Goal: Task Accomplishment & Management: Use online tool/utility

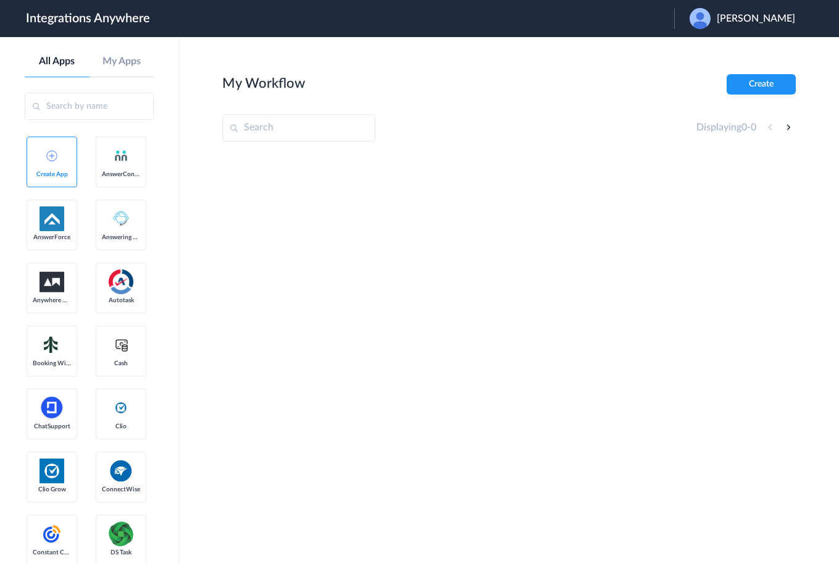
click at [760, 19] on span "Scott Froehlich" at bounding box center [756, 19] width 78 height 12
click at [707, 64] on main "My Workflow Create Displaying 0 - 0" at bounding box center [509, 300] width 660 height 526
click at [708, 52] on main "My Workflow Create Displaying 0 - 0" at bounding box center [509, 300] width 660 height 526
click at [731, 25] on div "Scott Froehlich" at bounding box center [749, 18] width 118 height 21
click at [715, 55] on li "Logout" at bounding box center [740, 50] width 133 height 23
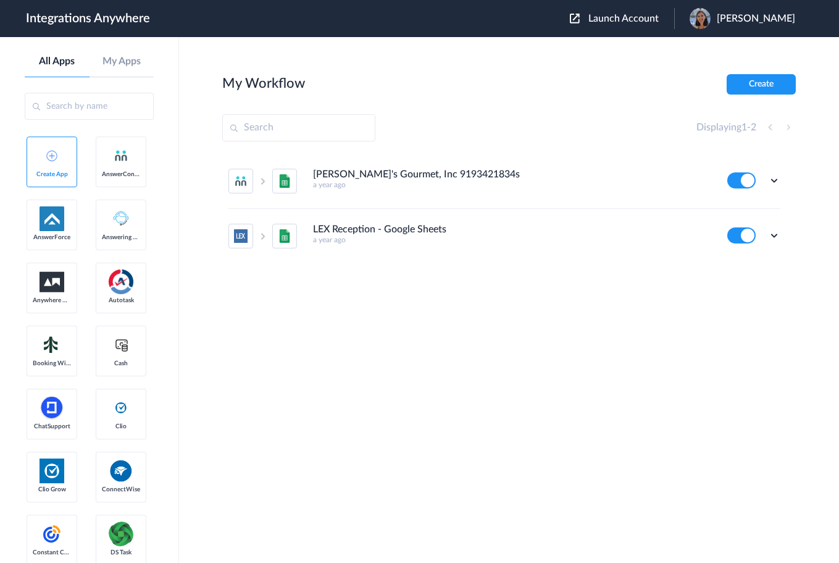
click at [739, 342] on section "My Workflow Create Displaying 1 - 2 [PERSON_NAME]'s Gourmet, Inc 9193421834s a …" at bounding box center [509, 337] width 574 height 526
click at [602, 24] on button "Launch Account" at bounding box center [622, 19] width 104 height 12
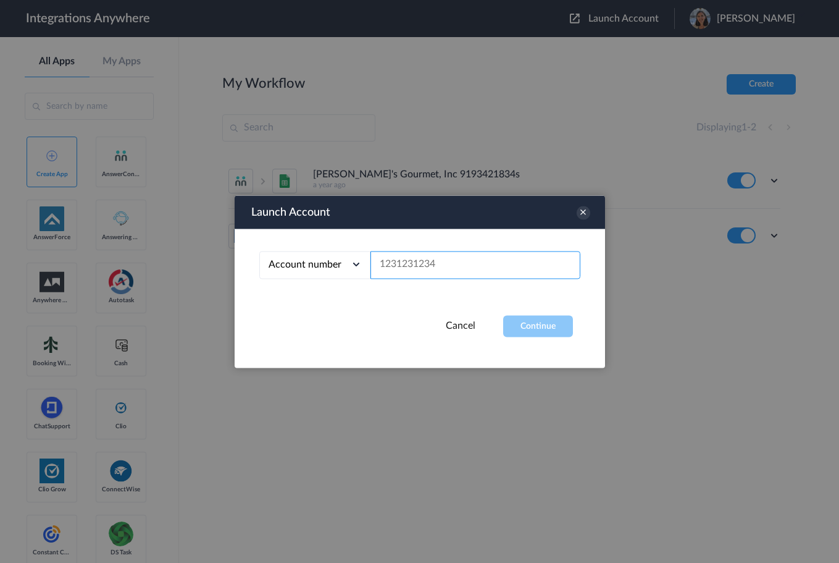
click at [409, 268] on input "text" at bounding box center [476, 265] width 210 height 28
paste input "8772033853"
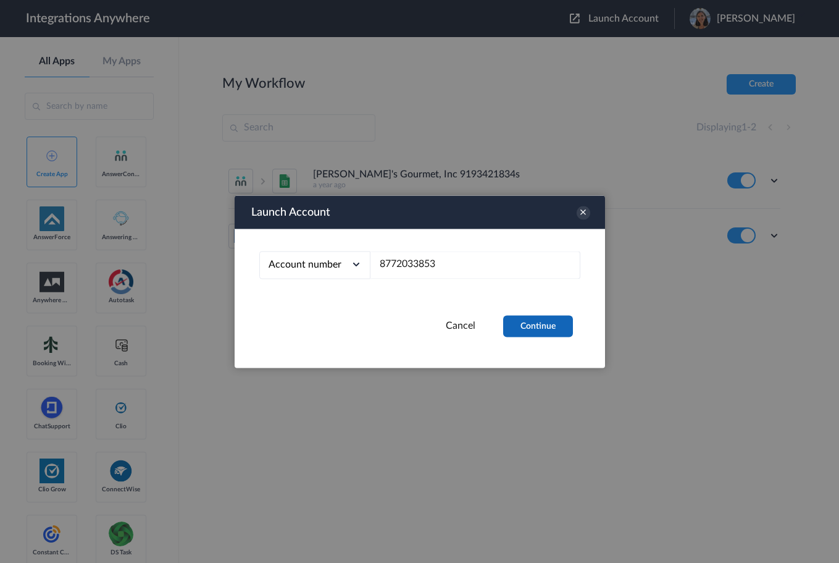
click at [556, 325] on button "Continue" at bounding box center [538, 326] width 70 height 22
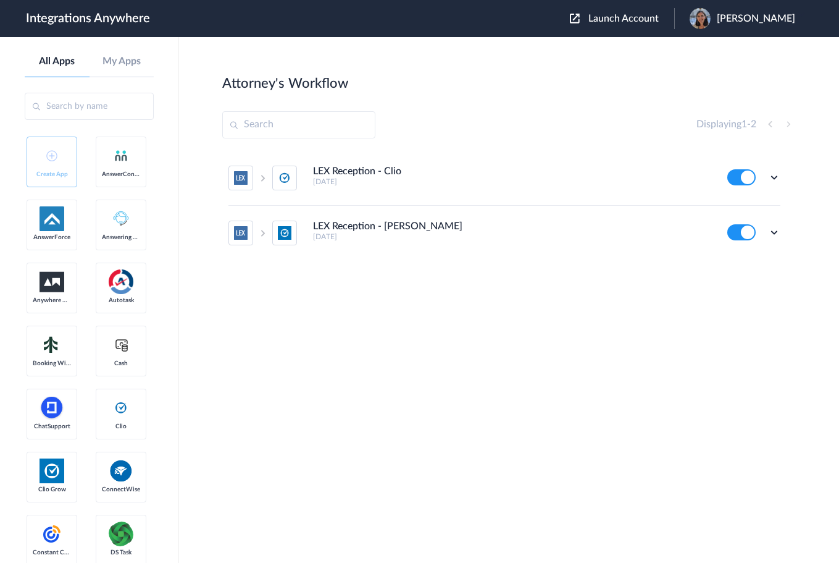
click at [661, 288] on div "LEX Reception - Clio [DATE] Edit Task history Delete LEX Reception - Clio Grow …" at bounding box center [509, 243] width 574 height 185
click at [777, 175] on icon at bounding box center [774, 177] width 12 height 12
click at [728, 225] on link "Task history" at bounding box center [739, 228] width 59 height 9
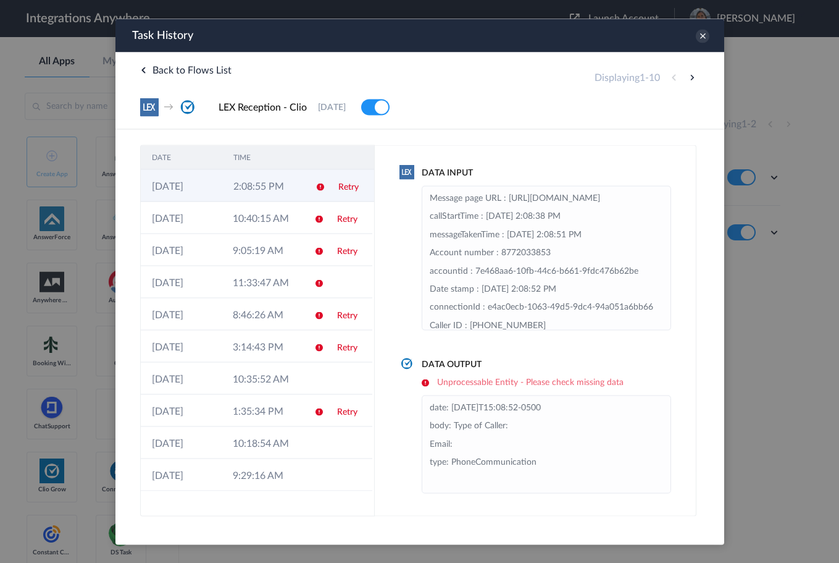
click at [343, 181] on td "Retry" at bounding box center [350, 185] width 47 height 32
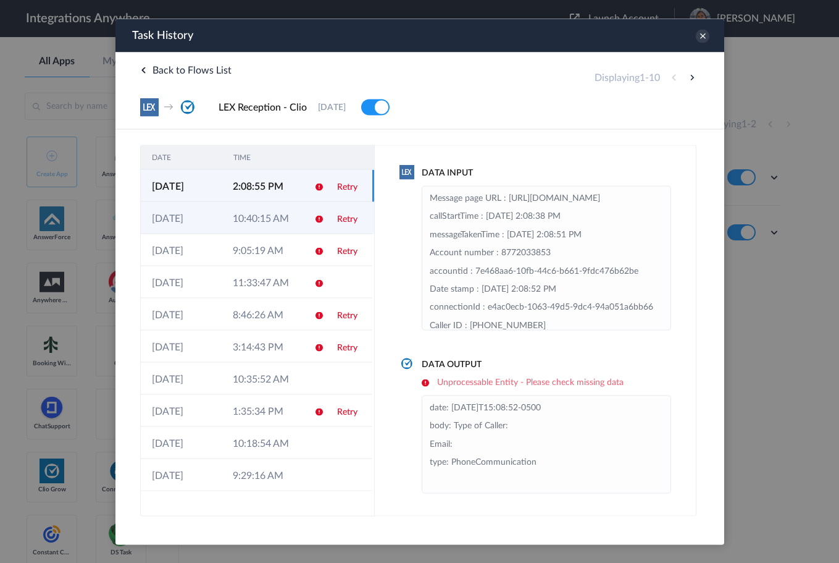
click at [346, 214] on link "Retry" at bounding box center [347, 218] width 20 height 9
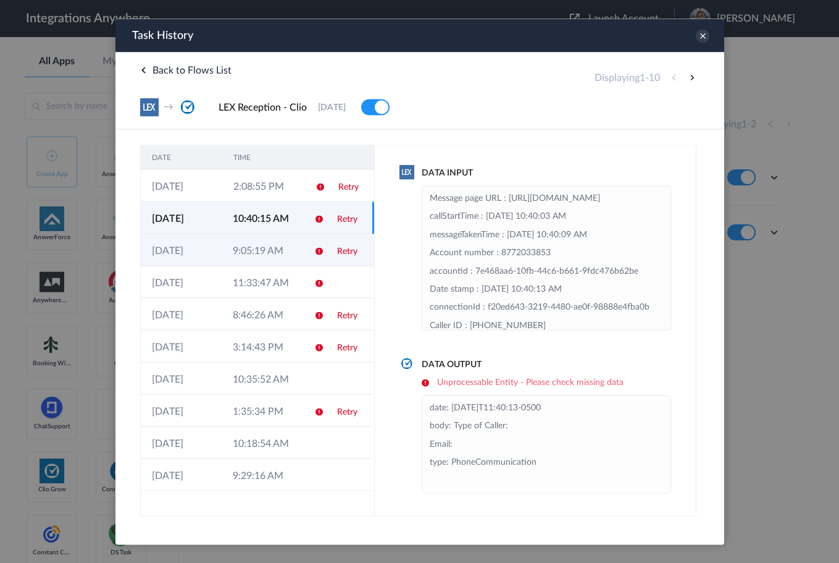
click at [346, 252] on link "Retry" at bounding box center [347, 250] width 20 height 9
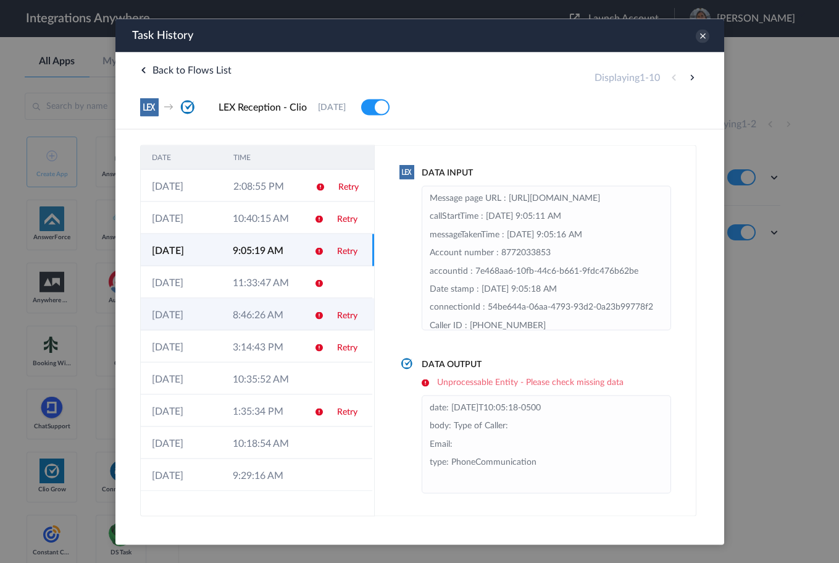
click at [338, 316] on link "Retry" at bounding box center [347, 315] width 20 height 9
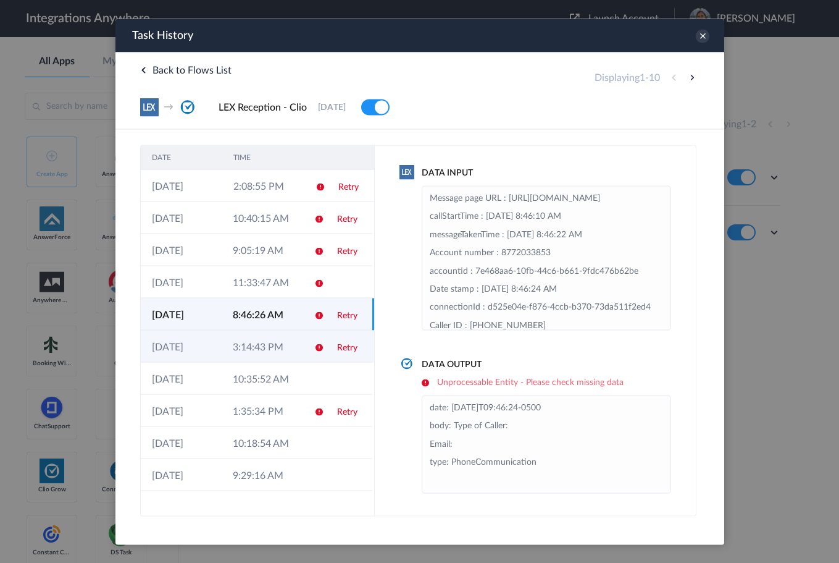
click at [350, 348] on link "Retry" at bounding box center [347, 347] width 20 height 9
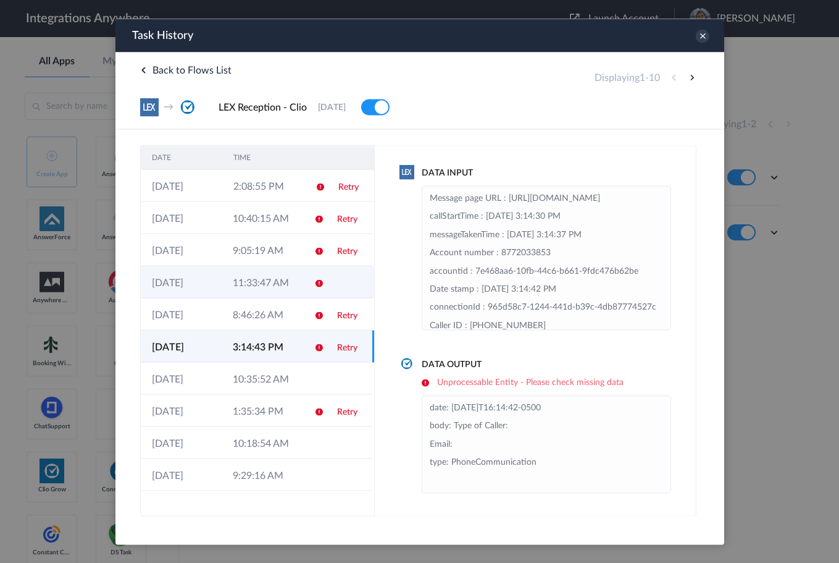
click at [339, 280] on td at bounding box center [348, 282] width 46 height 32
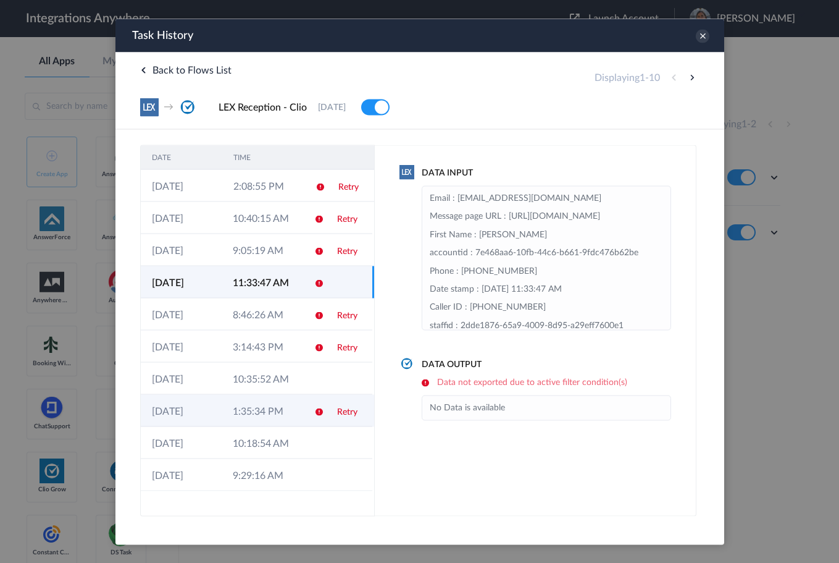
click at [334, 415] on td "Retry" at bounding box center [348, 410] width 46 height 32
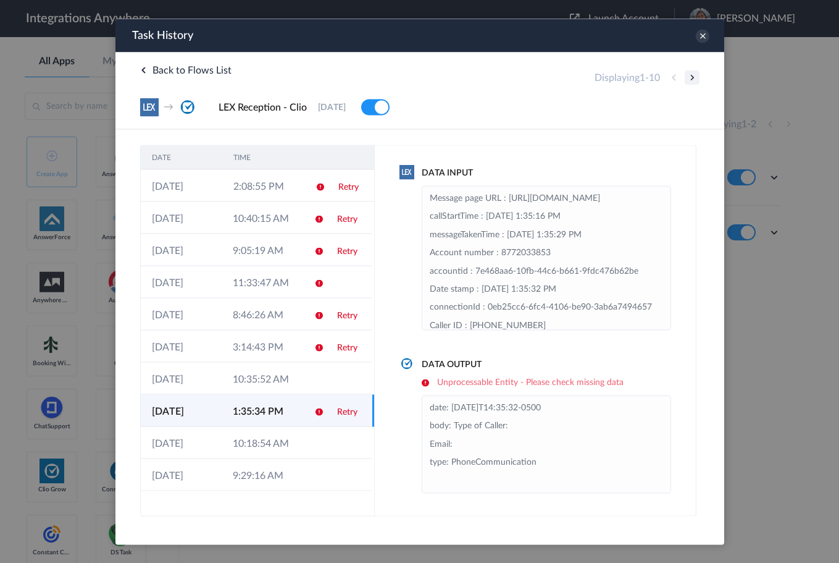
click at [694, 77] on button at bounding box center [691, 77] width 15 height 15
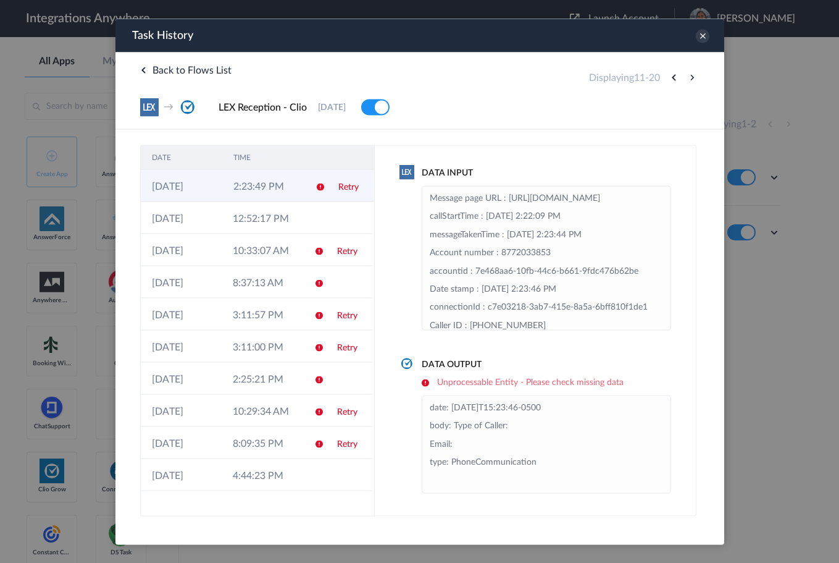
click at [327, 188] on td "Retry" at bounding box center [350, 185] width 47 height 32
click at [694, 82] on button at bounding box center [691, 77] width 15 height 15
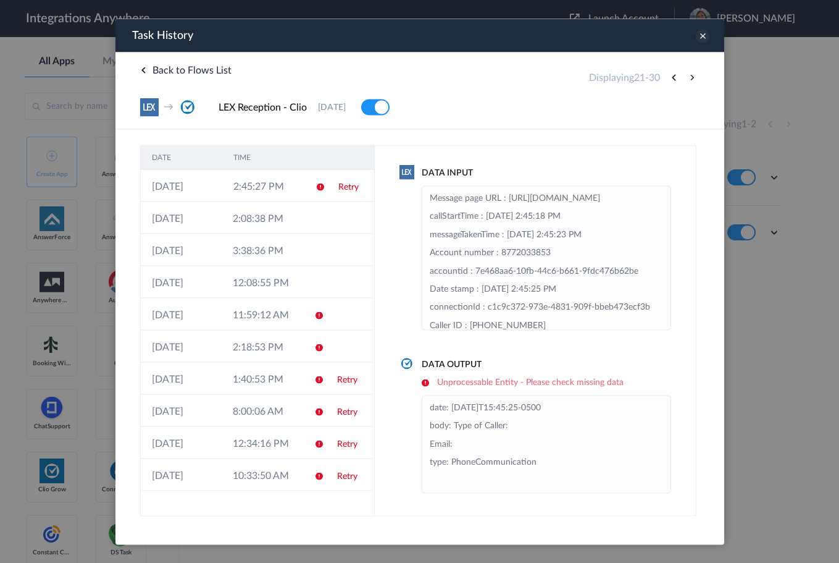
click at [705, 39] on icon at bounding box center [702, 36] width 14 height 14
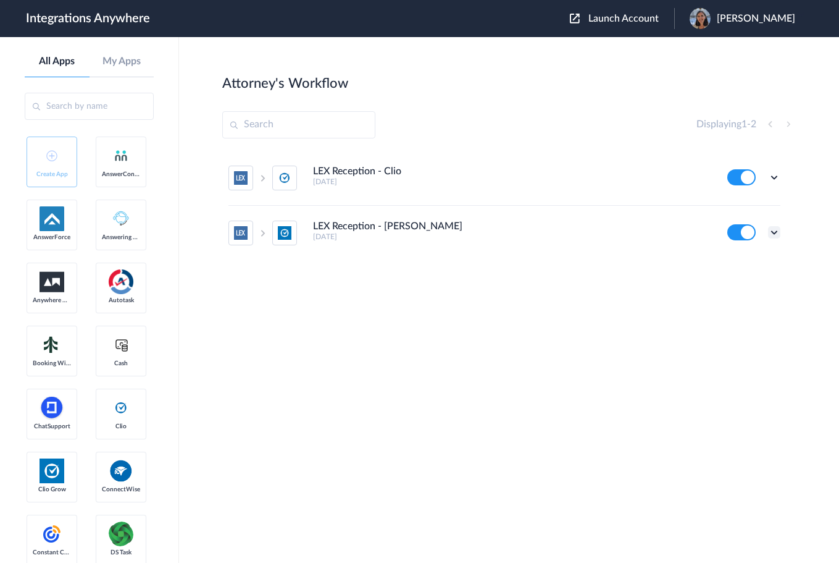
click at [773, 233] on icon at bounding box center [774, 232] width 12 height 12
click at [726, 287] on link "Task history" at bounding box center [739, 283] width 59 height 9
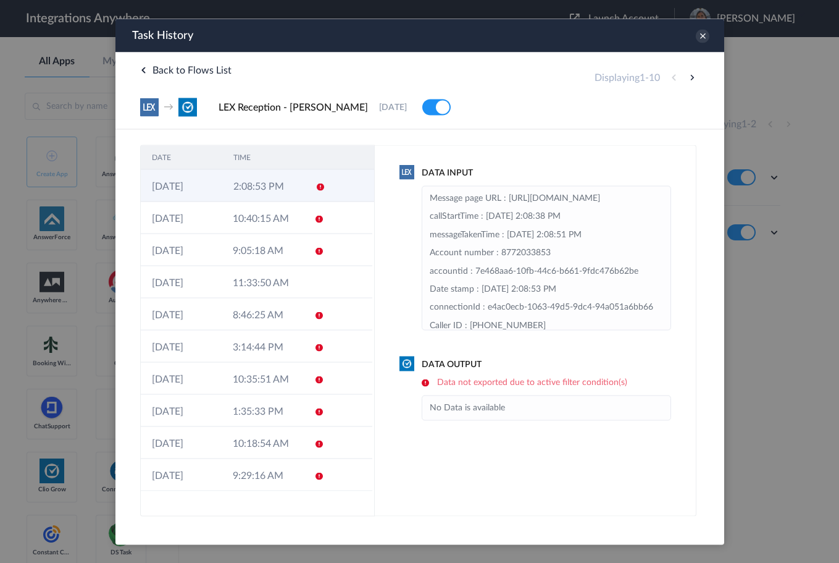
click at [253, 180] on td "2:08:53 PM" at bounding box center [263, 185] width 82 height 32
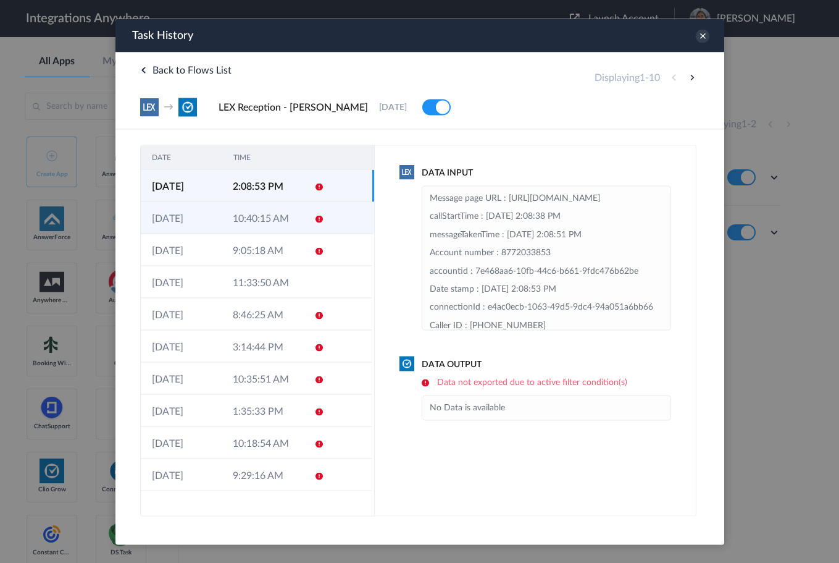
click at [248, 206] on td "10:40:15 AM" at bounding box center [261, 217] width 81 height 32
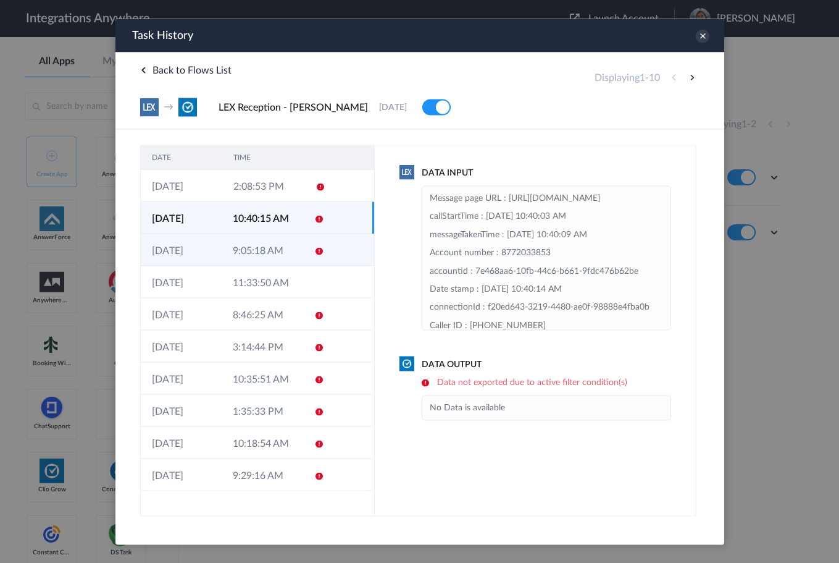
click at [239, 234] on td "9:05:18 AM" at bounding box center [261, 249] width 81 height 32
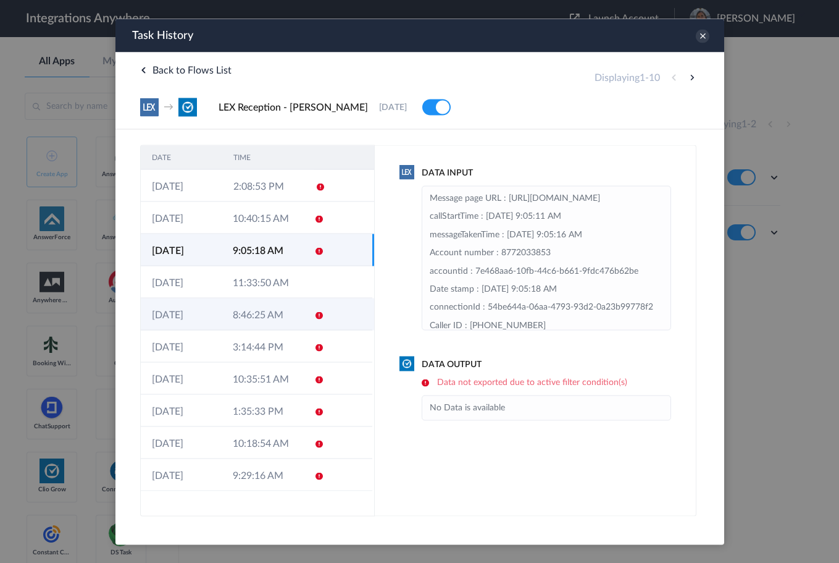
click at [244, 311] on td "8:46:25 AM" at bounding box center [261, 314] width 81 height 32
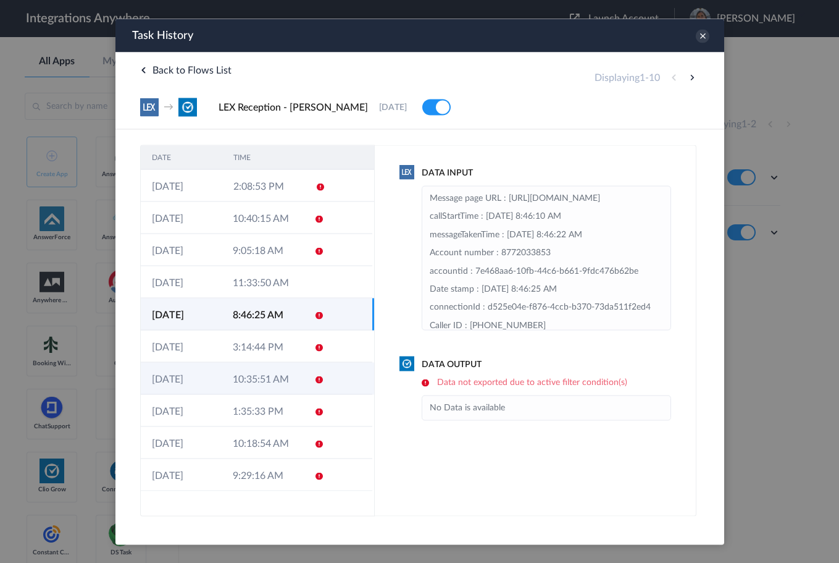
click at [250, 377] on td "10:35:51 AM" at bounding box center [261, 378] width 81 height 32
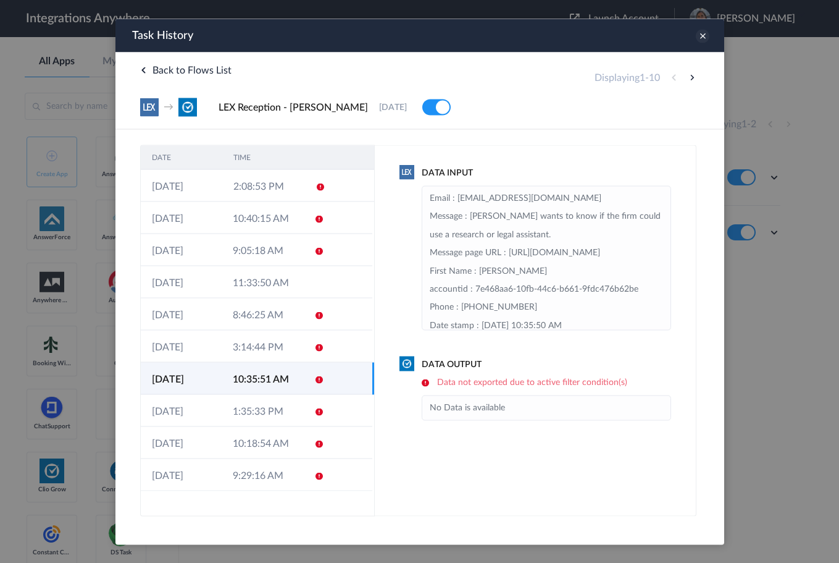
click at [704, 40] on icon at bounding box center [702, 36] width 14 height 14
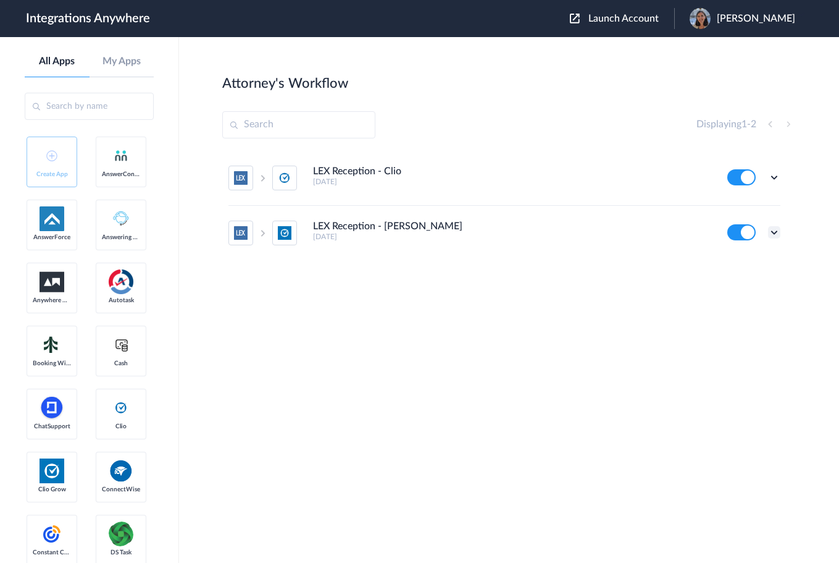
click at [770, 231] on icon at bounding box center [774, 232] width 12 height 12
click at [733, 261] on link "Edit" at bounding box center [725, 260] width 30 height 9
click at [770, 175] on icon at bounding box center [774, 177] width 12 height 12
click at [745, 227] on link "Task history" at bounding box center [739, 228] width 59 height 9
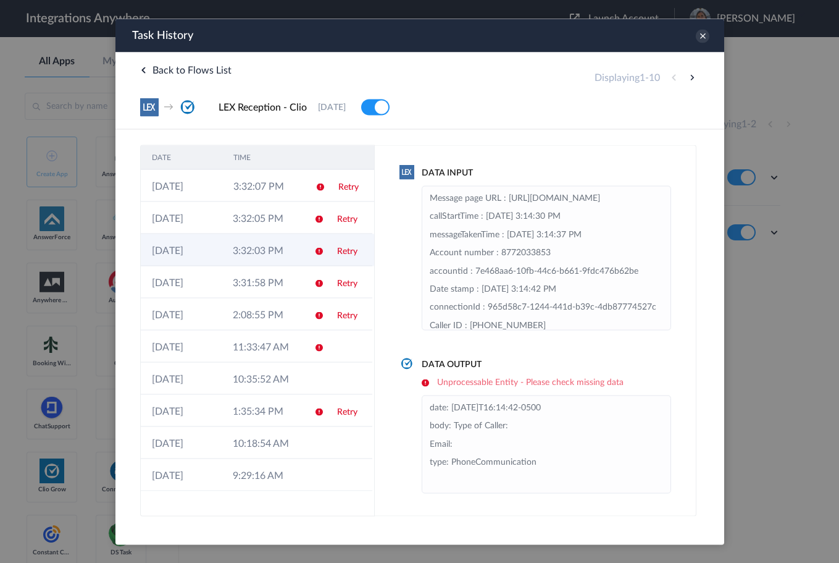
click at [282, 252] on td "3:32:03 PM" at bounding box center [261, 249] width 81 height 32
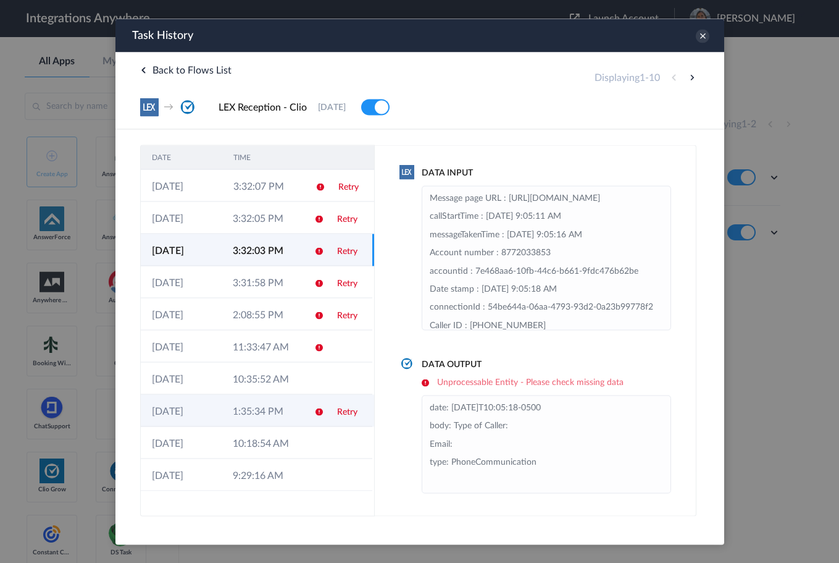
click at [285, 405] on td "1:35:34 PM" at bounding box center [261, 410] width 81 height 32
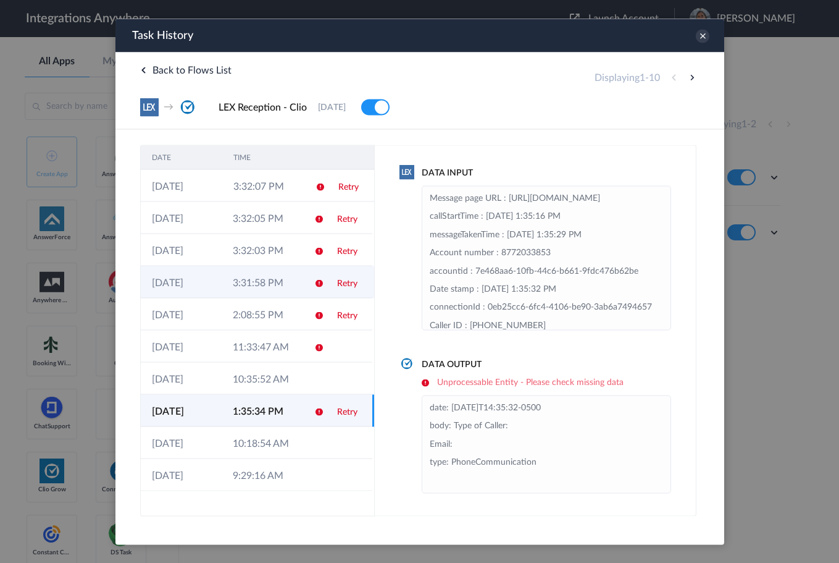
click at [298, 289] on td "3:31:58 PM" at bounding box center [261, 282] width 81 height 32
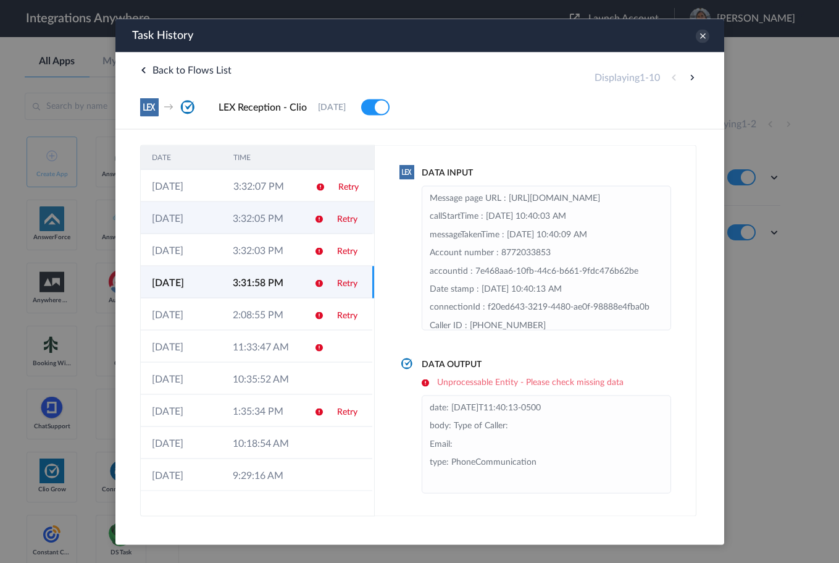
click at [309, 227] on td at bounding box center [314, 217] width 23 height 32
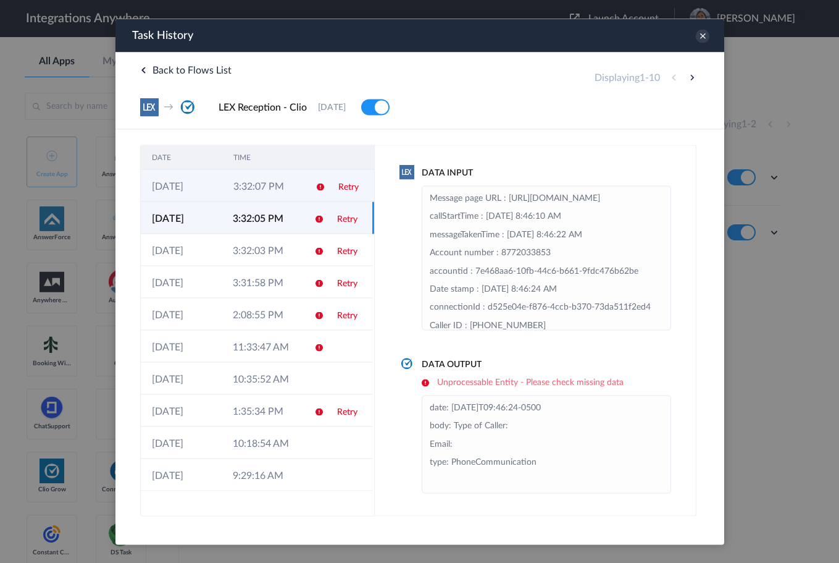
click at [307, 190] on td at bounding box center [315, 185] width 23 height 32
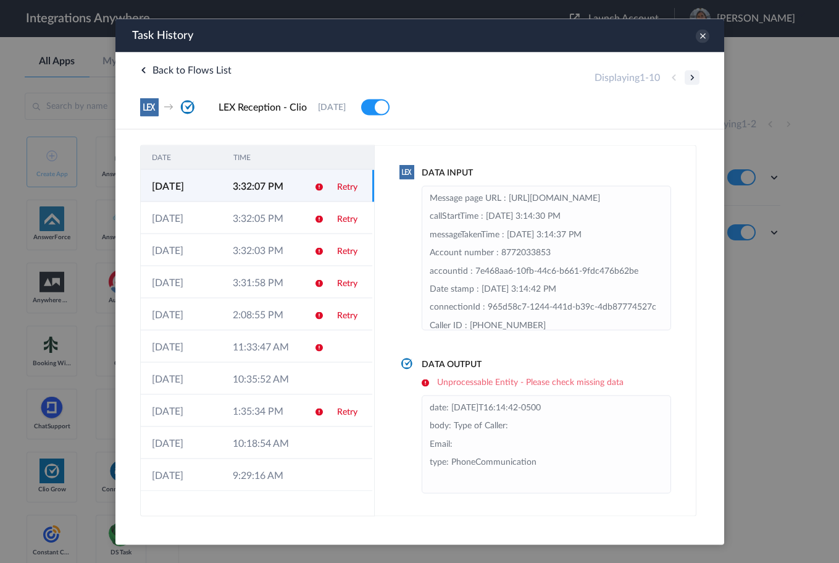
click at [695, 75] on button at bounding box center [691, 77] width 15 height 15
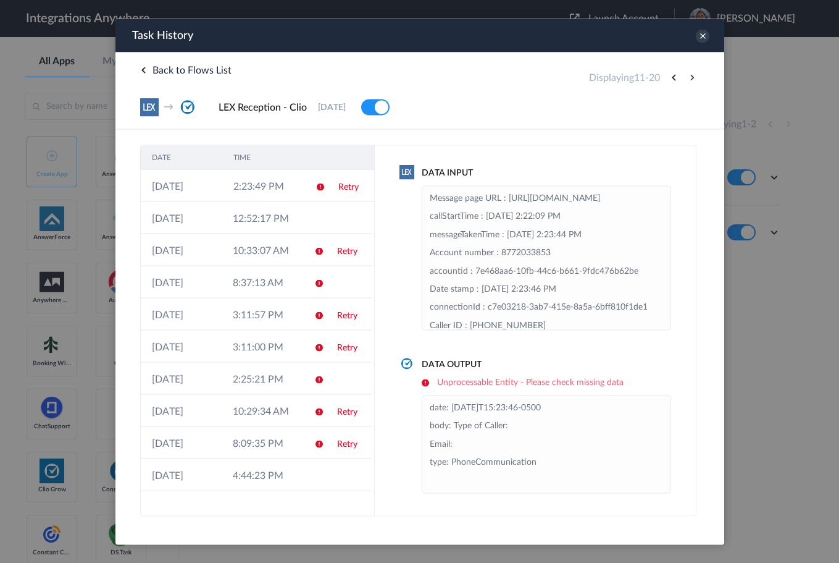
click at [703, 39] on icon at bounding box center [702, 36] width 14 height 14
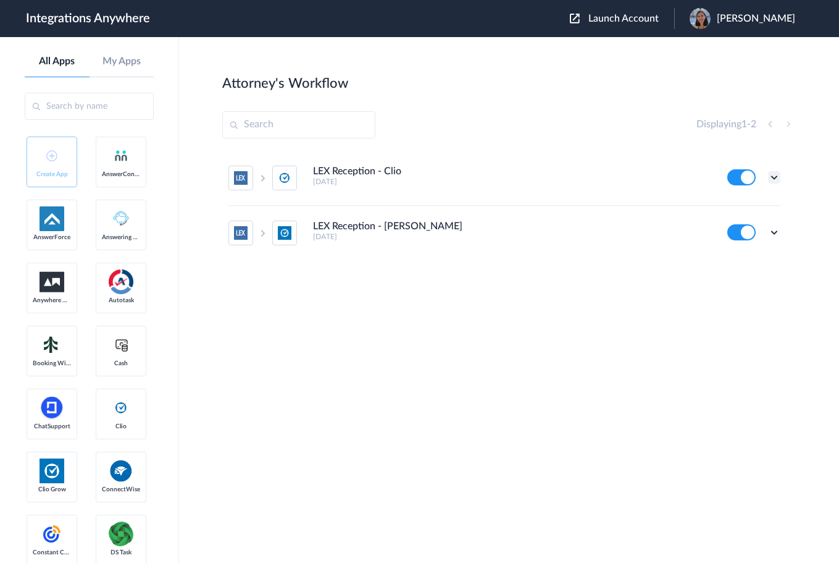
click at [775, 178] on icon at bounding box center [774, 177] width 12 height 12
click at [739, 208] on li "Edit" at bounding box center [740, 206] width 80 height 23
click at [770, 178] on icon at bounding box center [774, 177] width 12 height 12
click at [759, 226] on link "Task history" at bounding box center [739, 228] width 59 height 9
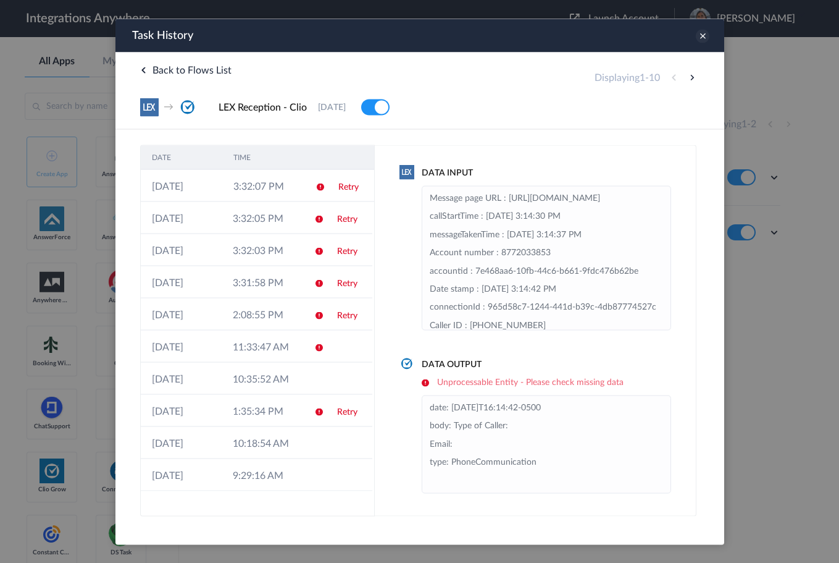
click at [703, 37] on icon at bounding box center [702, 36] width 14 height 14
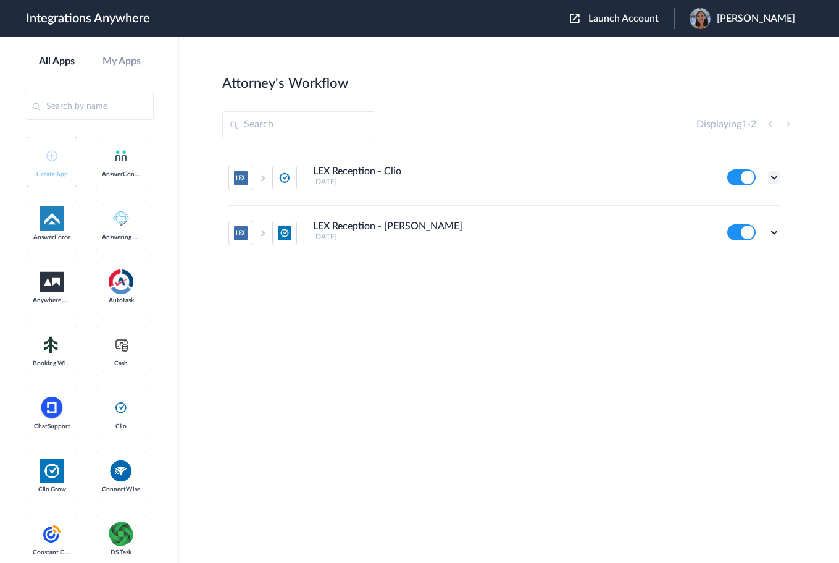
click at [778, 175] on icon at bounding box center [774, 177] width 12 height 12
click at [742, 202] on li "Edit" at bounding box center [740, 206] width 80 height 23
click at [597, 15] on span "Launch Account" at bounding box center [624, 19] width 70 height 10
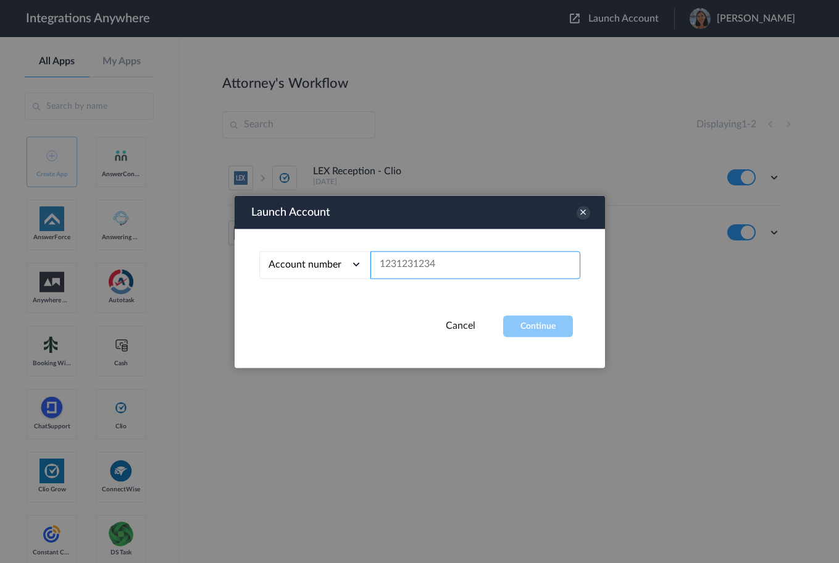
click at [392, 261] on input "text" at bounding box center [476, 265] width 210 height 28
click at [442, 264] on input "text" at bounding box center [476, 265] width 210 height 28
paste input "8772033853"
type input "8772033853"
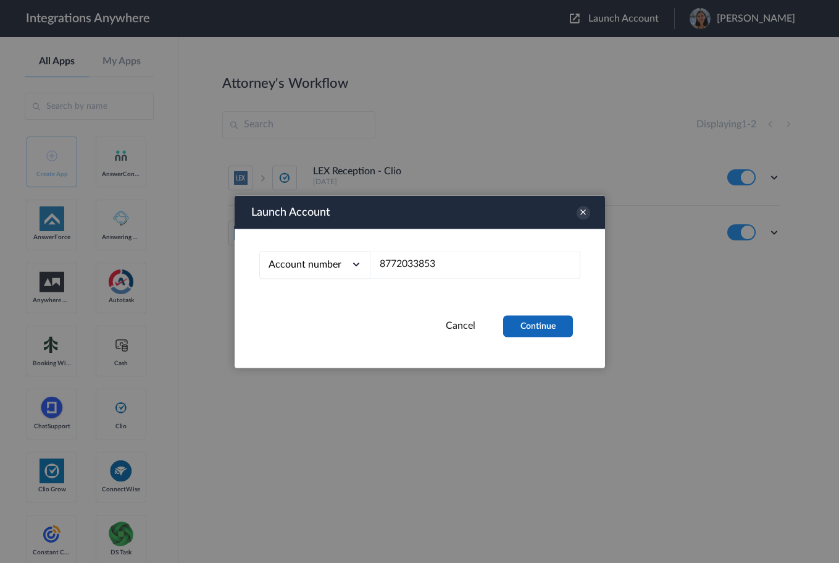
click at [532, 319] on button "Continue" at bounding box center [538, 326] width 70 height 22
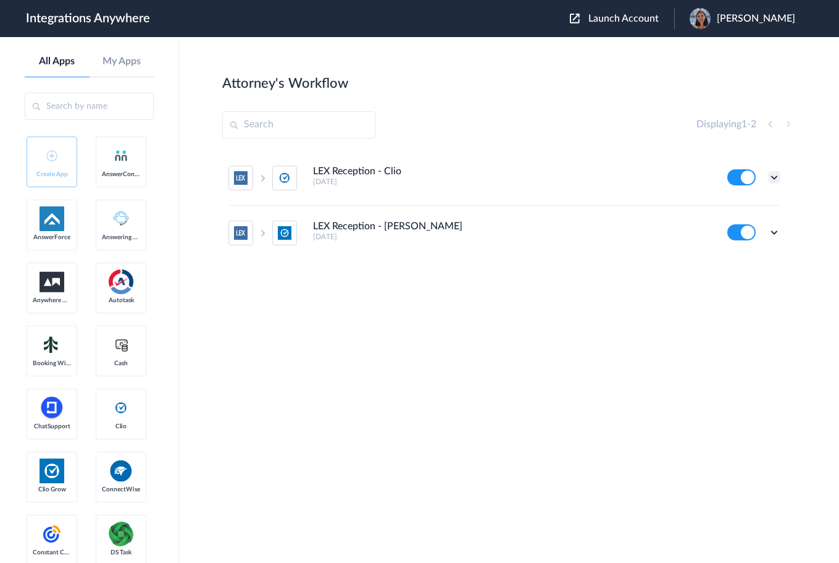
click at [772, 176] on icon at bounding box center [774, 177] width 12 height 12
click at [744, 226] on link "Task history" at bounding box center [739, 228] width 59 height 9
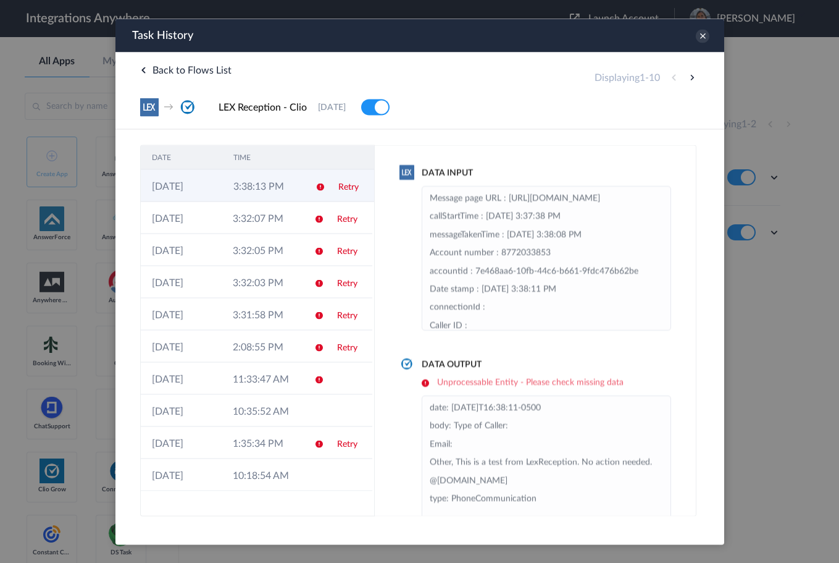
click at [261, 193] on td "3:38:13 PM" at bounding box center [263, 185] width 82 height 32
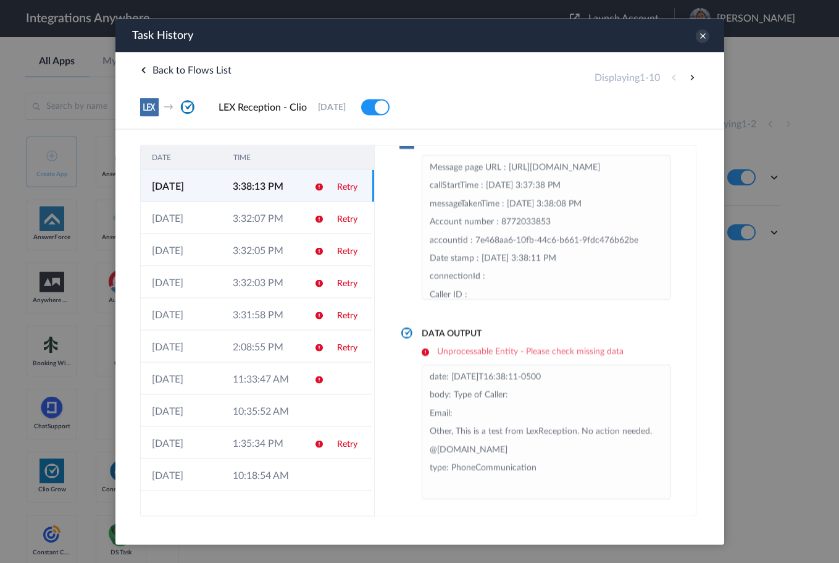
scroll to position [35, 0]
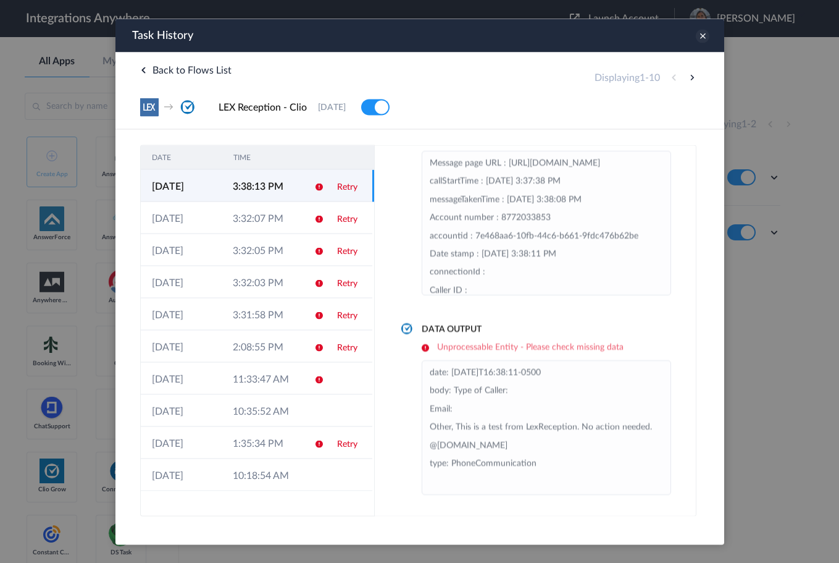
click at [706, 36] on icon at bounding box center [702, 36] width 14 height 14
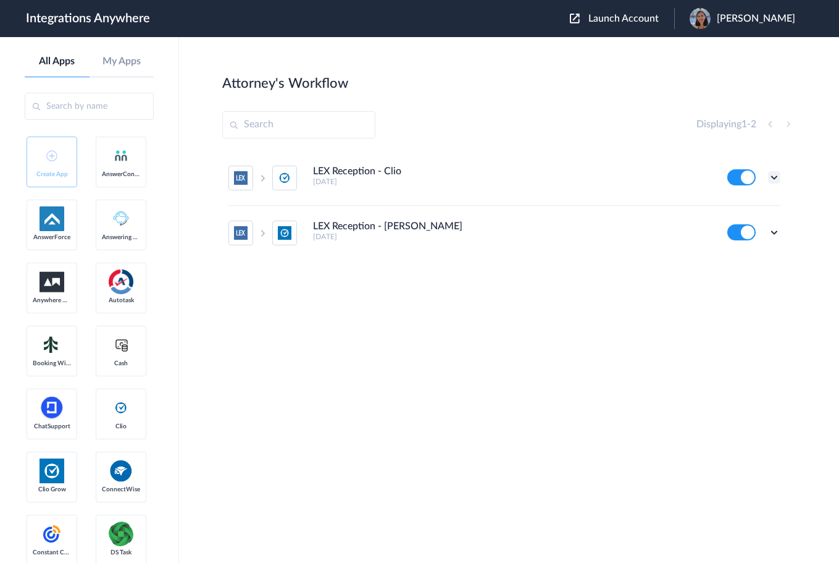
click at [777, 177] on icon at bounding box center [774, 177] width 12 height 12
click at [565, 263] on div "LEX Reception - Clio 9 months ago Edit Task history Delete LEX Reception - Clio…" at bounding box center [509, 243] width 574 height 185
click at [779, 177] on icon at bounding box center [774, 177] width 12 height 12
click at [754, 227] on link "Task history" at bounding box center [739, 228] width 59 height 9
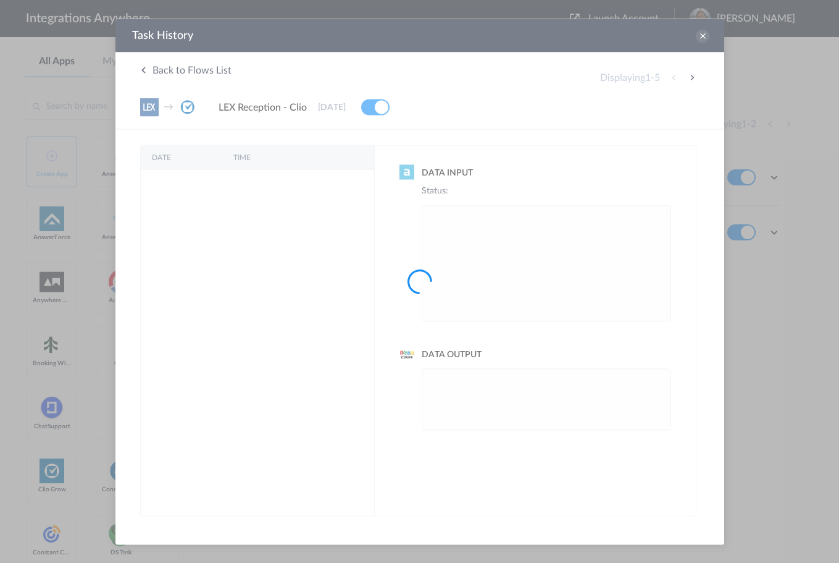
scroll to position [0, 0]
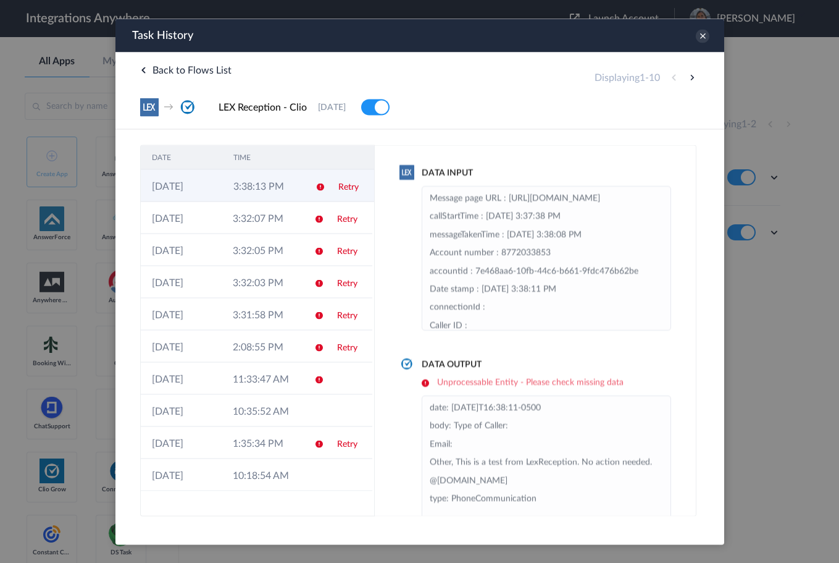
click at [253, 185] on td "3:38:13 PM" at bounding box center [263, 185] width 82 height 32
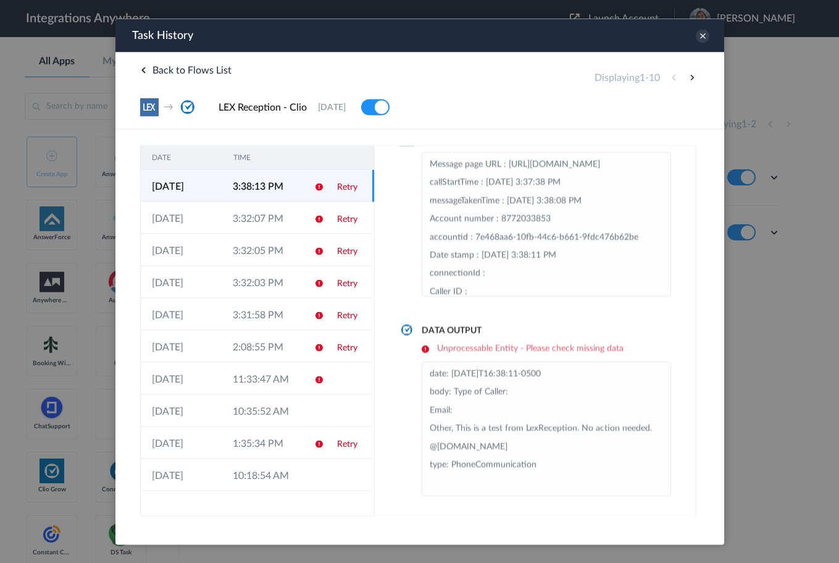
scroll to position [35, 0]
click at [311, 219] on td at bounding box center [314, 217] width 23 height 32
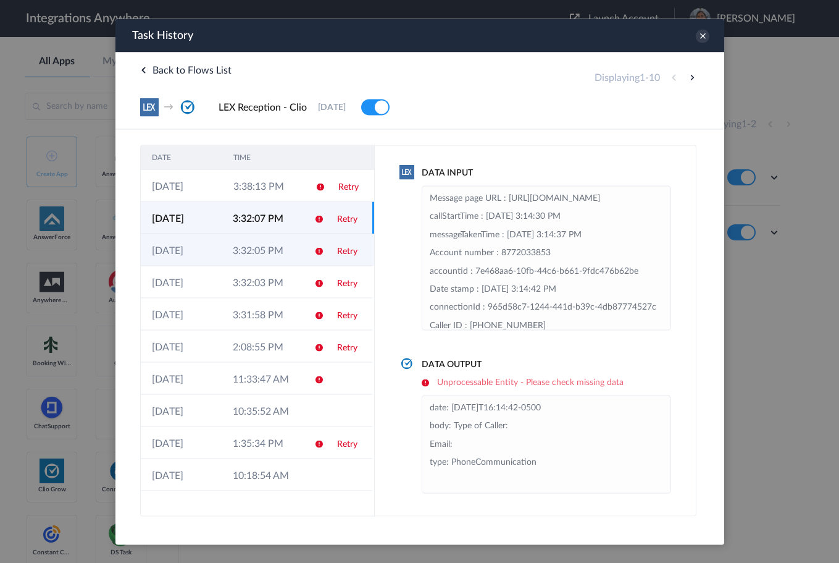
click at [314, 250] on icon at bounding box center [319, 251] width 10 height 10
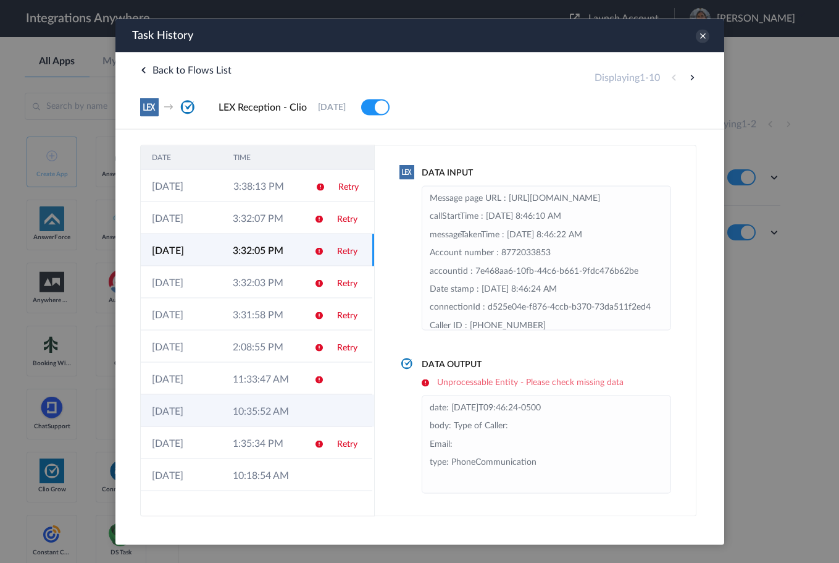
click at [307, 411] on td at bounding box center [314, 410] width 23 height 32
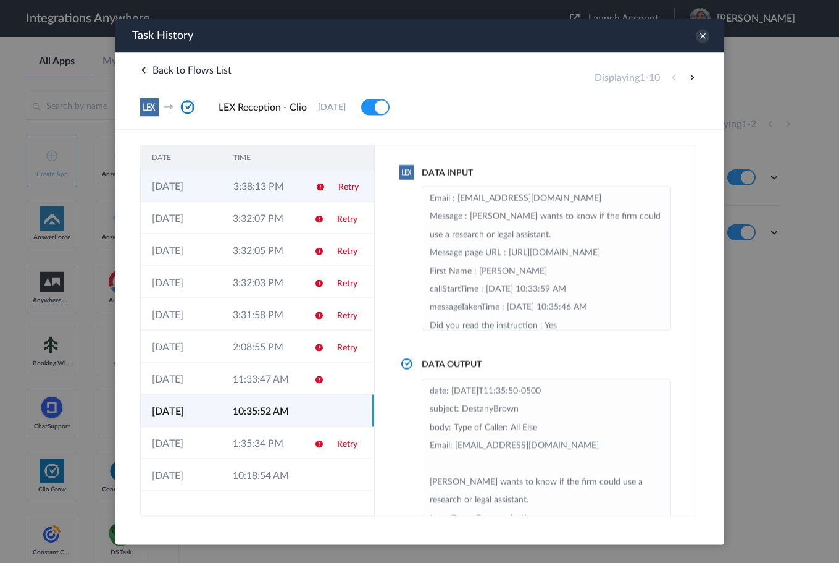
click at [276, 193] on td "3:38:13 PM" at bounding box center [263, 185] width 82 height 32
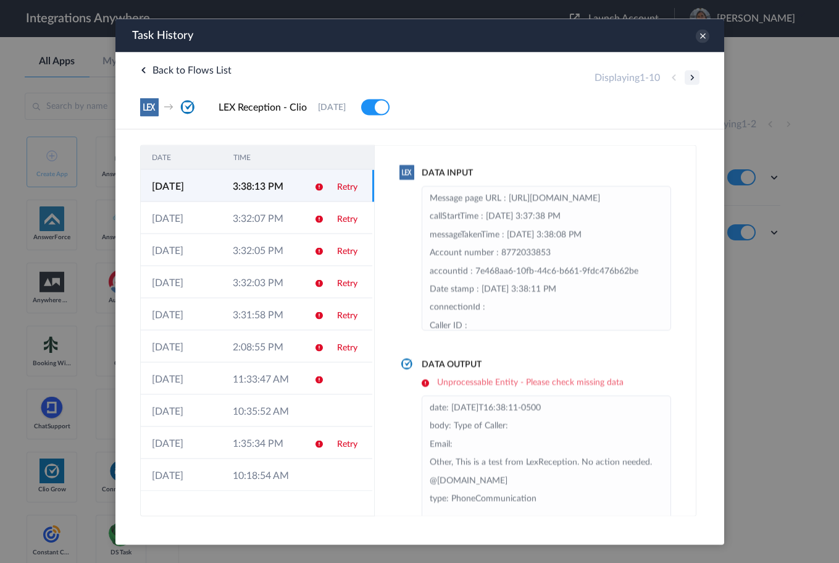
click at [692, 78] on button at bounding box center [691, 77] width 15 height 15
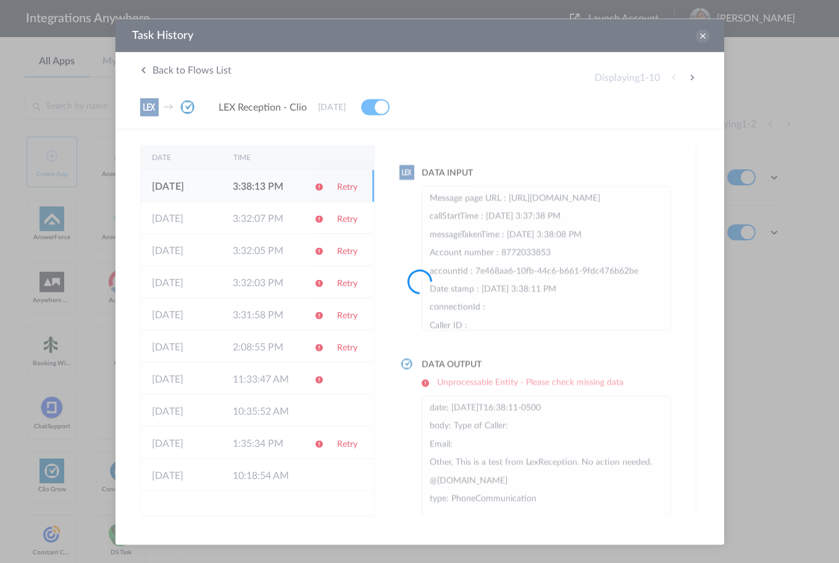
click at [703, 40] on div at bounding box center [419, 281] width 839 height 563
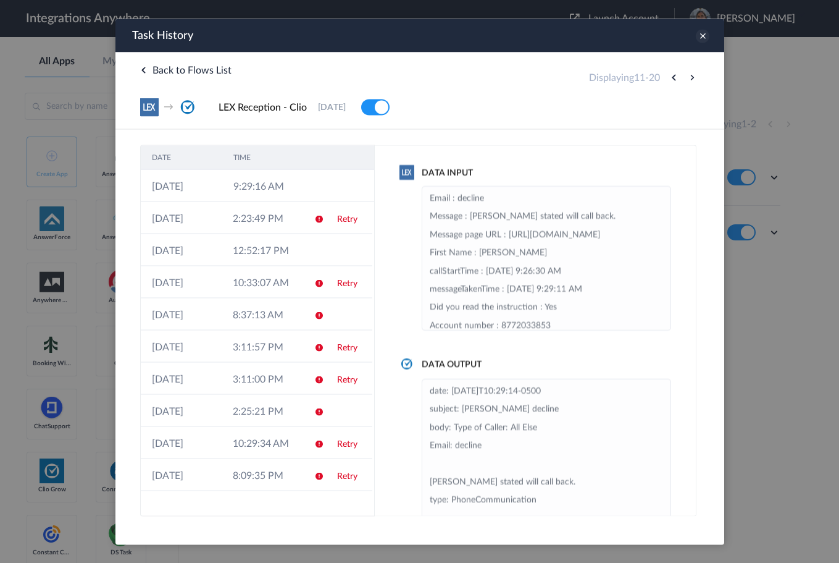
click at [706, 40] on icon at bounding box center [702, 36] width 14 height 14
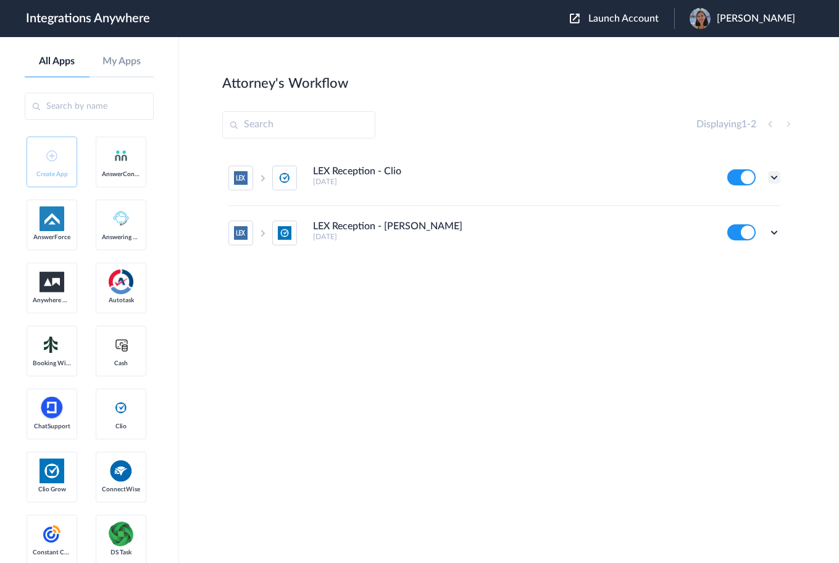
click at [776, 174] on icon at bounding box center [774, 177] width 12 height 12
click at [745, 204] on li "Edit" at bounding box center [740, 206] width 80 height 23
click at [776, 178] on icon at bounding box center [774, 177] width 12 height 12
click at [751, 230] on link "Task history" at bounding box center [739, 228] width 59 height 9
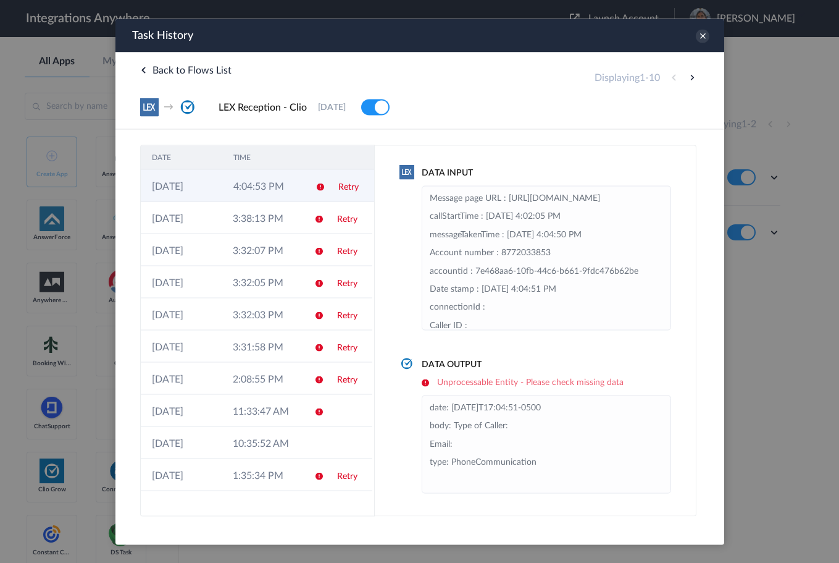
click at [311, 181] on td at bounding box center [315, 185] width 23 height 32
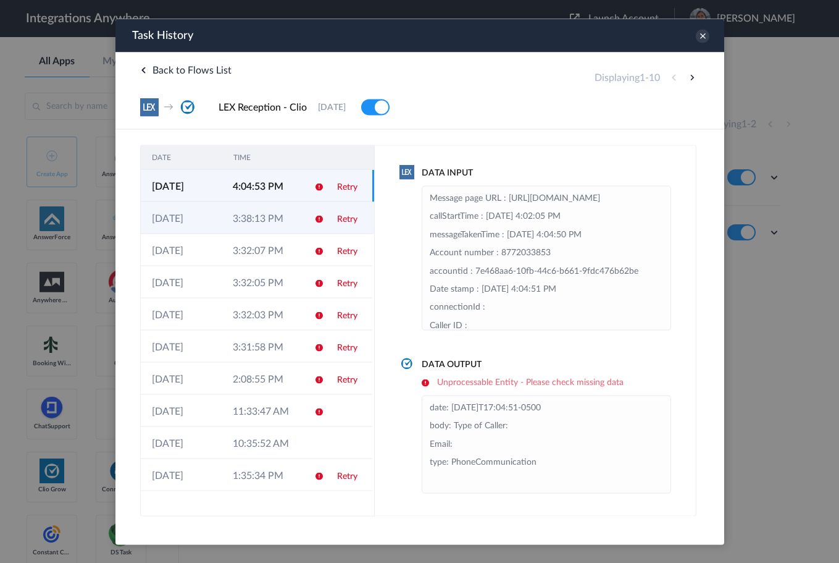
click at [279, 213] on td "3:38:13 PM" at bounding box center [261, 217] width 81 height 32
click at [268, 188] on td "4:04:53 PM" at bounding box center [263, 185] width 82 height 32
click at [265, 214] on td "3:38:13 PM" at bounding box center [261, 217] width 81 height 32
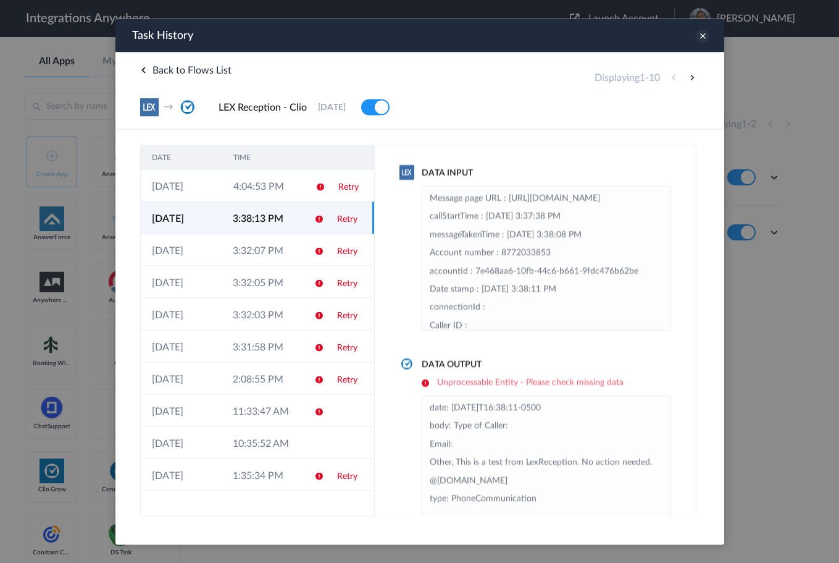
click at [708, 38] on icon at bounding box center [702, 36] width 14 height 14
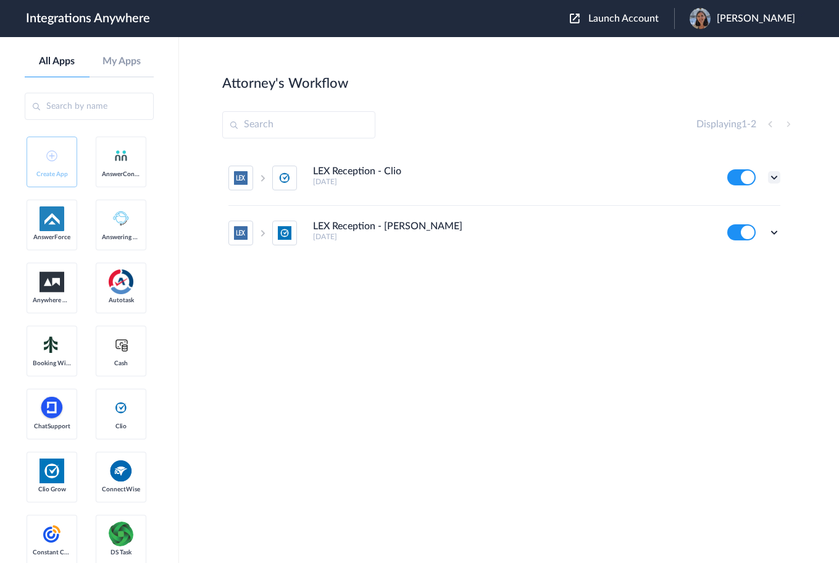
click at [777, 176] on icon at bounding box center [774, 177] width 12 height 12
click at [730, 209] on link "Edit" at bounding box center [725, 205] width 30 height 9
click at [773, 172] on icon at bounding box center [774, 177] width 12 height 12
click at [738, 231] on link "Task history" at bounding box center [739, 228] width 59 height 9
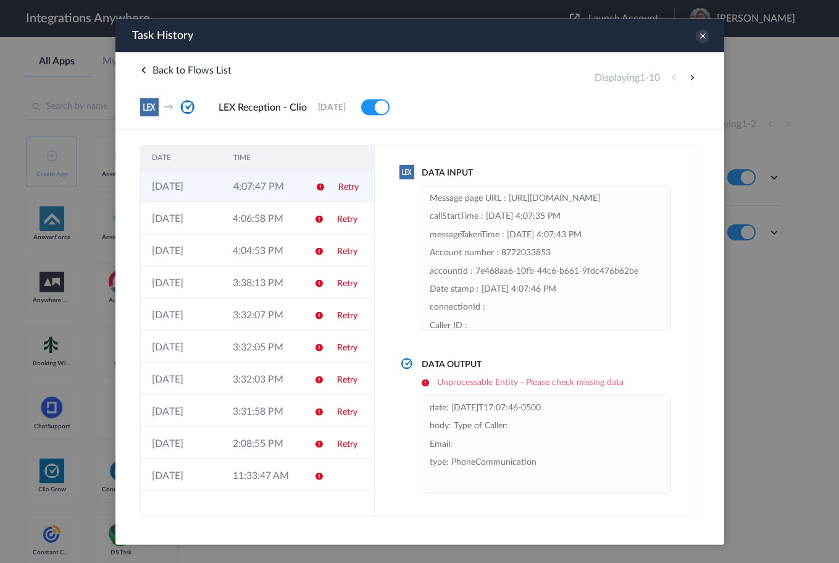
click at [322, 187] on icon at bounding box center [320, 187] width 10 height 10
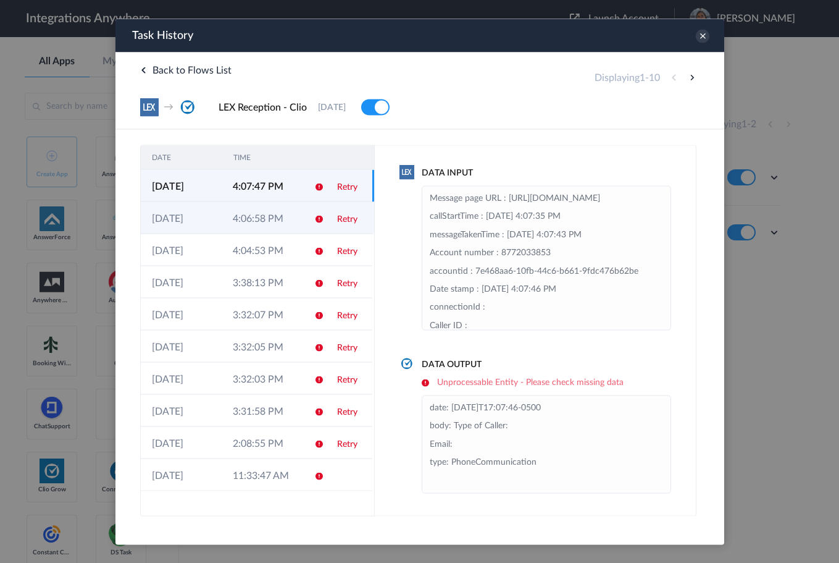
click at [243, 217] on td "4:06:58 PM" at bounding box center [261, 217] width 81 height 32
click at [248, 193] on td "4:07:47 PM" at bounding box center [263, 185] width 82 height 32
click at [257, 216] on td "4:06:58 PM" at bounding box center [261, 217] width 81 height 32
click at [253, 182] on td "4:07:47 PM" at bounding box center [263, 185] width 82 height 32
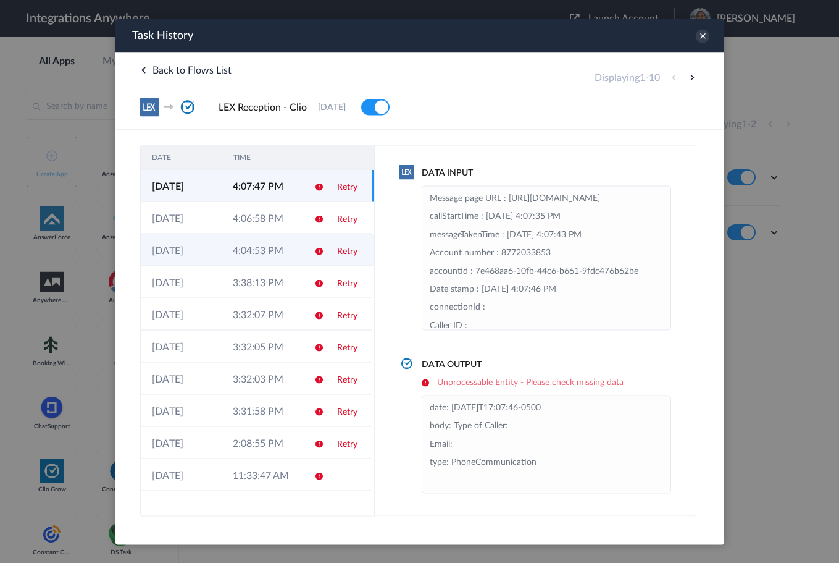
click at [266, 249] on td "4:04:53 PM" at bounding box center [261, 249] width 81 height 32
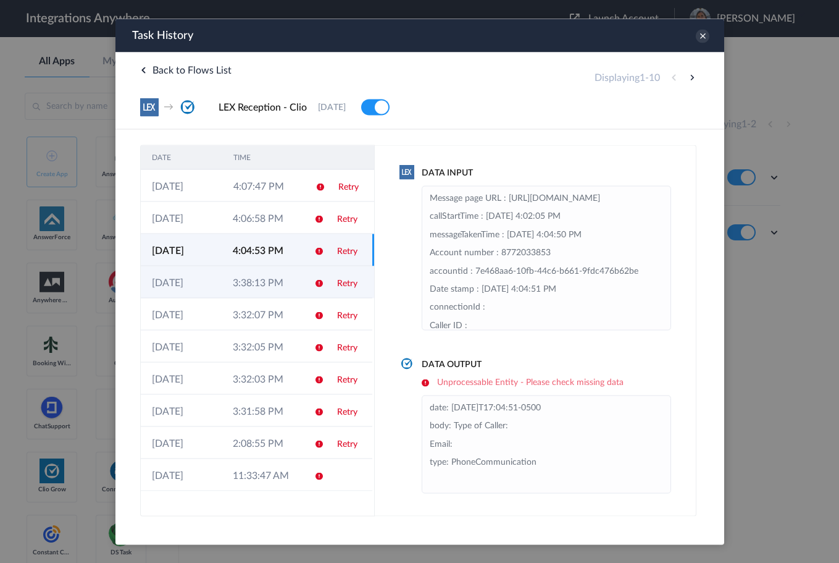
click at [269, 280] on td "3:38:13 PM" at bounding box center [261, 282] width 81 height 32
click at [272, 254] on td "4:04:53 PM" at bounding box center [261, 249] width 81 height 32
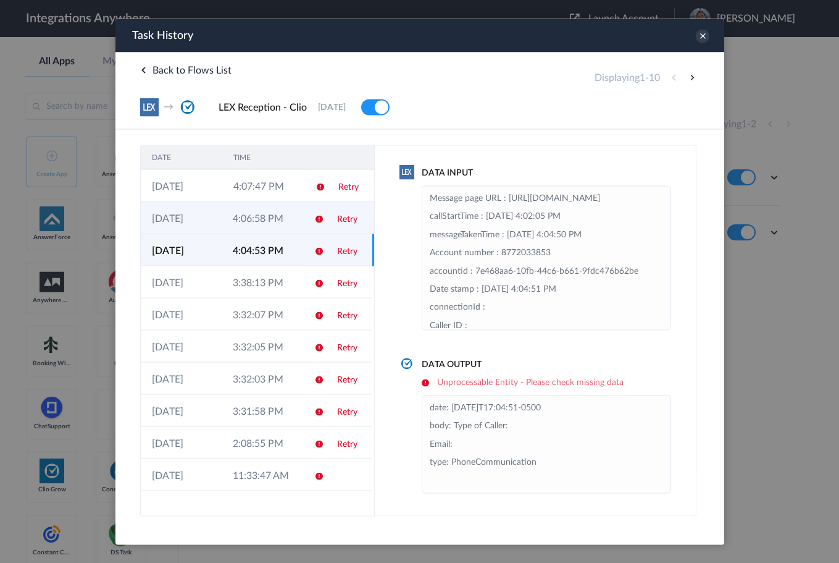
click at [267, 218] on td "4:06:58 PM" at bounding box center [261, 217] width 81 height 32
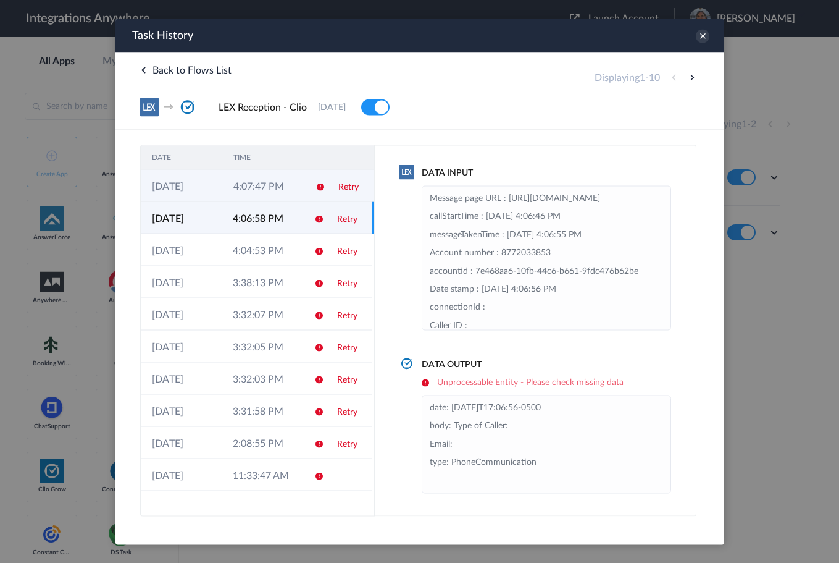
click at [272, 190] on td "4:07:47 PM" at bounding box center [263, 185] width 82 height 32
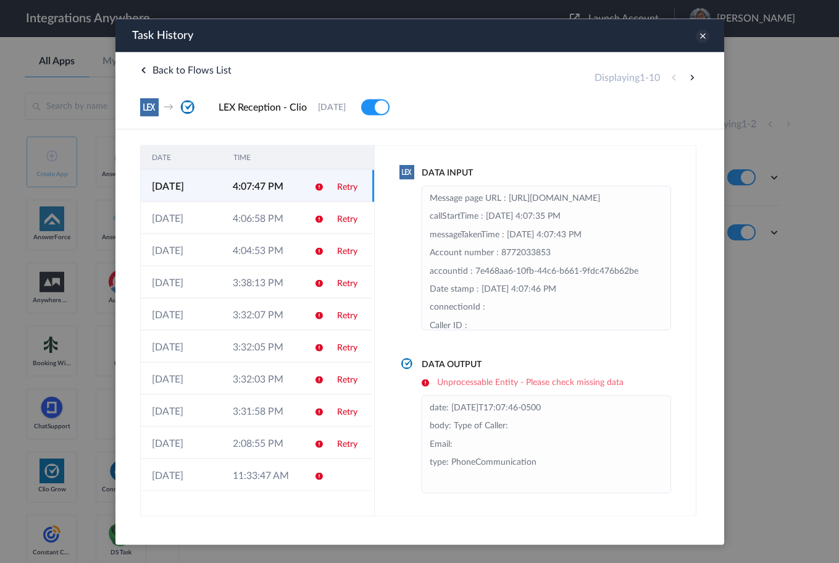
click at [702, 38] on icon at bounding box center [702, 36] width 14 height 14
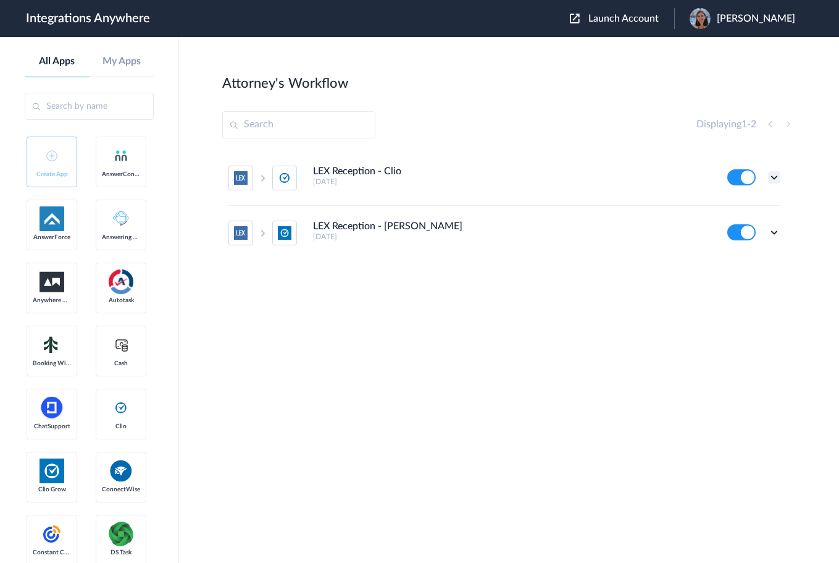
click at [774, 177] on icon at bounding box center [774, 177] width 12 height 12
click at [762, 227] on link "Task history" at bounding box center [739, 228] width 59 height 9
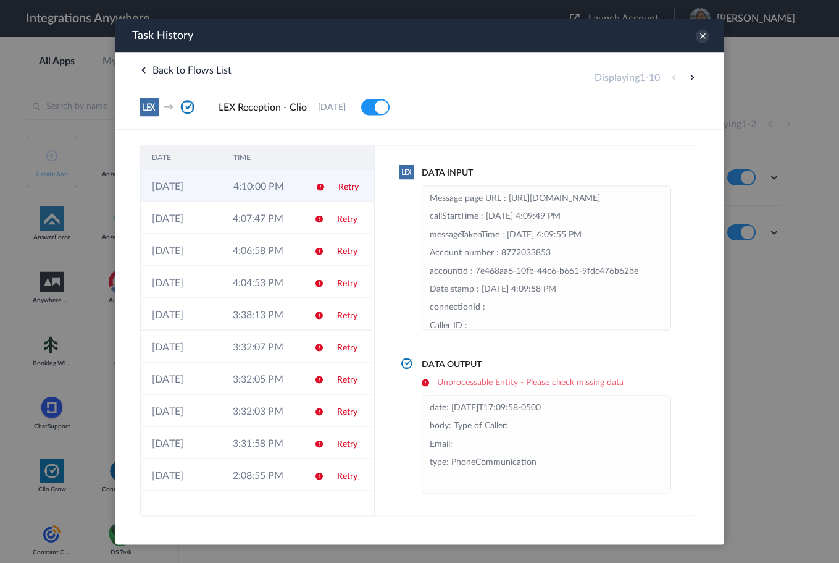
click at [264, 193] on td "4:10:00 PM" at bounding box center [263, 185] width 82 height 32
click at [701, 36] on icon at bounding box center [702, 36] width 14 height 14
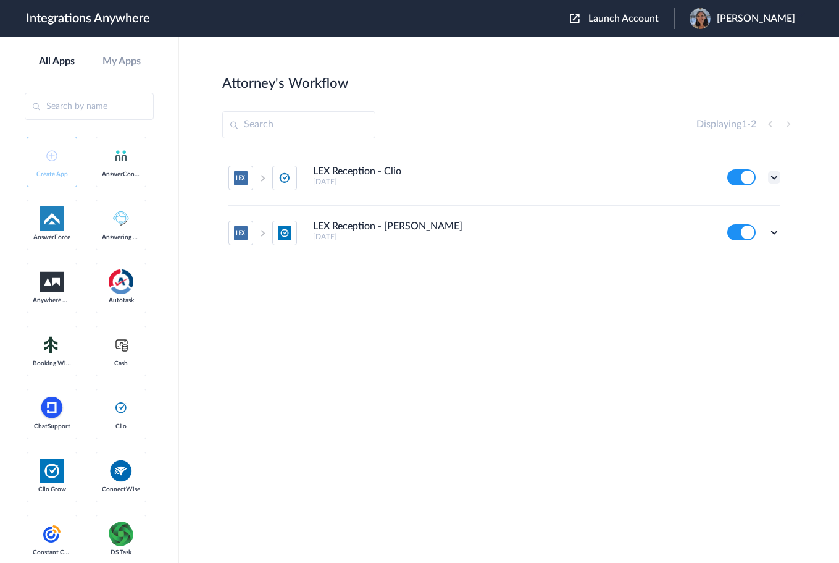
click at [775, 177] on icon at bounding box center [774, 177] width 12 height 12
click at [755, 226] on link "Task history" at bounding box center [739, 228] width 59 height 9
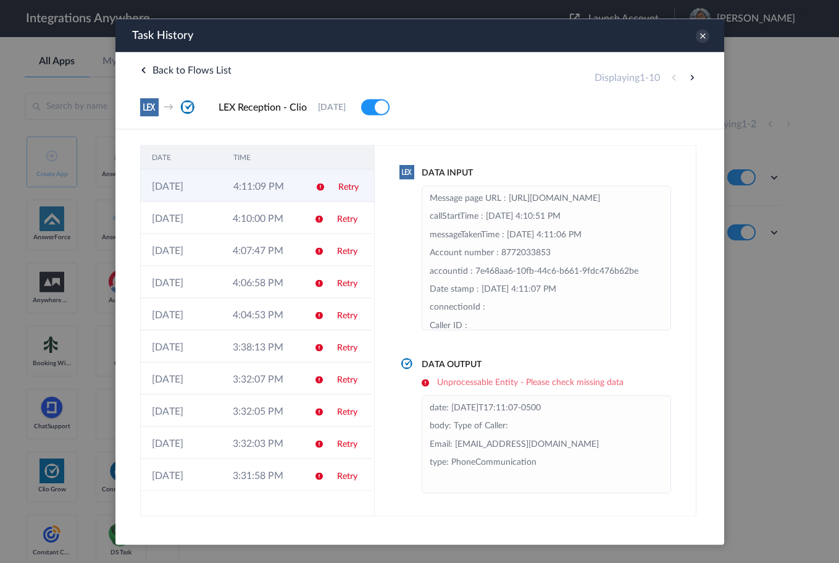
click at [340, 194] on td "Retry" at bounding box center [350, 185] width 47 height 32
click at [703, 39] on icon at bounding box center [702, 36] width 14 height 14
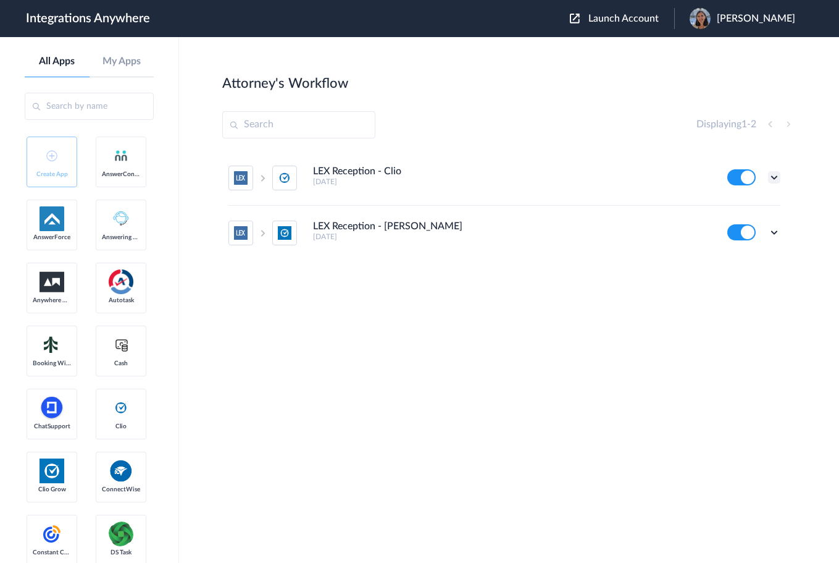
click at [770, 178] on icon at bounding box center [774, 177] width 12 height 12
click at [746, 232] on link "Task history" at bounding box center [739, 228] width 59 height 9
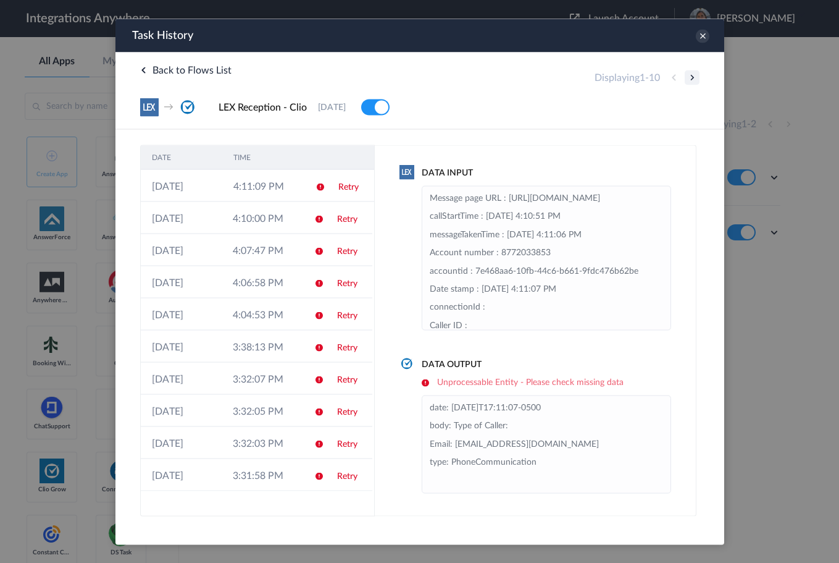
click at [691, 76] on button at bounding box center [691, 77] width 15 height 15
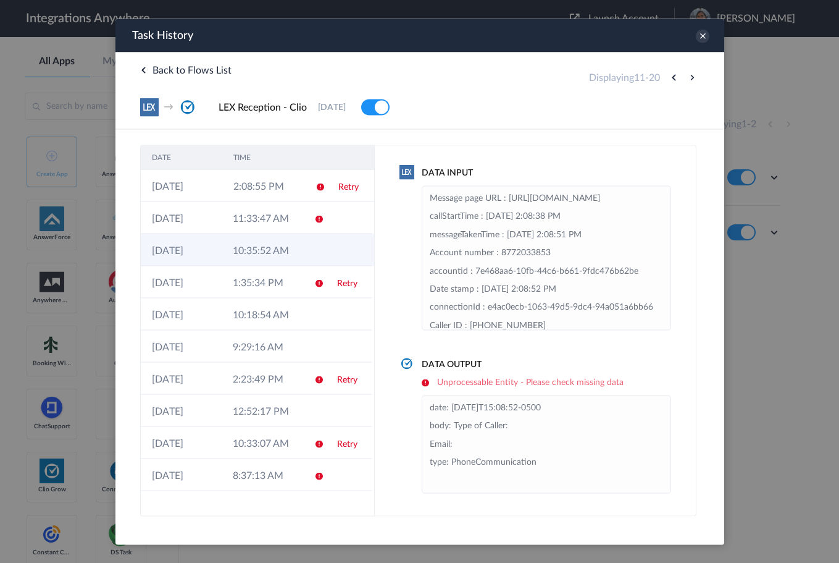
click at [266, 243] on td "10:35:52 AM" at bounding box center [261, 249] width 81 height 32
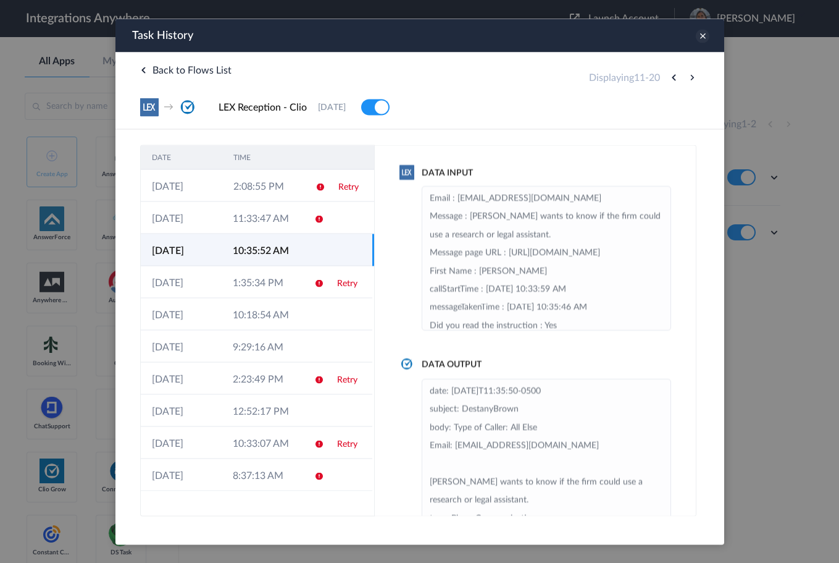
click at [700, 37] on icon at bounding box center [702, 36] width 14 height 14
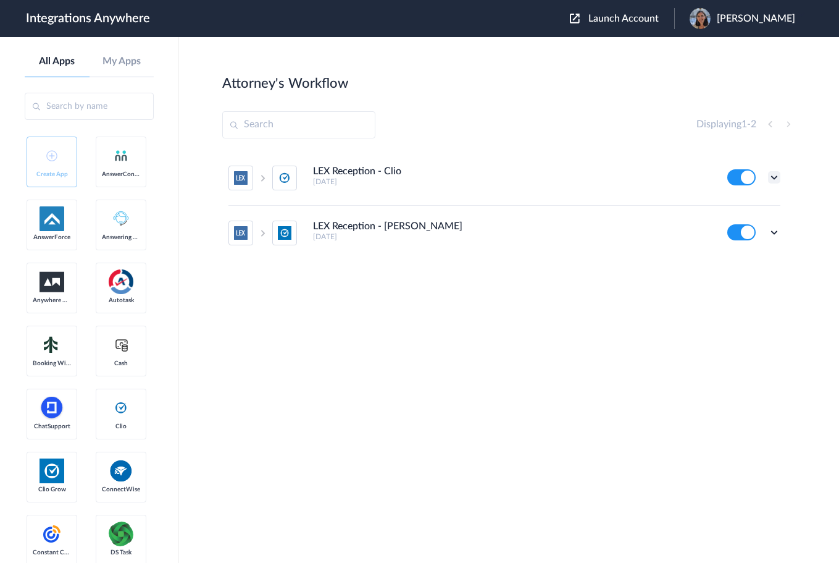
click at [773, 178] on icon at bounding box center [774, 177] width 12 height 12
click at [752, 228] on link "Task history" at bounding box center [739, 228] width 59 height 9
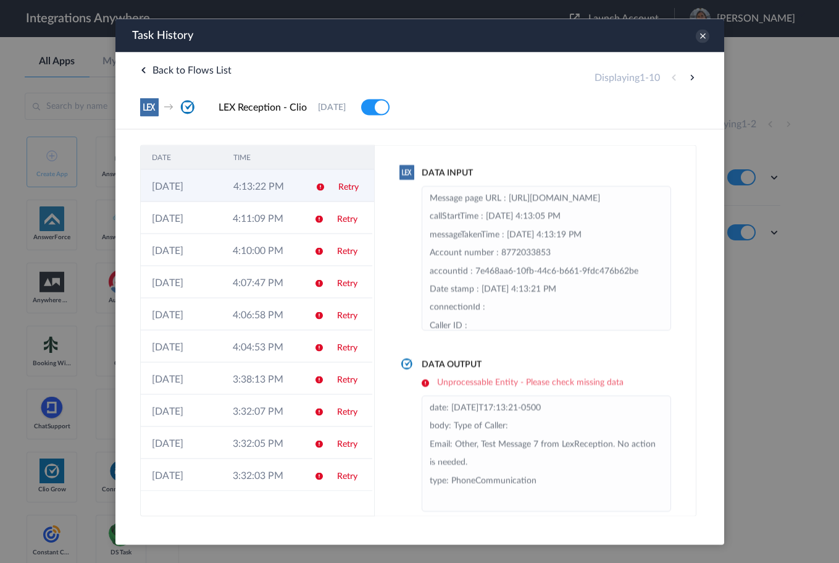
click at [328, 189] on td "Retry" at bounding box center [350, 185] width 47 height 32
click at [513, 426] on li "date: 2025-09-02T17:13:21-0500 body: Type of Caller: Email: Other, Test Message…" at bounding box center [545, 452] width 233 height 109
click at [698, 39] on icon at bounding box center [702, 36] width 14 height 14
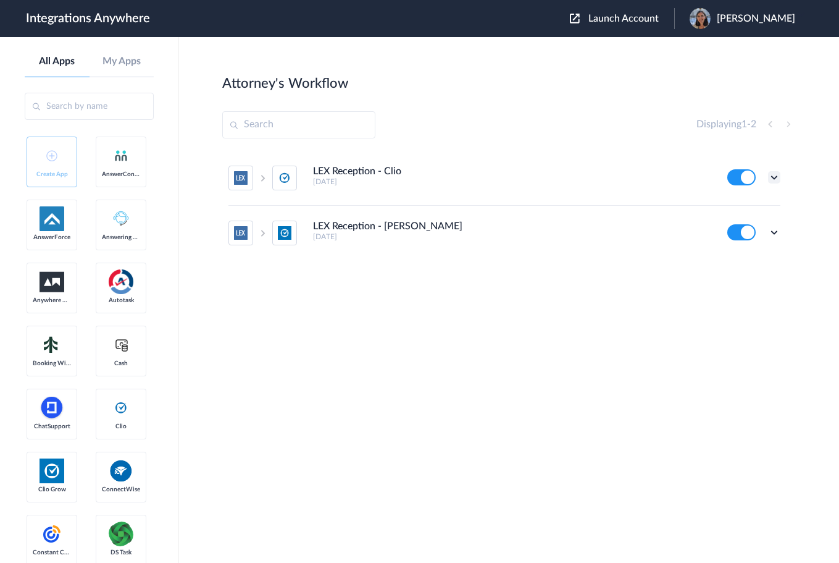
click at [774, 177] on icon at bounding box center [774, 177] width 12 height 12
click at [758, 227] on link "Task history" at bounding box center [739, 228] width 59 height 9
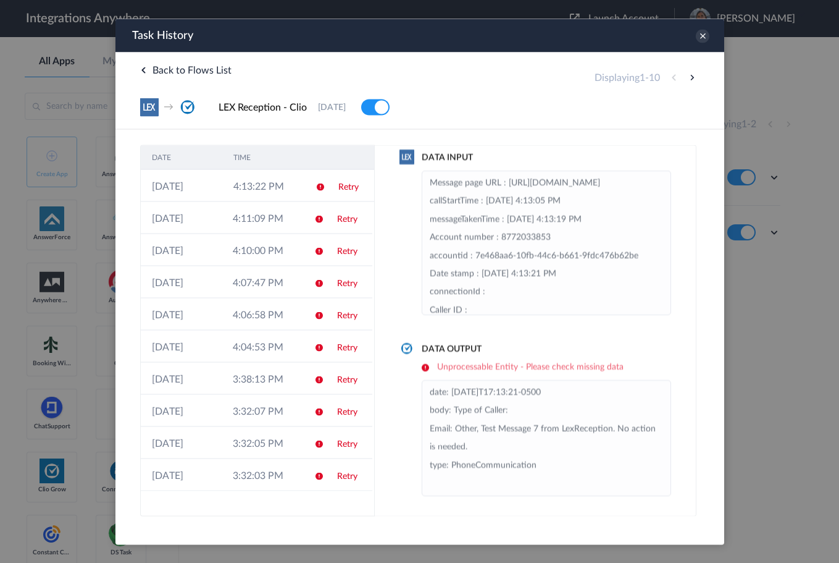
scroll to position [17, 0]
click at [701, 35] on icon at bounding box center [702, 36] width 14 height 14
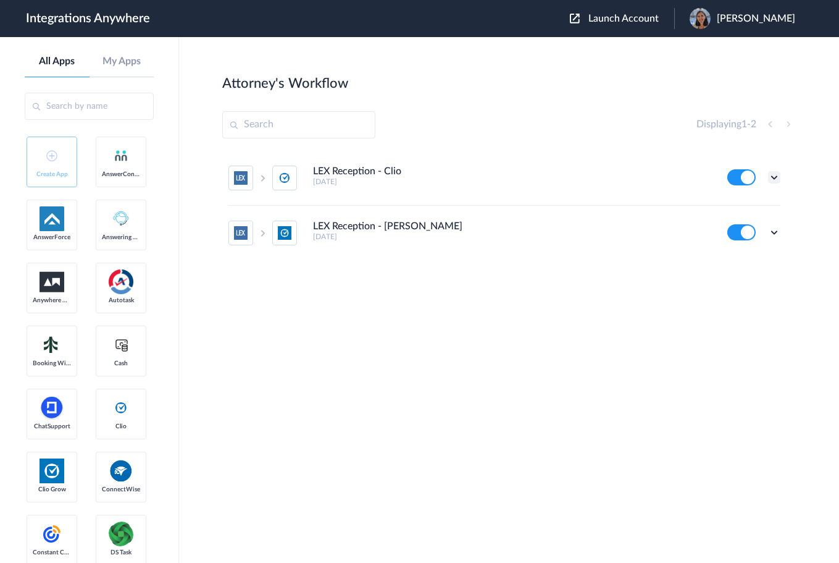
click at [775, 175] on icon at bounding box center [774, 177] width 12 height 12
click at [751, 234] on li "Task history" at bounding box center [740, 228] width 80 height 23
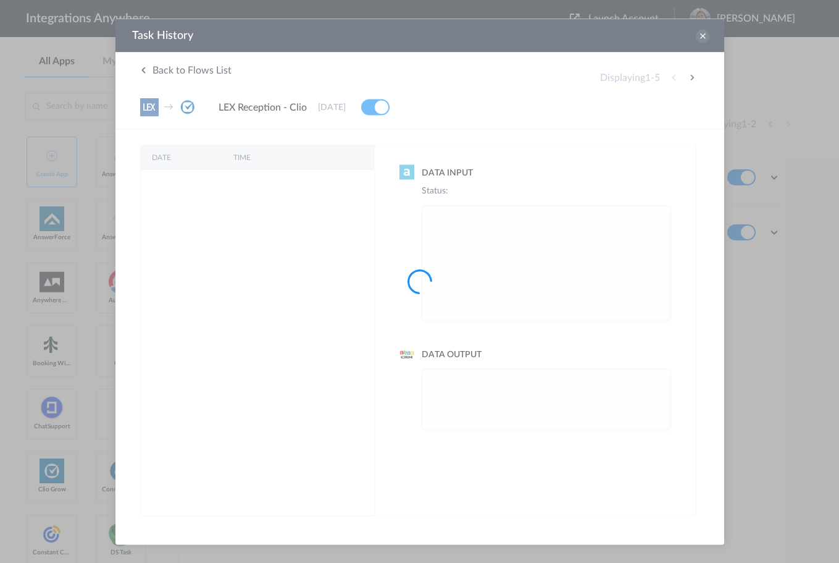
scroll to position [0, 0]
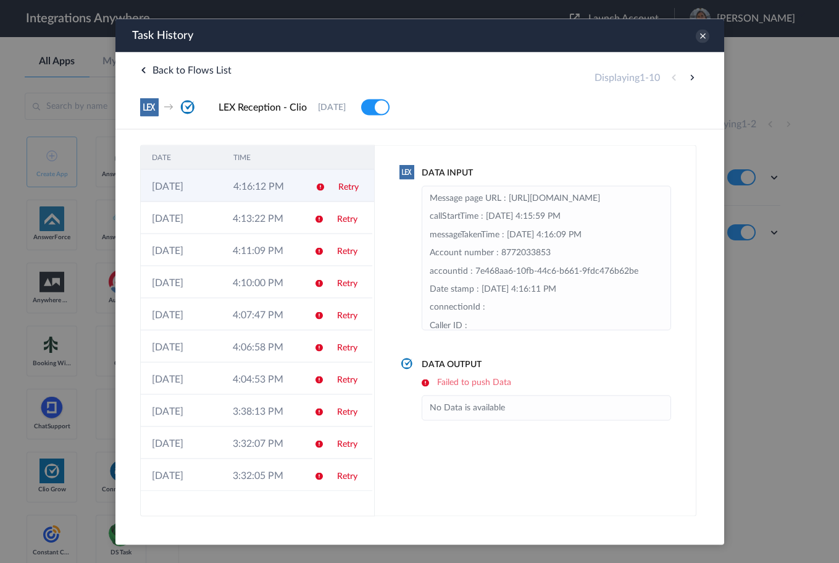
click at [253, 177] on td "4:16:12 PM" at bounding box center [263, 185] width 82 height 32
click at [258, 183] on td "4:16:12 PM" at bounding box center [261, 185] width 81 height 32
click at [503, 406] on li "No Data is available" at bounding box center [545, 407] width 233 height 18
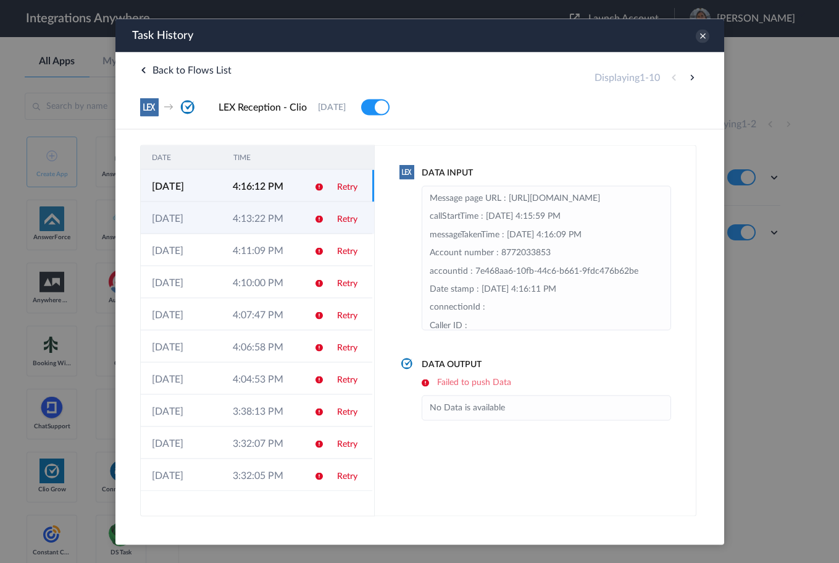
click at [267, 221] on td "4:13:22 PM" at bounding box center [261, 217] width 81 height 32
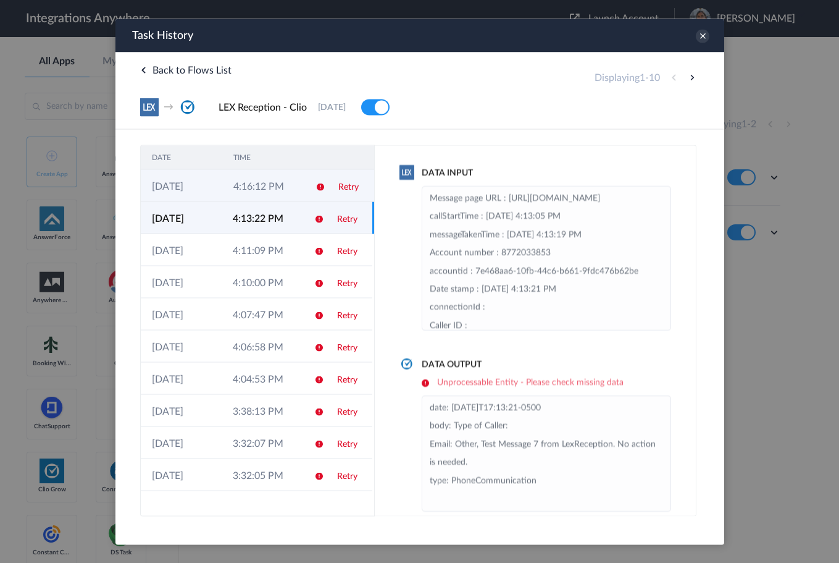
click at [293, 186] on td "4:16:12 PM" at bounding box center [263, 185] width 82 height 32
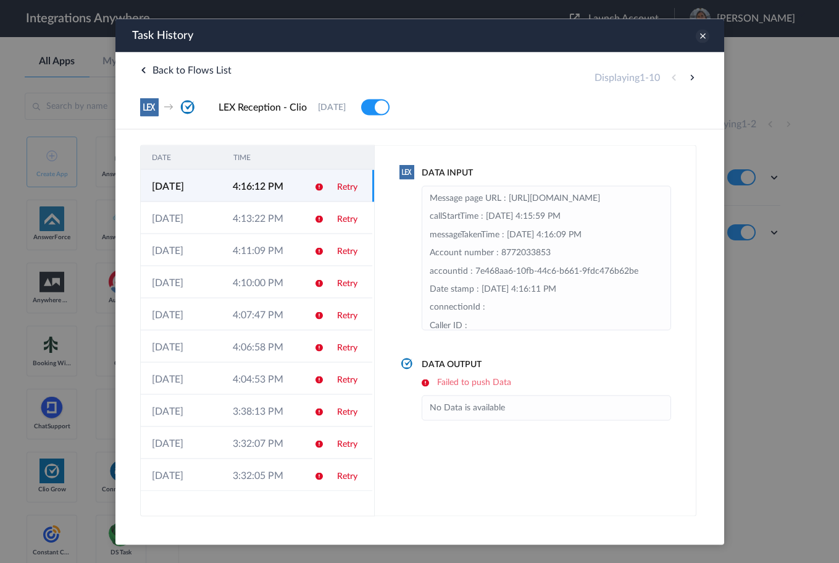
click at [700, 36] on icon at bounding box center [702, 36] width 14 height 14
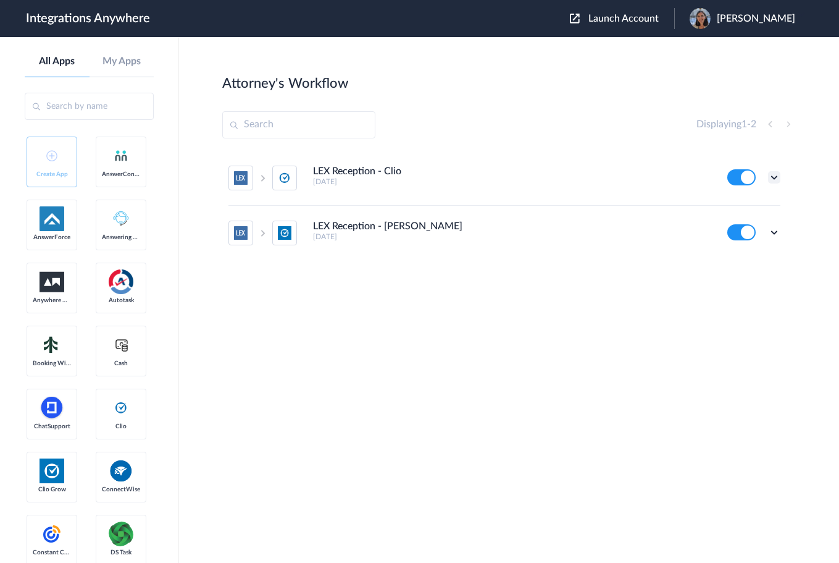
click at [772, 180] on icon at bounding box center [774, 177] width 12 height 12
click at [760, 226] on link "Task history" at bounding box center [739, 228] width 59 height 9
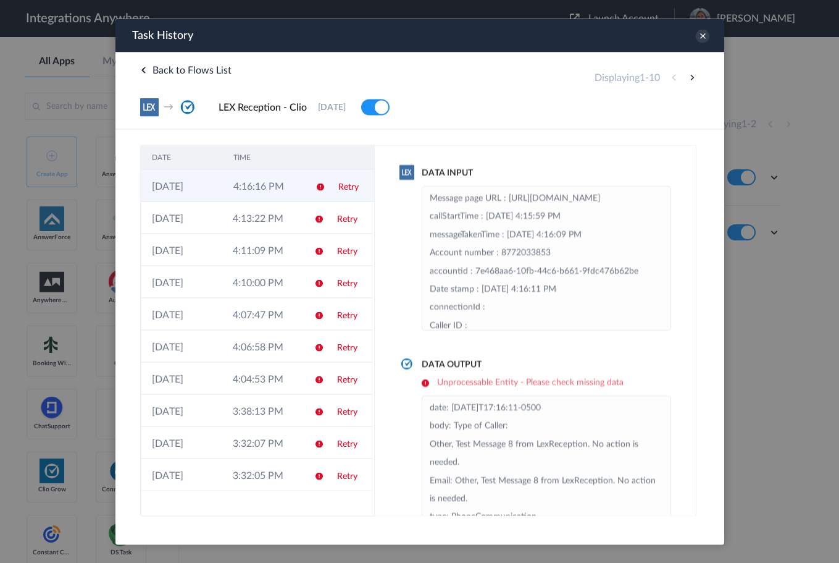
click at [255, 191] on td "4:16:16 PM" at bounding box center [263, 185] width 82 height 32
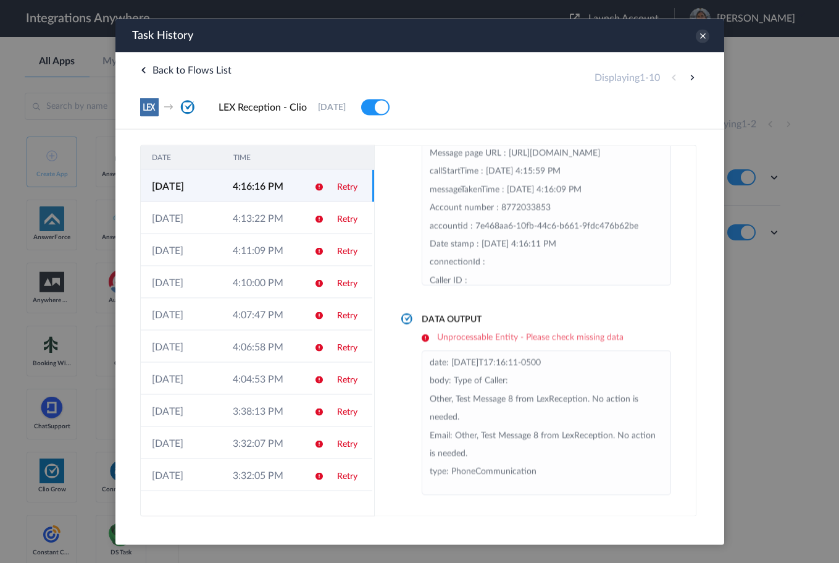
scroll to position [8, 0]
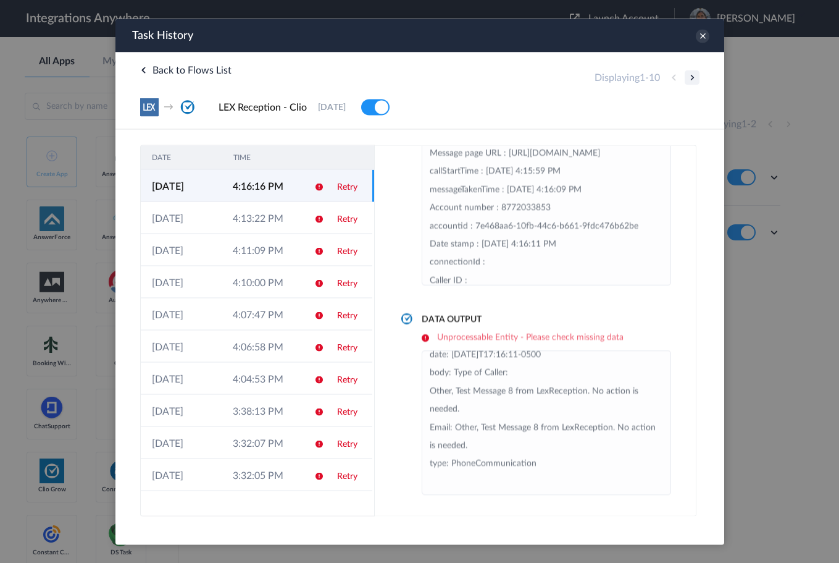
click at [692, 80] on button at bounding box center [691, 77] width 15 height 15
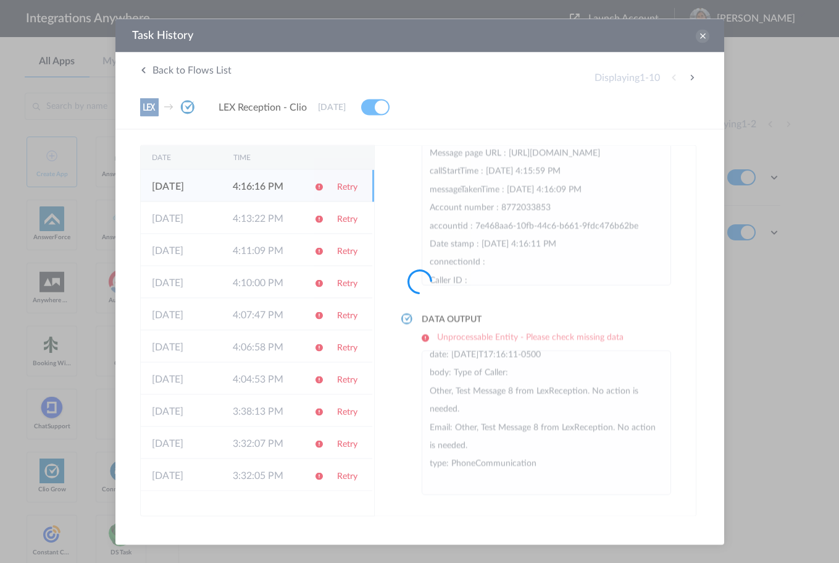
scroll to position [0, 0]
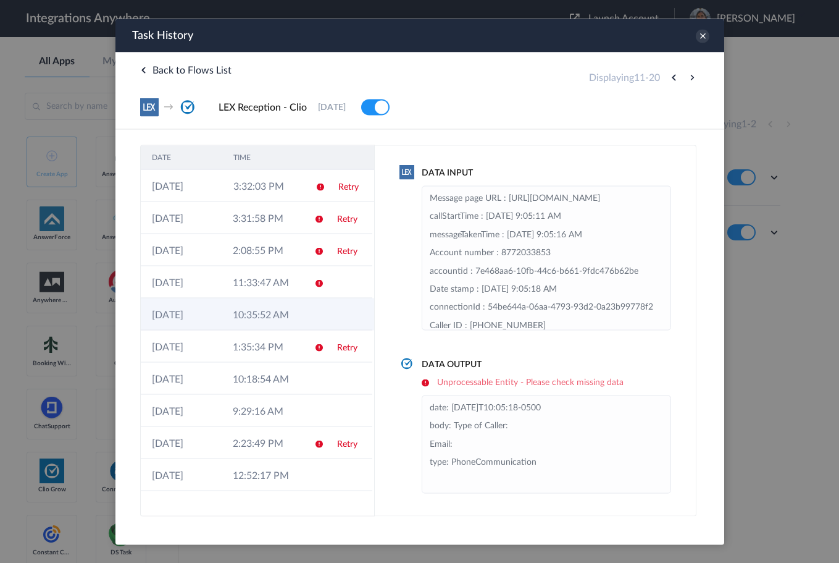
click at [282, 320] on td "10:35:52 AM" at bounding box center [261, 314] width 81 height 32
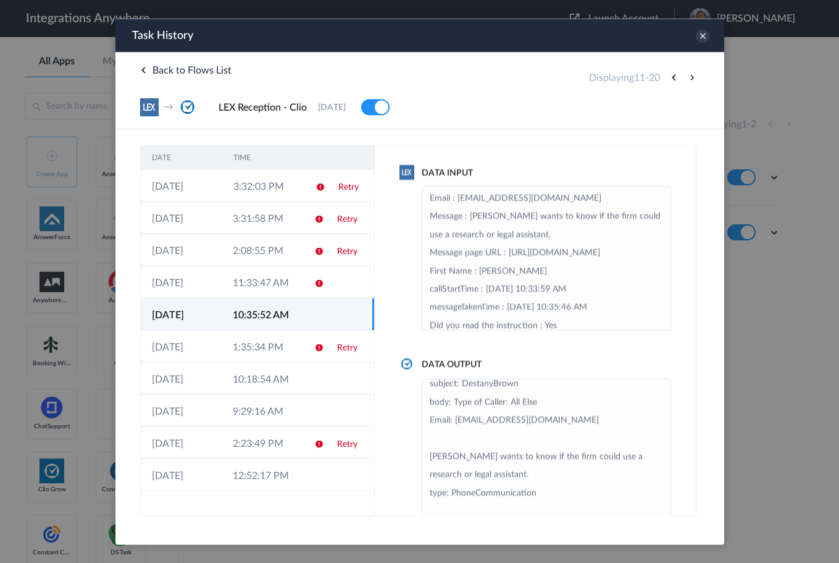
scroll to position [27, 0]
click at [698, 40] on icon at bounding box center [702, 36] width 14 height 14
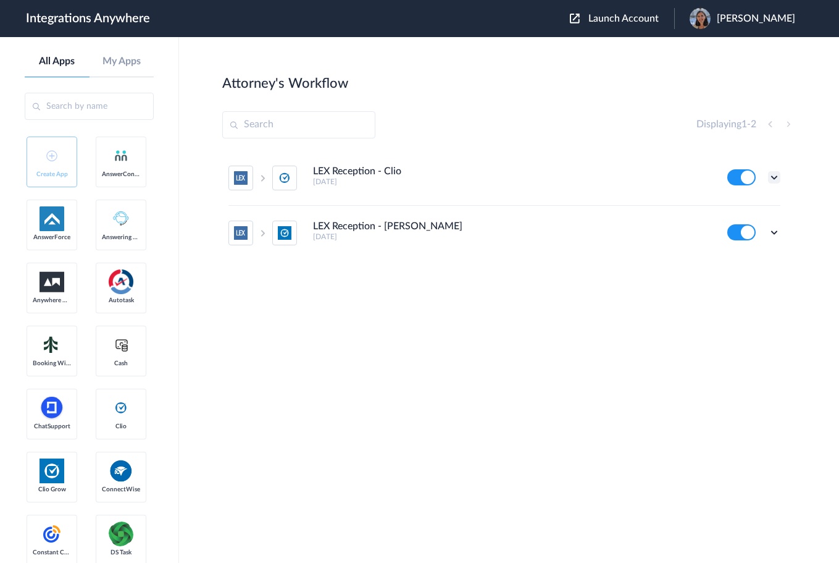
click at [773, 178] on icon at bounding box center [774, 177] width 12 height 12
click at [754, 227] on link "Task history" at bounding box center [739, 228] width 59 height 9
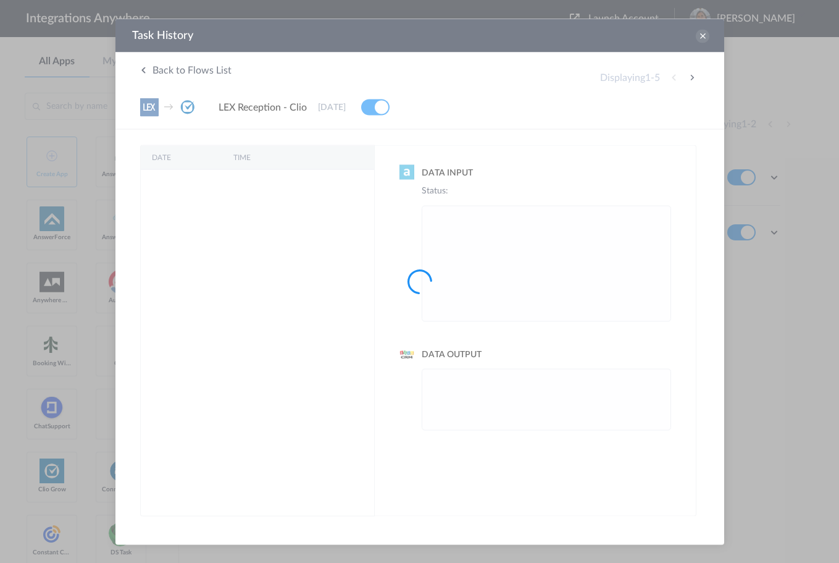
scroll to position [0, 0]
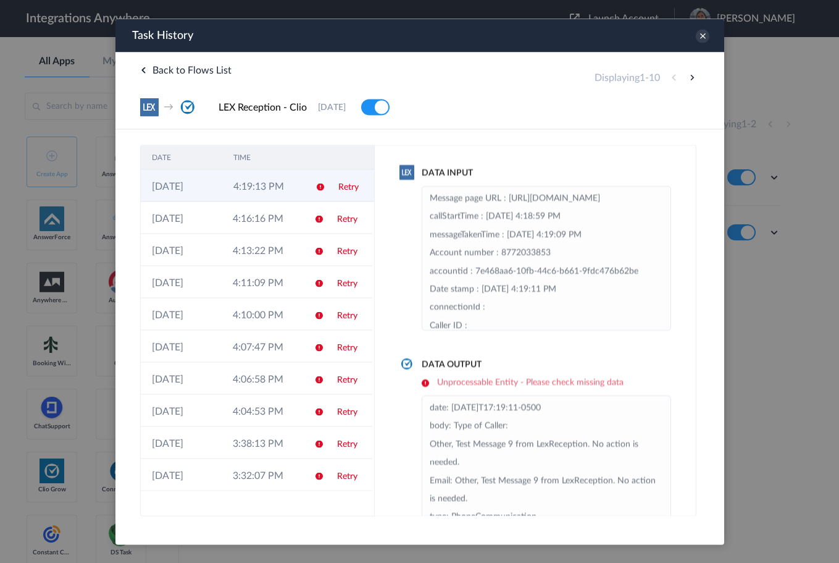
click at [307, 182] on td at bounding box center [315, 185] width 23 height 32
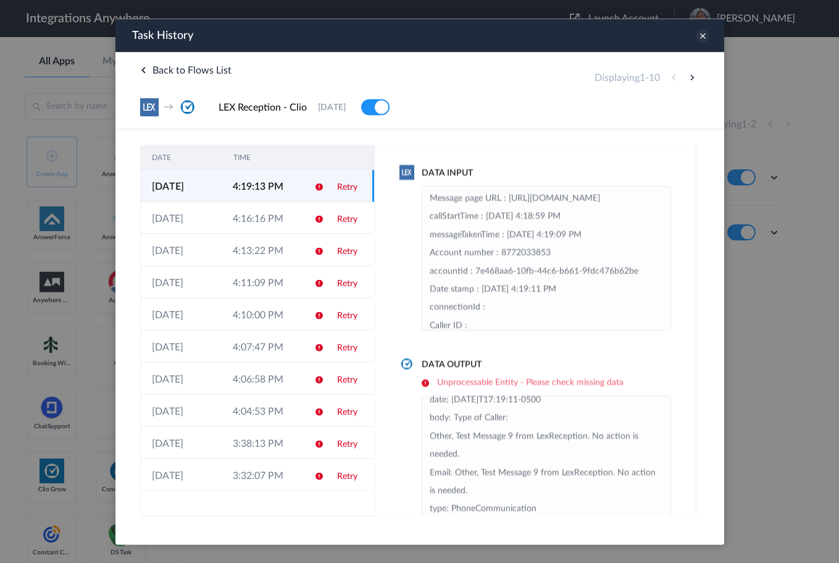
click at [702, 40] on icon at bounding box center [702, 36] width 14 height 14
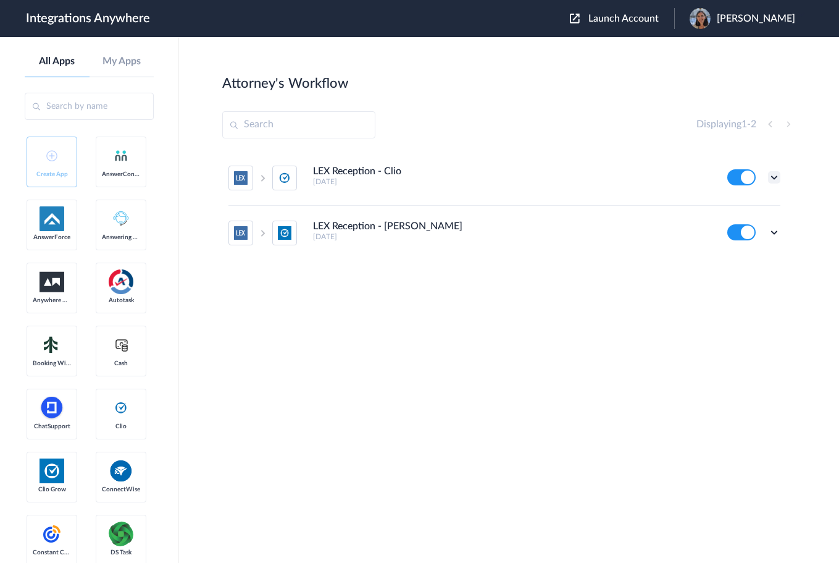
click at [775, 180] on icon at bounding box center [774, 177] width 12 height 12
click at [752, 236] on li "Task history" at bounding box center [740, 228] width 80 height 23
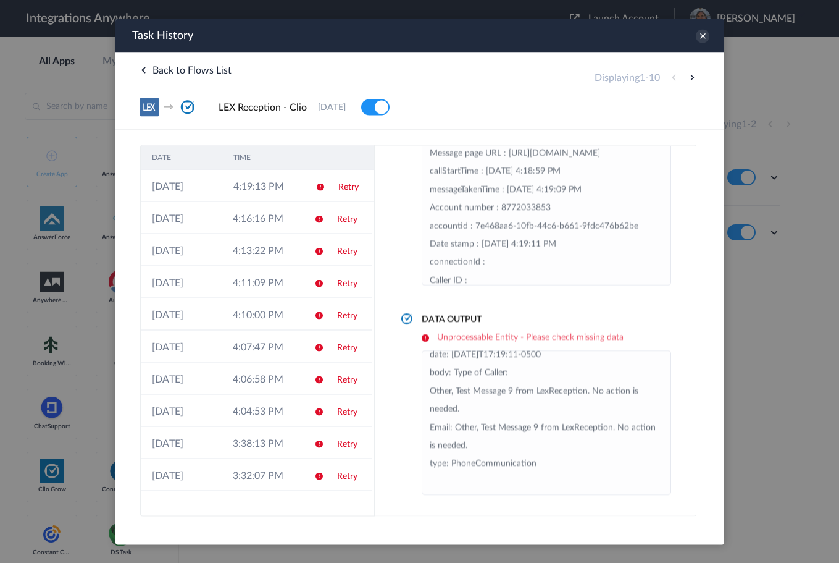
scroll to position [0, 0]
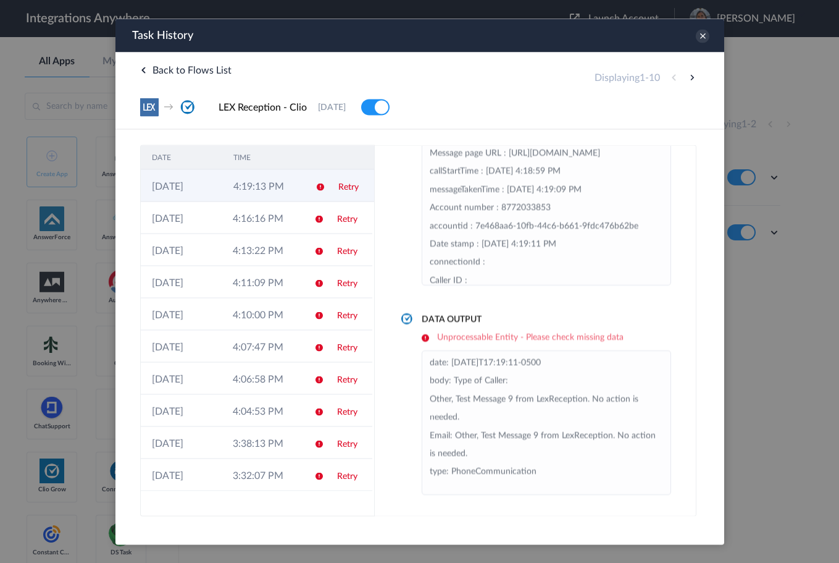
click at [321, 195] on td at bounding box center [315, 185] width 23 height 32
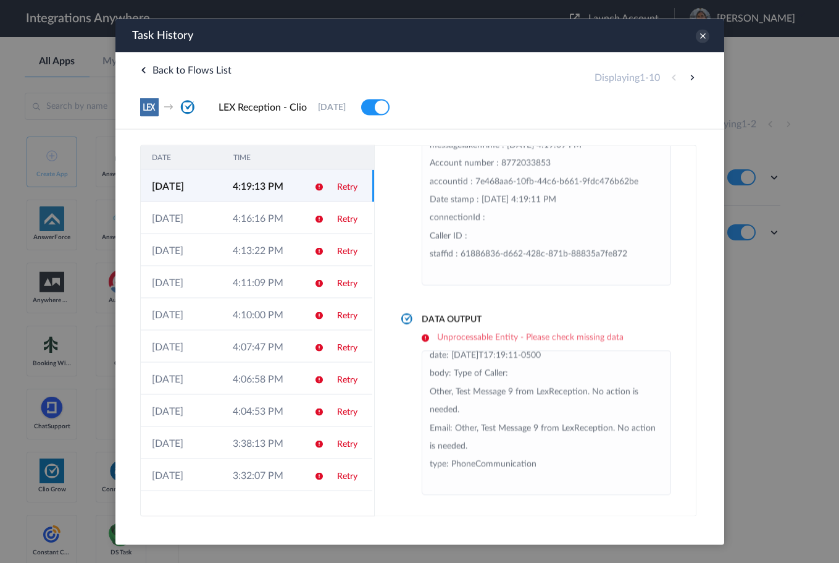
scroll to position [8, 0]
click at [695, 78] on button at bounding box center [691, 77] width 15 height 15
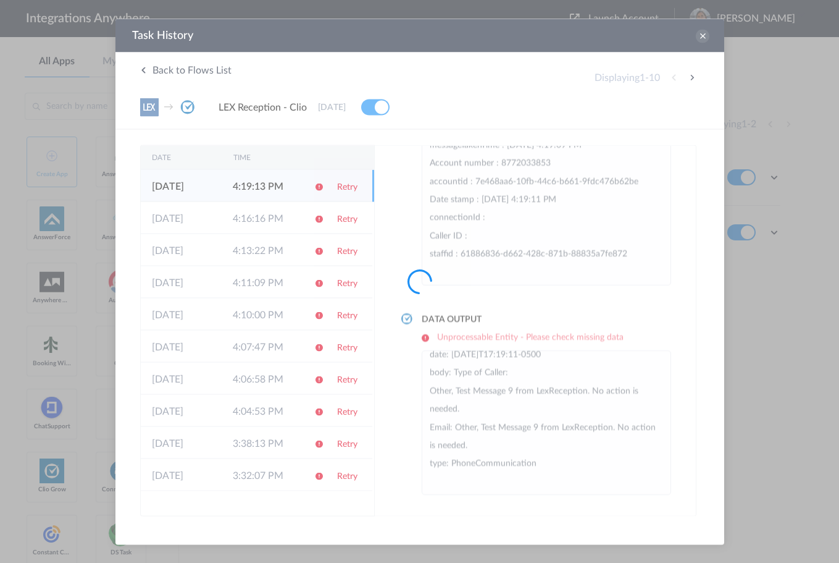
scroll to position [0, 0]
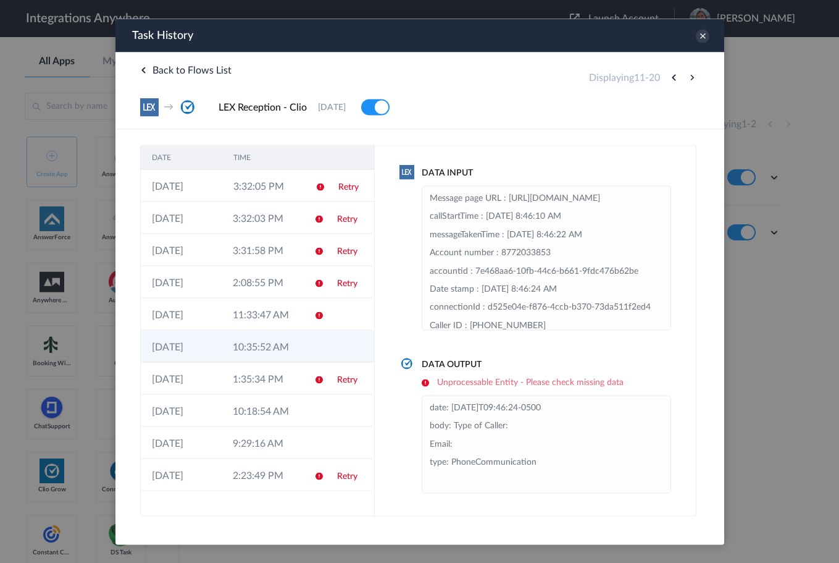
click at [327, 339] on td at bounding box center [348, 346] width 46 height 32
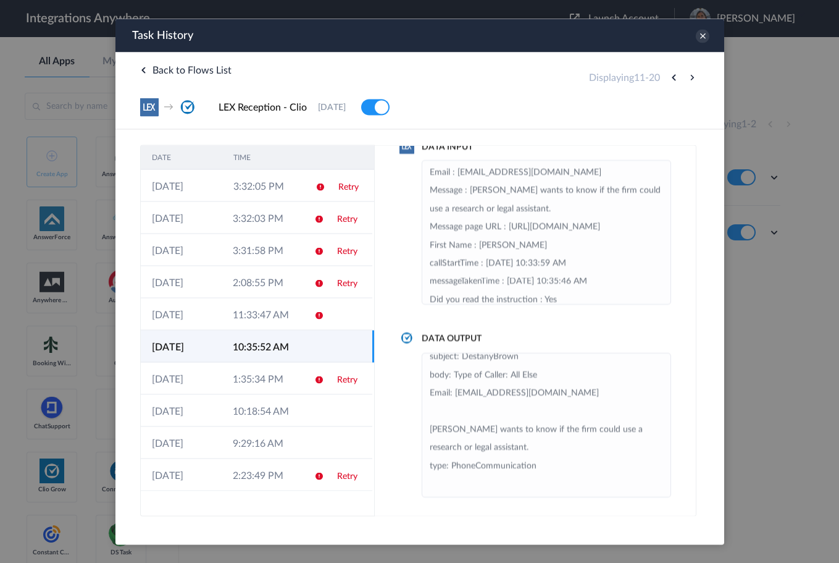
scroll to position [28, 0]
click at [704, 35] on icon at bounding box center [702, 36] width 14 height 14
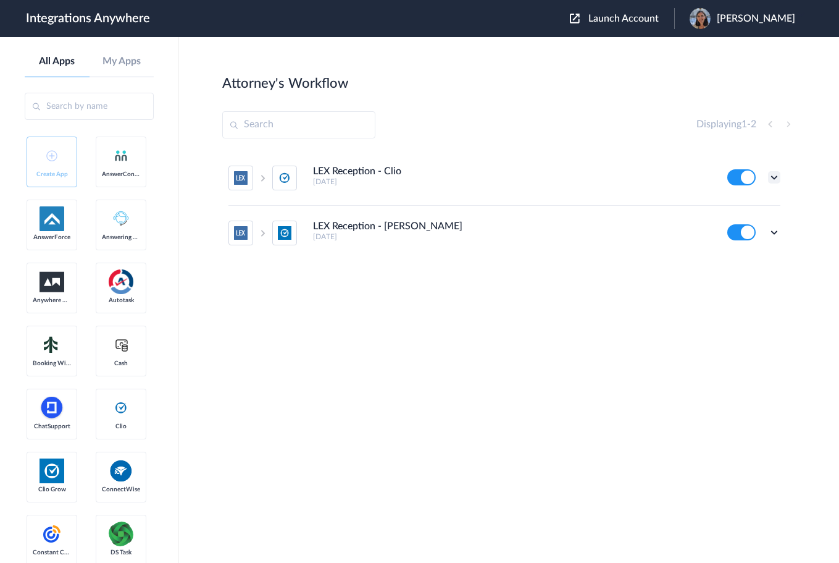
click at [776, 174] on icon at bounding box center [774, 177] width 12 height 12
click at [750, 225] on link "Task history" at bounding box center [739, 228] width 59 height 9
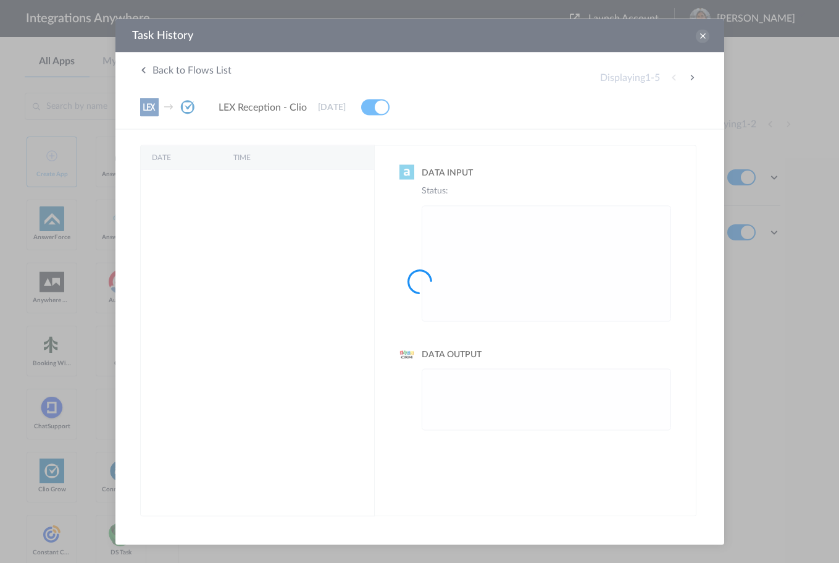
scroll to position [0, 0]
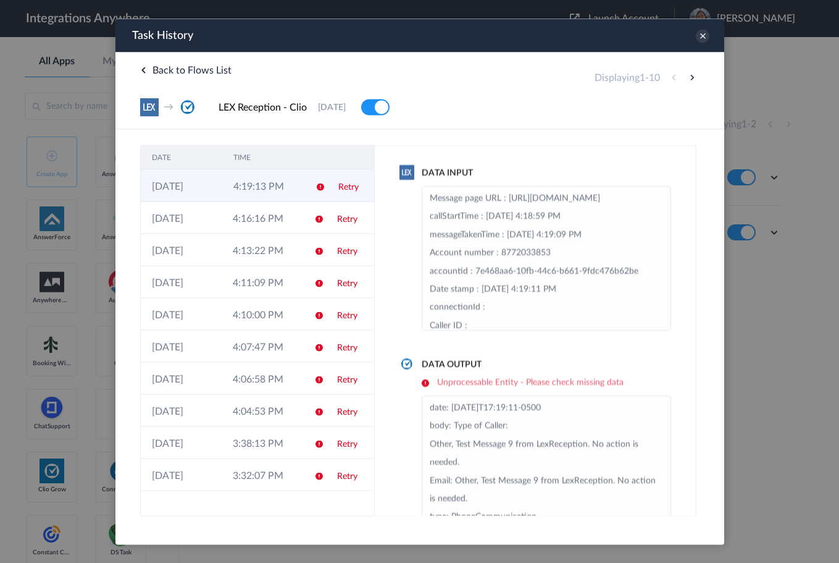
click at [327, 192] on td "Retry" at bounding box center [350, 185] width 47 height 32
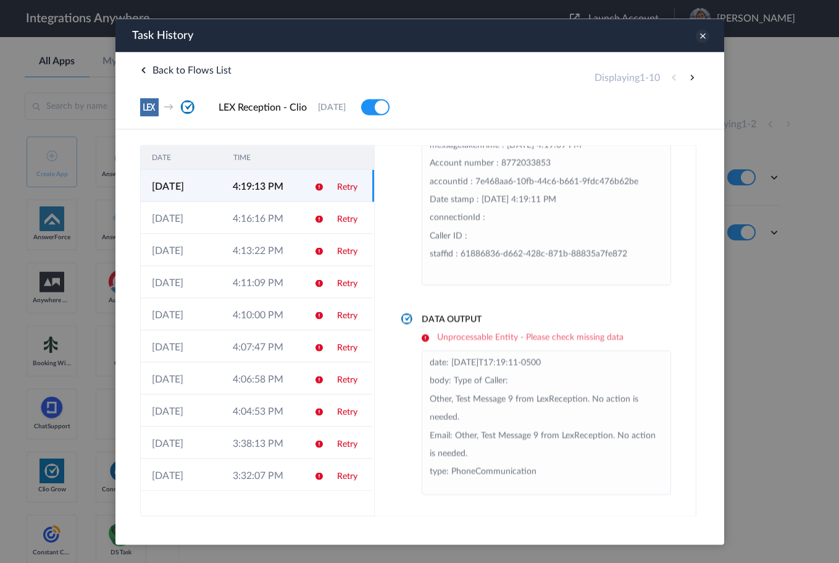
click at [701, 38] on icon at bounding box center [702, 36] width 14 height 14
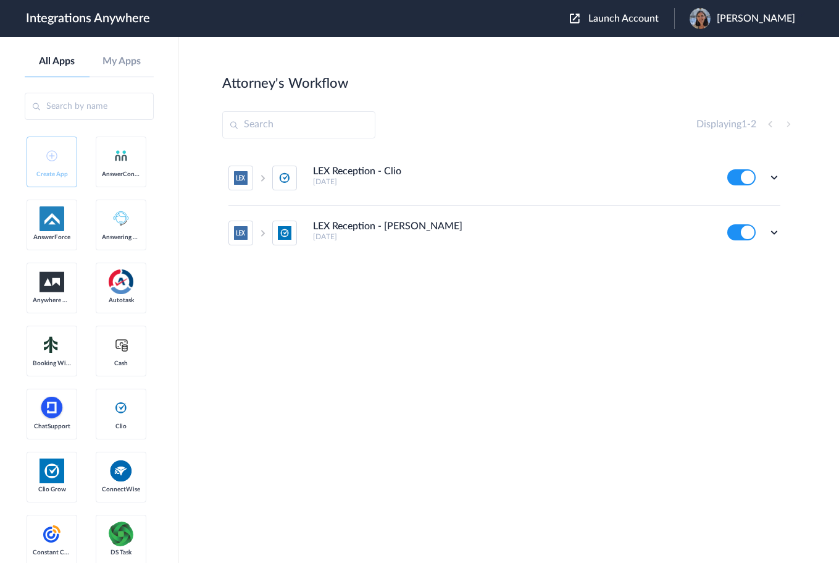
click at [497, 397] on section "Attorney's Workflow Create Displaying 1 - 2 LEX Reception - Clio 9 months ago E…" at bounding box center [509, 337] width 574 height 526
click at [768, 174] on div "Edit Task history Delete" at bounding box center [754, 177] width 53 height 16
click at [774, 182] on icon at bounding box center [774, 177] width 12 height 12
click at [757, 230] on link "Task history" at bounding box center [739, 228] width 59 height 9
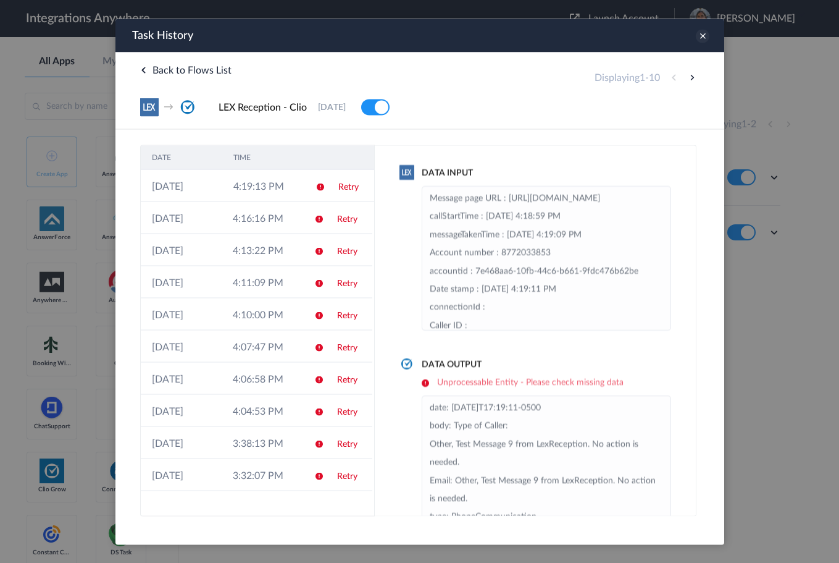
click at [699, 36] on icon at bounding box center [702, 36] width 14 height 14
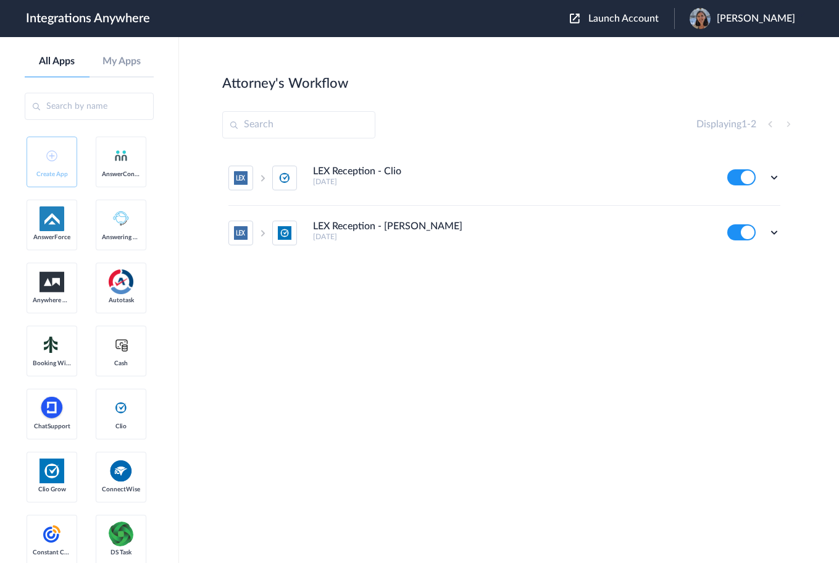
click at [768, 172] on div "Edit Task history Delete" at bounding box center [754, 177] width 53 height 16
click at [770, 177] on icon at bounding box center [774, 177] width 12 height 12
click at [738, 211] on li "Edit" at bounding box center [740, 206] width 80 height 23
click at [775, 180] on icon at bounding box center [774, 177] width 12 height 12
click at [755, 230] on link "Task history" at bounding box center [739, 228] width 59 height 9
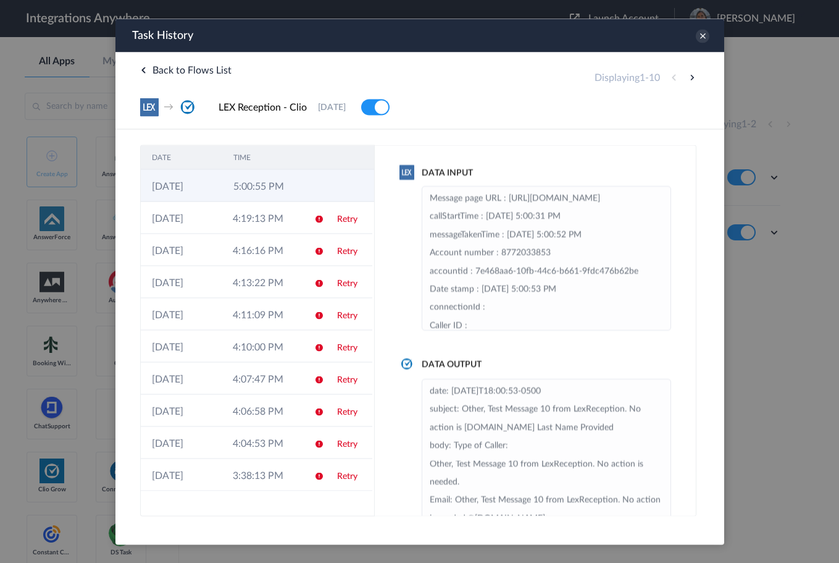
click at [311, 183] on td at bounding box center [315, 185] width 23 height 32
click at [700, 38] on icon at bounding box center [702, 36] width 14 height 14
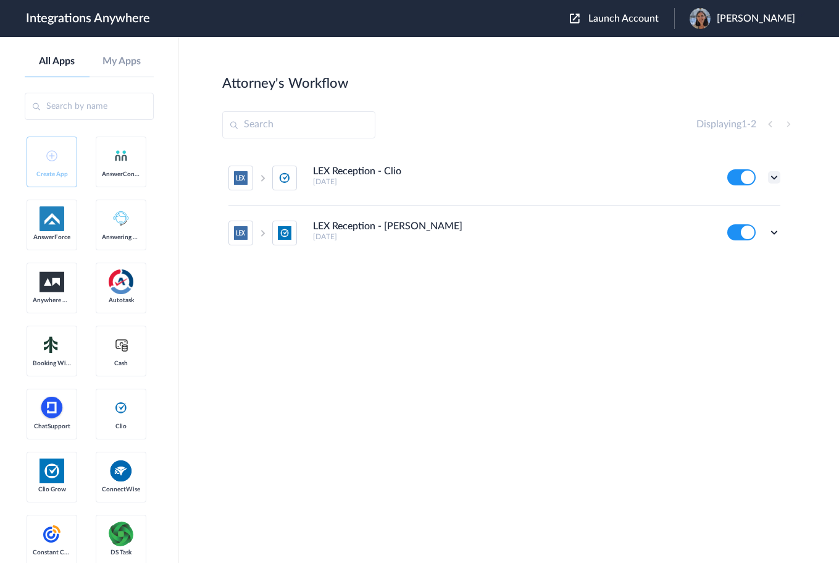
click at [779, 174] on icon at bounding box center [774, 177] width 12 height 12
click at [749, 224] on li "Task history" at bounding box center [740, 228] width 80 height 23
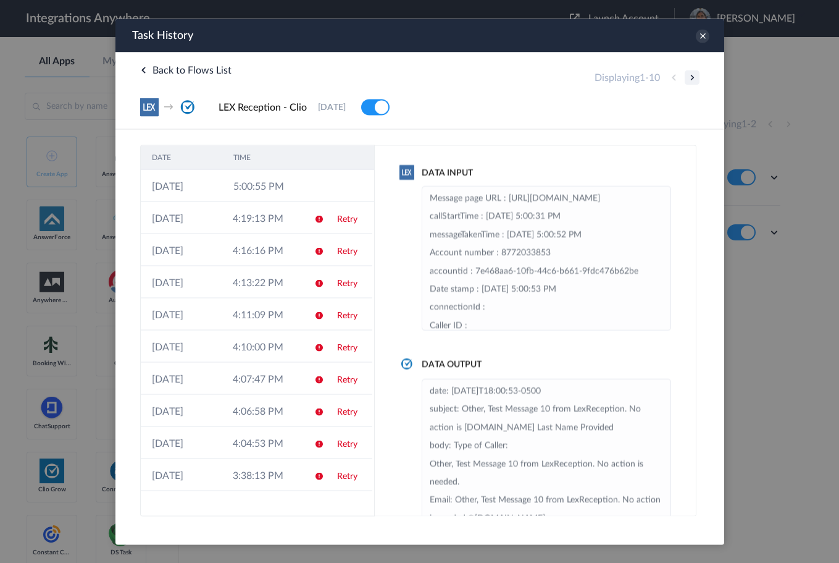
click at [691, 78] on button at bounding box center [691, 77] width 15 height 15
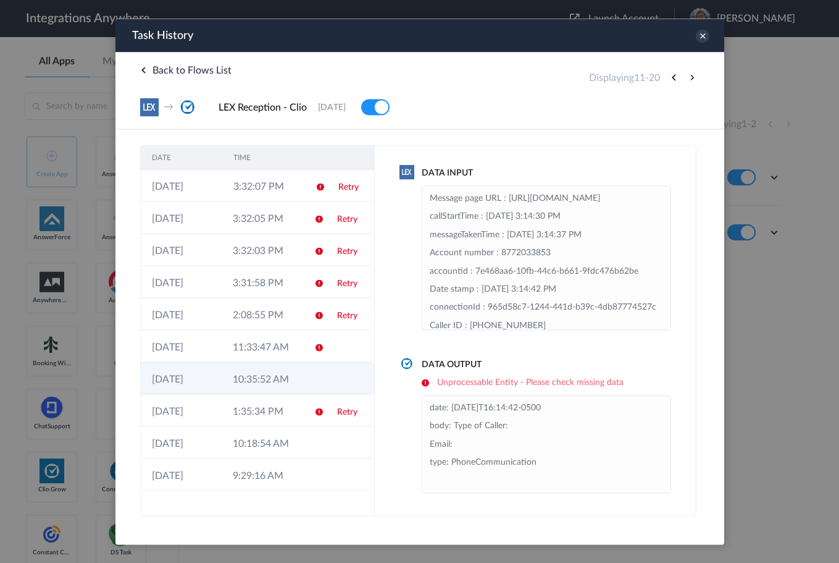
click at [332, 383] on td at bounding box center [348, 378] width 46 height 32
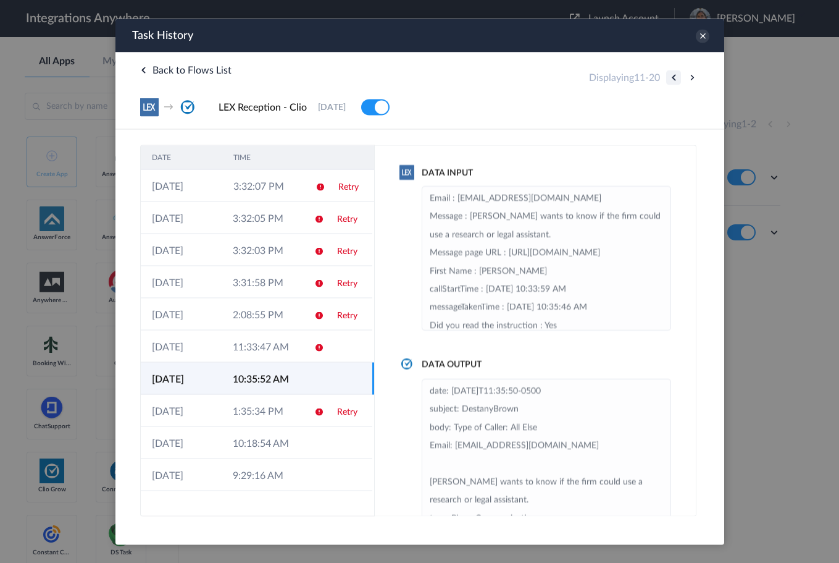
click at [673, 77] on button at bounding box center [673, 77] width 15 height 15
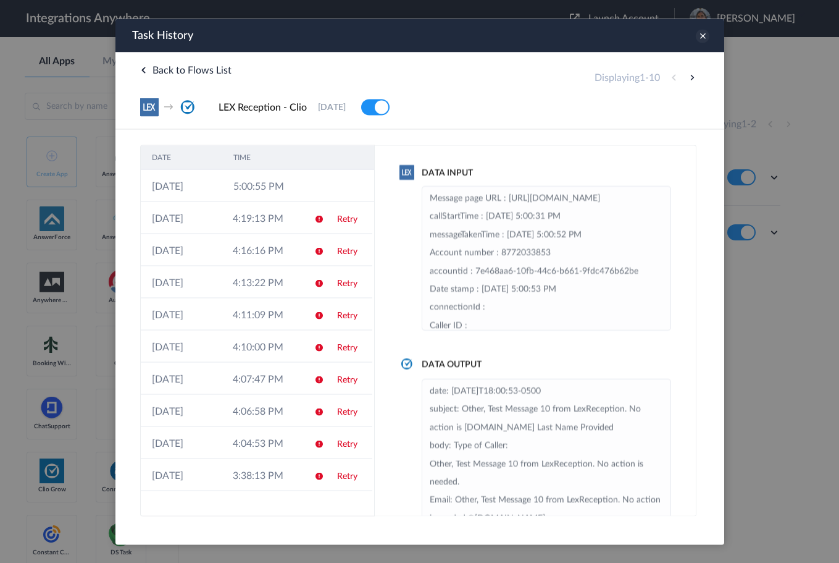
click at [698, 36] on icon at bounding box center [702, 36] width 14 height 14
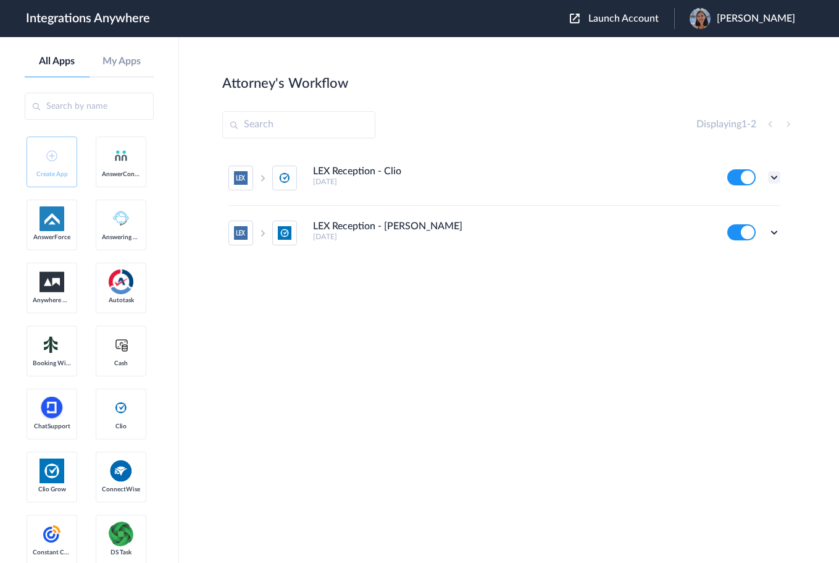
click at [774, 173] on icon at bounding box center [774, 177] width 12 height 12
click at [757, 225] on link "Task history" at bounding box center [739, 228] width 59 height 9
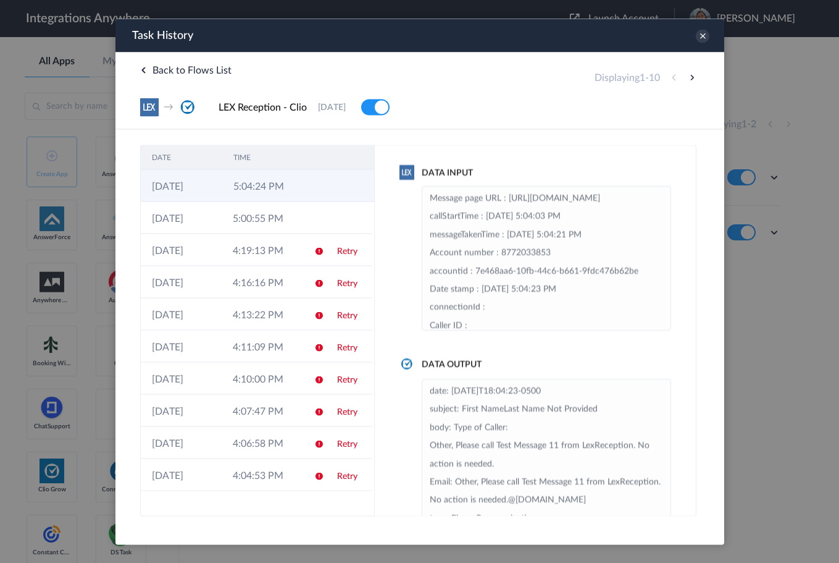
click at [334, 174] on td at bounding box center [350, 185] width 47 height 32
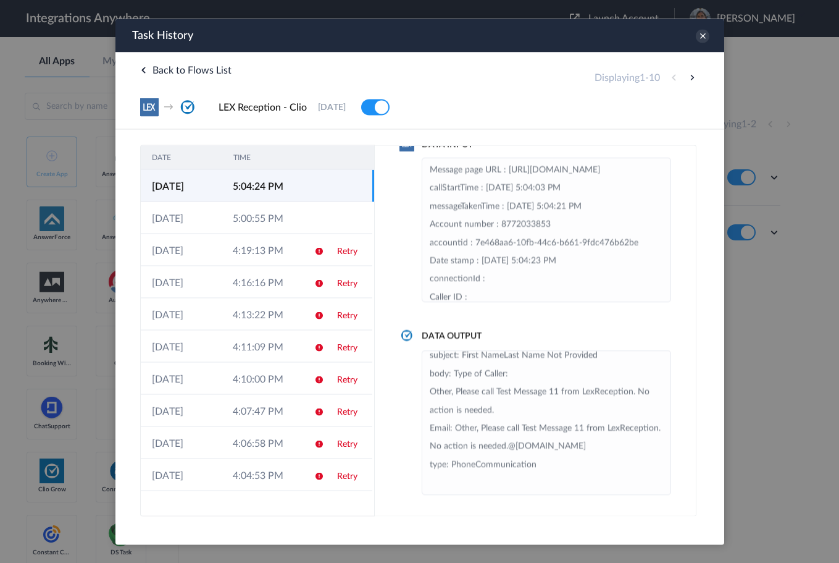
scroll to position [27, 0]
click at [703, 38] on icon at bounding box center [702, 36] width 14 height 14
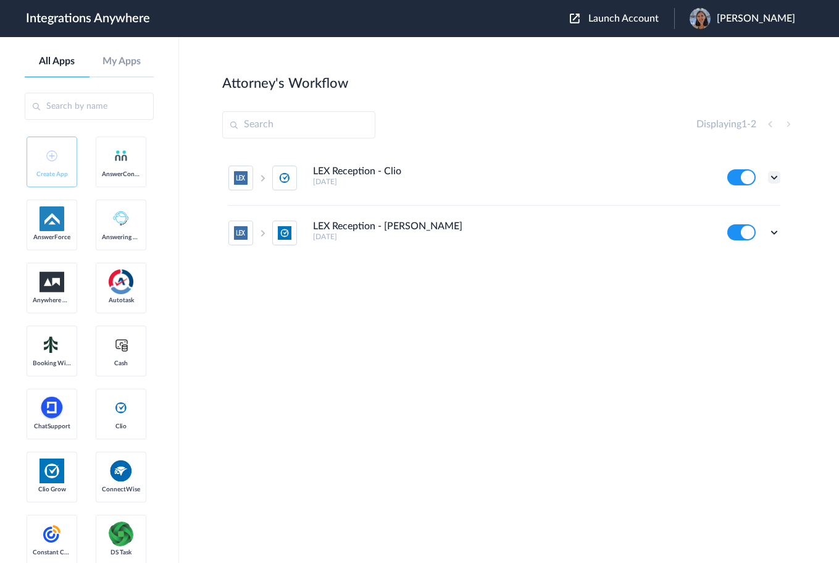
click at [779, 172] on icon at bounding box center [774, 177] width 12 height 12
click at [760, 229] on link "Task history" at bounding box center [739, 228] width 59 height 9
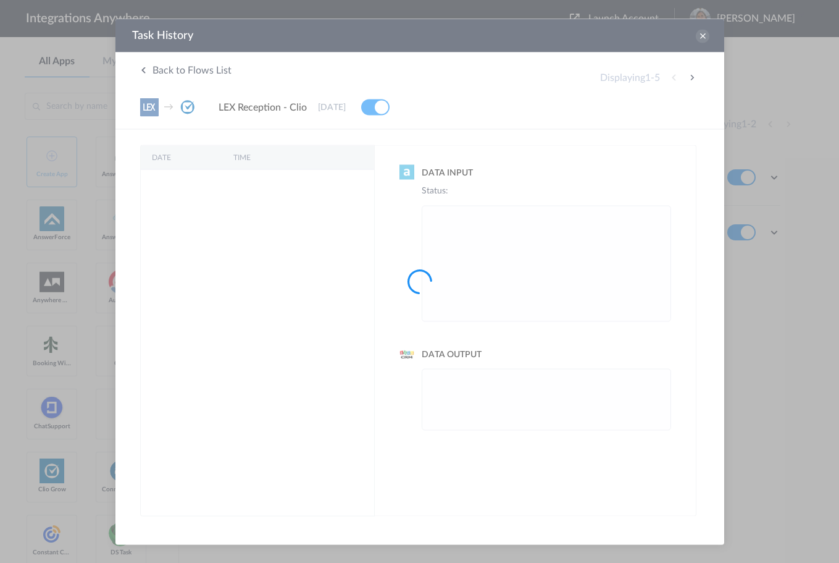
scroll to position [0, 0]
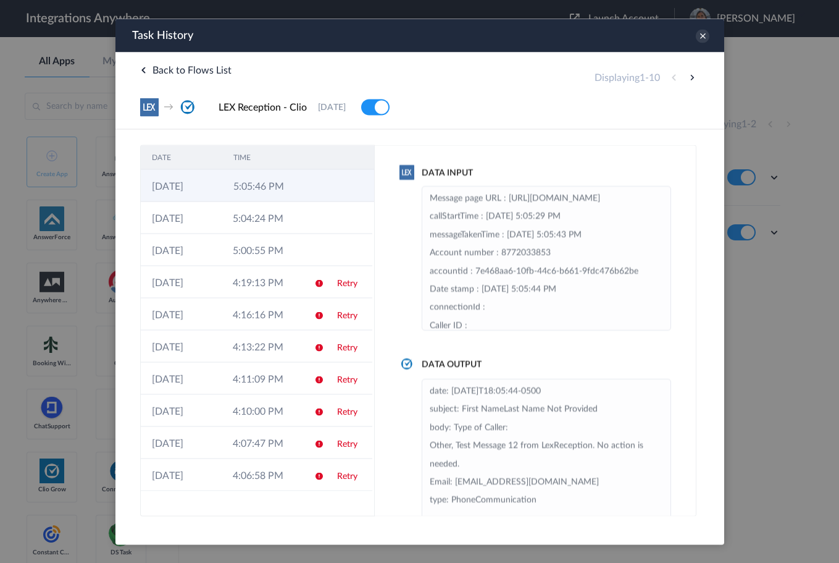
click at [287, 182] on td "5:05:46 PM" at bounding box center [263, 185] width 82 height 32
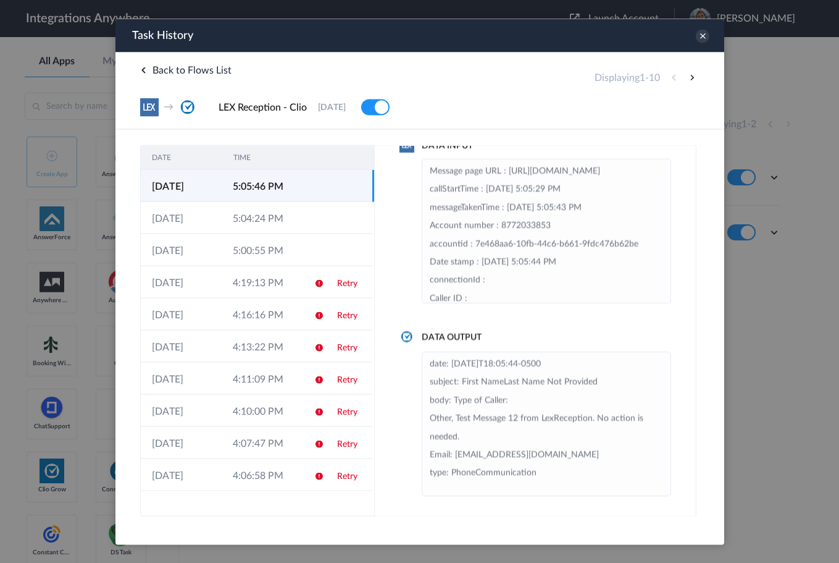
scroll to position [28, 0]
click at [702, 40] on icon at bounding box center [702, 36] width 14 height 14
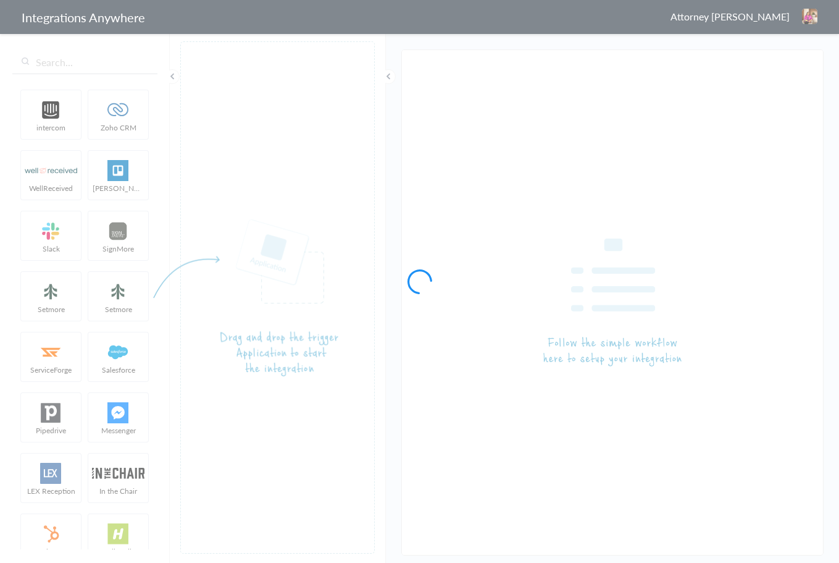
type input "LEX Reception - [PERSON_NAME]"
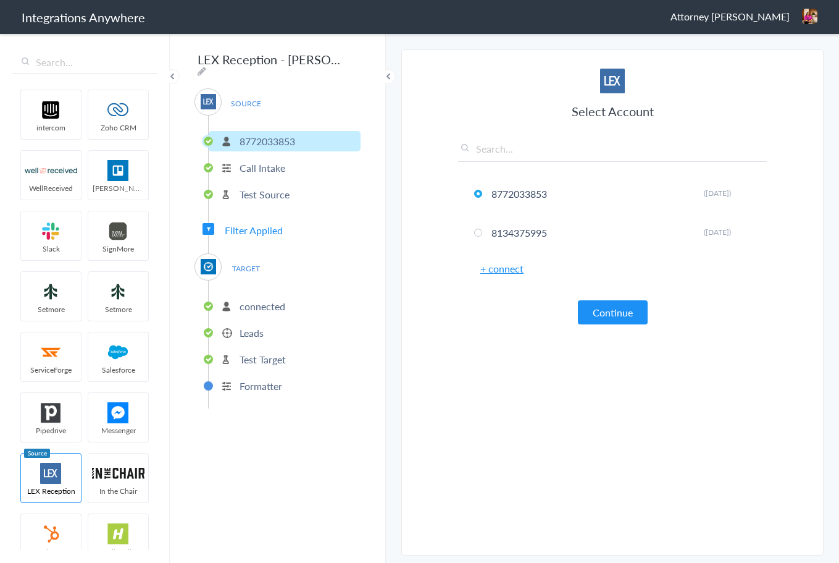
click at [251, 184] on li "Test Source" at bounding box center [285, 194] width 152 height 20
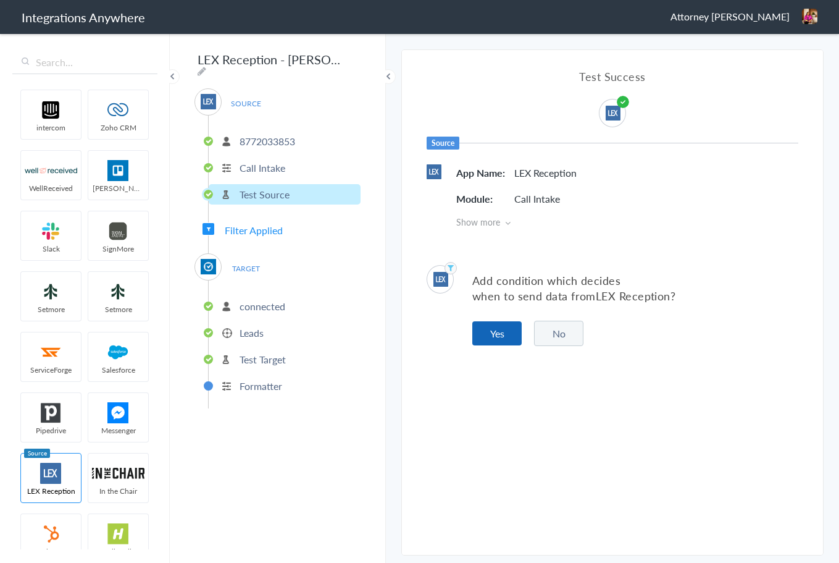
click at [503, 321] on button "Yes" at bounding box center [496, 333] width 49 height 24
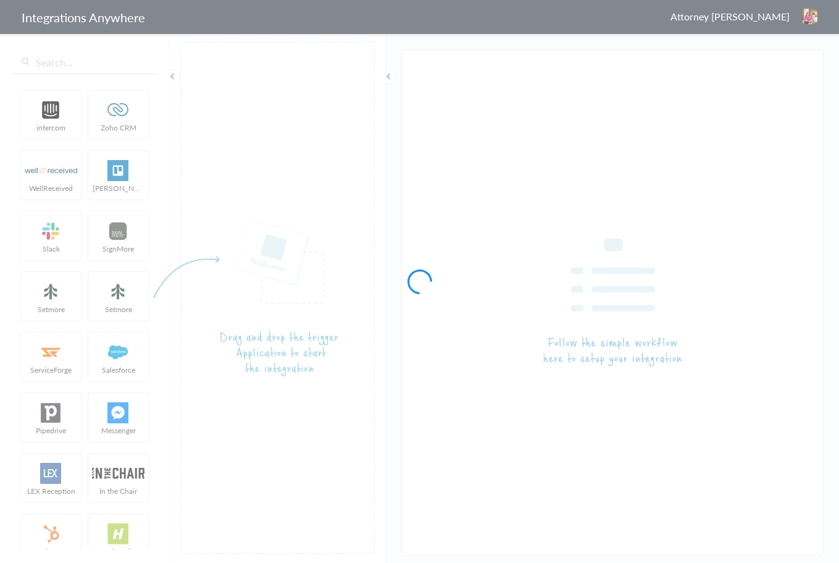
type input "LEX Reception - Clio"
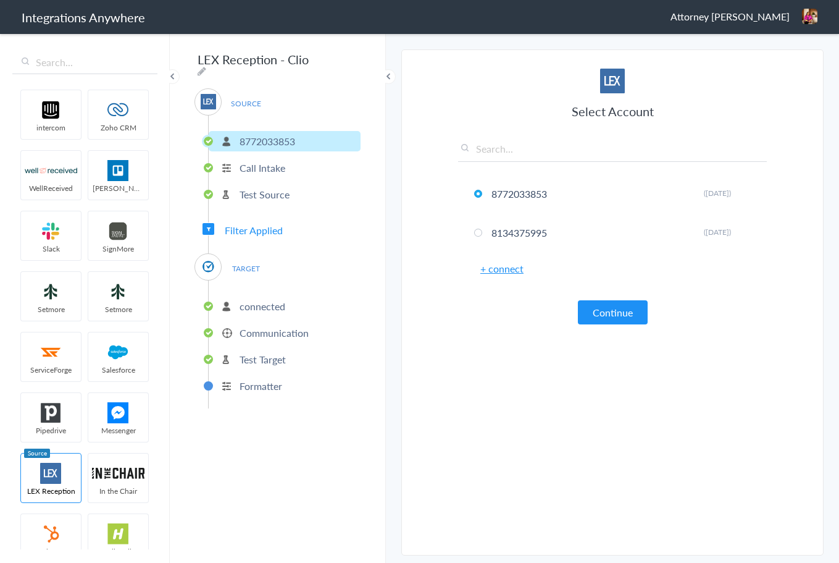
click at [264, 190] on p "Test Source" at bounding box center [265, 194] width 50 height 14
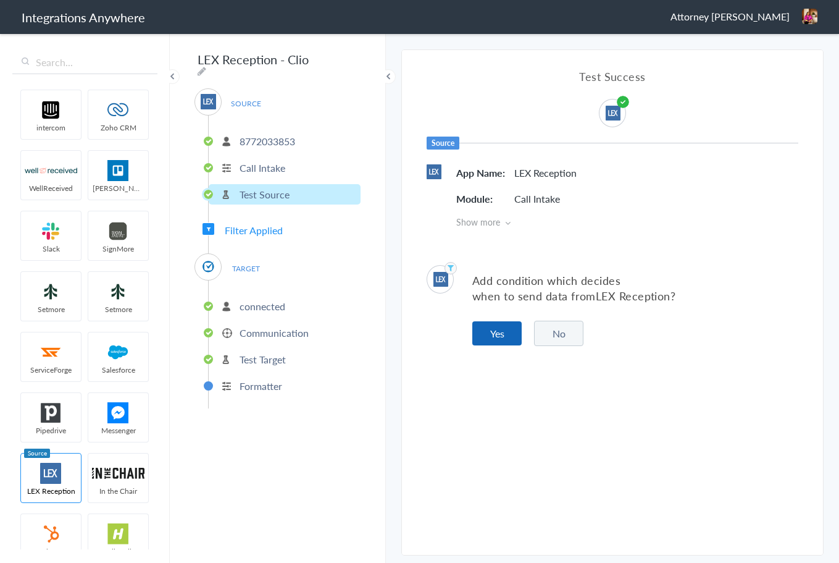
click at [493, 333] on button "Yes" at bounding box center [496, 333] width 49 height 24
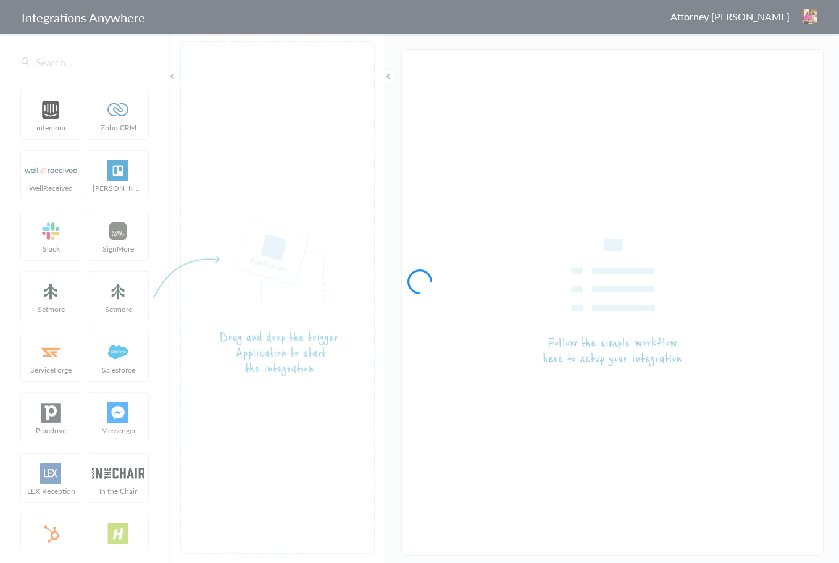
type input "LEX Reception - Clio"
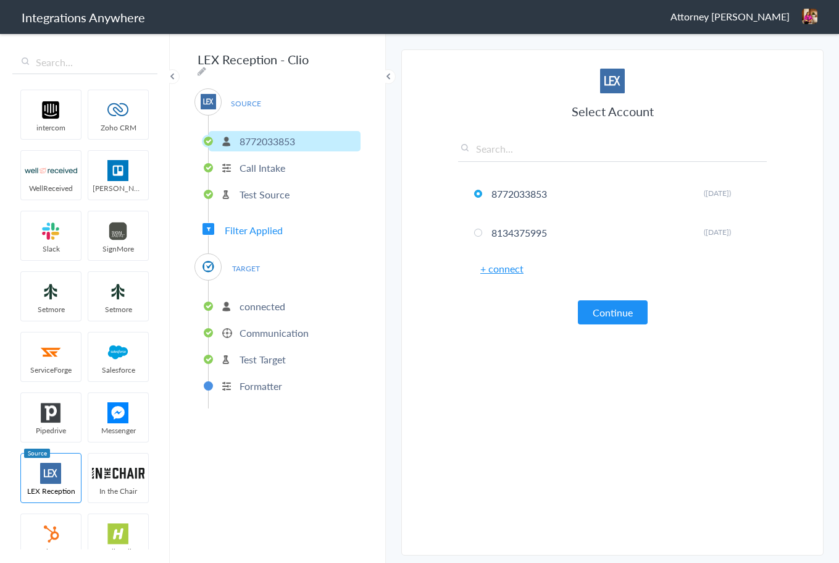
click at [245, 379] on p "Formatter" at bounding box center [261, 386] width 43 height 14
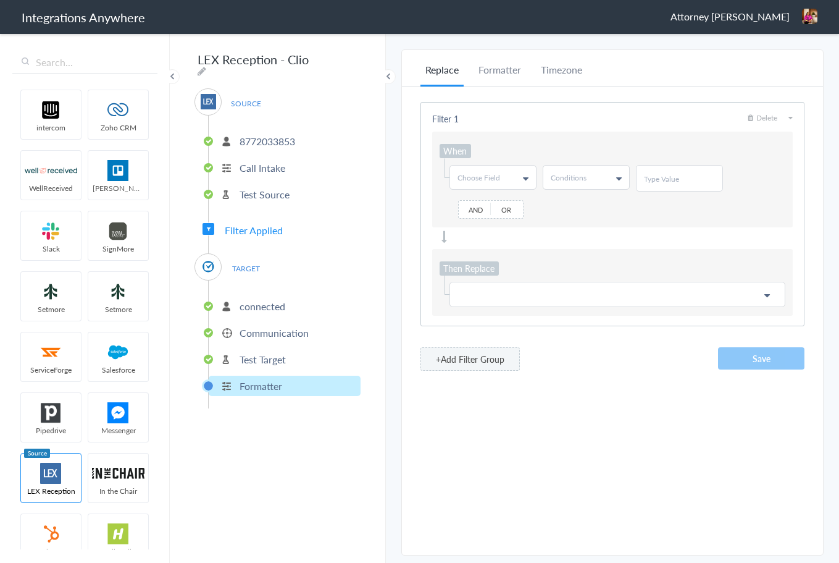
click at [479, 181] on span "Choose Field" at bounding box center [479, 177] width 43 height 10
click at [481, 169] on link "Choose Field" at bounding box center [493, 177] width 86 height 23
click at [483, 180] on span "Choose Field" at bounding box center [479, 177] width 43 height 10
click at [487, 203] on input "text" at bounding box center [492, 203] width 85 height 25
type input "em"
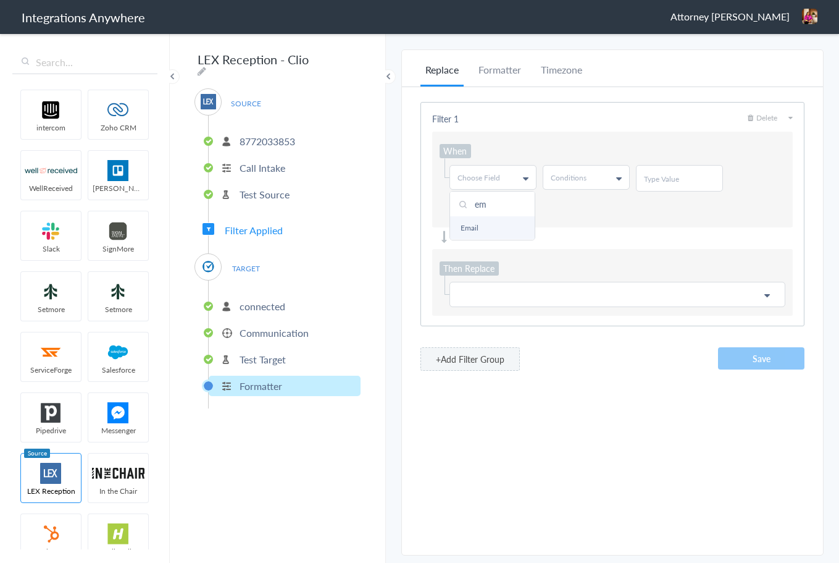
click at [482, 235] on link "Email" at bounding box center [492, 227] width 85 height 23
click at [589, 177] on link "Conditions" at bounding box center [587, 177] width 86 height 23
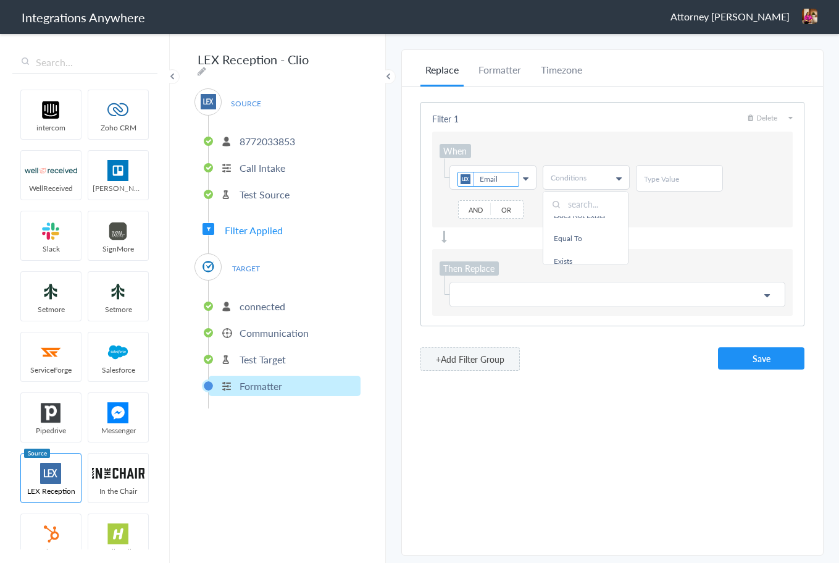
scroll to position [62, 0]
click at [600, 223] on link "Does Not Exists" at bounding box center [586, 211] width 85 height 23
click at [489, 288] on p at bounding box center [618, 292] width 320 height 15
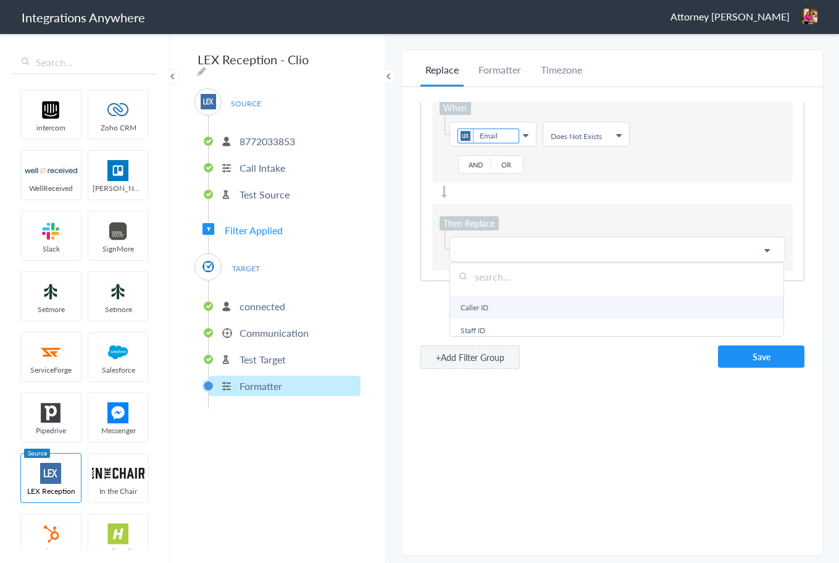
scroll to position [309, 0]
click at [556, 309] on link "Caller ID" at bounding box center [617, 312] width 334 height 23
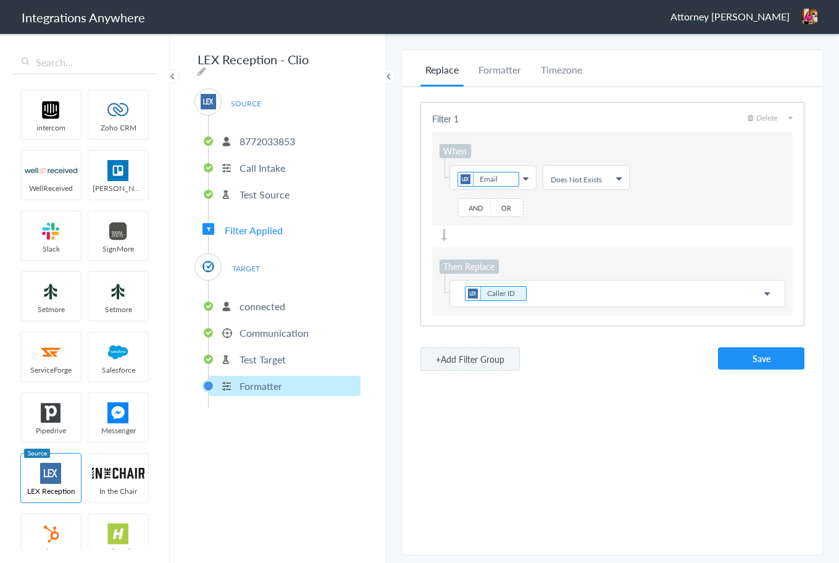
click at [542, 288] on p "Caller ID" at bounding box center [618, 293] width 320 height 17
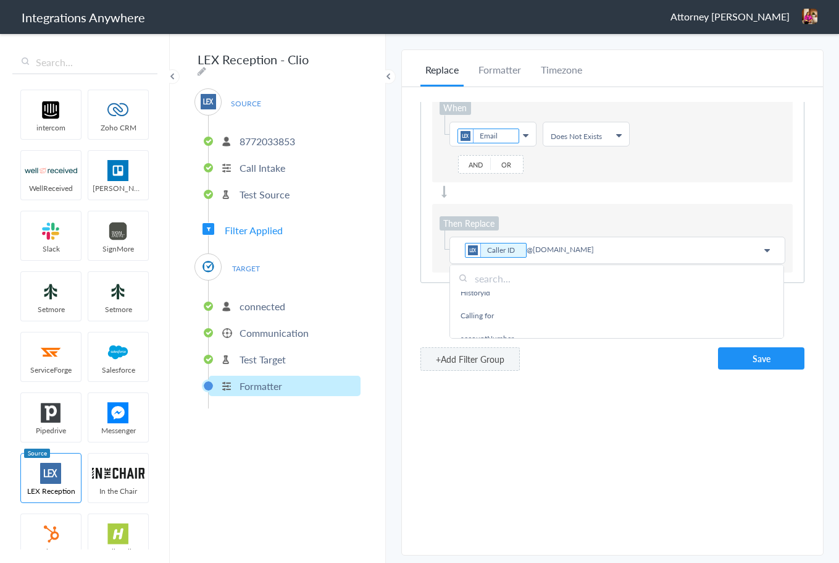
scroll to position [494, 0]
click at [532, 288] on input "text" at bounding box center [617, 278] width 334 height 27
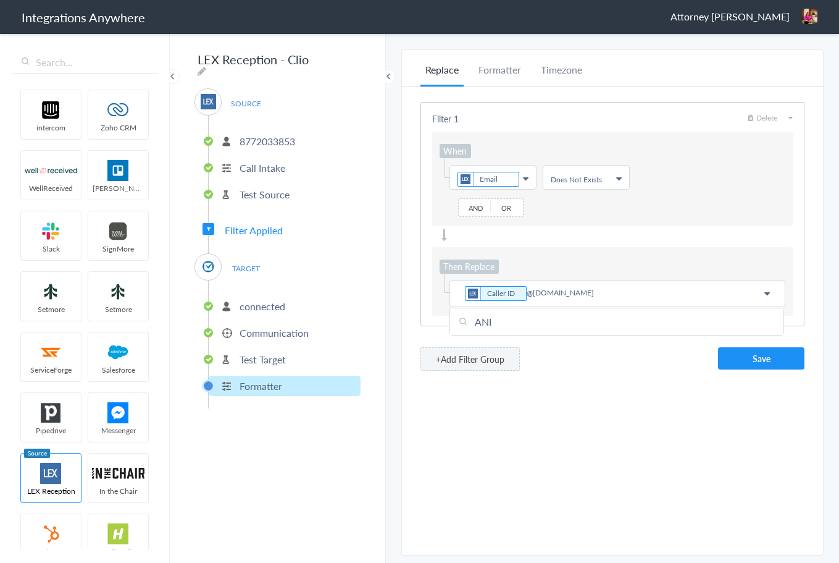
scroll to position [6, 0]
type input "ANI"
click at [657, 247] on div "Then Replace Choose Field Caller ID @noemail.com ANI First Name Last Name Email…" at bounding box center [612, 281] width 361 height 69
click at [769, 298] on p "Caller ID @noemail.com" at bounding box center [618, 293] width 320 height 17
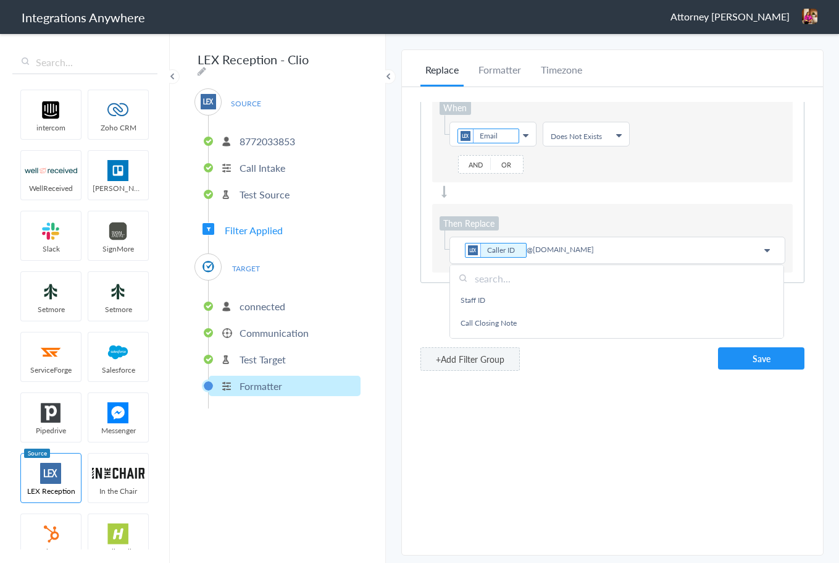
scroll to position [247, 0]
click at [528, 249] on icon at bounding box center [528, 250] width 14 height 13
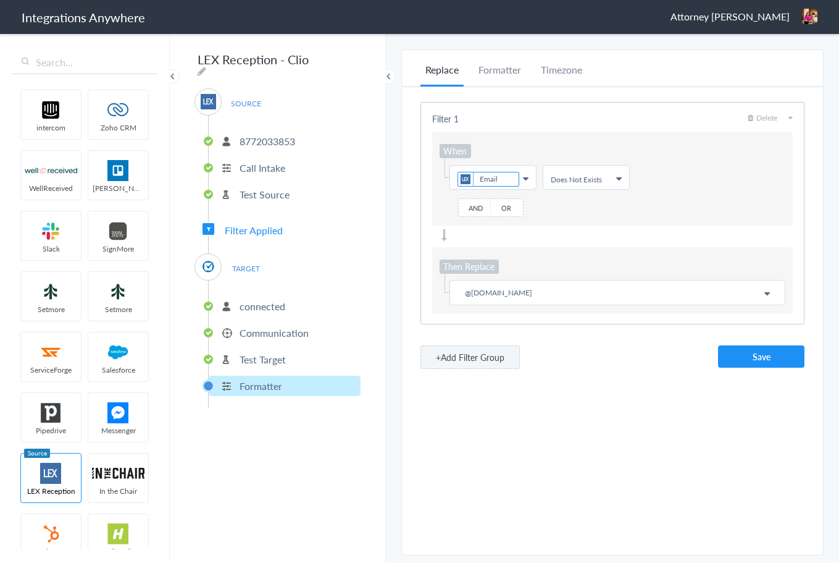
scroll to position [0, 0]
click at [765, 293] on icon at bounding box center [768, 293] width 6 height 10
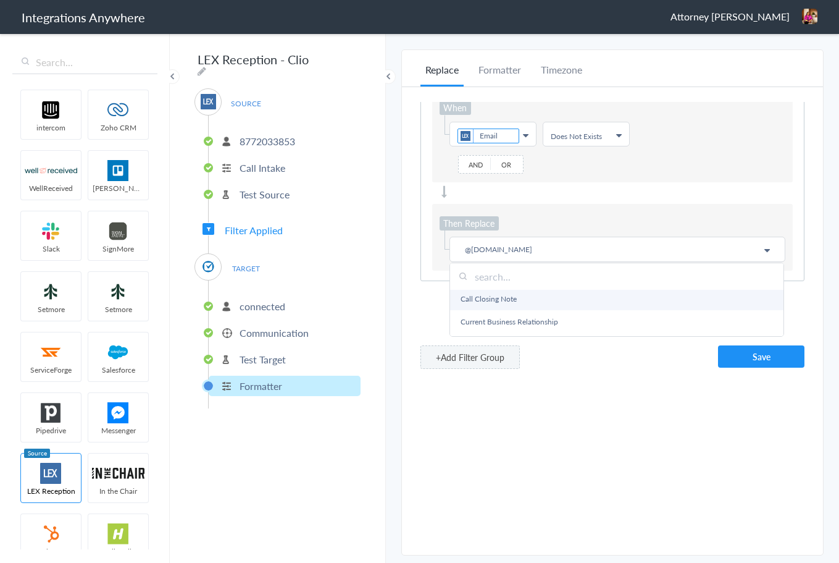
scroll to position [363, 0]
click at [517, 279] on input "text" at bounding box center [617, 276] width 334 height 27
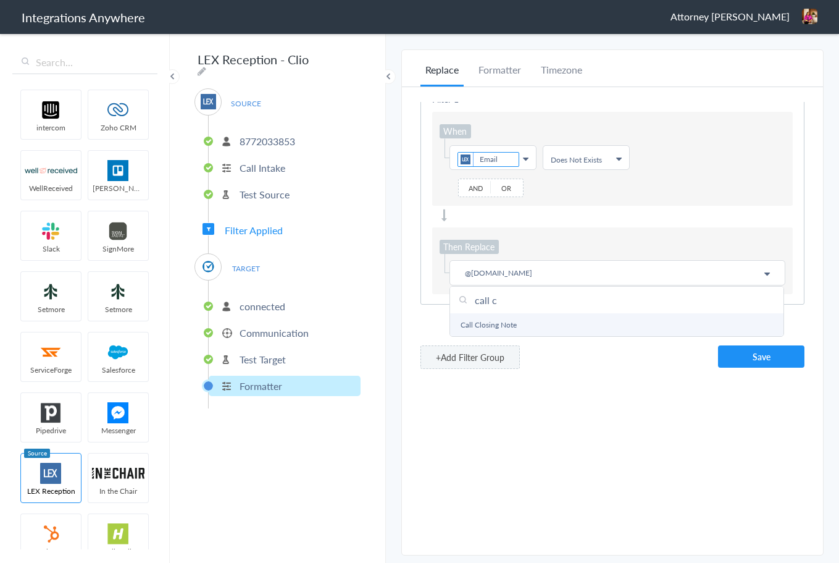
type input "call c"
click at [516, 319] on link "Call Closing Note" at bounding box center [617, 324] width 334 height 23
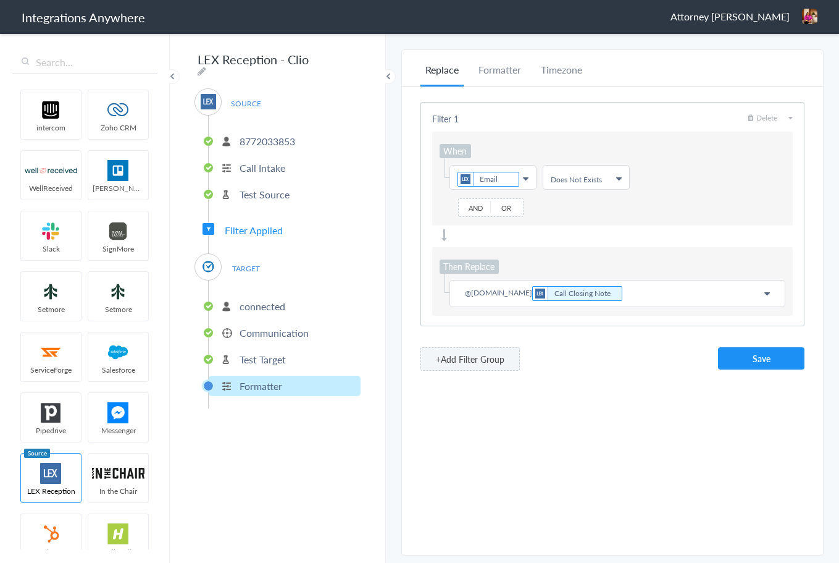
click at [614, 290] on p "@noemail.com Call Closing Note" at bounding box center [618, 293] width 320 height 17
click at [460, 293] on p "@noemail.com Call Closing Note @noemail.com" at bounding box center [618, 293] width 320 height 17
click at [768, 292] on icon at bounding box center [768, 293] width 6 height 10
click at [500, 322] on input "text" at bounding box center [617, 319] width 334 height 27
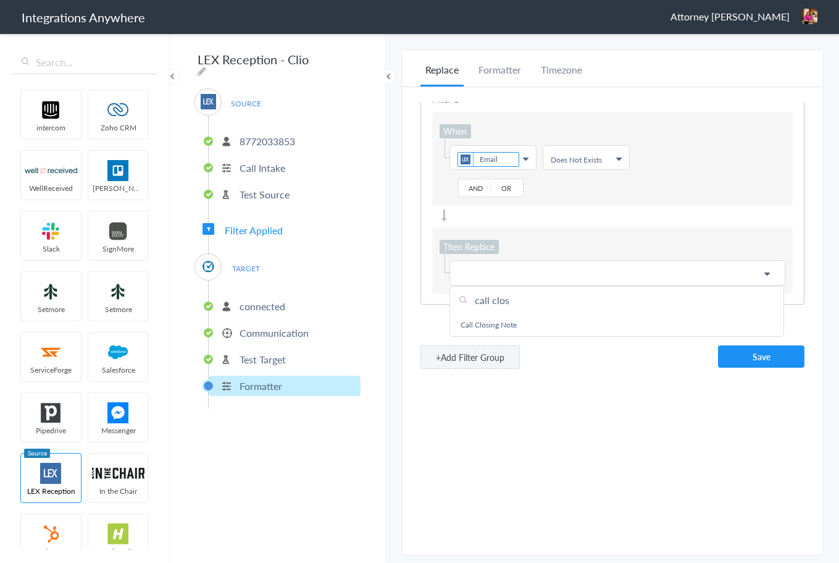
scroll to position [29, 0]
type input "call clos"
click at [514, 316] on link "Call Closing Note" at bounding box center [617, 324] width 334 height 23
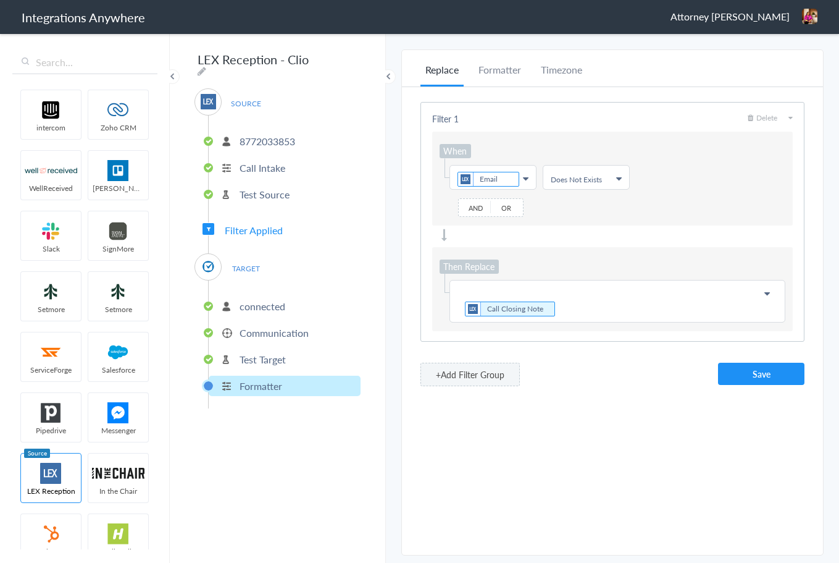
scroll to position [0, 0]
click at [567, 306] on p "Call Closing Note" at bounding box center [618, 301] width 320 height 33
click at [787, 368] on button "Save" at bounding box center [761, 374] width 86 height 22
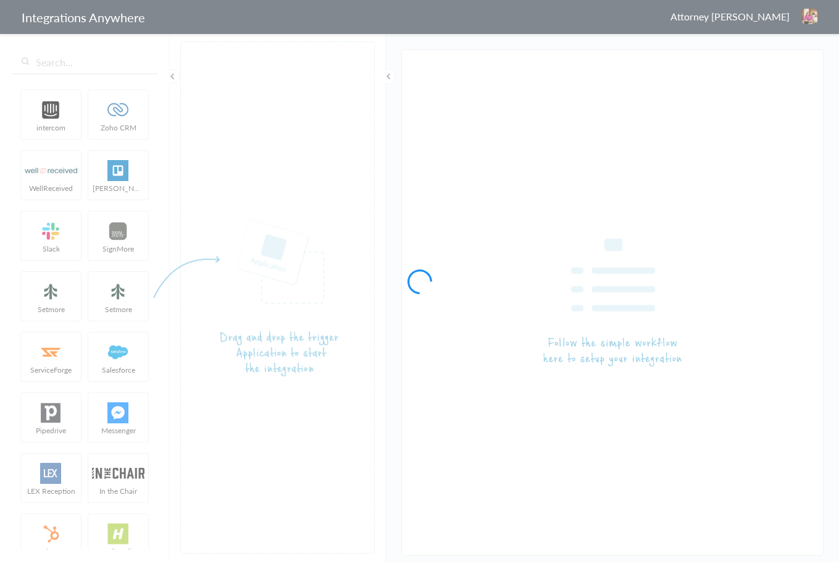
type input "LEX Reception - Clio"
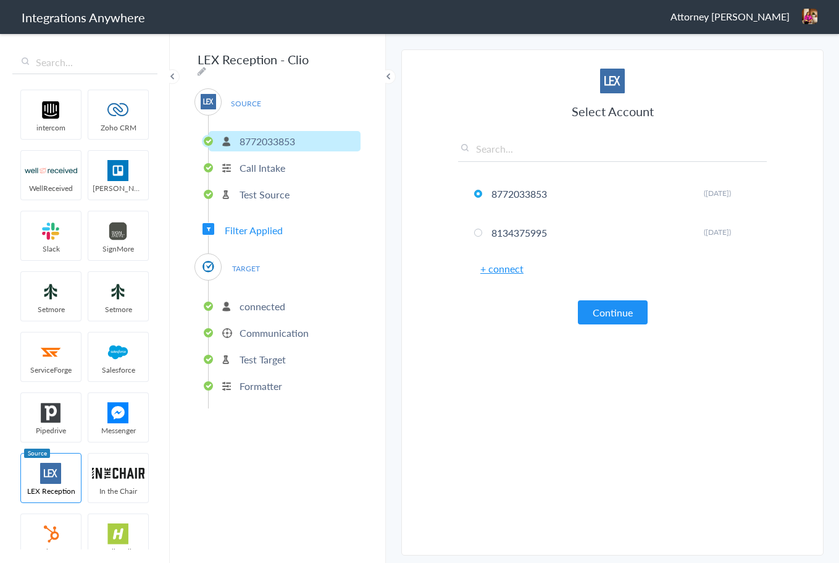
click at [250, 387] on p "Formatter" at bounding box center [261, 386] width 43 height 14
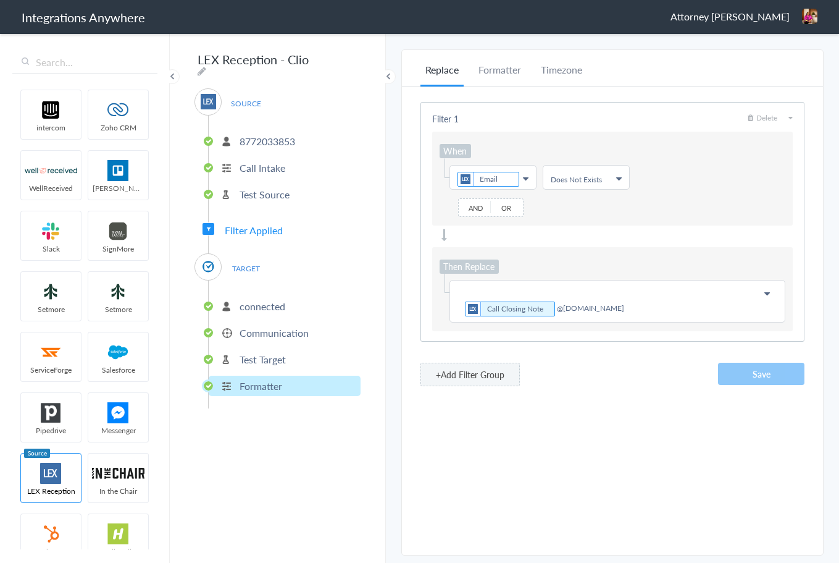
click at [610, 180] on ul "Does Not Exists" at bounding box center [586, 179] width 71 height 10
click at [583, 248] on link "Does Not Contains" at bounding box center [586, 250] width 85 height 23
click at [676, 175] on input "text" at bounding box center [679, 179] width 71 height 10
type input "@"
click at [630, 404] on div "Replace Formatter Timezone Timezone America/Chicago (Source) UTC America/Chicag…" at bounding box center [612, 302] width 421 height 480
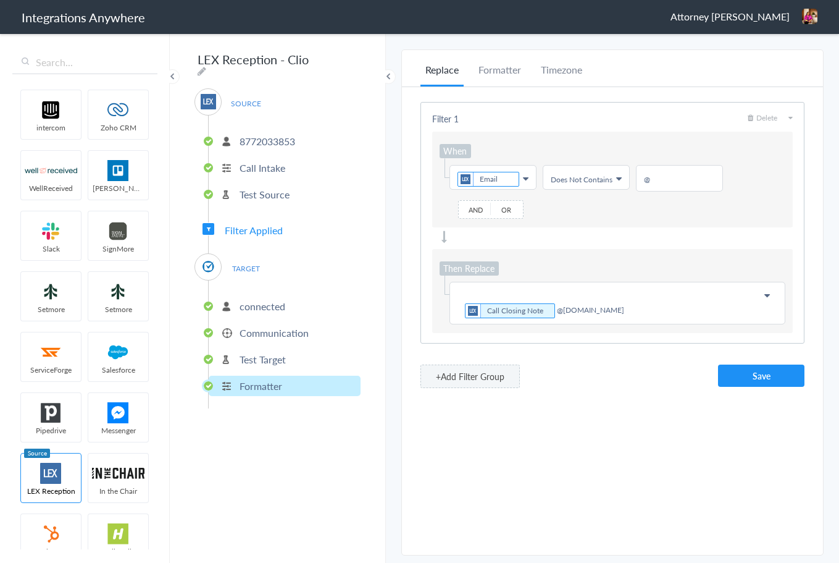
click at [552, 310] on p "Call Closing Note @noemail.com" at bounding box center [618, 303] width 320 height 33
click at [739, 376] on button "Save" at bounding box center [761, 375] width 86 height 22
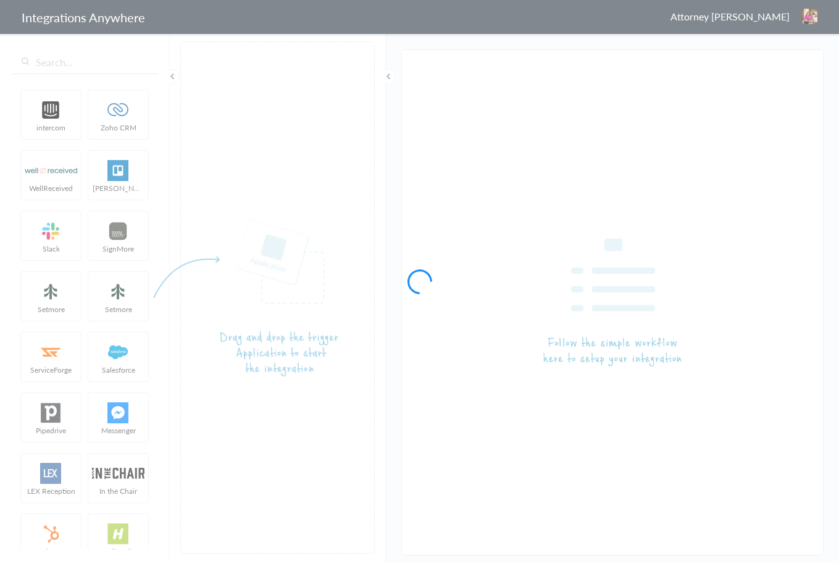
type input "LEX Reception - Clio"
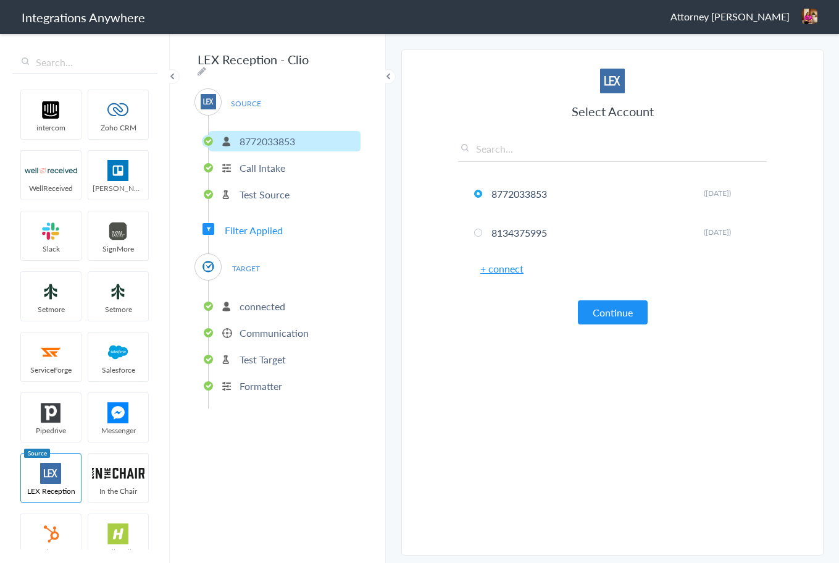
type input "@"
click at [245, 382] on p "Formatter" at bounding box center [261, 386] width 43 height 14
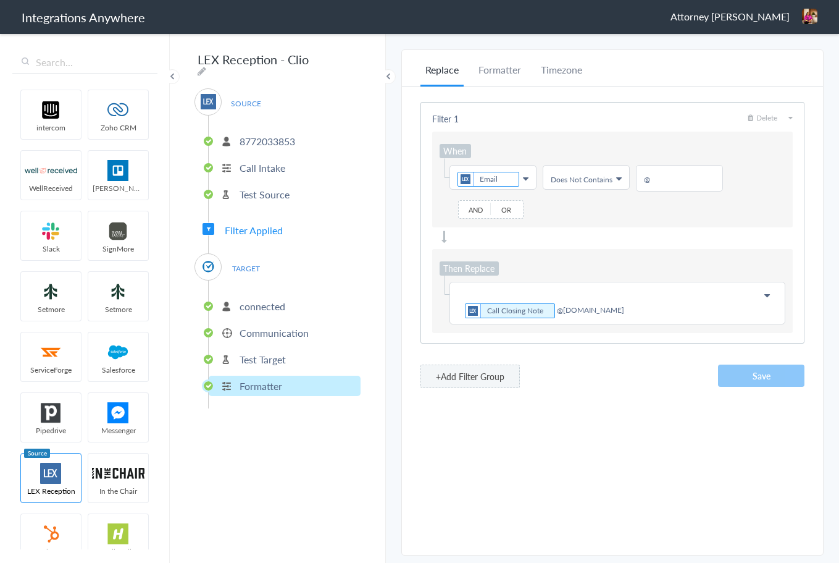
click at [686, 179] on input "@" at bounding box center [679, 179] width 71 height 10
click at [480, 283] on link "Choose Field Call Closing Note @[DOMAIN_NAME]" at bounding box center [617, 302] width 335 height 41
click at [469, 291] on p "Call Closing Note @[DOMAIN_NAME]" at bounding box center [618, 303] width 320 height 33
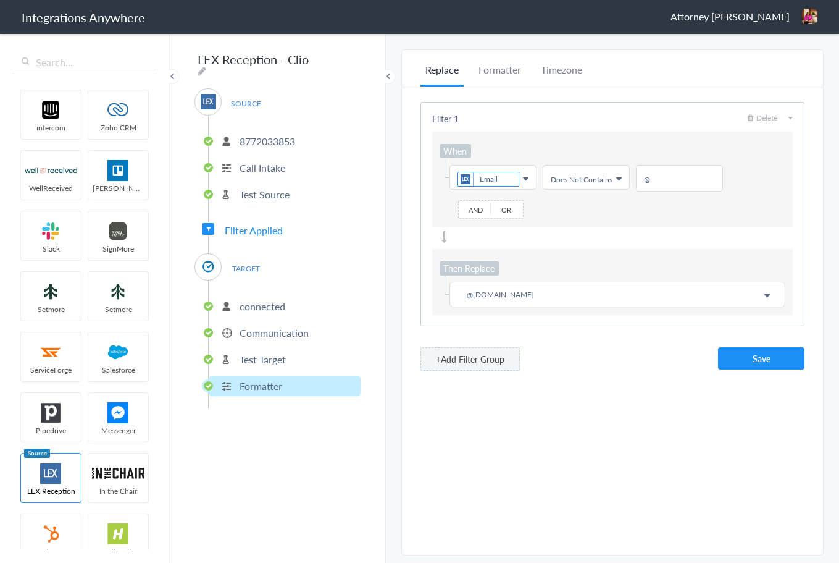
click at [537, 296] on p "@[DOMAIN_NAME]" at bounding box center [618, 294] width 320 height 15
click at [496, 327] on input "text" at bounding box center [617, 321] width 334 height 27
click at [683, 319] on input "call con" at bounding box center [617, 321] width 334 height 27
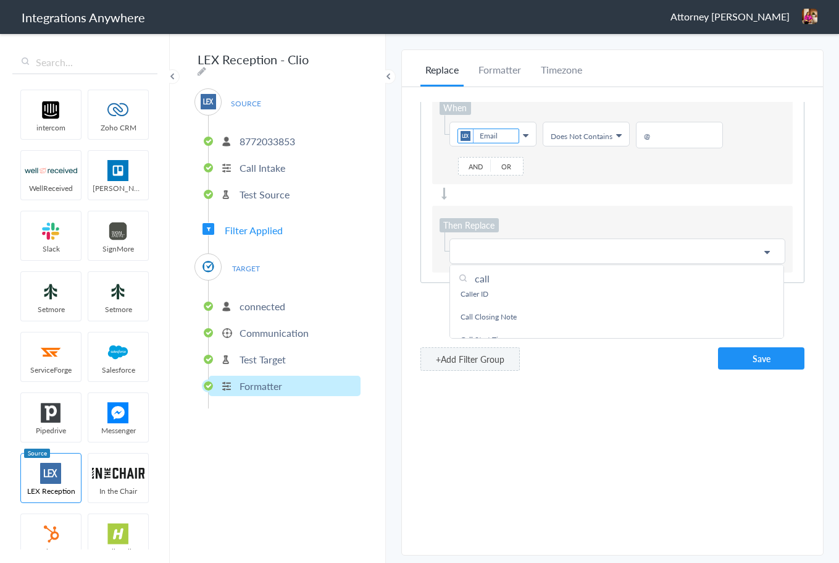
scroll to position [57, 0]
type input "call"
click at [508, 321] on link "Call Closing Note" at bounding box center [617, 314] width 334 height 23
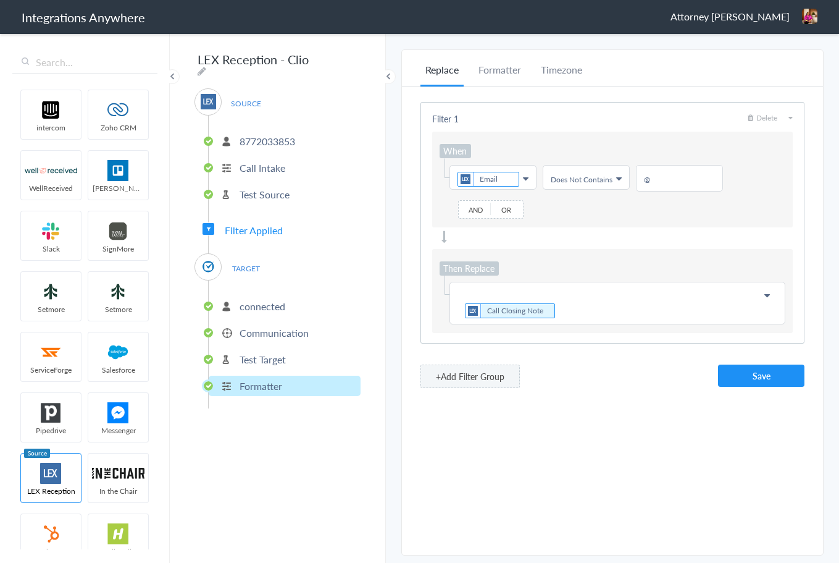
click at [572, 306] on p "Call Closing Note" at bounding box center [618, 303] width 320 height 33
click at [764, 379] on button "Save" at bounding box center [761, 375] width 86 height 22
click at [475, 289] on p "Call Closing Note @[DOMAIN_NAME]" at bounding box center [618, 303] width 320 height 33
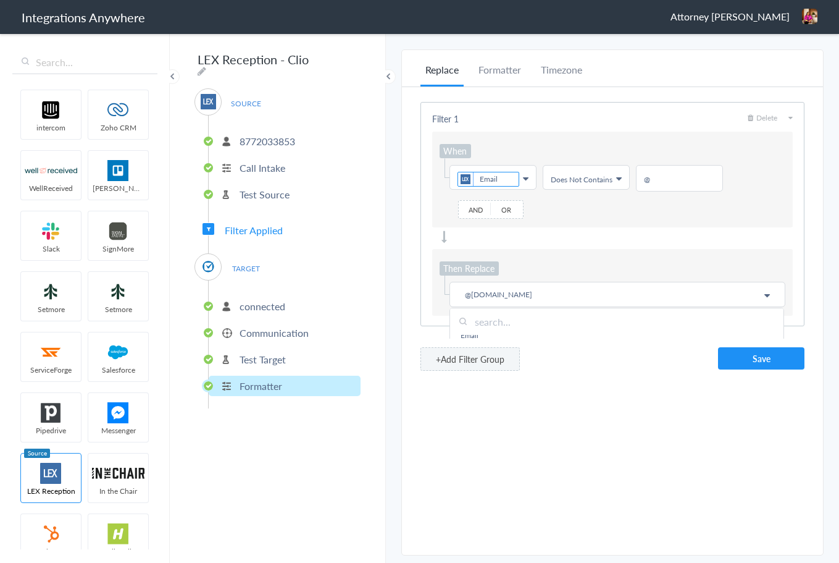
click at [679, 414] on div "Replace Formatter Timezone Timezone [GEOGRAPHIC_DATA]/[GEOGRAPHIC_DATA] (Source…" at bounding box center [612, 302] width 421 height 480
click at [563, 289] on p "@[DOMAIN_NAME]" at bounding box center [618, 294] width 320 height 15
click at [492, 325] on input "text" at bounding box center [617, 321] width 334 height 27
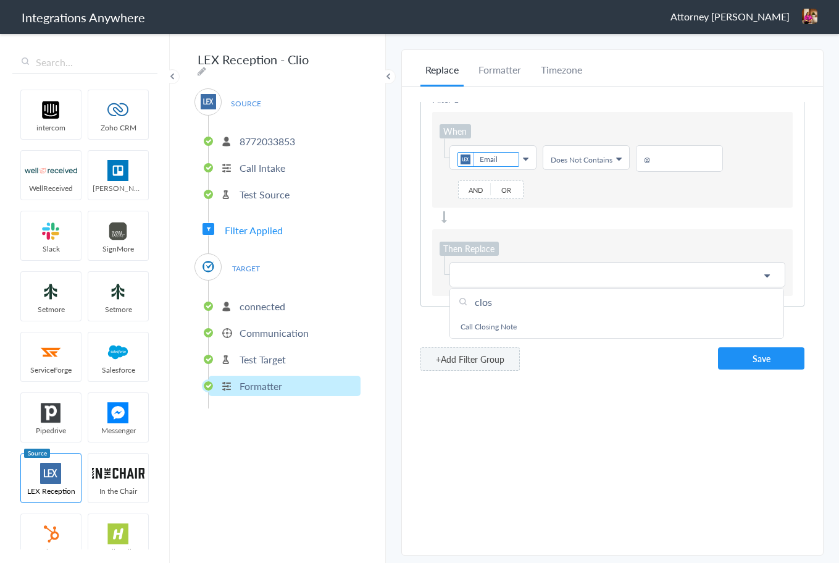
scroll to position [29, 0]
type input "clos"
click at [556, 316] on link "Call Closing Note" at bounding box center [617, 326] width 334 height 23
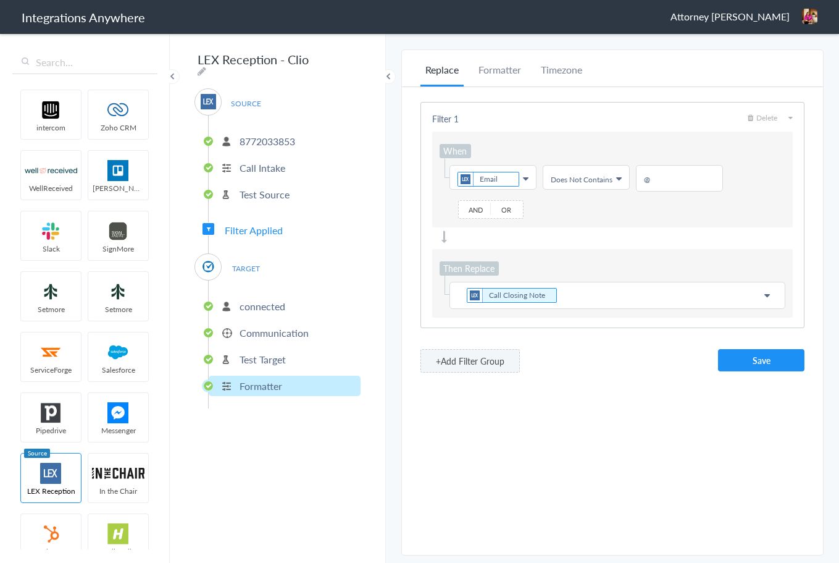
drag, startPoint x: 571, startPoint y: 287, endPoint x: 579, endPoint y: 293, distance: 10.1
click at [571, 286] on link "Choose Field Call Closing Note" at bounding box center [617, 295] width 335 height 26
click at [695, 421] on div "Replace Formatter Timezone Timezone [GEOGRAPHIC_DATA]/[GEOGRAPHIC_DATA] (Source…" at bounding box center [612, 302] width 421 height 480
click at [765, 364] on button "Save" at bounding box center [761, 360] width 86 height 22
drag, startPoint x: 558, startPoint y: 296, endPoint x: 588, endPoint y: 296, distance: 29.7
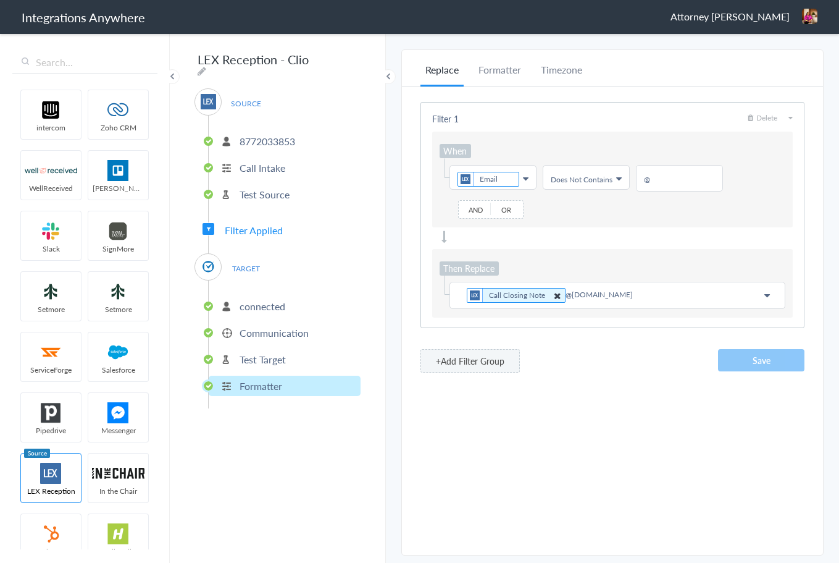
click at [559, 296] on icon at bounding box center [558, 295] width 14 height 13
drag, startPoint x: 616, startPoint y: 296, endPoint x: 344, endPoint y: 271, distance: 273.5
click at [344, 0] on body "Integrations Anywhere Attorney [PERSON_NAME] Logout Dashboard intercom Zoho CRM…" at bounding box center [419, 0] width 839 height 0
click at [766, 293] on icon at bounding box center [768, 295] width 6 height 10
click at [509, 324] on input "text" at bounding box center [617, 321] width 334 height 27
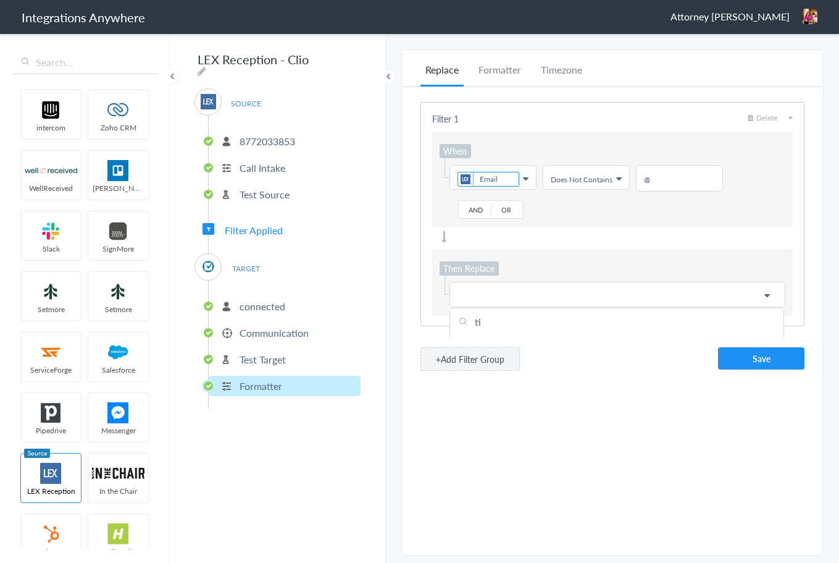
type input "t"
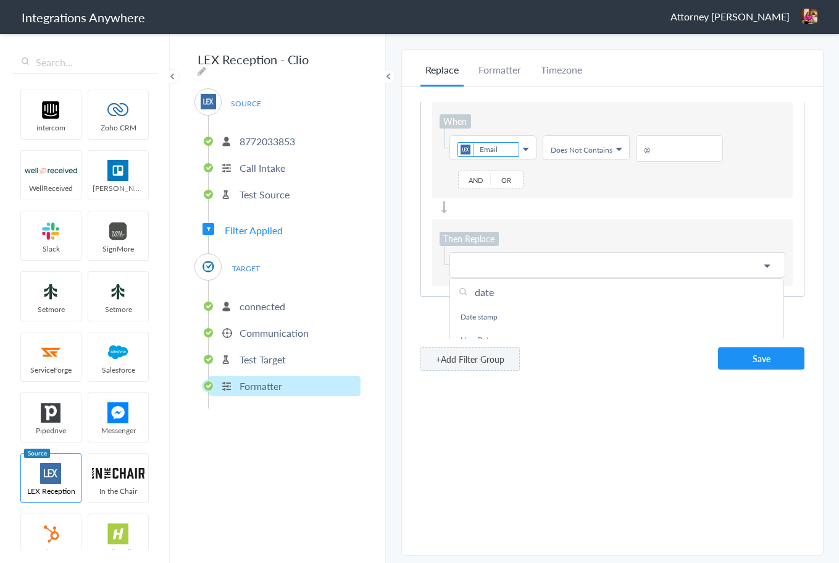
scroll to position [37, 0]
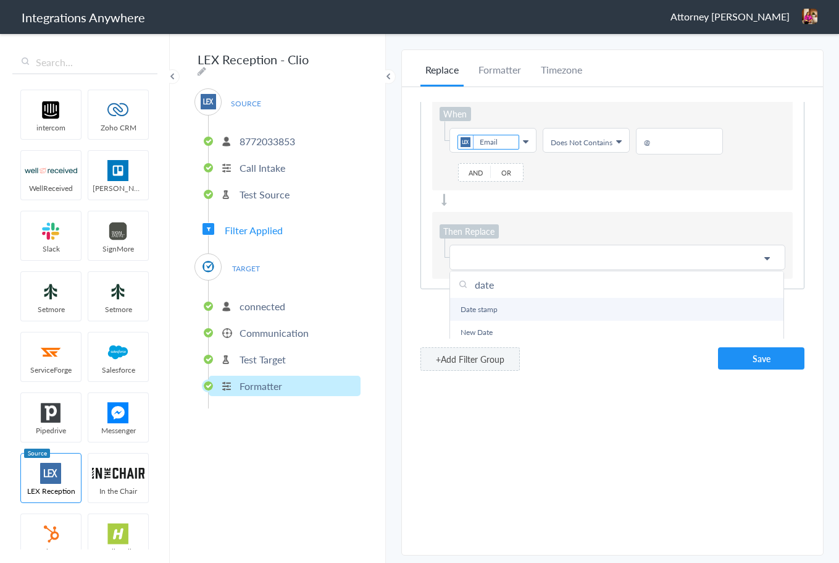
click at [489, 317] on link "Date stamp" at bounding box center [617, 309] width 334 height 23
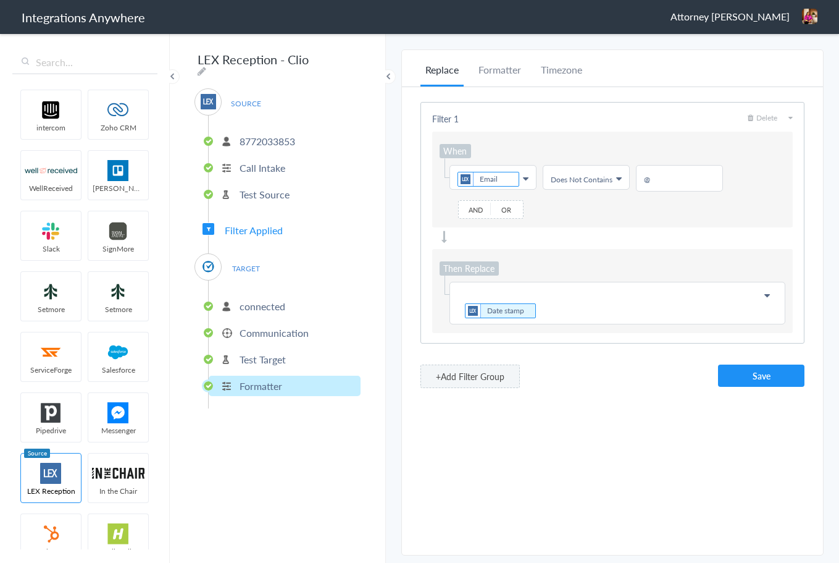
scroll to position [0, 0]
click at [564, 306] on p "Date stamp" at bounding box center [618, 303] width 320 height 33
click at [501, 292] on p "Date stamp" at bounding box center [618, 303] width 320 height 33
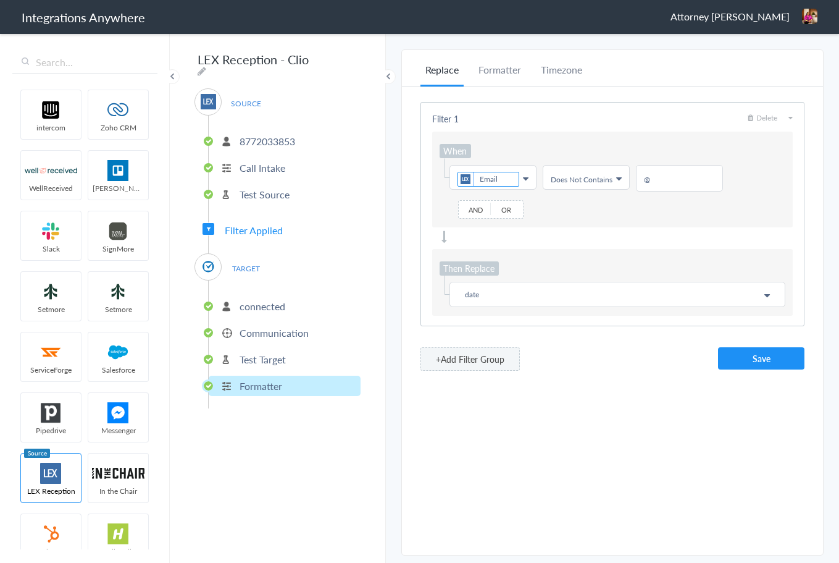
click at [769, 298] on icon at bounding box center [768, 295] width 6 height 10
click at [479, 318] on input "text" at bounding box center [617, 321] width 334 height 27
click at [498, 296] on p "date" at bounding box center [618, 294] width 320 height 15
click at [765, 295] on icon at bounding box center [768, 295] width 6 height 10
click at [522, 323] on input "text" at bounding box center [617, 321] width 334 height 27
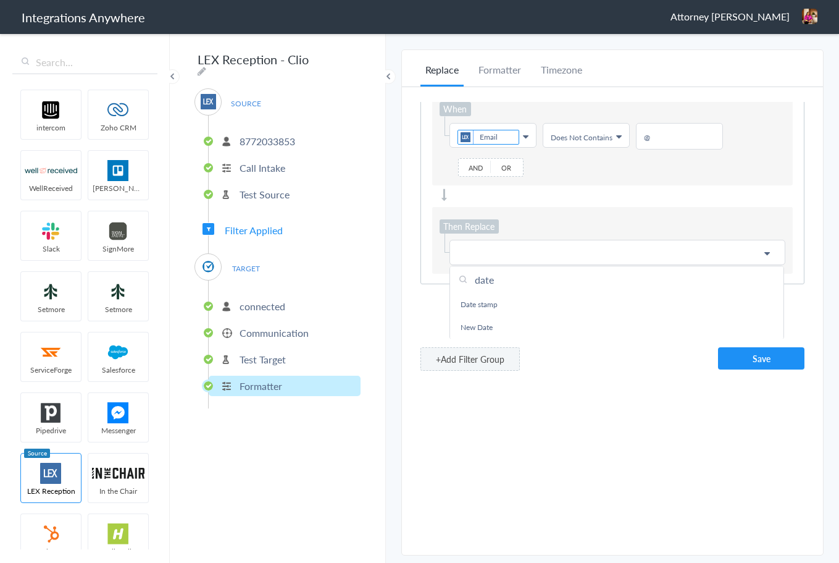
scroll to position [43, 0]
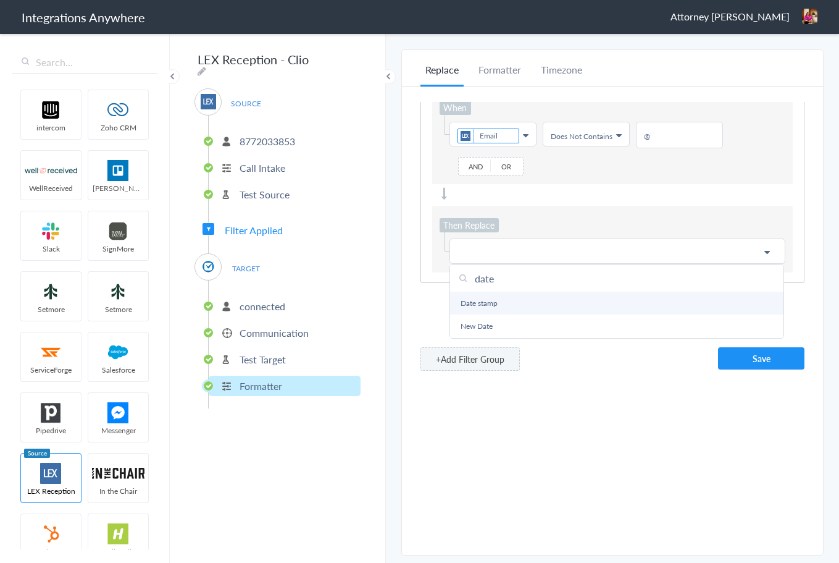
type input "date"
click at [537, 302] on link "Date stamp" at bounding box center [617, 303] width 334 height 23
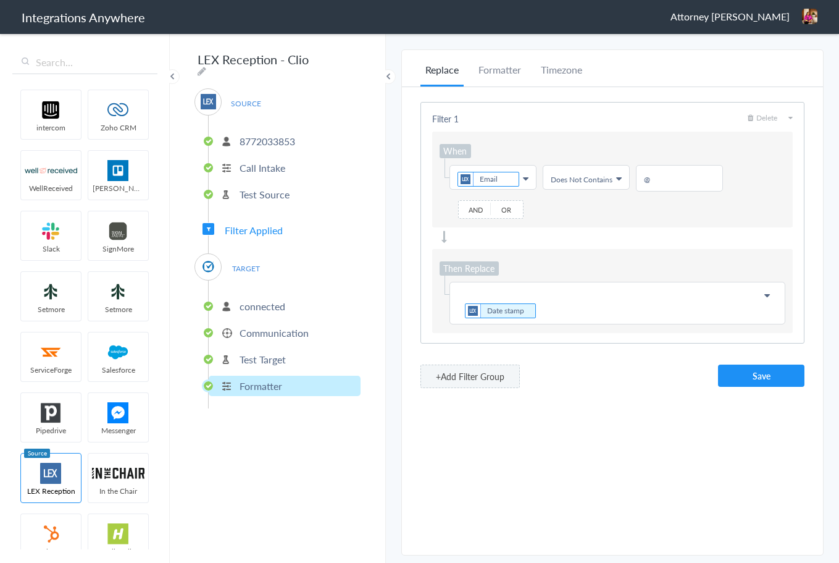
scroll to position [0, 0]
click at [542, 292] on p "Date stamp" at bounding box center [618, 303] width 320 height 33
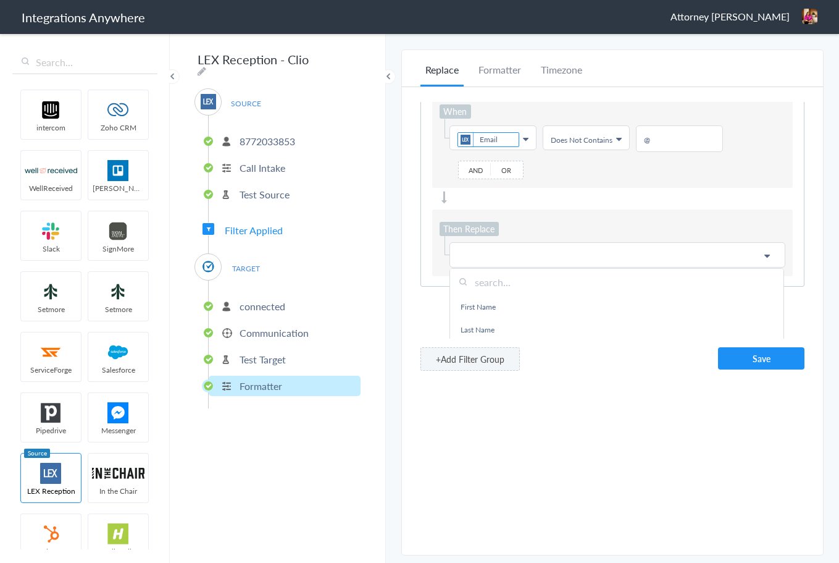
scroll to position [43, 0]
click at [552, 290] on input "text" at bounding box center [617, 278] width 334 height 27
click at [488, 256] on p at bounding box center [618, 250] width 320 height 15
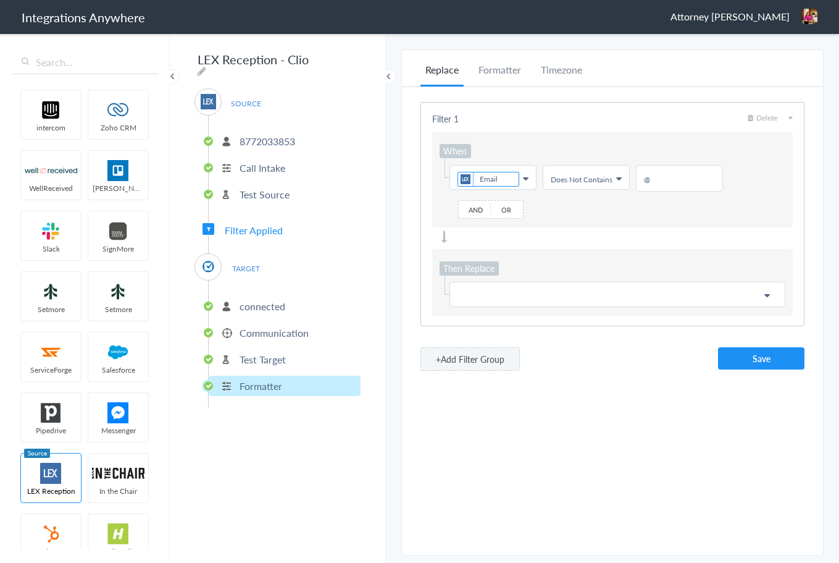
scroll to position [0, 0]
click at [769, 293] on icon at bounding box center [768, 295] width 6 height 10
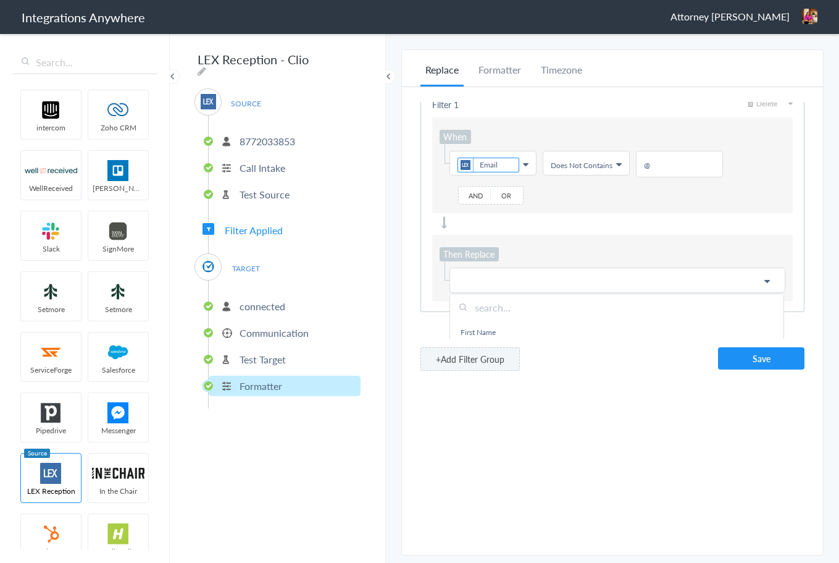
scroll to position [43, 0]
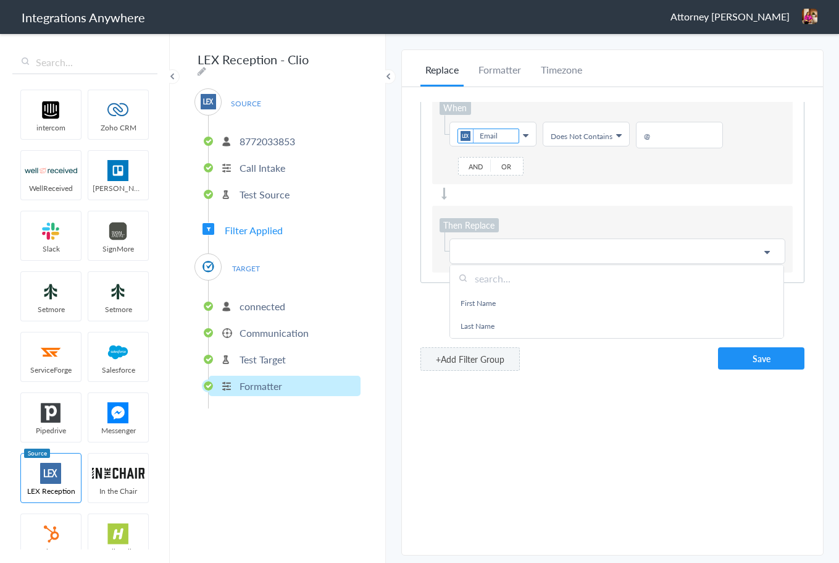
click at [516, 280] on input "text" at bounding box center [617, 278] width 334 height 27
click at [492, 251] on p at bounding box center [618, 250] width 320 height 15
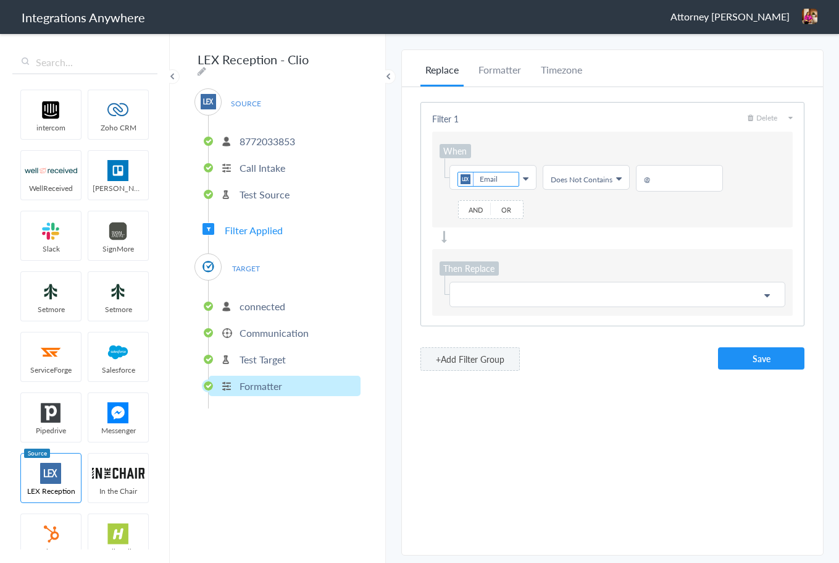
scroll to position [0, 0]
click at [765, 296] on icon at bounding box center [768, 295] width 6 height 10
click at [514, 328] on input "text" at bounding box center [617, 321] width 334 height 27
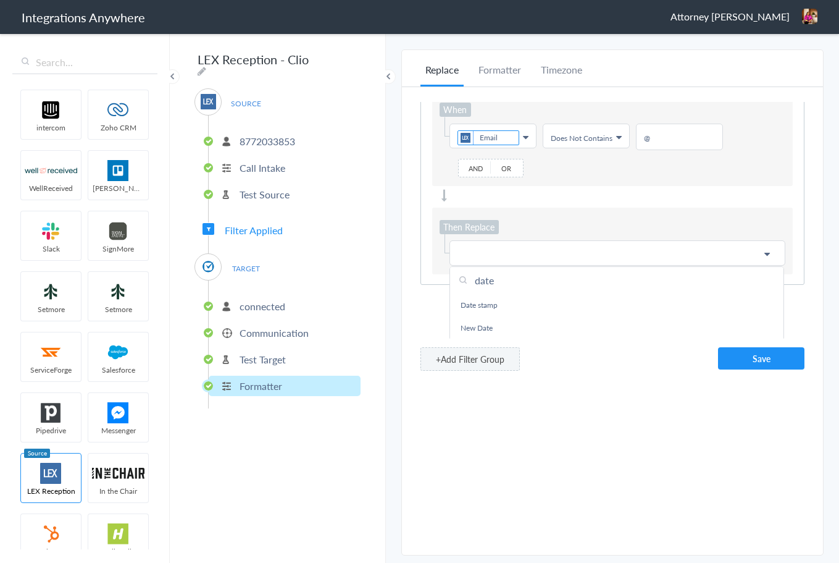
scroll to position [43, 0]
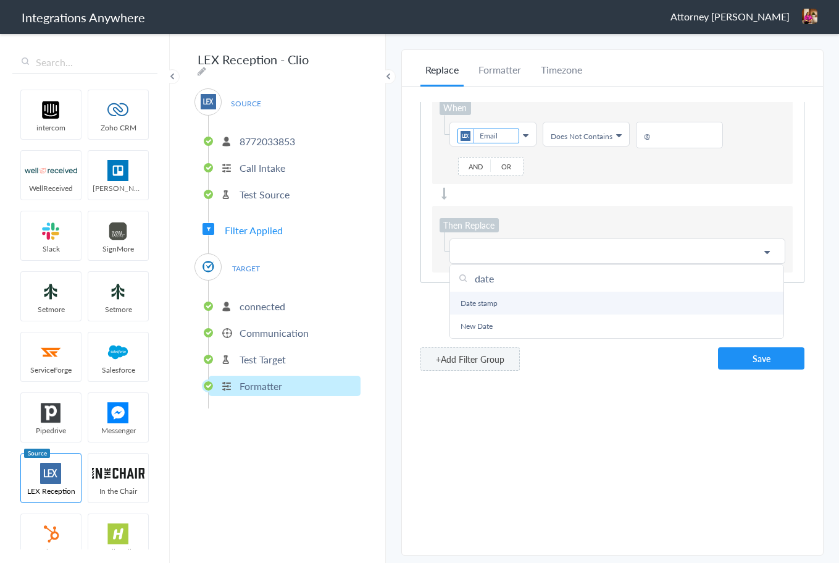
type input "date"
click at [505, 301] on link "Date stamp" at bounding box center [617, 303] width 334 height 23
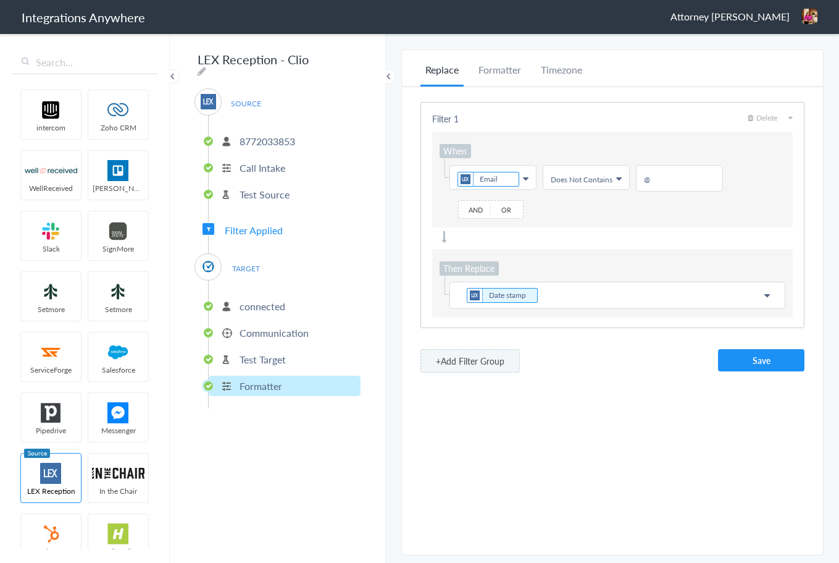
click at [547, 293] on p "Date stamp" at bounding box center [618, 295] width 320 height 17
click at [744, 356] on button "Save" at bounding box center [761, 360] width 86 height 22
click at [621, 174] on icon at bounding box center [619, 179] width 6 height 10
click at [592, 222] on link "Does Not Exists" at bounding box center [586, 211] width 85 height 23
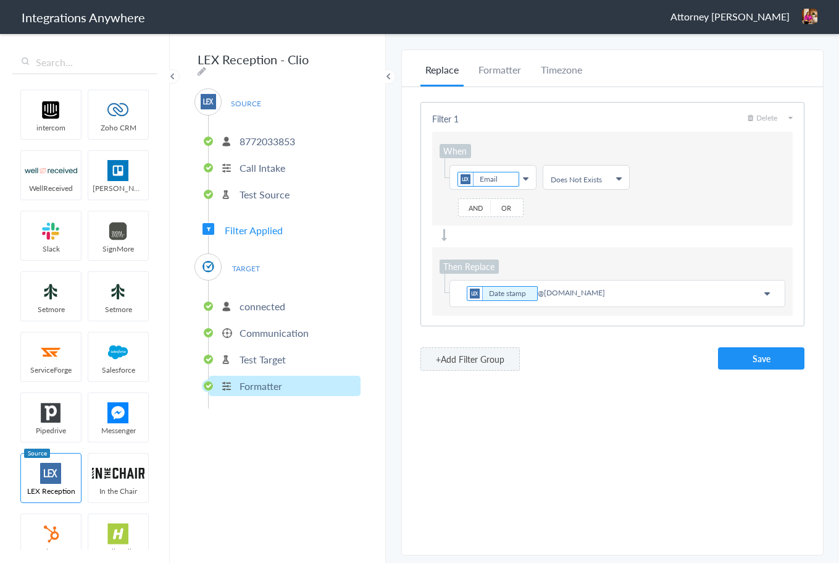
click at [660, 169] on ul "Choose Field Email First Name Last Name Email Phone Date stamp Message Time of …" at bounding box center [613, 177] width 346 height 25
click at [763, 354] on button "Save" at bounding box center [761, 358] width 86 height 22
click at [509, 209] on span "Or" at bounding box center [506, 207] width 31 height 15
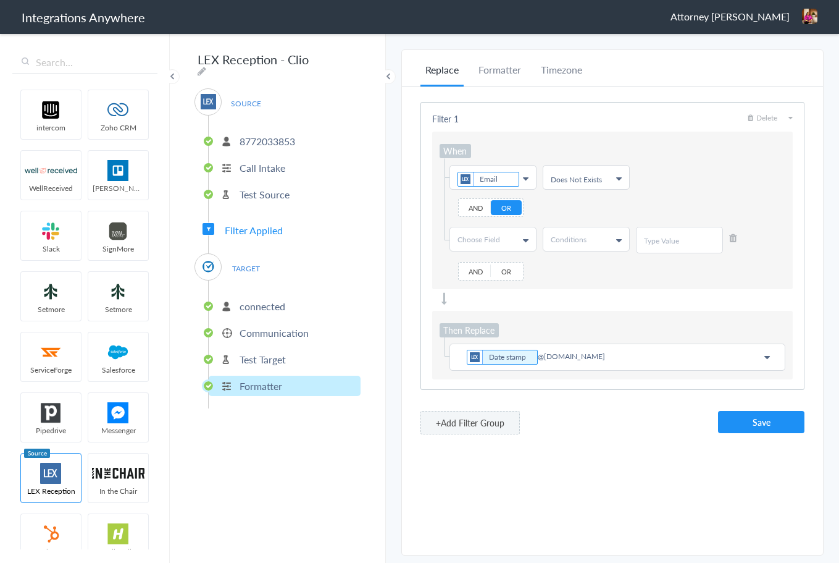
click at [511, 241] on link "Choose Field" at bounding box center [493, 238] width 86 height 23
click at [0, 0] on input "text" at bounding box center [0, 0] width 0 height 0
type input "typ"
click at [0, 0] on link "Call Type" at bounding box center [0, 0] width 0 height 0
click at [583, 241] on span "Conditions" at bounding box center [569, 239] width 36 height 10
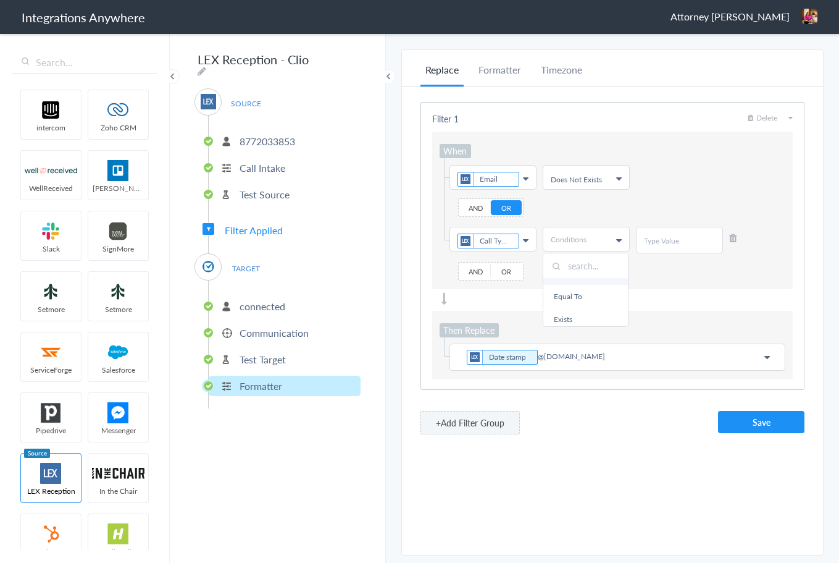
click at [0, 0] on link "Does Not Exists" at bounding box center [0, 0] width 0 height 0
click at [678, 354] on p "Date stamp @noemail.com" at bounding box center [618, 354] width 320 height 17
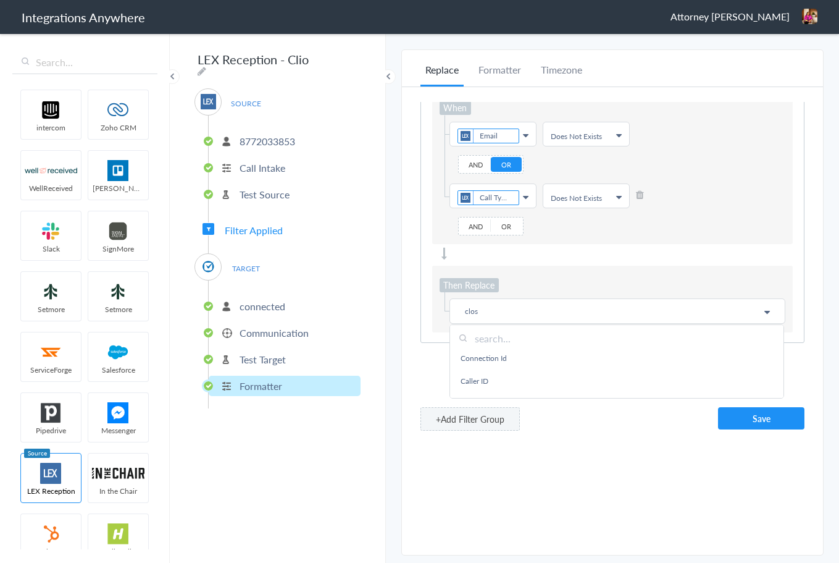
scroll to position [309, 0]
click at [489, 342] on input "text" at bounding box center [617, 338] width 334 height 27
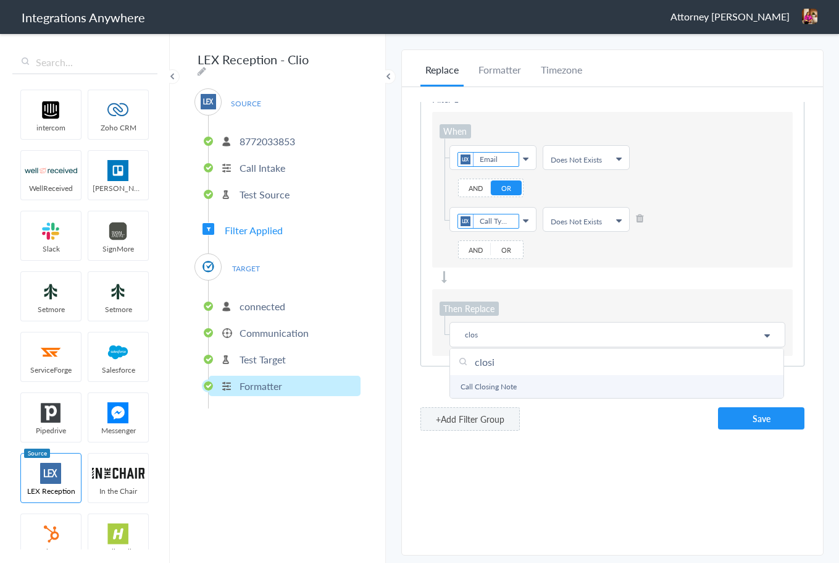
click at [489, 378] on link "Call Closing Note" at bounding box center [617, 386] width 334 height 23
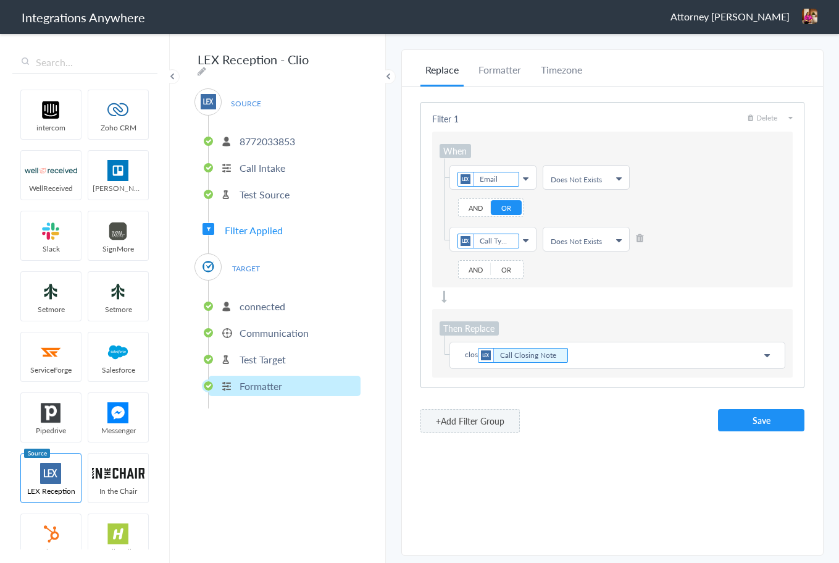
click at [464, 355] on p "clos Call Closing Note" at bounding box center [618, 354] width 320 height 17
click at [503, 384] on input "text" at bounding box center [617, 381] width 334 height 27
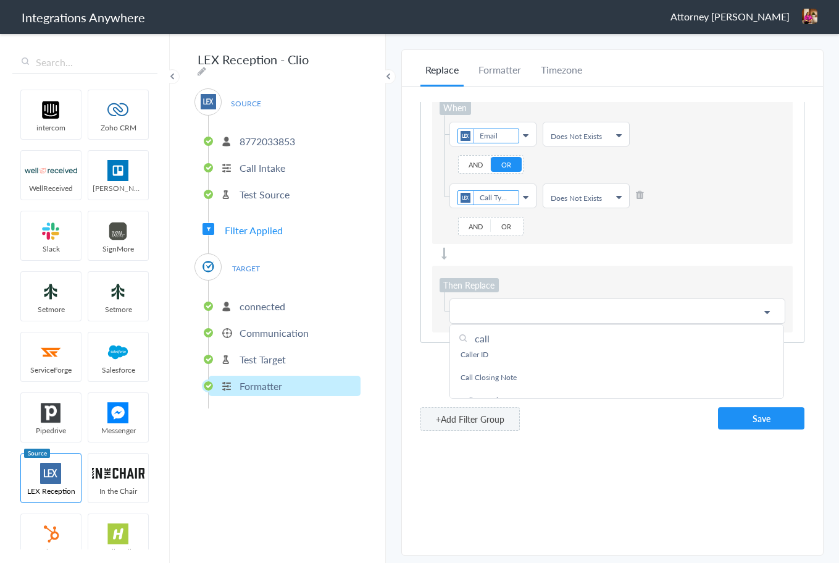
scroll to position [62, 0]
type input "call"
click at [555, 371] on link "Call Closing Note" at bounding box center [617, 369] width 334 height 23
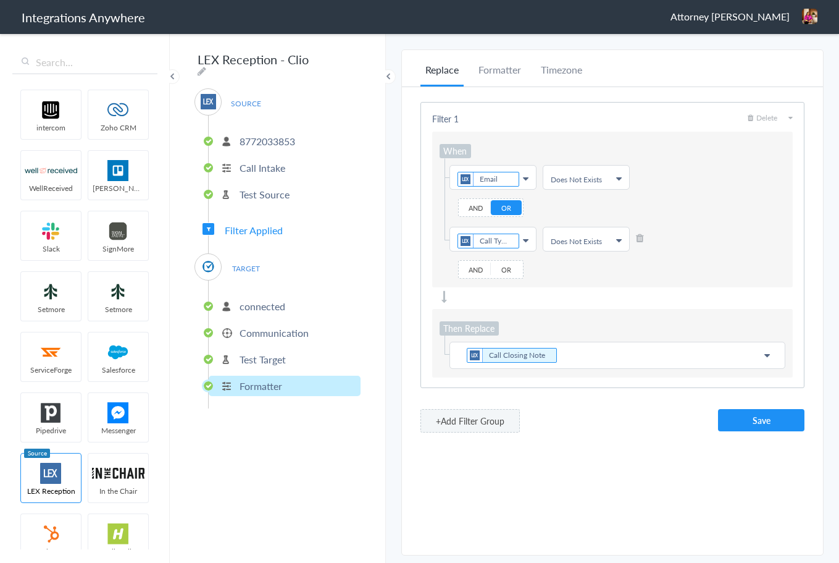
scroll to position [0, 0]
click at [771, 422] on button "Save" at bounding box center [761, 420] width 86 height 22
click at [259, 301] on p "connected" at bounding box center [263, 306] width 46 height 14
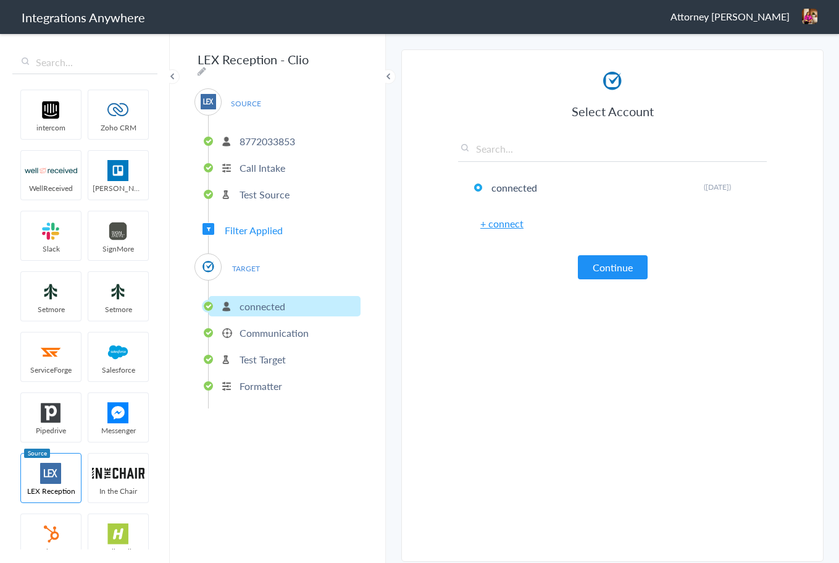
click at [247, 328] on p "Communication" at bounding box center [274, 332] width 69 height 14
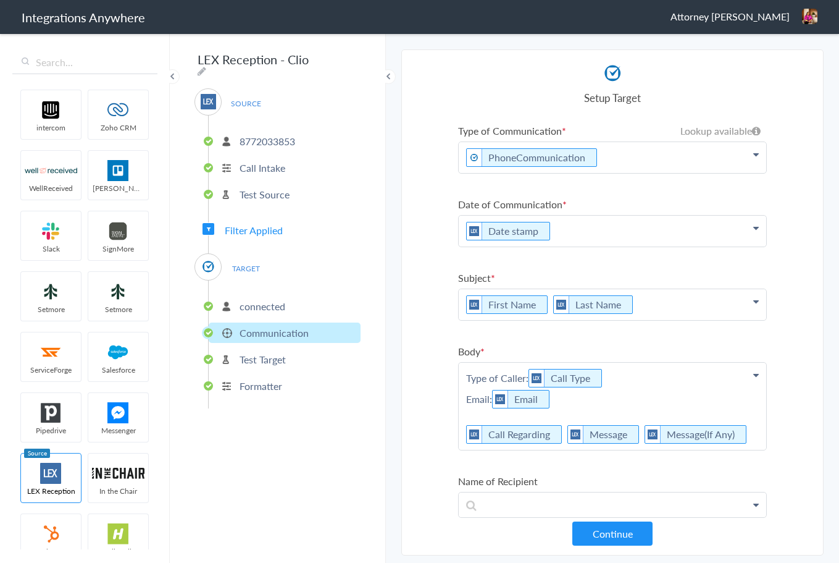
click at [259, 390] on li "Formatter" at bounding box center [285, 386] width 152 height 20
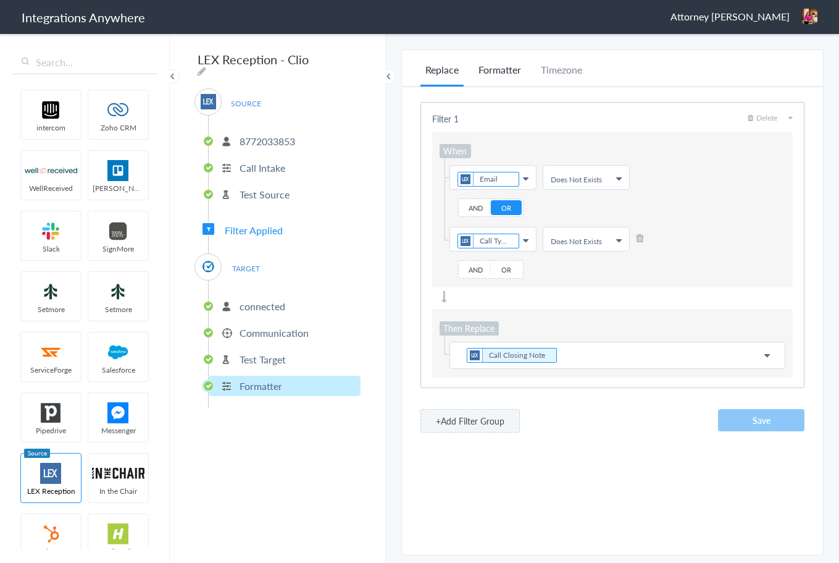
click at [494, 66] on li "Formatter" at bounding box center [500, 74] width 52 height 24
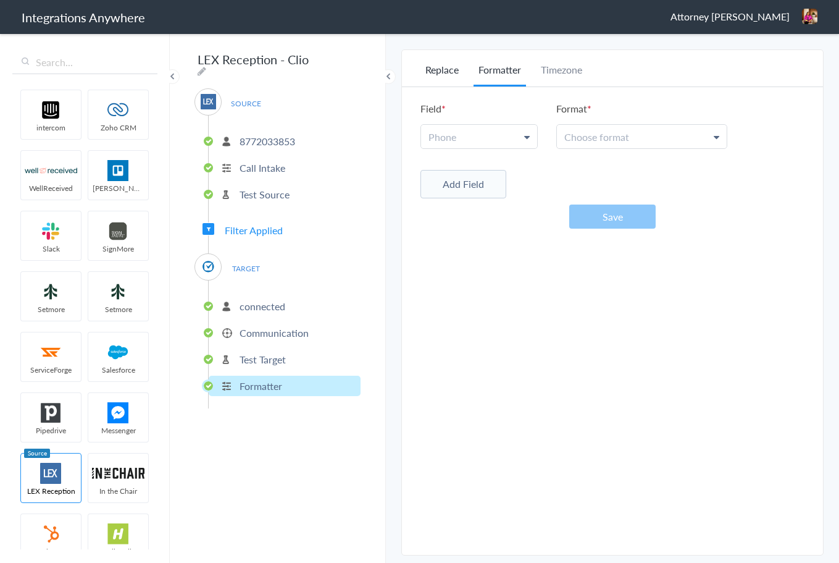
click at [442, 69] on li "Replace" at bounding box center [442, 74] width 43 height 24
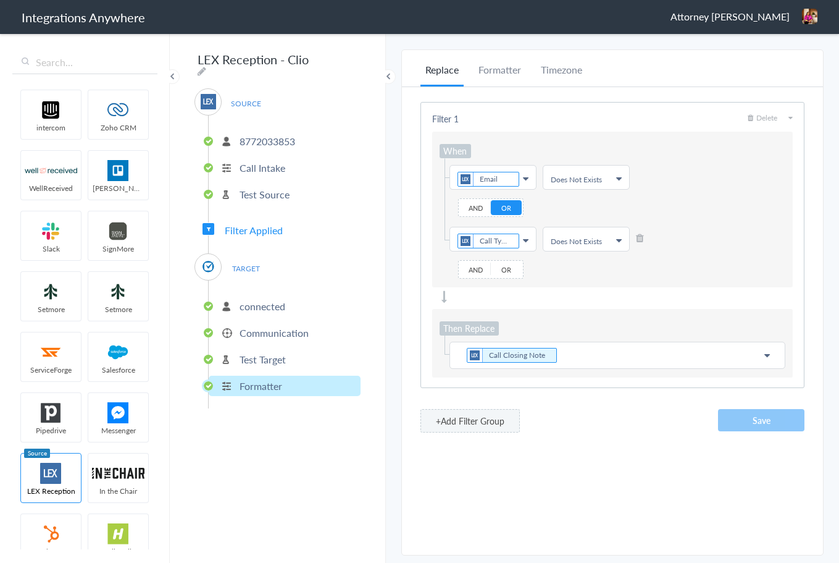
click at [607, 458] on div "Replace Formatter Timezone Timezone America/Chicago (Source) UTC America/Chicag…" at bounding box center [612, 302] width 421 height 480
click at [628, 356] on p "Call Closing Note" at bounding box center [618, 354] width 320 height 17
click at [639, 232] on li at bounding box center [639, 235] width 6 height 16
click at [638, 241] on icon at bounding box center [640, 238] width 8 height 10
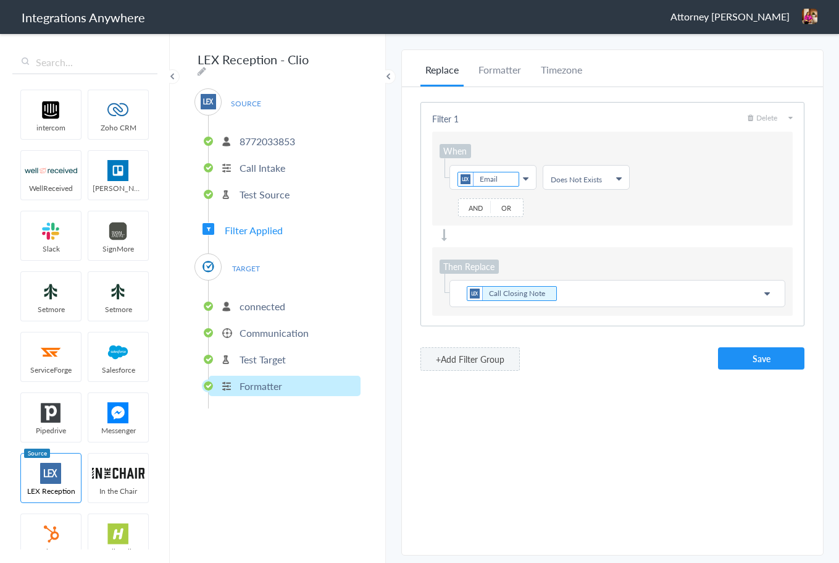
click at [463, 359] on button "+Add Filter Group" at bounding box center [470, 358] width 99 height 23
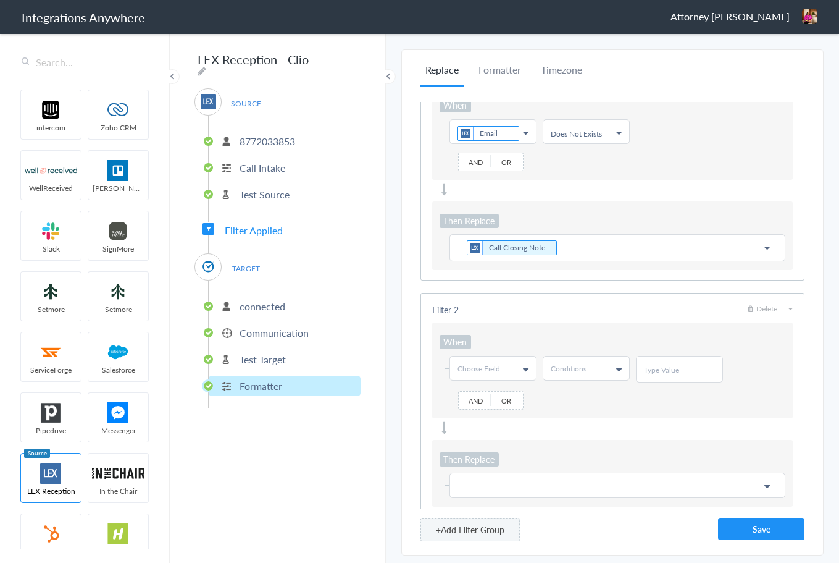
scroll to position [66, 0]
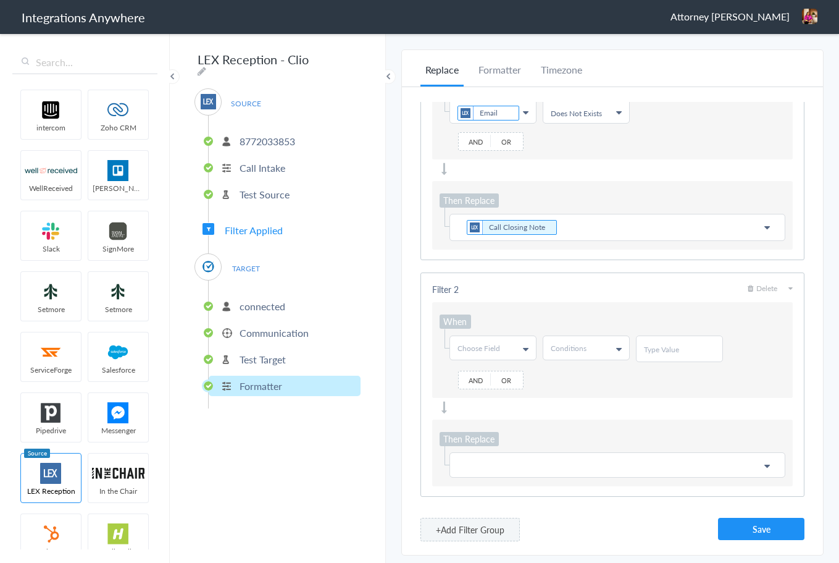
click at [529, 345] on link "Choose Field" at bounding box center [493, 347] width 86 height 23
click at [498, 372] on input "text" at bounding box center [492, 374] width 85 height 25
type input "call typ"
click at [491, 400] on link "Call Type" at bounding box center [492, 398] width 85 height 23
click at [581, 350] on span "Conditions" at bounding box center [569, 348] width 36 height 10
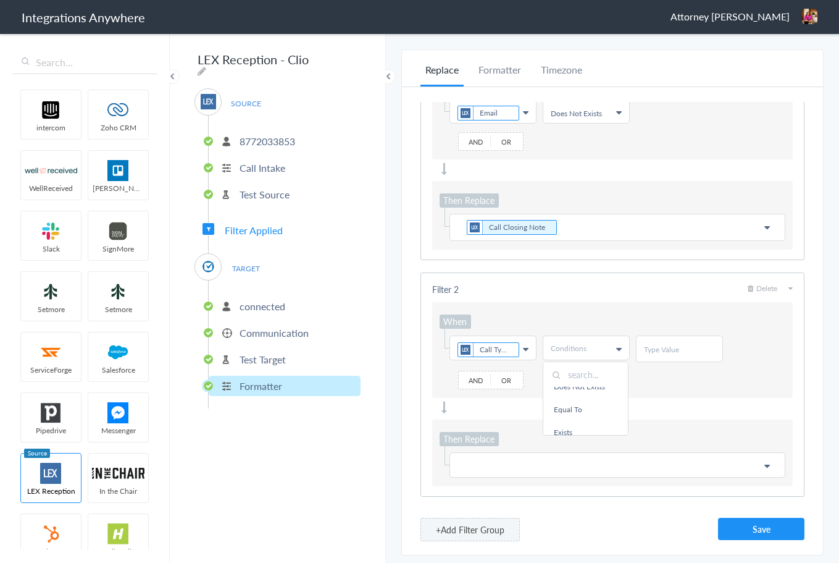
scroll to position [62, 0]
click at [596, 393] on link "Does Not Exists" at bounding box center [586, 382] width 85 height 23
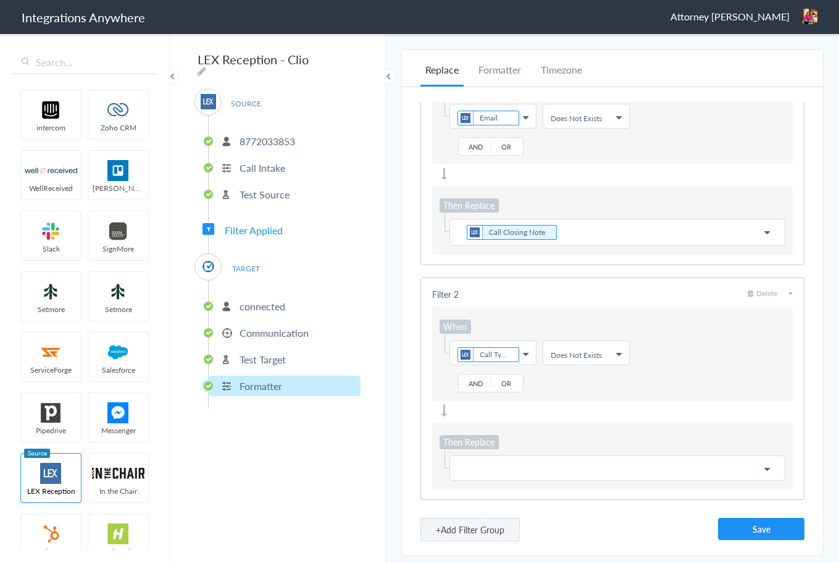
scroll to position [64, 0]
click at [477, 459] on p at bounding box center [618, 464] width 320 height 15
click at [540, 490] on input "text" at bounding box center [617, 492] width 334 height 27
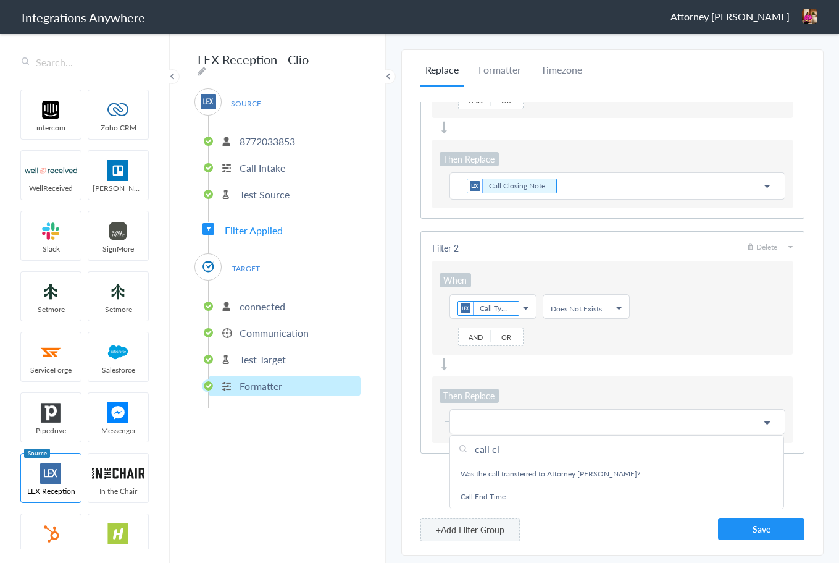
scroll to position [93, 0]
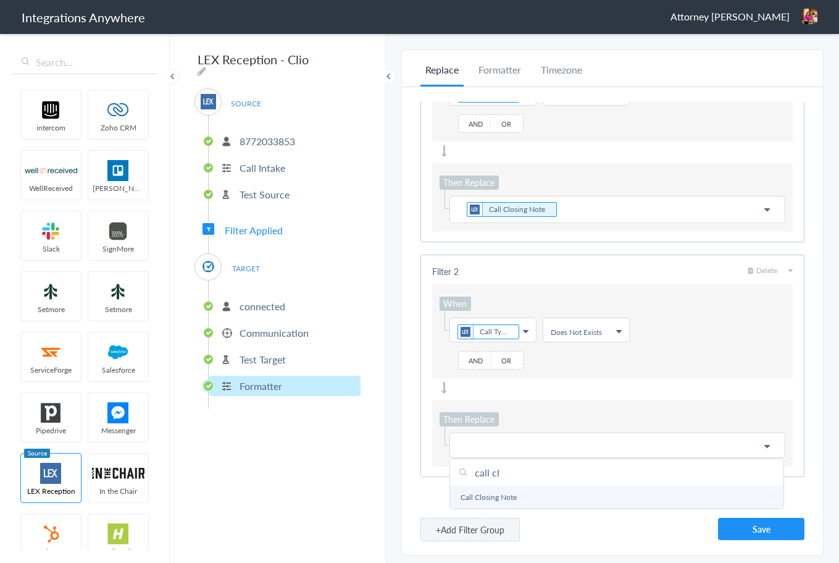
type input "call cl"
click at [483, 489] on link "Call Closing Note" at bounding box center [617, 496] width 334 height 23
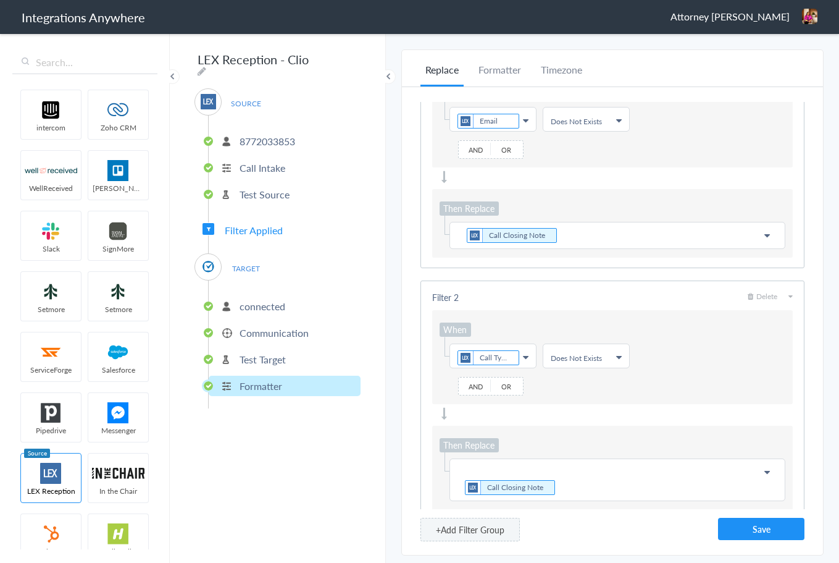
scroll to position [62, 0]
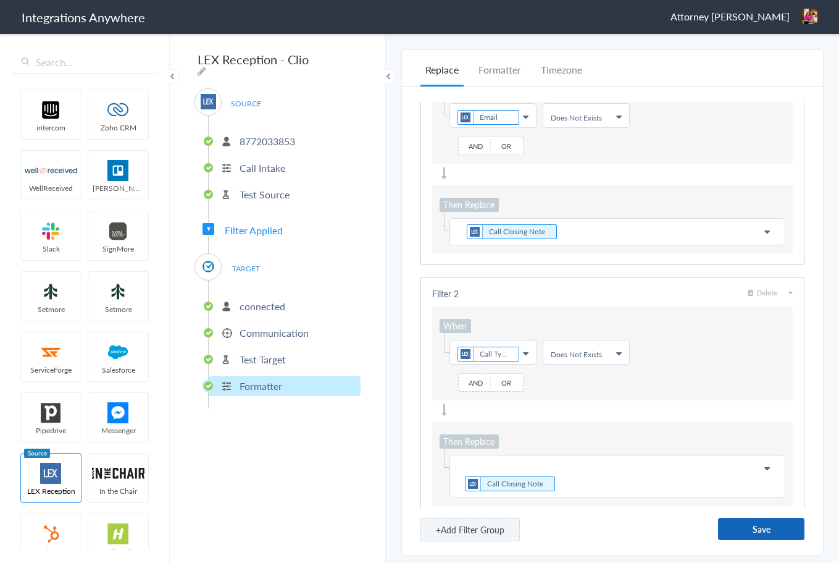
click at [754, 525] on button "Save" at bounding box center [761, 529] width 86 height 22
click at [256, 327] on p "Communication" at bounding box center [274, 332] width 69 height 14
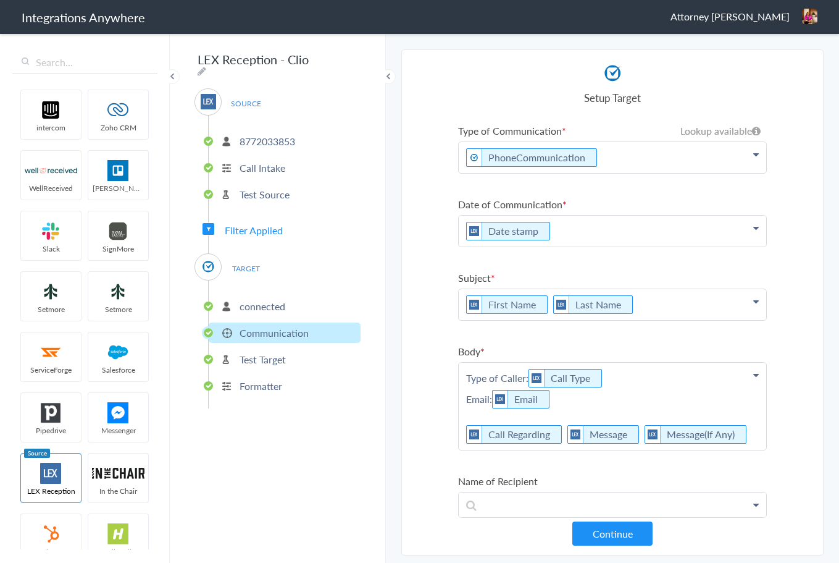
click at [248, 385] on p "Formatter" at bounding box center [261, 386] width 43 height 14
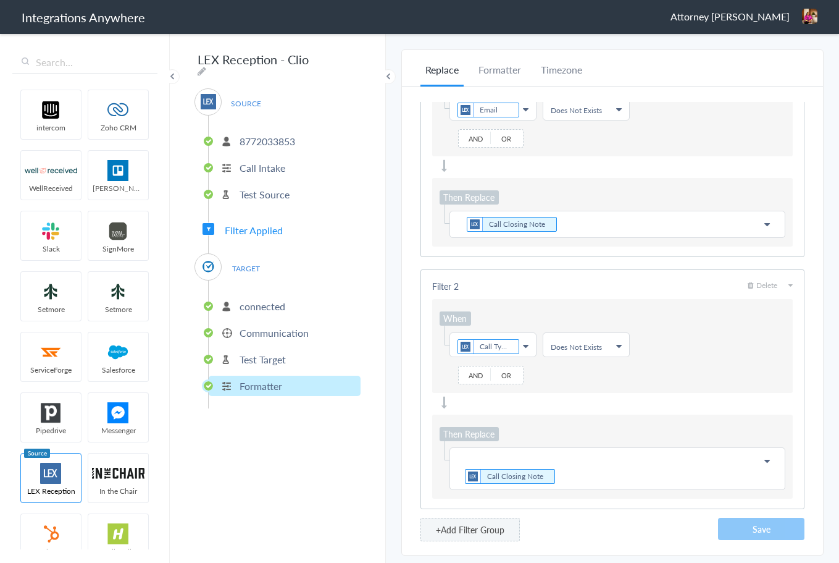
scroll to position [82, 0]
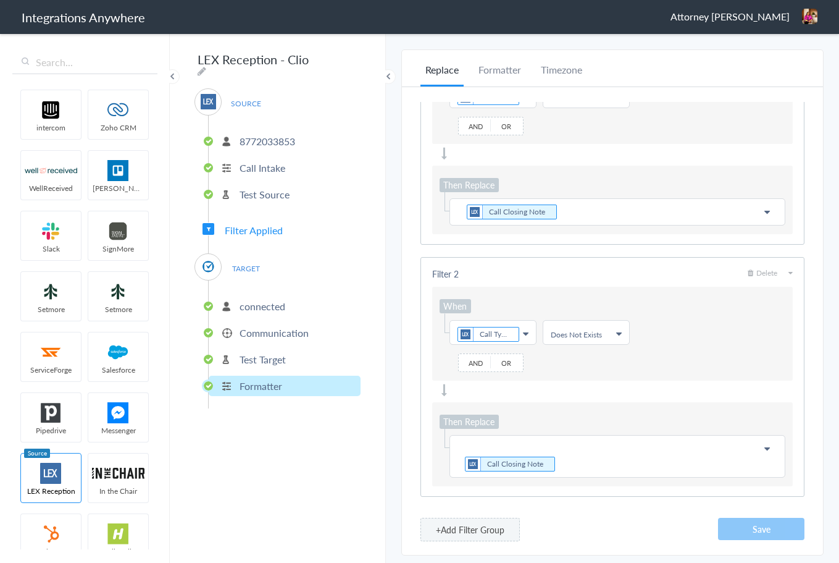
click at [454, 532] on button "+Add Filter Group" at bounding box center [470, 529] width 99 height 23
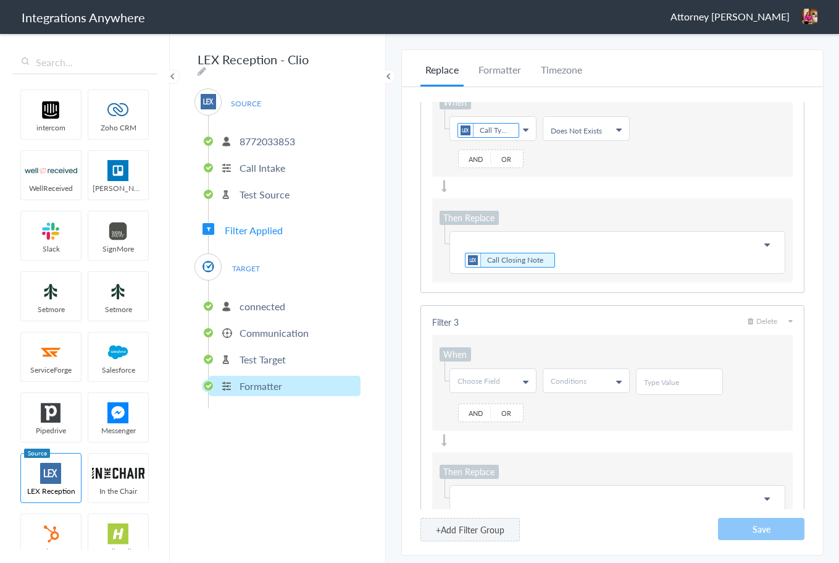
scroll to position [318, 0]
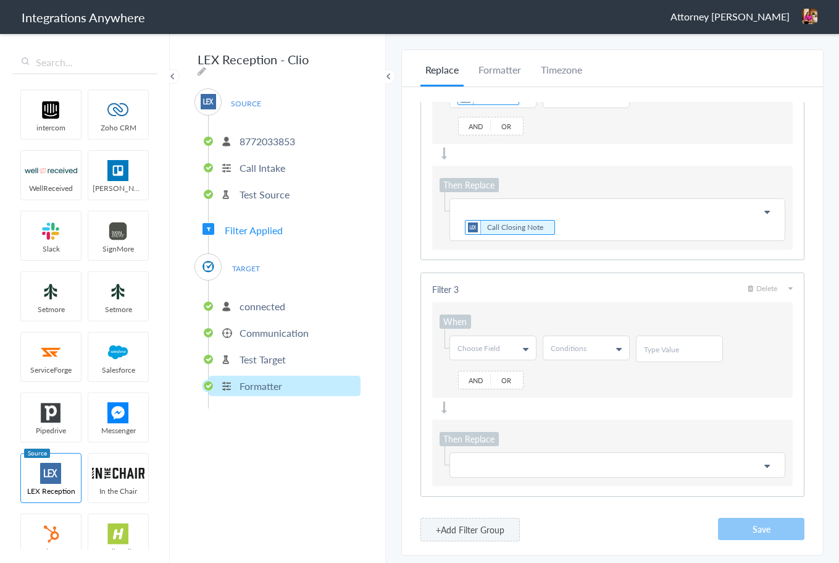
click at [519, 350] on link "Choose Field" at bounding box center [493, 347] width 86 height 23
click at [492, 401] on link "First Name" at bounding box center [492, 398] width 85 height 23
click at [587, 343] on link "Conditions" at bounding box center [587, 347] width 86 height 23
click at [579, 421] on link "Does Not Contains" at bounding box center [586, 420] width 85 height 23
click at [673, 342] on div at bounding box center [679, 348] width 87 height 27
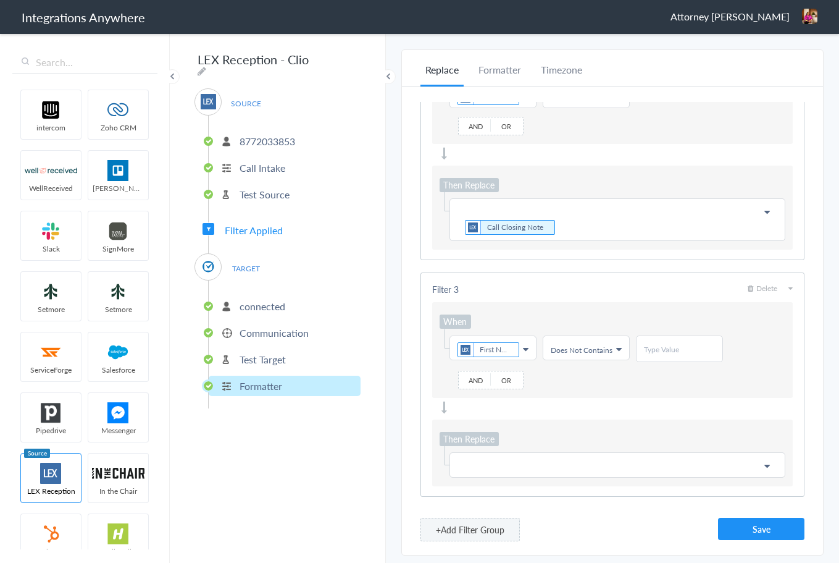
click at [492, 457] on p at bounding box center [618, 464] width 320 height 15
click at [484, 488] on input "text" at bounding box center [617, 492] width 334 height 27
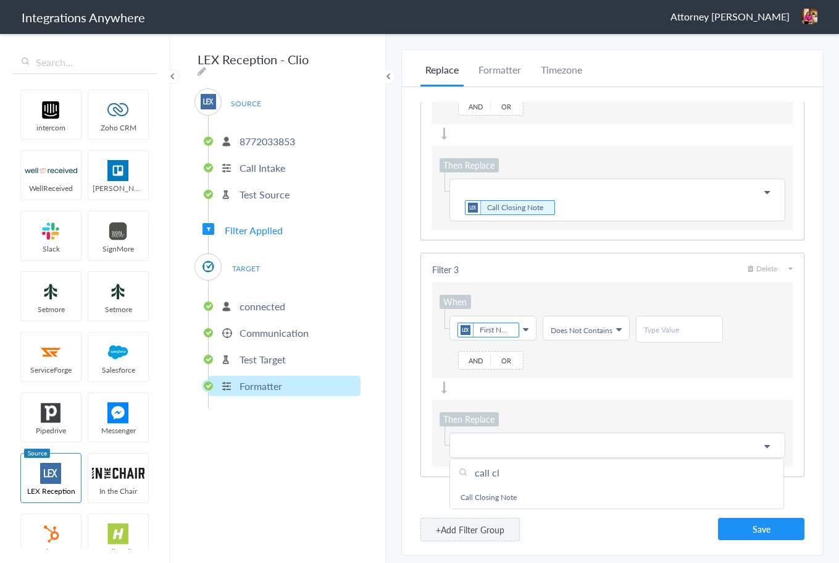
scroll to position [347, 0]
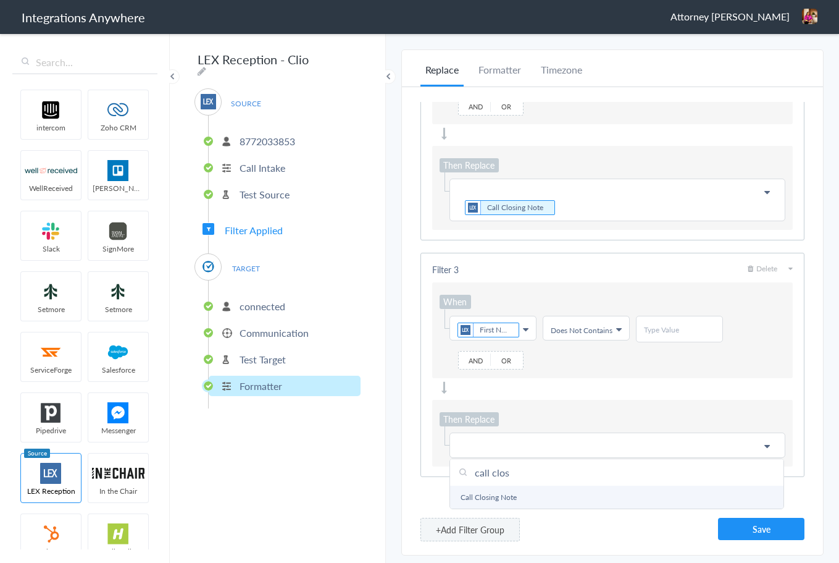
type input "call clos"
click at [516, 489] on link "Call Closing Note" at bounding box center [617, 496] width 334 height 23
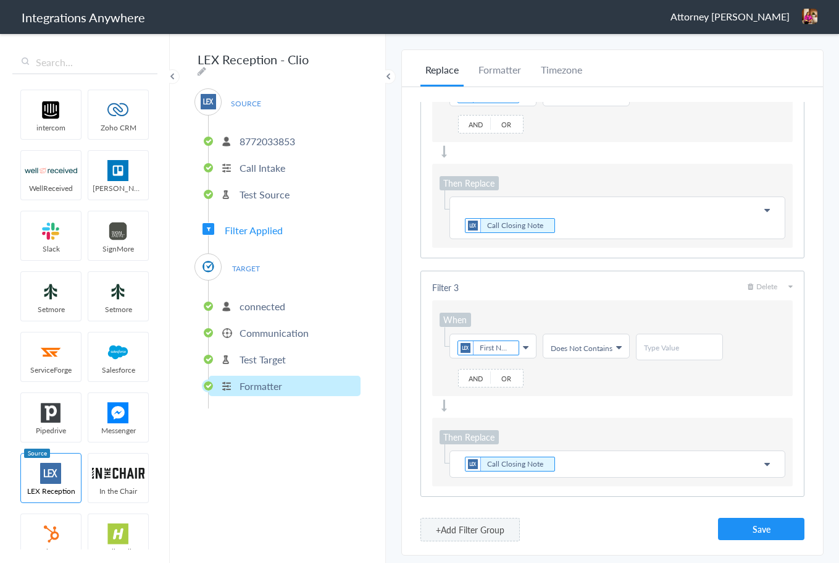
scroll to position [320, 0]
click at [453, 534] on button "+Add Filter Group" at bounding box center [470, 529] width 99 height 23
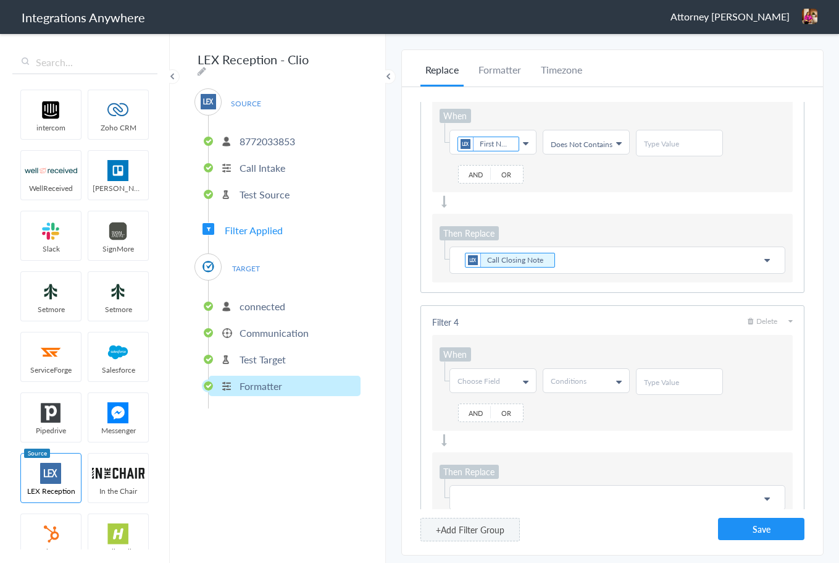
scroll to position [556, 0]
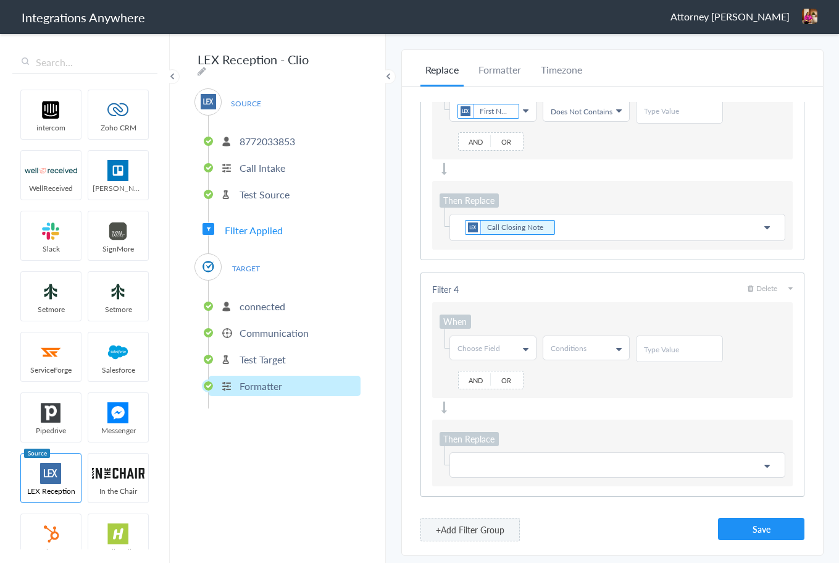
click at [516, 346] on link "Choose Field" at bounding box center [493, 347] width 86 height 23
click at [486, 414] on link "Last Name" at bounding box center [492, 420] width 85 height 23
click at [596, 342] on link "Conditions" at bounding box center [587, 347] width 86 height 23
click at [571, 414] on link "Does Not Contains" at bounding box center [586, 420] width 85 height 23
click at [477, 462] on p at bounding box center [618, 464] width 320 height 15
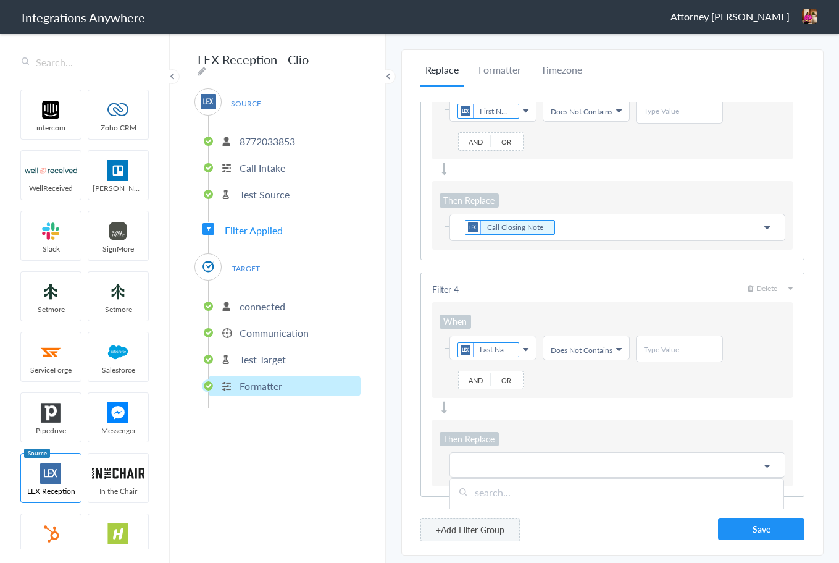
click at [478, 493] on input "text" at bounding box center [617, 492] width 334 height 27
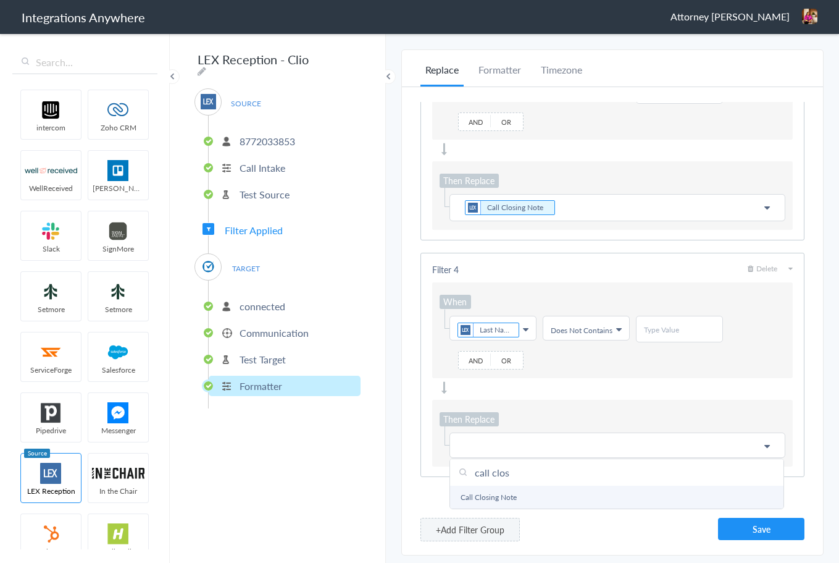
type input "call clos"
click at [515, 485] on link "Call Closing Note" at bounding box center [617, 496] width 334 height 23
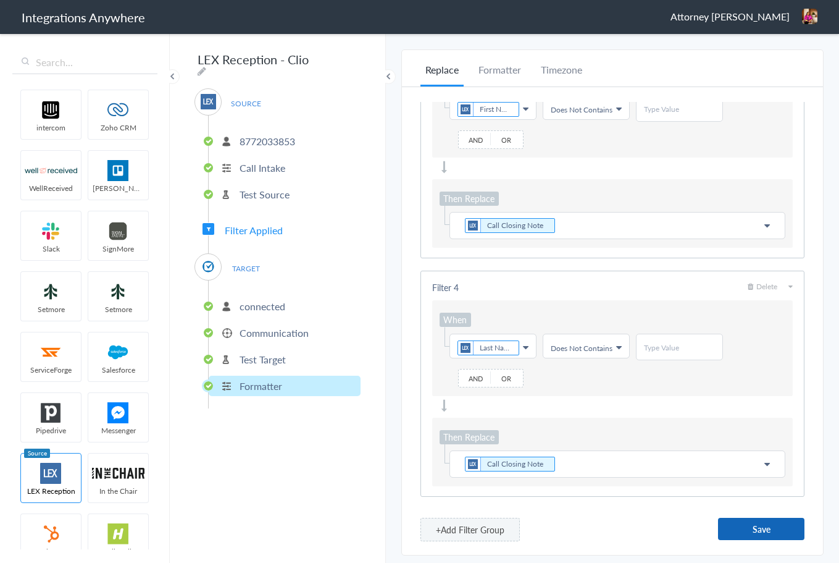
click at [765, 529] on button "Save" at bounding box center [761, 529] width 86 height 22
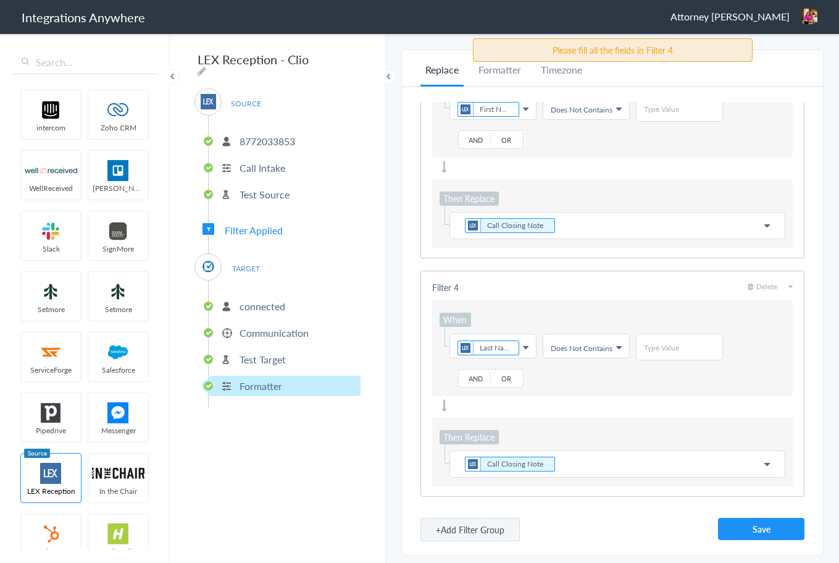
click at [256, 325] on p "Communication" at bounding box center [274, 332] width 69 height 14
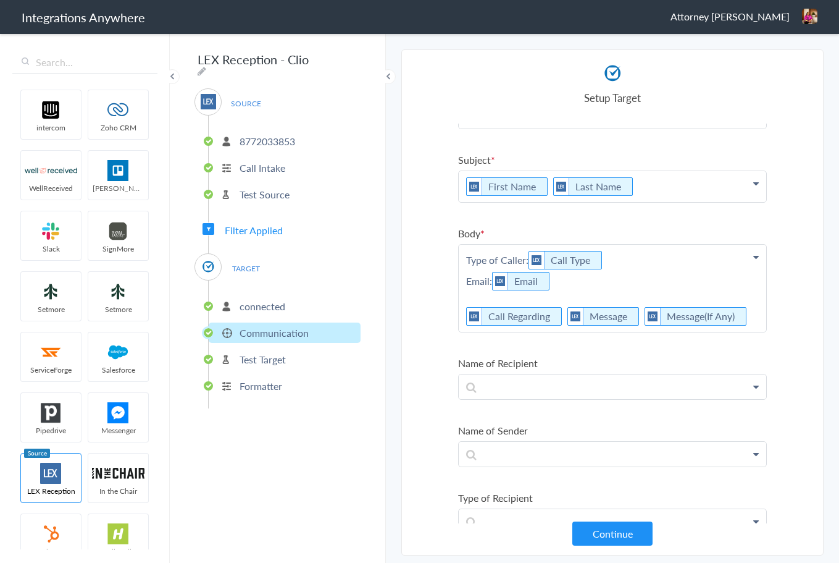
scroll to position [0, 0]
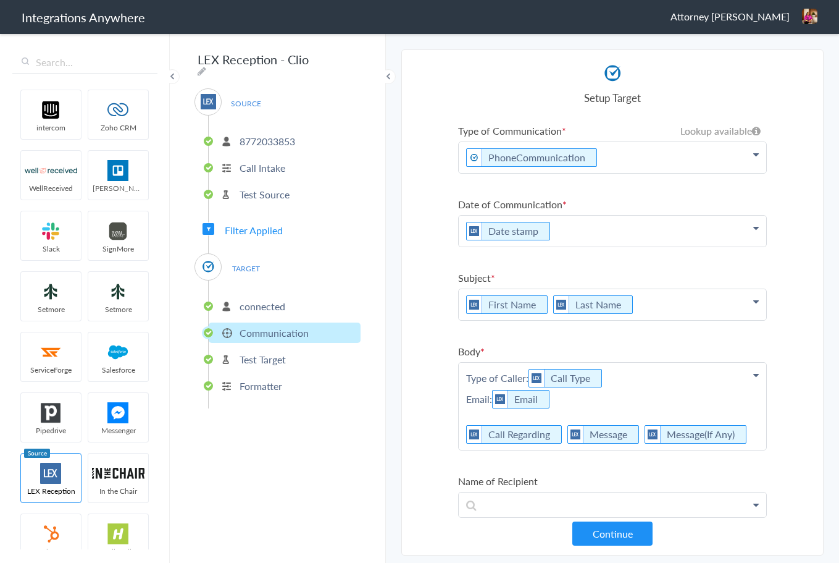
click at [256, 329] on p "Communication" at bounding box center [274, 332] width 69 height 14
click at [253, 379] on p "Formatter" at bounding box center [261, 386] width 43 height 14
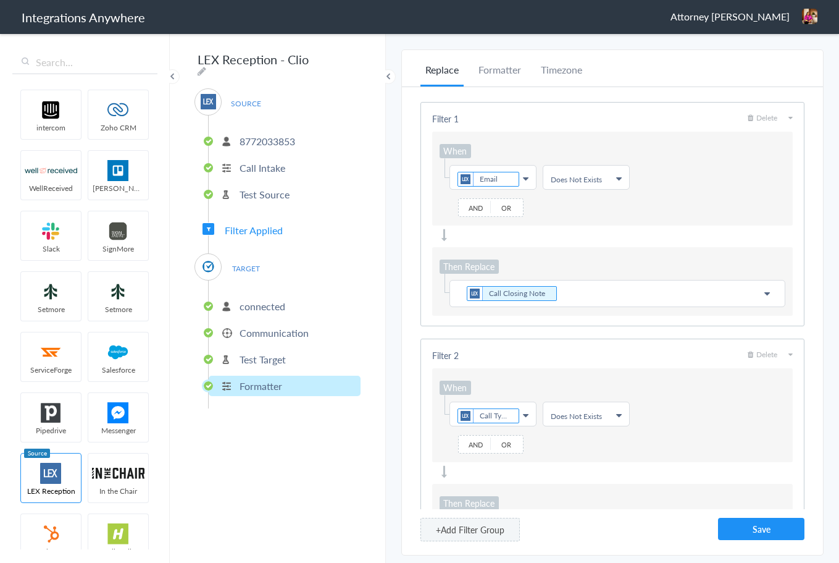
click at [261, 333] on p "Communication" at bounding box center [274, 332] width 69 height 14
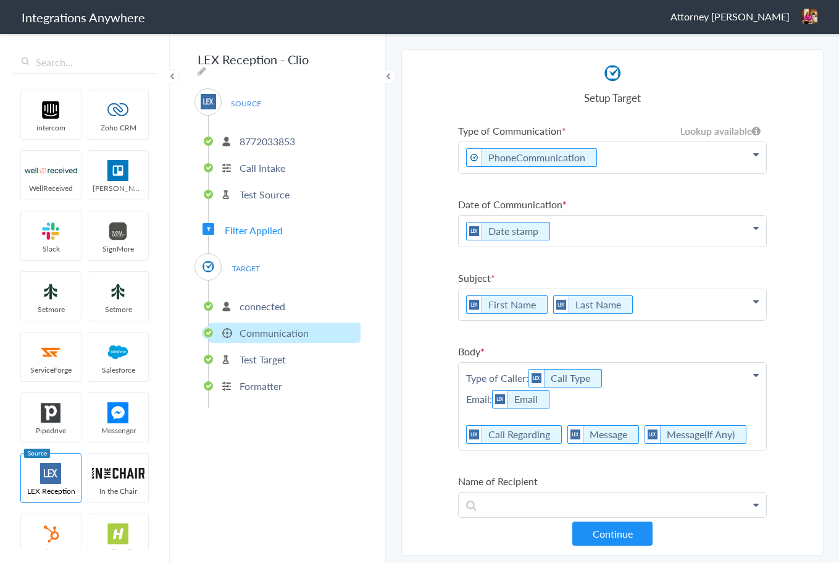
click at [257, 380] on p "Formatter" at bounding box center [261, 386] width 43 height 14
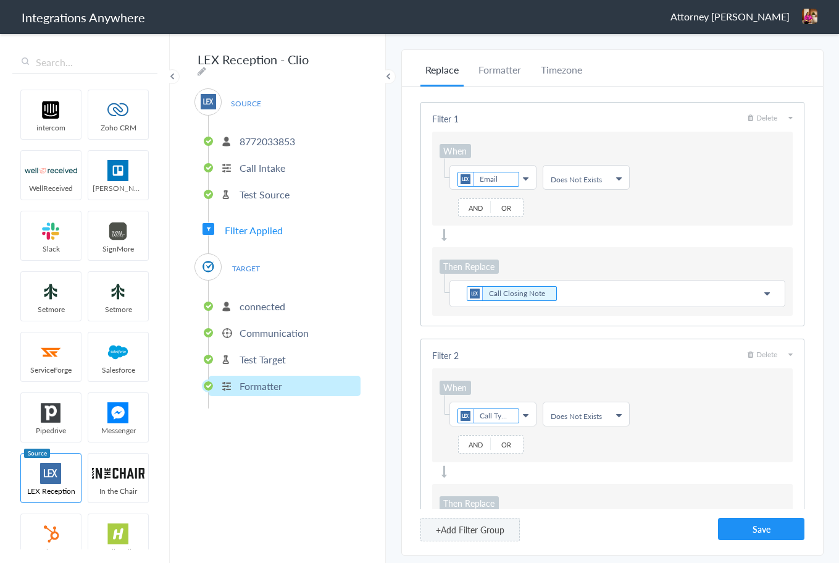
click at [464, 295] on p "Call Closing Note" at bounding box center [618, 293] width 320 height 17
click at [630, 292] on p "Call Closing Note" at bounding box center [618, 293] width 320 height 17
click at [822, 277] on div "Filter 1 Delete When Choose Field Email First Name Last Name Email Phone Date s…" at bounding box center [612, 320] width 421 height 466
click at [764, 527] on button "Save" at bounding box center [761, 529] width 86 height 22
click at [553, 292] on p "Call Closing Note @noemail.com" at bounding box center [618, 293] width 320 height 17
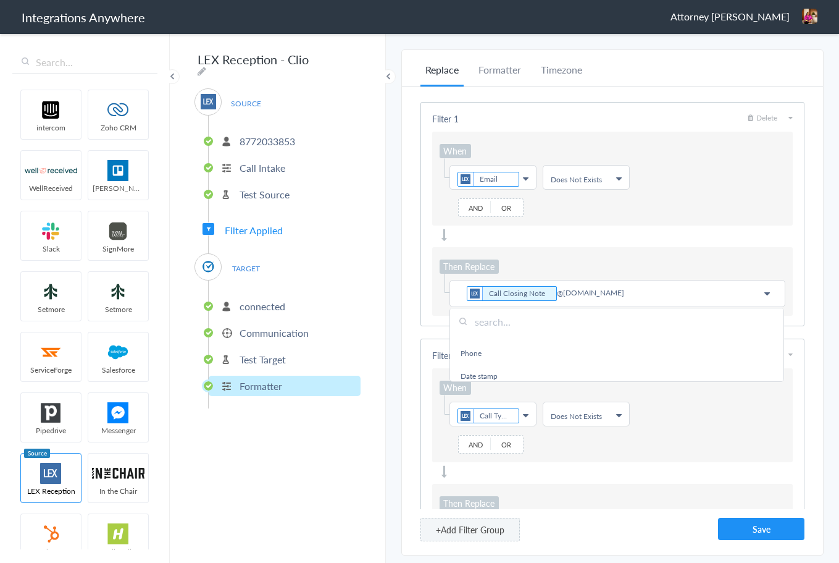
click at [815, 282] on div "Filter 1 Delete When Choose Field Email First Name Last Name Email Phone Date s…" at bounding box center [612, 320] width 421 height 466
click at [756, 532] on button "Save" at bounding box center [761, 529] width 86 height 22
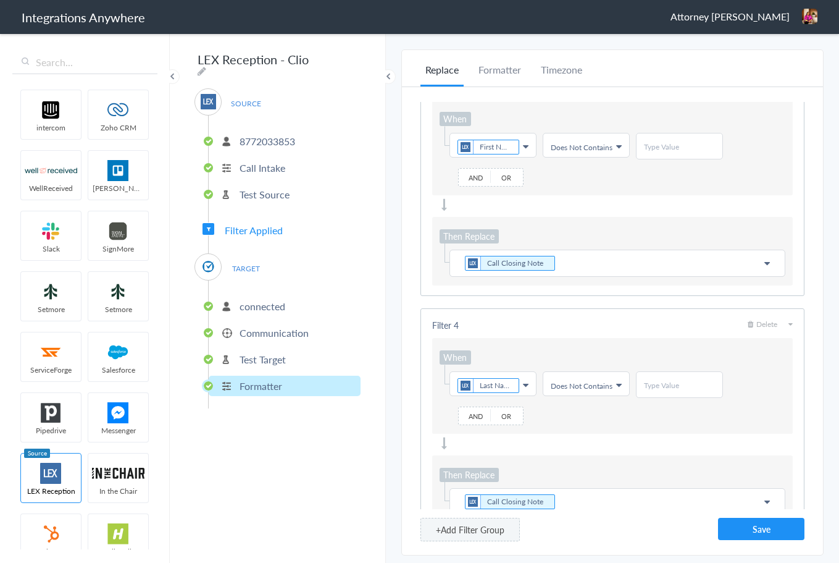
scroll to position [558, 0]
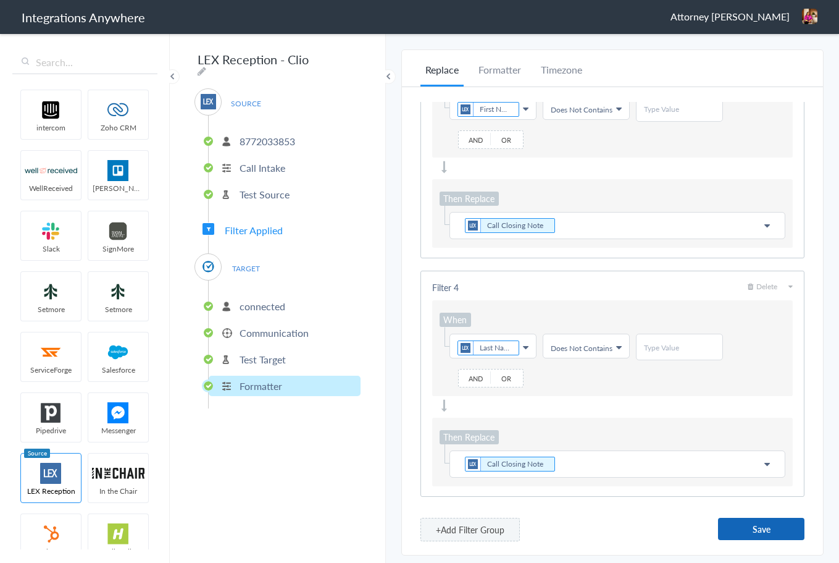
click at [761, 526] on button "Save" at bounding box center [761, 529] width 86 height 22
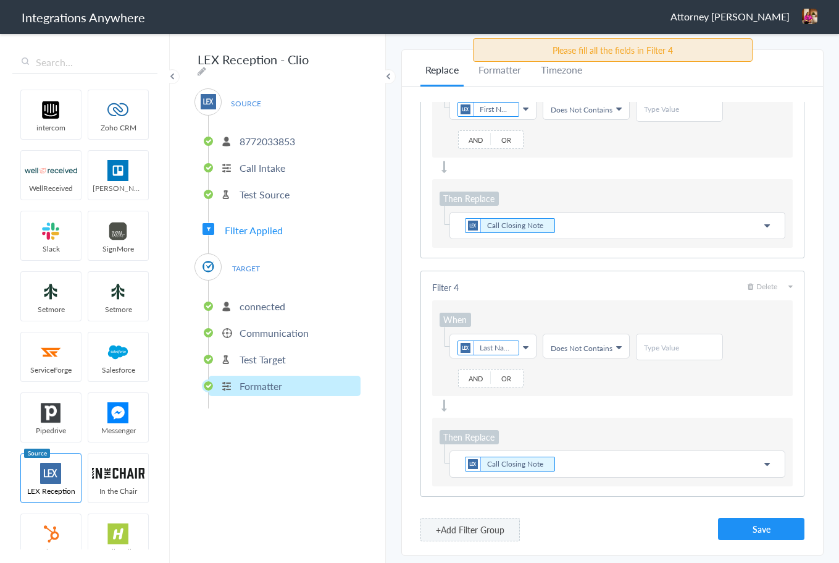
click at [600, 466] on p "Call Closing Note" at bounding box center [618, 463] width 320 height 17
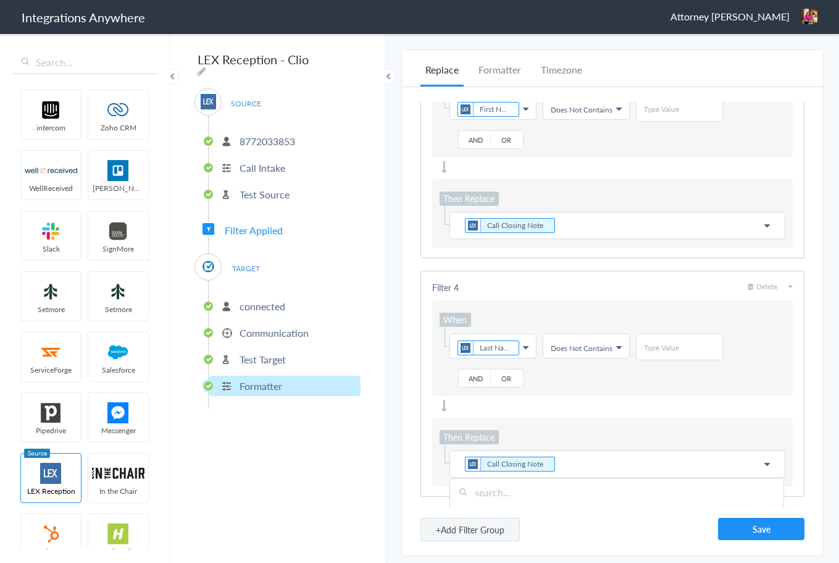
click at [663, 430] on div "Then Replace Choose Field Call Closing Note First Name Last Name Email Phone Da…" at bounding box center [612, 452] width 361 height 69
click at [765, 464] on icon at bounding box center [768, 464] width 6 height 10
click at [556, 463] on p "Call Closing Note" at bounding box center [618, 463] width 320 height 17
click at [762, 522] on button "Save" at bounding box center [761, 529] width 86 height 22
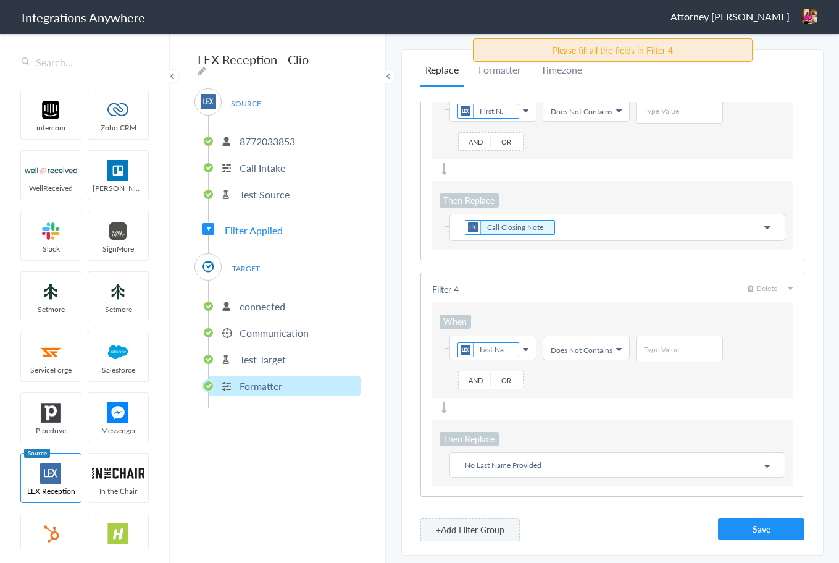
click at [587, 382] on div "When Choose Field Last Name First Name Last Name Email Phone Date stamp Message…" at bounding box center [612, 350] width 361 height 96
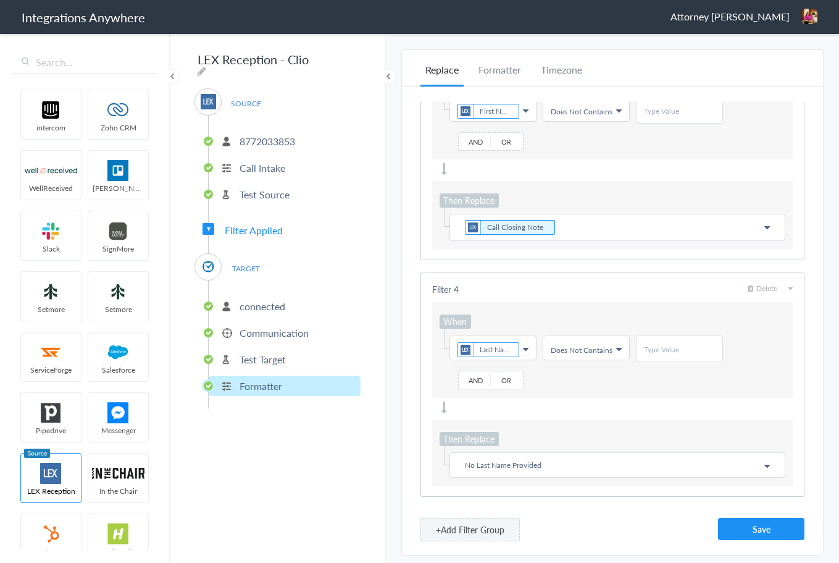
click at [619, 350] on icon at bounding box center [619, 349] width 6 height 10
click at [608, 348] on ul "Does Not Contains" at bounding box center [586, 350] width 71 height 10
click at [594, 393] on link "Does Not Exists" at bounding box center [586, 382] width 85 height 23
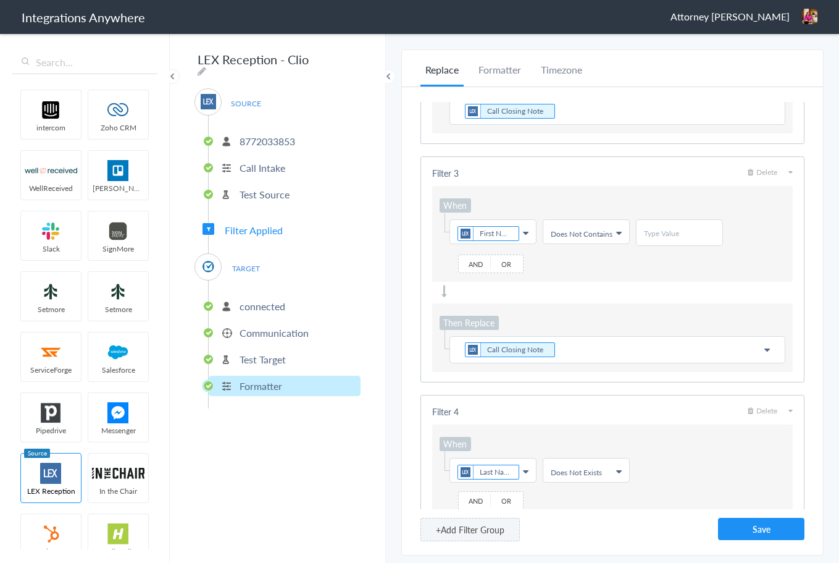
scroll to position [431, 0]
click at [603, 239] on ul "Does Not Contains" at bounding box center [586, 237] width 71 height 10
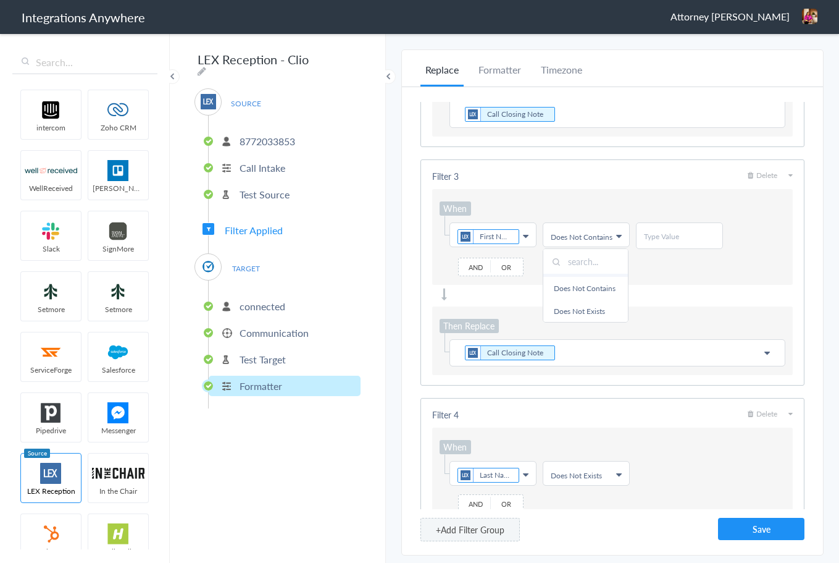
scroll to position [62, 0]
click at [594, 280] on link "Does Not Exists" at bounding box center [586, 269] width 85 height 23
click at [661, 271] on div "When Choose Field First Name First Name Last Name Email Phone Date stamp Messag…" at bounding box center [612, 236] width 361 height 94
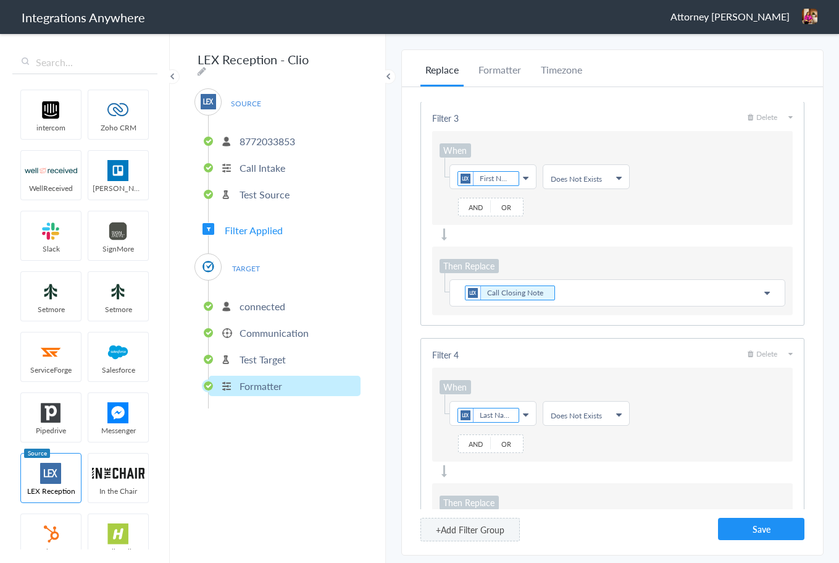
scroll to position [553, 0]
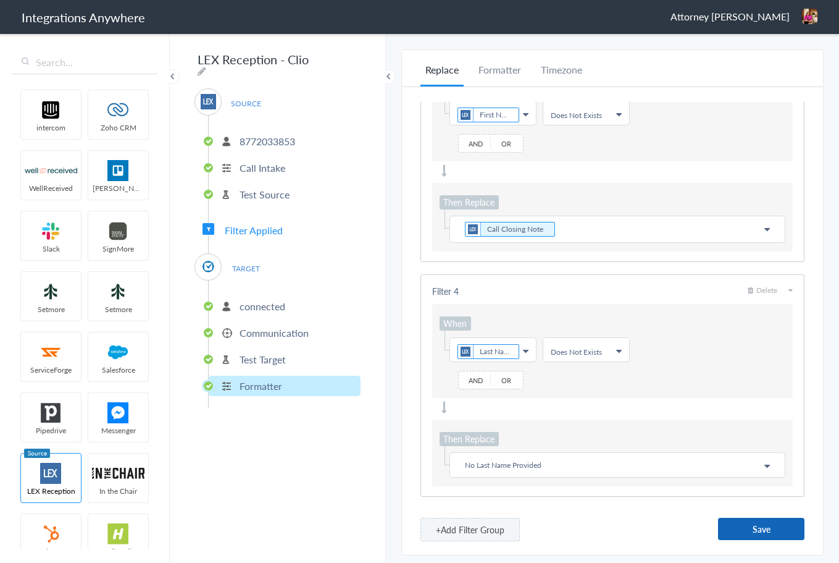
click at [735, 528] on button "Save" at bounding box center [761, 529] width 86 height 22
click at [564, 229] on p "Call Closing Note" at bounding box center [618, 228] width 320 height 17
click at [643, 517] on div "Filter 1 Delete When Choose Field Email First Name Last Name Email Phone Date s…" at bounding box center [612, 320] width 421 height 466
click at [757, 528] on button "Save" at bounding box center [761, 529] width 86 height 22
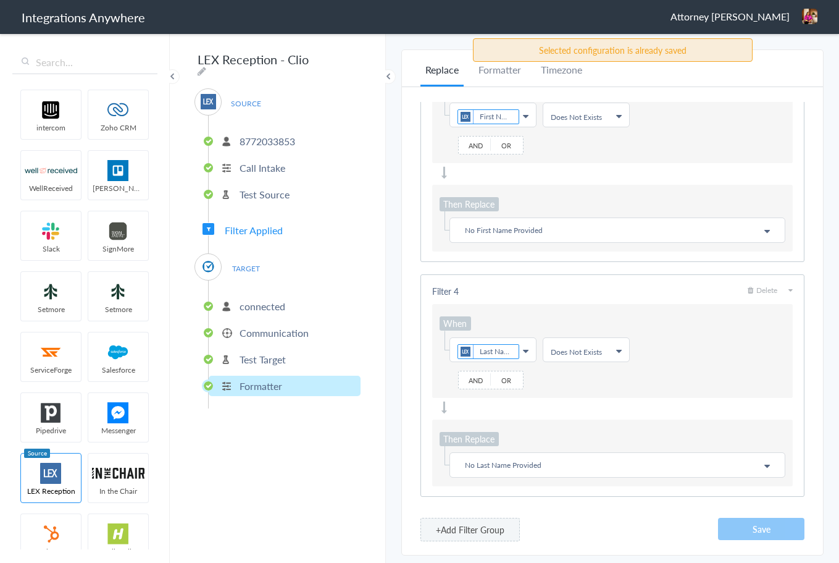
click at [585, 223] on p "No First Name Provided" at bounding box center [618, 229] width 320 height 15
click at [417, 239] on div "Filter 1 Delete When Choose Field Email First Name Last Name Email Phone Date s…" at bounding box center [612, 320] width 421 height 466
click at [511, 253] on div "Filter 3 Delete When Choose Field First Name First Name Last Name Email Phone D…" at bounding box center [613, 151] width 384 height 222
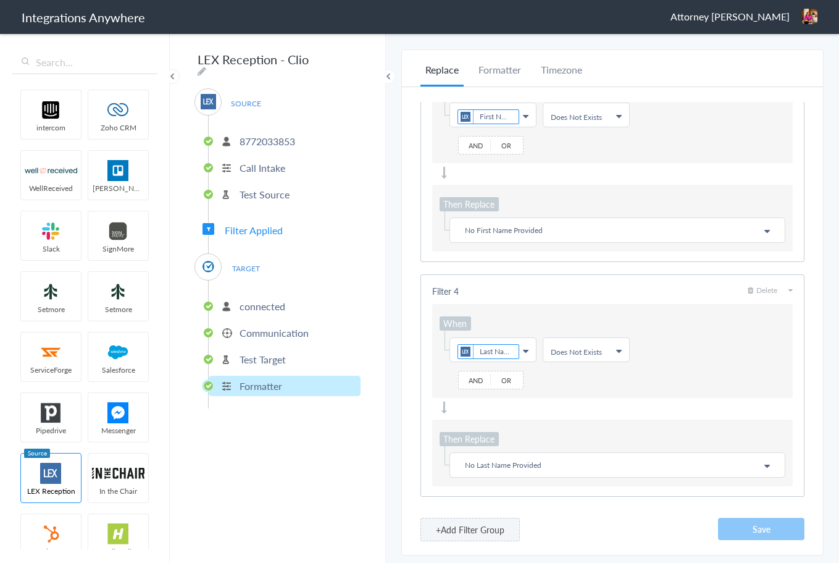
click at [469, 235] on p "No First Name Provided" at bounding box center [618, 229] width 320 height 15
click at [559, 229] on p "No First Name Provided" at bounding box center [618, 229] width 320 height 15
drag, startPoint x: 559, startPoint y: 229, endPoint x: 368, endPoint y: 229, distance: 190.9
click at [368, 0] on body "Integrations Anywhere Attorney Frances Jones Logout Dashboard intercom Zoho CRM…" at bounding box center [419, 0] width 839 height 0
click at [533, 263] on div "Filter 1 Delete When Choose Field Email First Name Last Name Email Phone Date s…" at bounding box center [613, 305] width 384 height 407
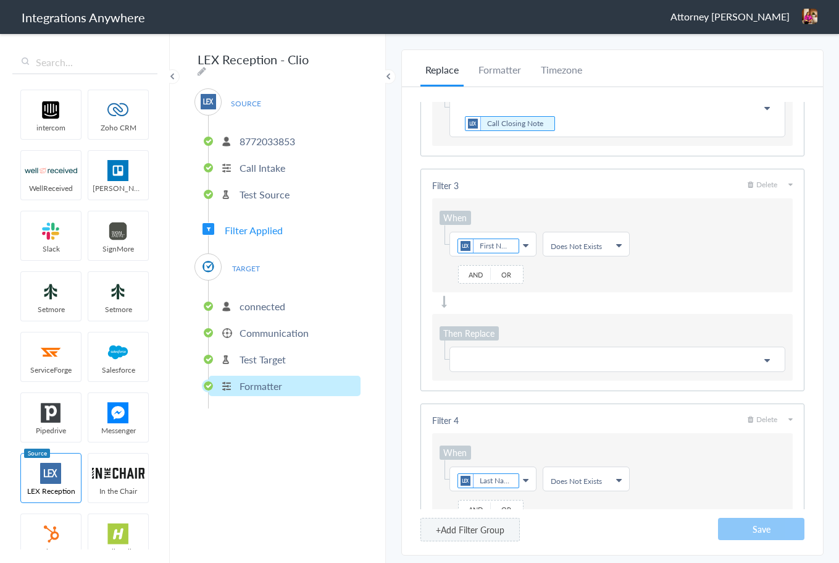
scroll to position [427, 0]
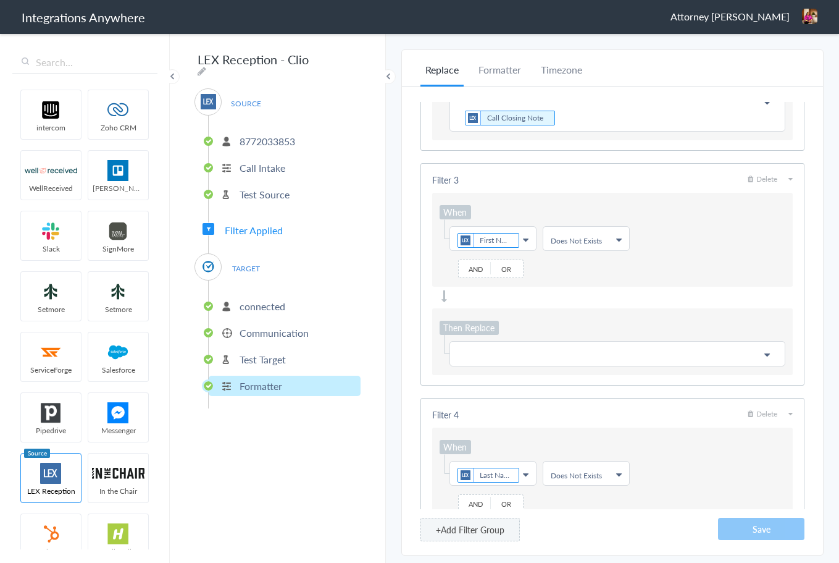
click at [482, 350] on p at bounding box center [618, 353] width 320 height 15
click at [691, 531] on div "+Add Filter Group Save" at bounding box center [613, 529] width 384 height 23
click at [572, 348] on p "No Name Provided" at bounding box center [618, 353] width 320 height 15
click at [520, 386] on input "text" at bounding box center [617, 380] width 334 height 27
click at [500, 405] on link "Call Closing Note" at bounding box center [617, 405] width 334 height 23
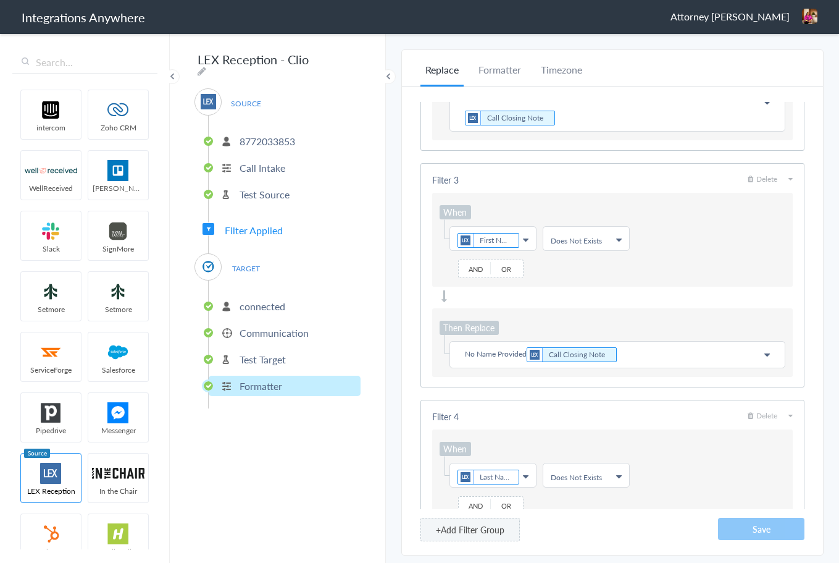
click at [525, 347] on p "No Name Provided Call Closing Note" at bounding box center [618, 354] width 320 height 17
click at [526, 383] on input "text" at bounding box center [617, 380] width 334 height 27
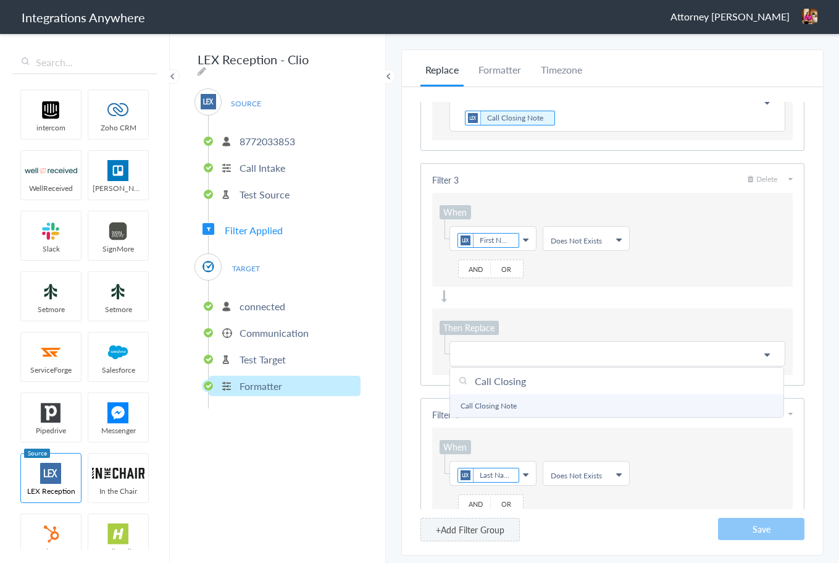
type input "Call Closing"
click at [501, 409] on link "Call Closing Note" at bounding box center [617, 405] width 334 height 23
click at [667, 440] on div "When Choose Field Last Name First Name Last Name Email Phone Date stamp Message…" at bounding box center [612, 476] width 361 height 94
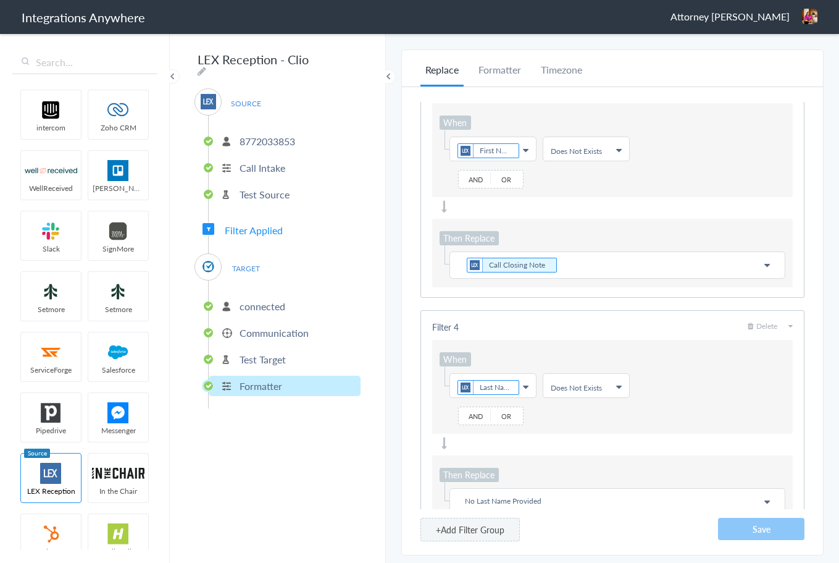
scroll to position [553, 0]
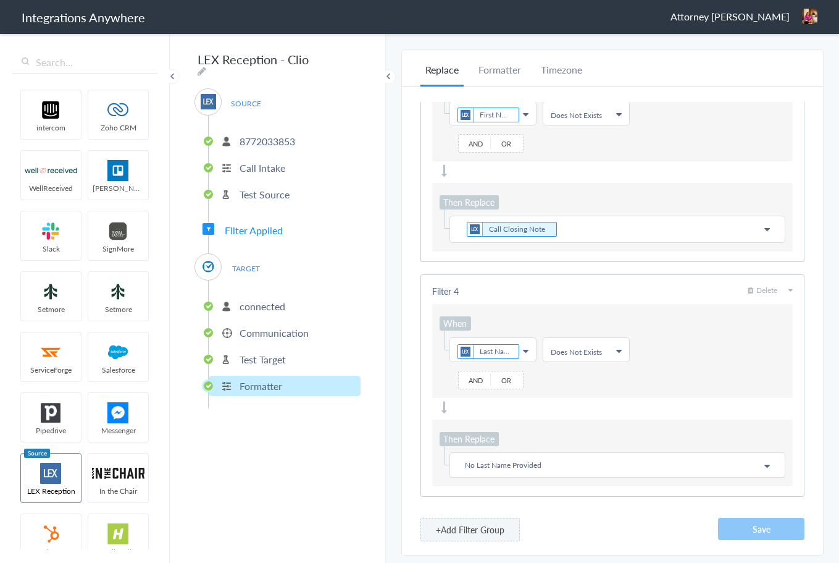
drag, startPoint x: 592, startPoint y: 481, endPoint x: 571, endPoint y: 472, distance: 23.3
click at [589, 479] on div "Then Replace Choose Field No Last Name Provided First Name Last Name Email Phon…" at bounding box center [612, 452] width 361 height 67
click at [563, 467] on p "No Last Name Provided" at bounding box center [618, 464] width 320 height 15
drag, startPoint x: 563, startPoint y: 467, endPoint x: 359, endPoint y: 471, distance: 203.2
click at [359, 0] on body "Integrations Anywhere Attorney Frances Jones Logout Dashboard intercom Zoho CRM…" at bounding box center [419, 0] width 839 height 0
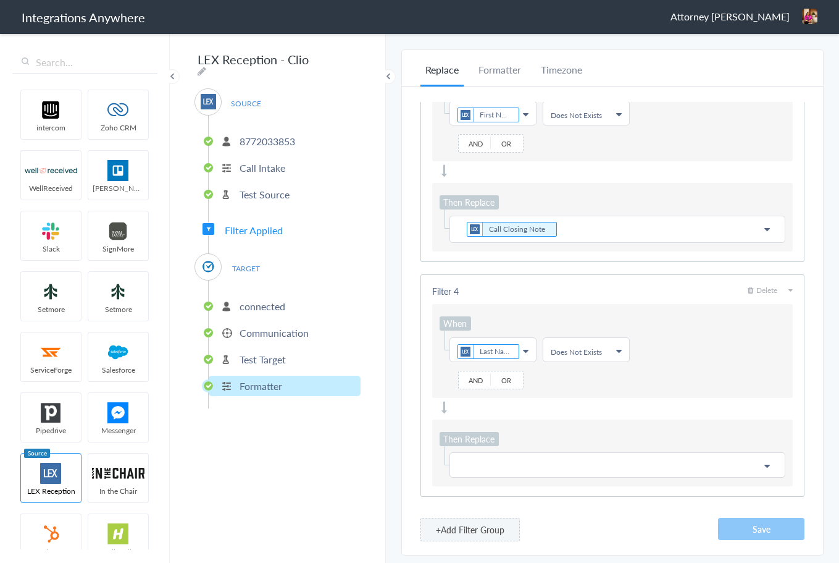
click at [713, 468] on p at bounding box center [618, 464] width 320 height 15
click at [514, 497] on input "text" at bounding box center [617, 492] width 334 height 27
type input "Call Closing"
click at [618, 521] on div "+Add Filter Group Save" at bounding box center [613, 529] width 384 height 23
click at [753, 527] on button "Save" at bounding box center [761, 529] width 86 height 22
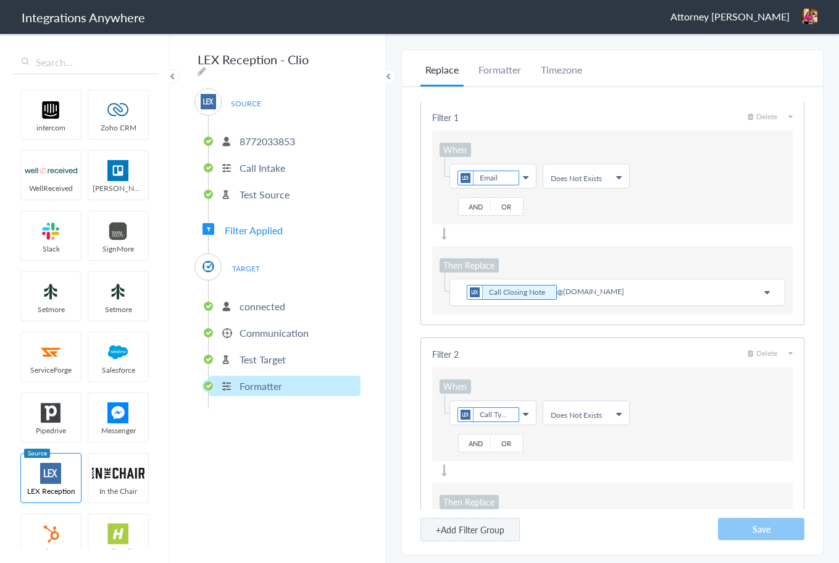
scroll to position [0, 0]
click at [262, 330] on p "Communication" at bounding box center [274, 332] width 69 height 14
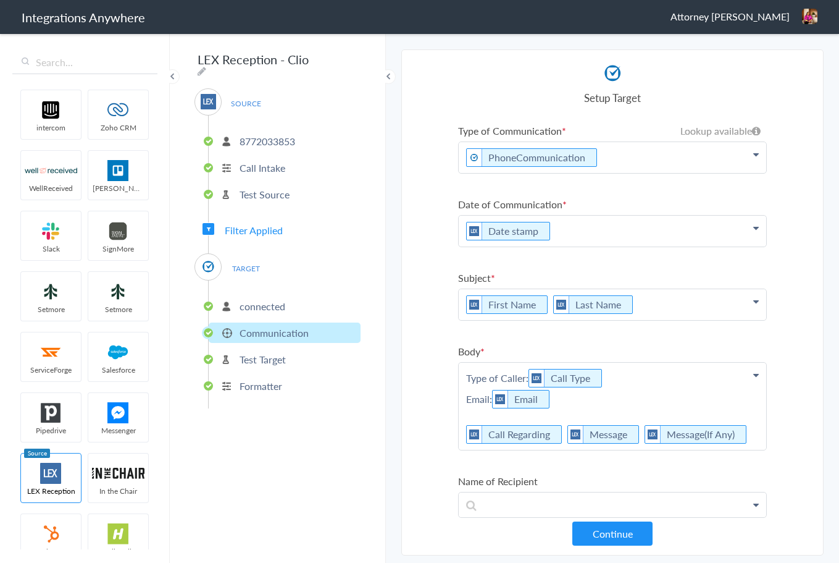
click at [243, 382] on p "Formatter" at bounding box center [261, 386] width 43 height 14
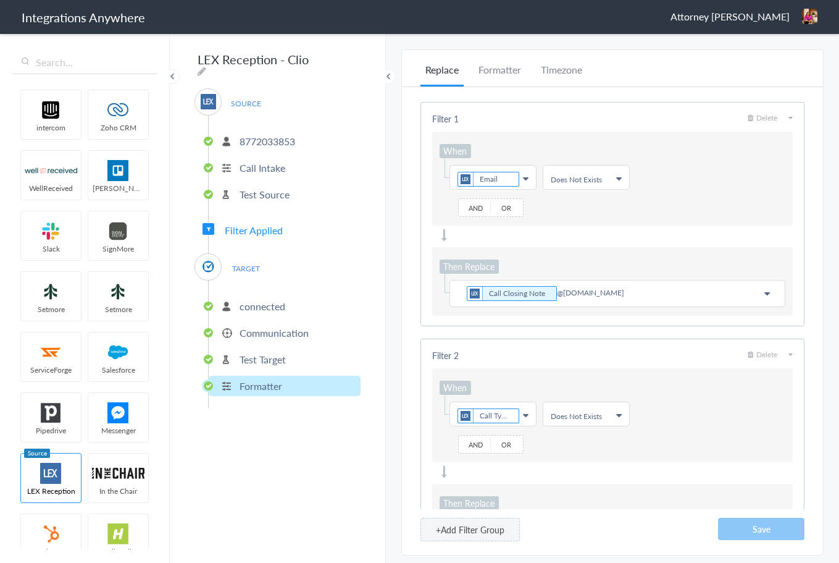
click at [260, 358] on p "Test Target" at bounding box center [263, 359] width 46 height 14
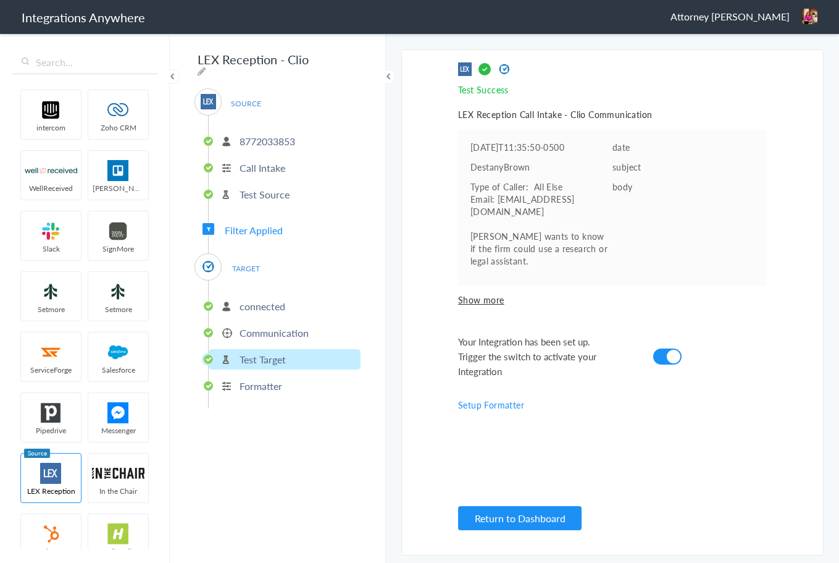
drag, startPoint x: 282, startPoint y: 332, endPoint x: 285, endPoint y: 342, distance: 9.8
click at [282, 332] on p "Communication" at bounding box center [274, 332] width 69 height 14
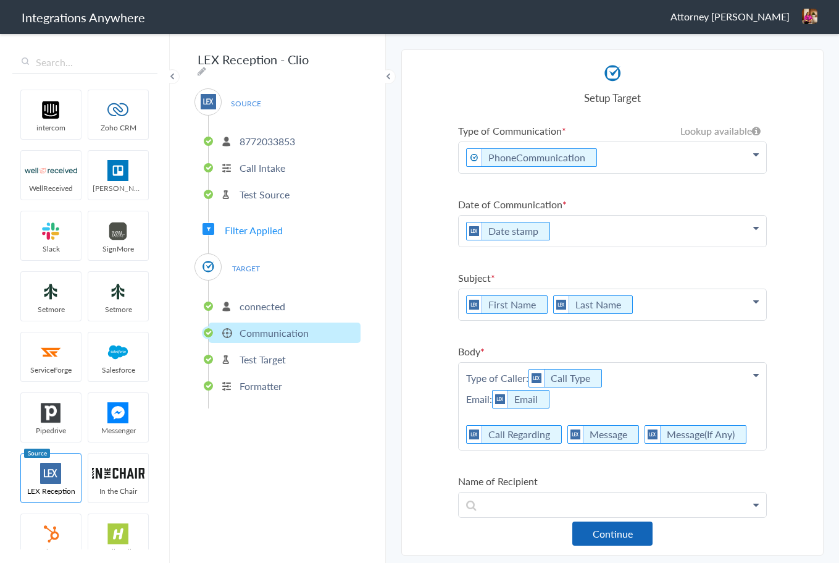
click at [594, 529] on button "Continue" at bounding box center [613, 533] width 80 height 24
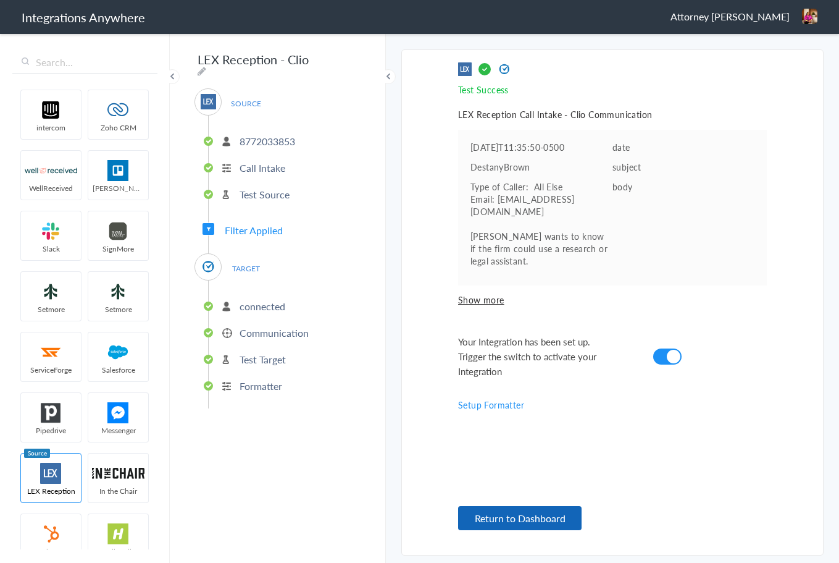
click at [535, 514] on button "Return to Dashboard" at bounding box center [520, 518] width 124 height 24
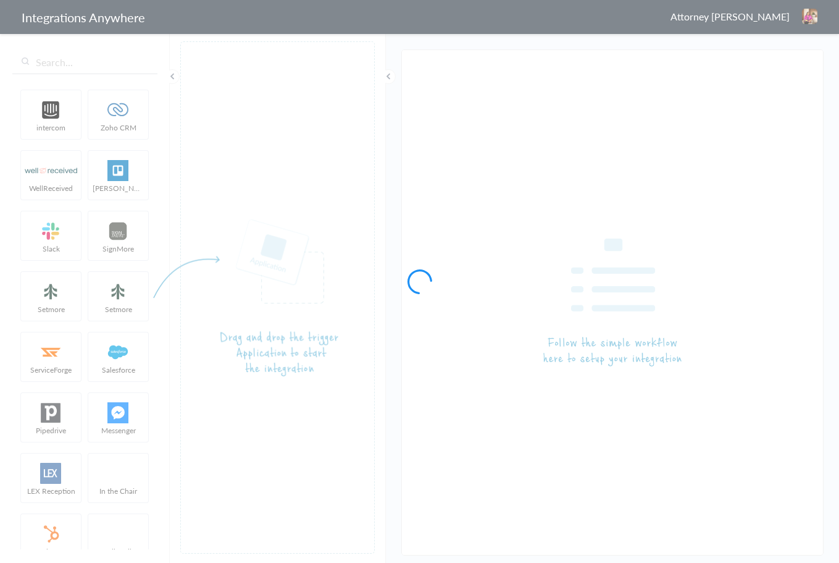
type input "LEX Reception - Clio"
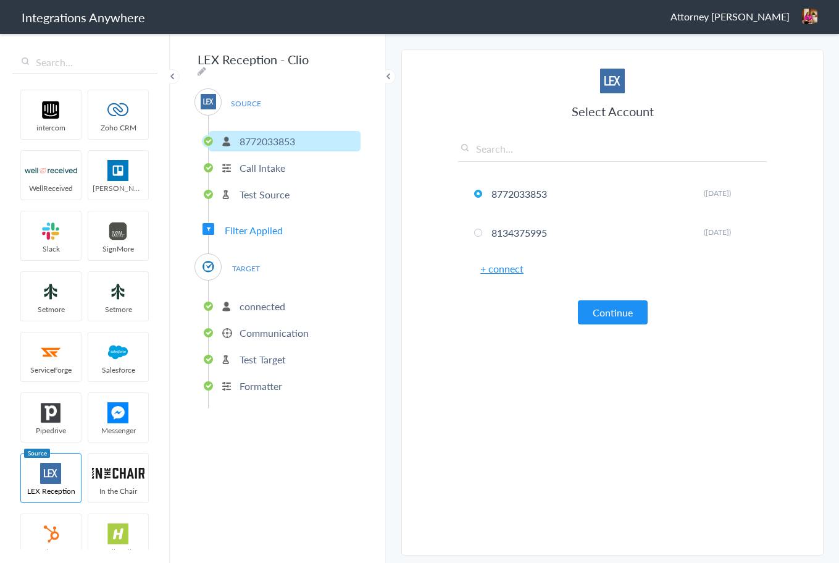
click at [253, 380] on p "Formatter" at bounding box center [261, 386] width 43 height 14
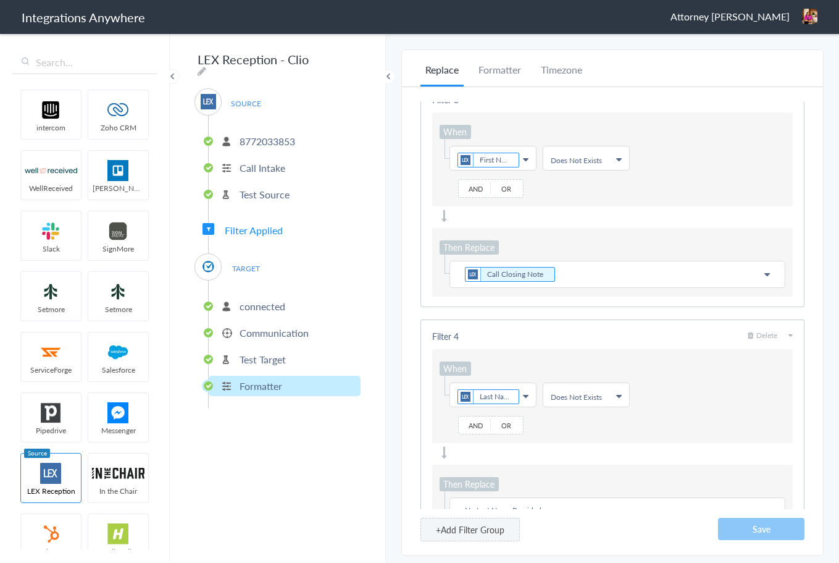
scroll to position [553, 0]
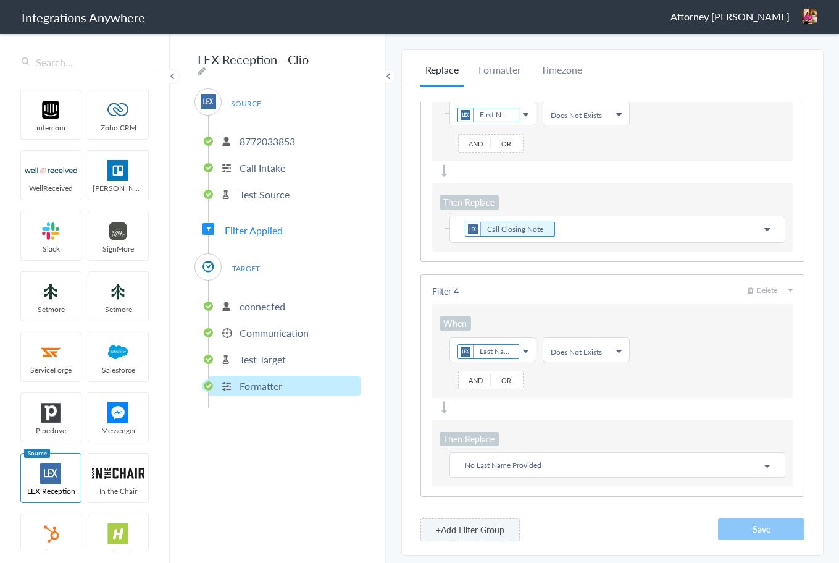
click at [555, 462] on p "No Last Name Provided" at bounding box center [618, 464] width 320 height 15
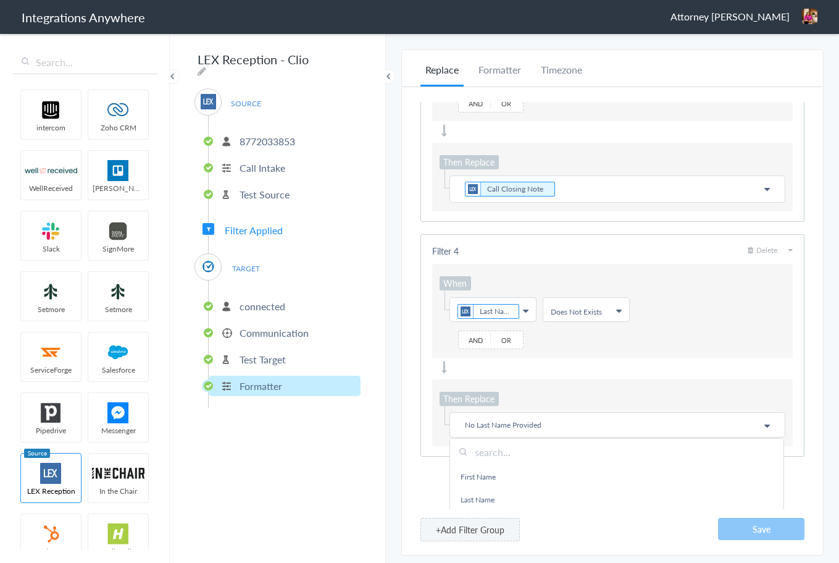
scroll to position [596, 0]
click at [712, 300] on ul "Choose Field Last Name First Name Last Name Email Phone Date stamp Message Time…" at bounding box center [613, 306] width 346 height 25
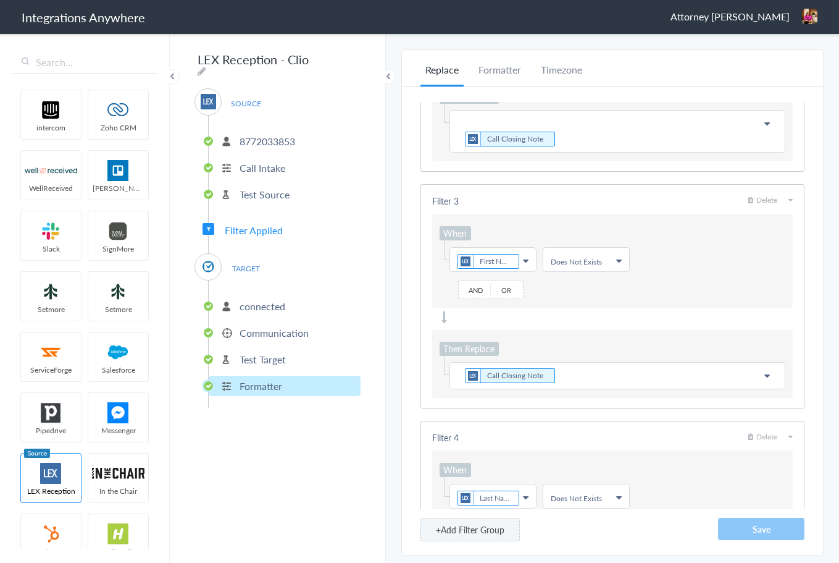
scroll to position [367, 0]
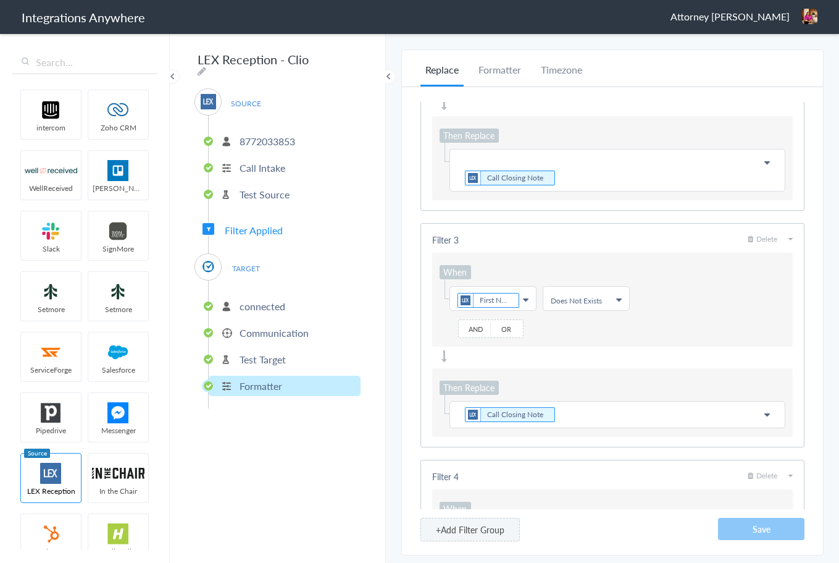
click at [610, 419] on p "Call Closing Note" at bounding box center [618, 414] width 320 height 17
click at [642, 374] on div "Then Replace Choose Field First Name Not Provided First Name Last Name Email Ph…" at bounding box center [612, 401] width 361 height 67
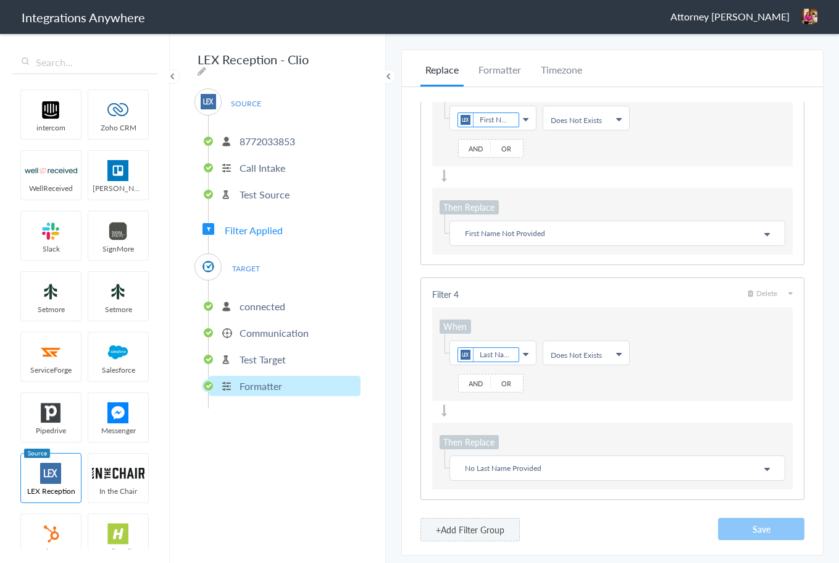
scroll to position [551, 0]
click at [481, 467] on p "No Last Name Provided" at bounding box center [618, 464] width 320 height 15
click at [474, 464] on p "No Last Name Provided" at bounding box center [618, 464] width 320 height 15
click at [479, 466] on p "No Last Name Provided" at bounding box center [618, 464] width 320 height 15
click at [637, 502] on input "text" at bounding box center [617, 492] width 334 height 27
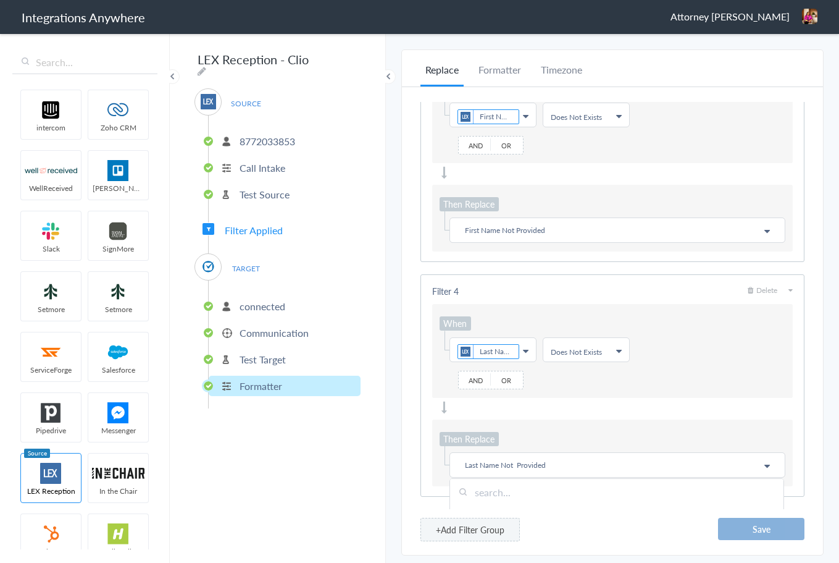
click at [753, 531] on button "Save" at bounding box center [761, 529] width 86 height 22
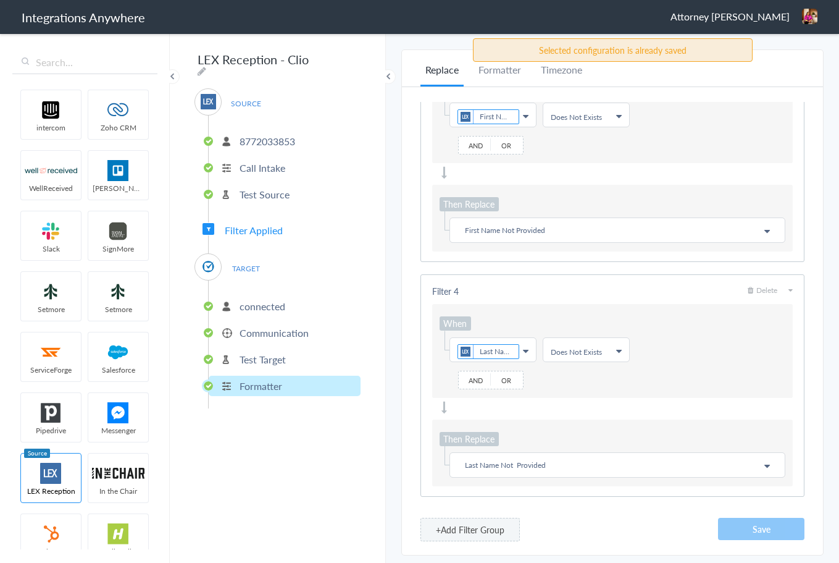
click at [666, 505] on div "Filter 1 Delete When Choose Field Email First Name Last Name Email Phone Date s…" at bounding box center [613, 305] width 384 height 407
click at [700, 348] on ul "Choose Field Last Name First Name Last Name Email Phone Date stamp Message Time…" at bounding box center [613, 349] width 346 height 25
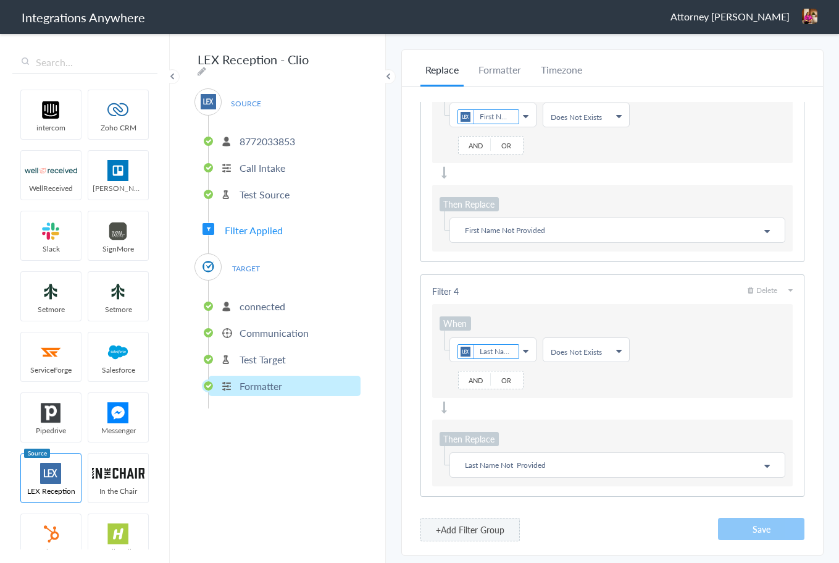
click at [755, 293] on span "Delete" at bounding box center [763, 290] width 30 height 10
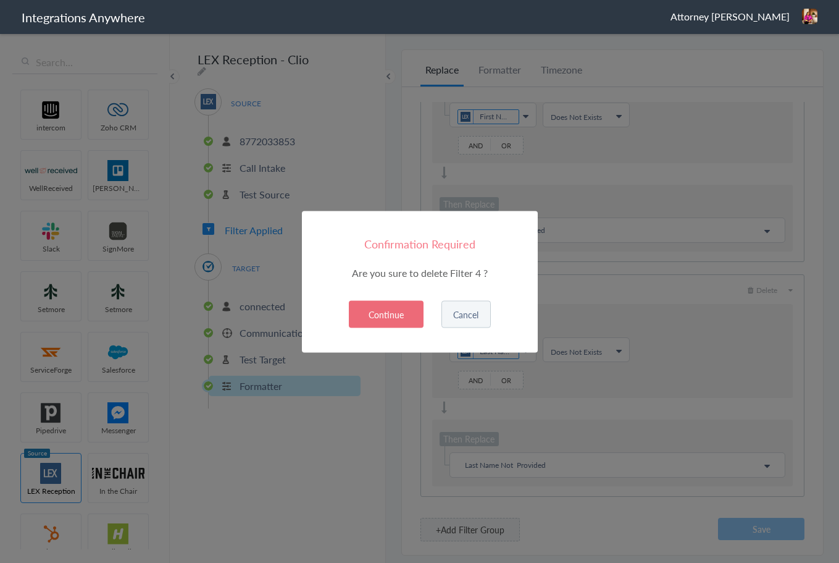
click at [406, 317] on button "Continue" at bounding box center [386, 313] width 75 height 27
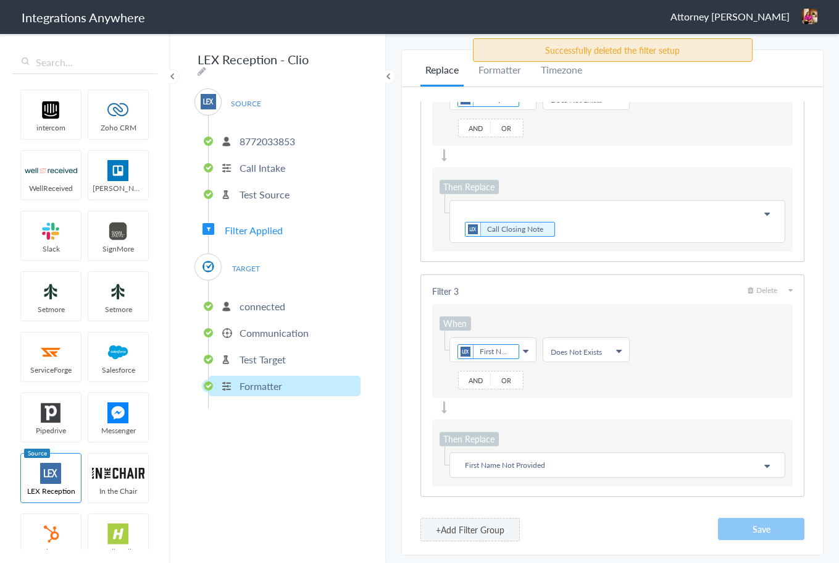
click at [757, 289] on span "Delete" at bounding box center [763, 290] width 30 height 10
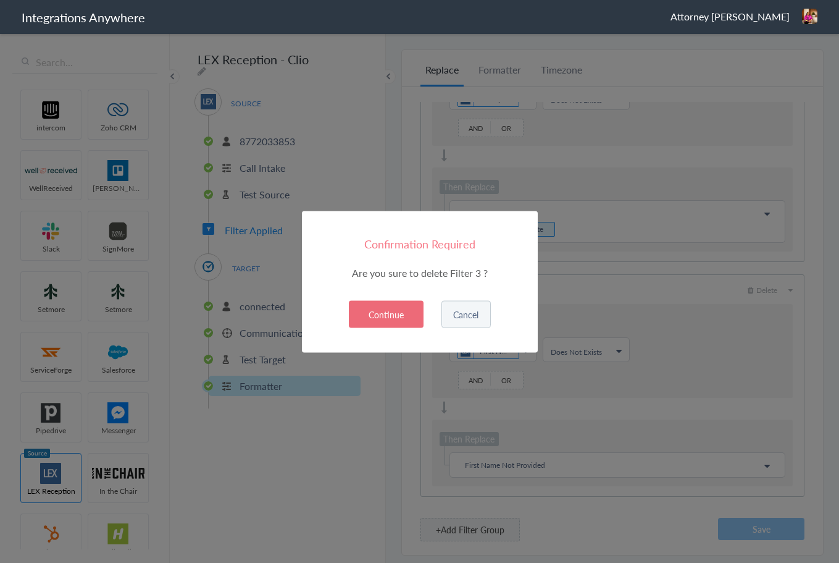
click at [402, 312] on button "Continue" at bounding box center [386, 313] width 75 height 27
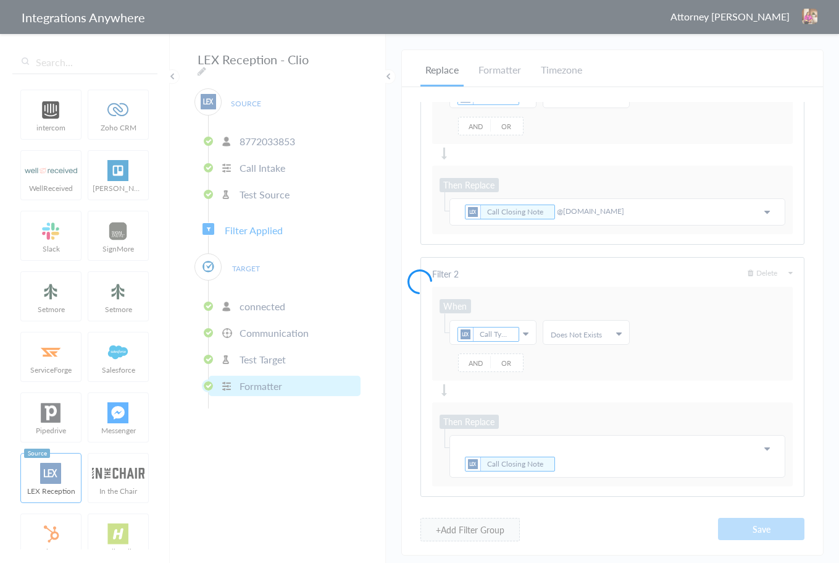
scroll to position [82, 0]
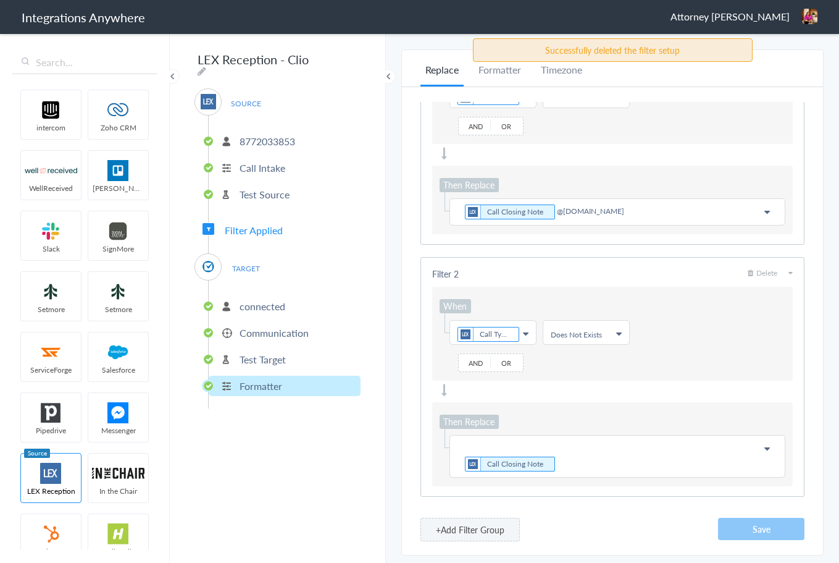
click at [460, 533] on button "+Add Filter Group" at bounding box center [470, 529] width 99 height 23
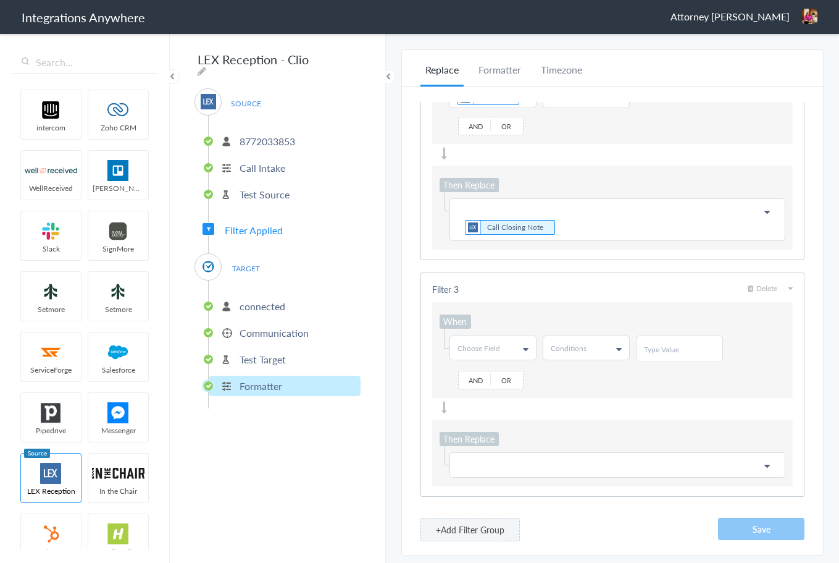
click at [522, 346] on link "Choose Field" at bounding box center [493, 347] width 86 height 23
click at [491, 393] on link "First Name" at bounding box center [492, 398] width 85 height 23
click at [586, 349] on span "Conditions" at bounding box center [569, 348] width 36 height 10
click at [592, 393] on link "Does Not Exists" at bounding box center [586, 382] width 85 height 23
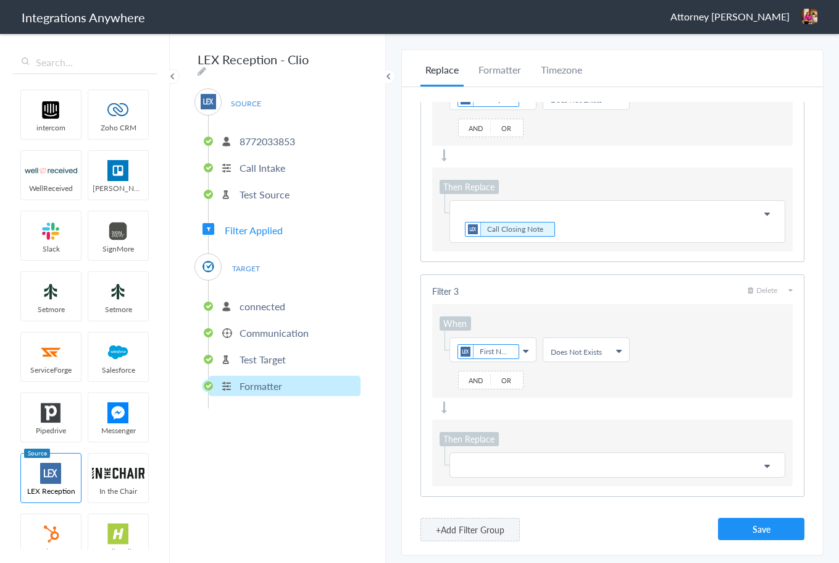
scroll to position [316, 0]
click at [482, 465] on p at bounding box center [618, 464] width 320 height 15
click at [550, 430] on div "Then Replace Choose Field First Name Not Provided First Name Last Name Email Ph…" at bounding box center [612, 452] width 361 height 67
click at [461, 529] on button "+Add Filter Group" at bounding box center [470, 529] width 99 height 23
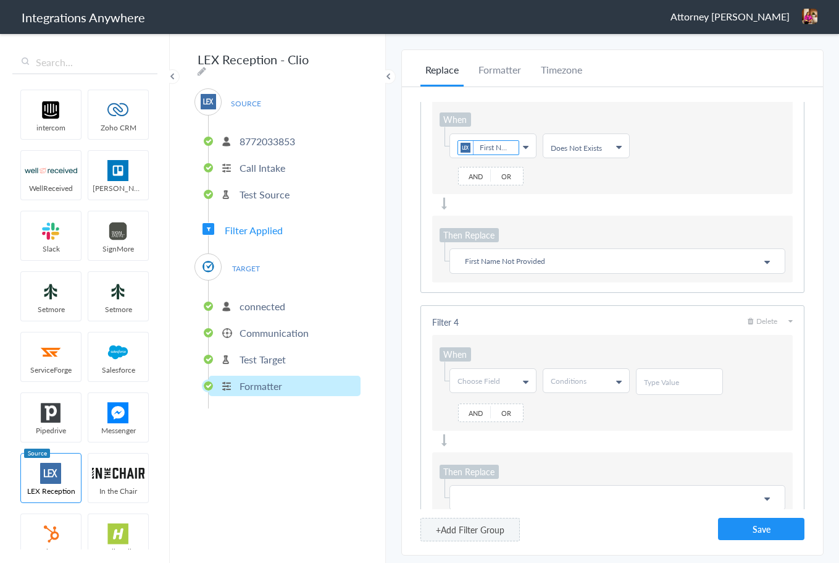
scroll to position [553, 0]
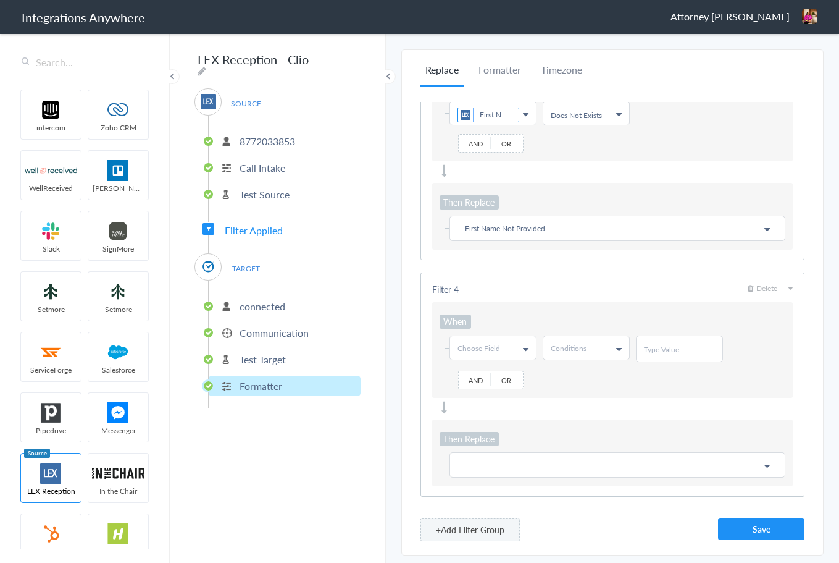
click at [493, 353] on link "Choose Field" at bounding box center [493, 347] width 86 height 23
click at [485, 417] on link "Last Name" at bounding box center [492, 420] width 85 height 23
click at [589, 346] on link "Conditions" at bounding box center [587, 347] width 86 height 23
click at [593, 409] on link "Does Not Exists" at bounding box center [586, 403] width 85 height 23
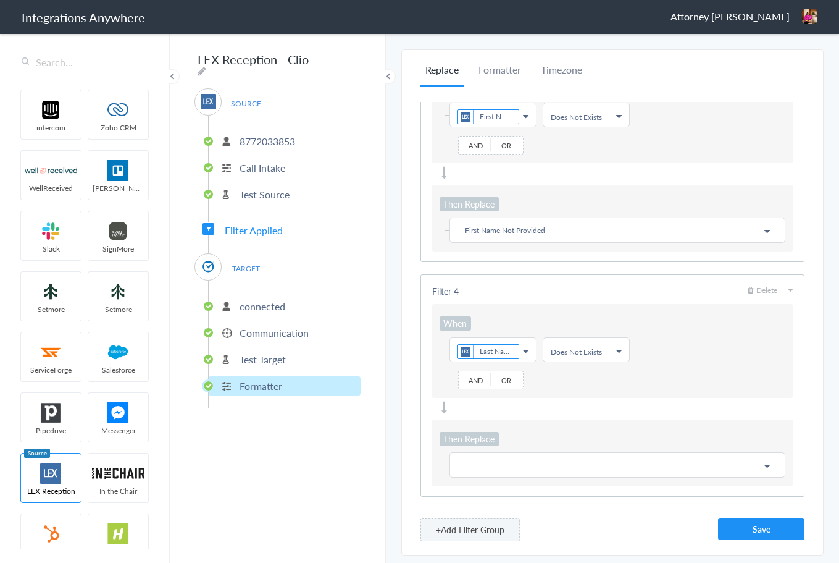
scroll to position [551, 0]
click at [474, 466] on p at bounding box center [618, 464] width 320 height 15
click at [713, 370] on div "When Choose Field Last Name First Name Last Name Email Phone Date stamp Message…" at bounding box center [612, 351] width 361 height 94
click at [553, 235] on p "First Name Not Provided" at bounding box center [618, 229] width 320 height 15
click at [664, 531] on div "+Add Filter Group Save" at bounding box center [613, 529] width 384 height 23
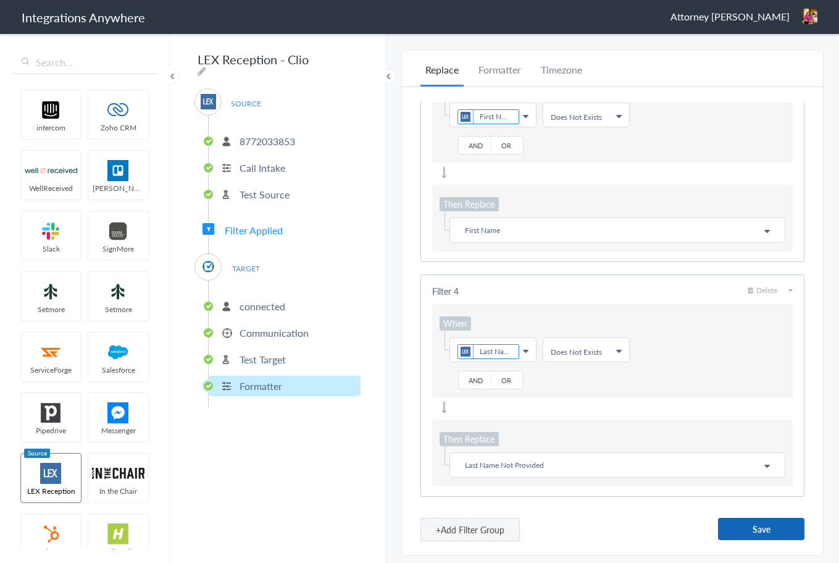
click at [758, 532] on button "Save" at bounding box center [761, 529] width 86 height 22
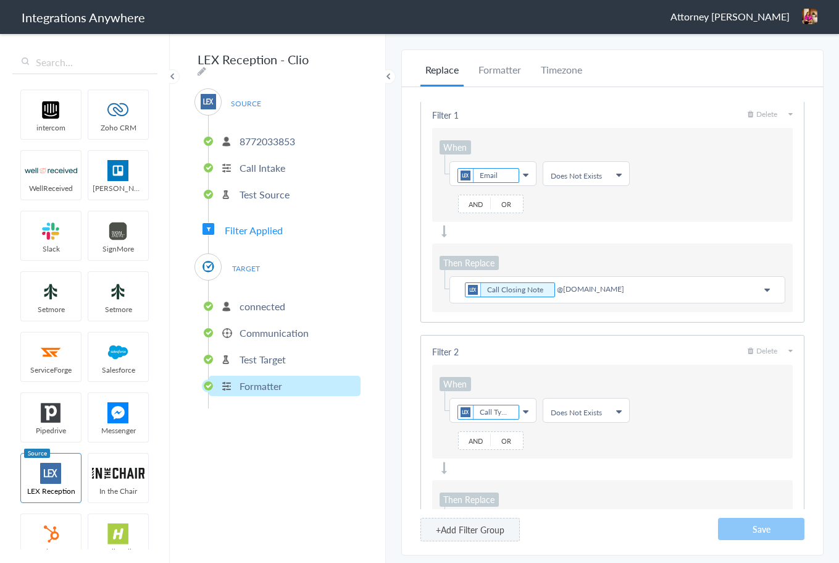
scroll to position [0, 0]
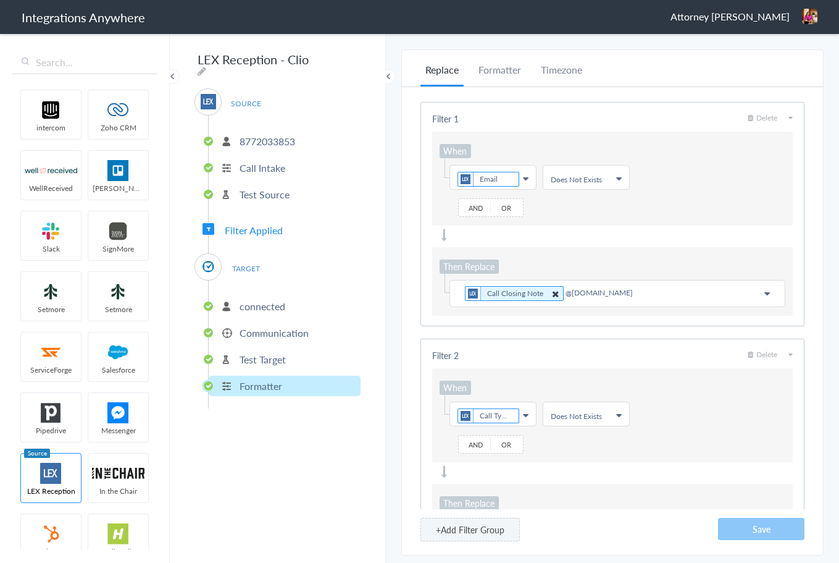
click at [556, 296] on icon at bounding box center [556, 293] width 14 height 13
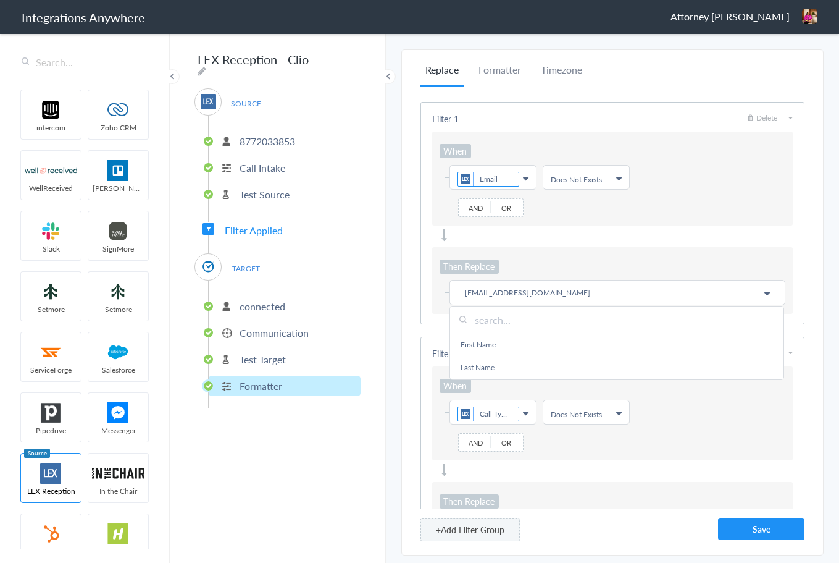
click at [815, 306] on div "Filter 1 Delete When Choose Field Email First Name Last Name Email Phone Date s…" at bounding box center [612, 320] width 421 height 466
click at [763, 529] on button "Save" at bounding box center [761, 529] width 86 height 22
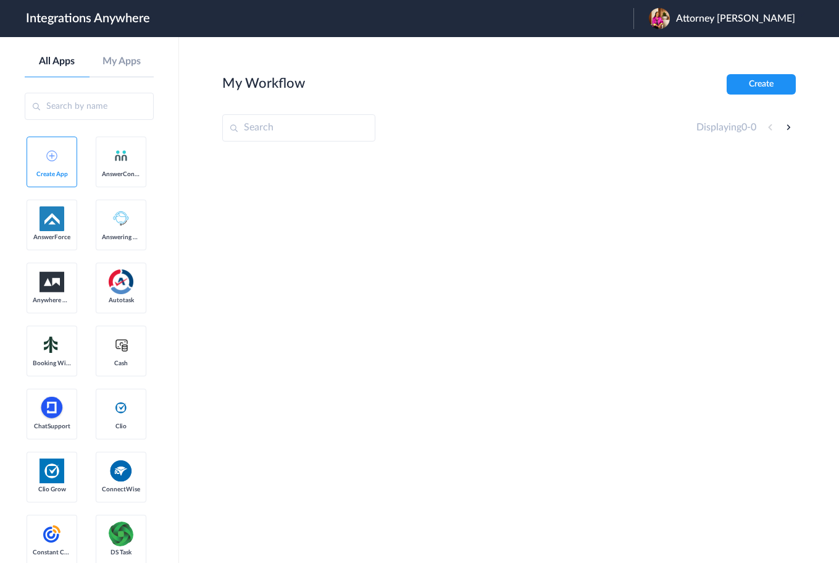
click at [741, 20] on span "Attorney [PERSON_NAME]" at bounding box center [735, 19] width 119 height 12
click at [695, 54] on li "Logout" at bounding box center [721, 50] width 174 height 23
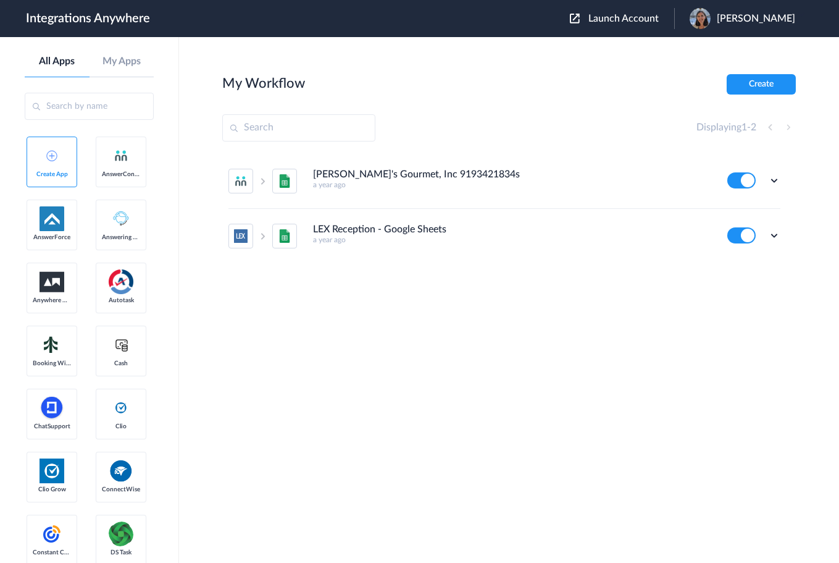
click at [612, 10] on div "Launch Account Rosemary Korsos My Account Logout" at bounding box center [689, 18] width 238 height 21
click at [610, 25] on div "Launch Account Rosemary Korsos My Account Logout" at bounding box center [689, 18] width 238 height 21
click at [610, 20] on span "Launch Account" at bounding box center [624, 19] width 70 height 10
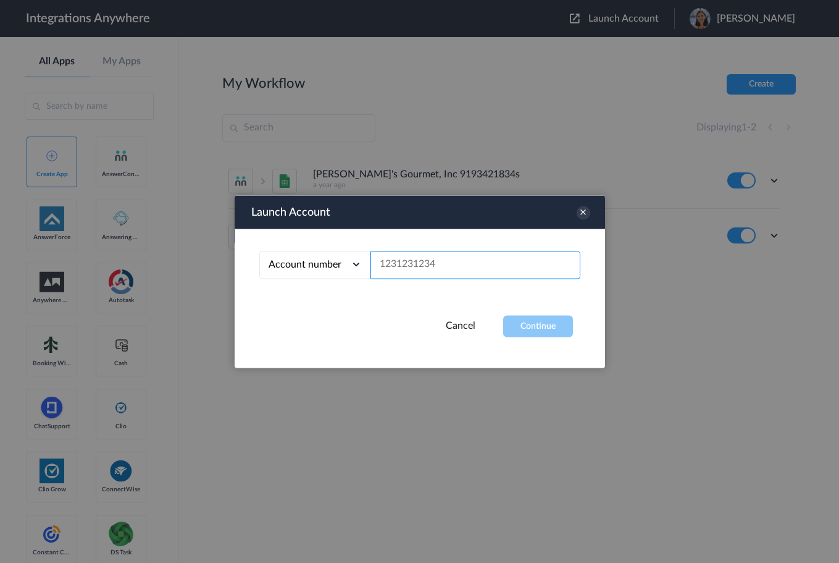
click at [411, 266] on input "text" at bounding box center [476, 265] width 210 height 28
paste input "8772033853"
type input "8772033853"
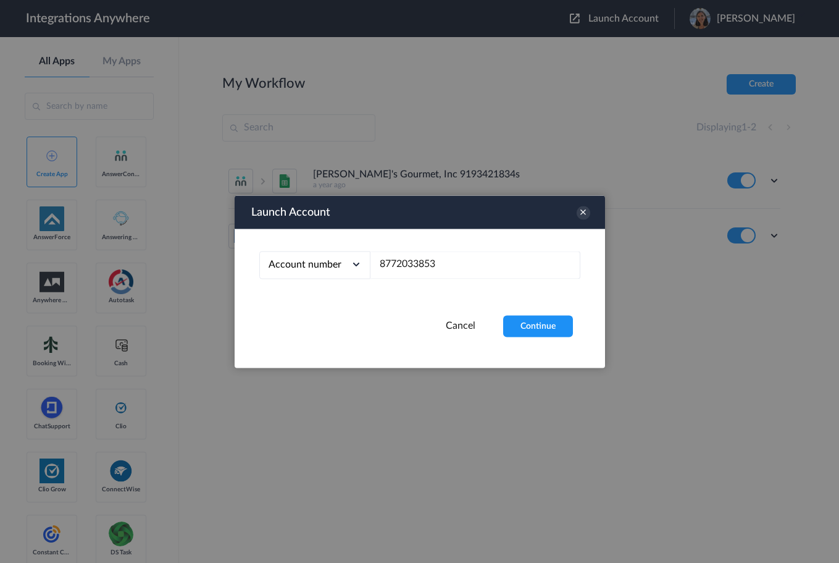
click at [535, 337] on div "Launch Account Account number Account number Email address 8772033853 Cancel Co…" at bounding box center [420, 281] width 371 height 172
click at [533, 329] on button "Continue" at bounding box center [538, 326] width 70 height 22
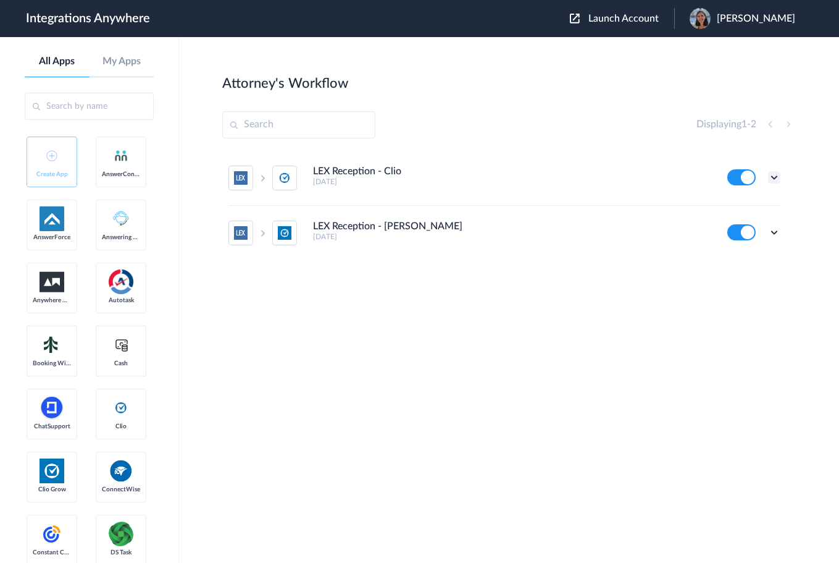
click at [771, 175] on icon at bounding box center [774, 177] width 12 height 12
click at [742, 205] on li "Edit" at bounding box center [740, 206] width 80 height 23
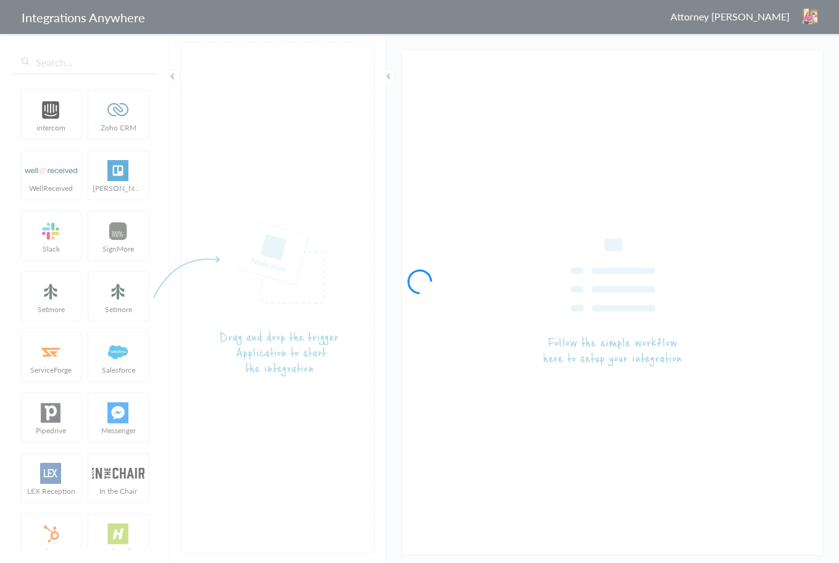
type input "LEX Reception - Clio"
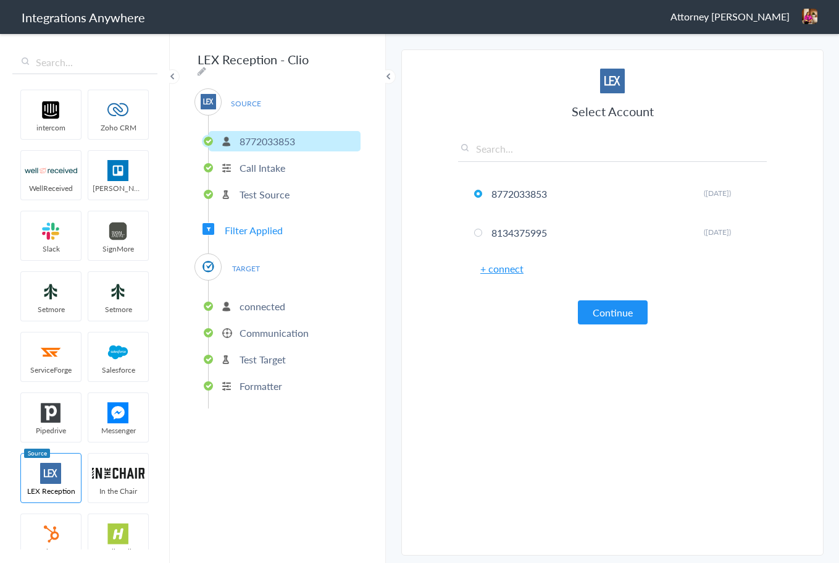
click at [254, 376] on li "Formatter" at bounding box center [285, 386] width 152 height 20
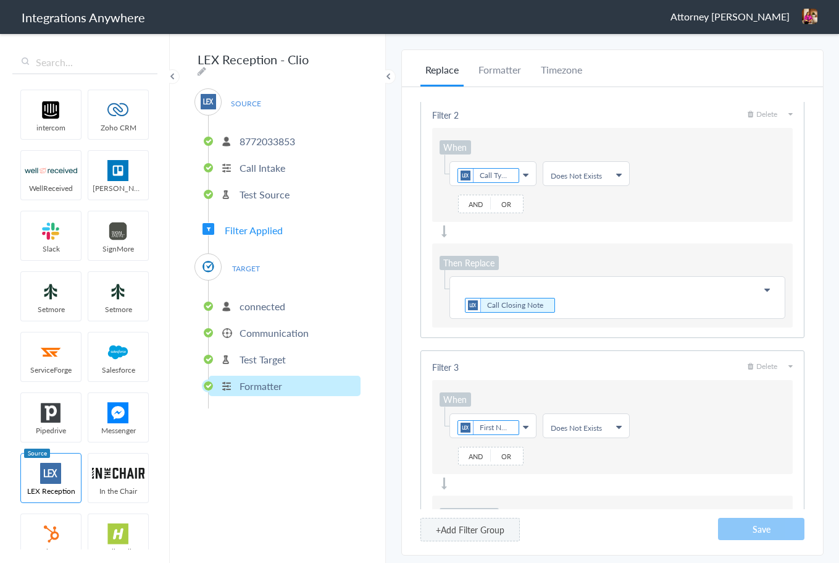
scroll to position [247, 0]
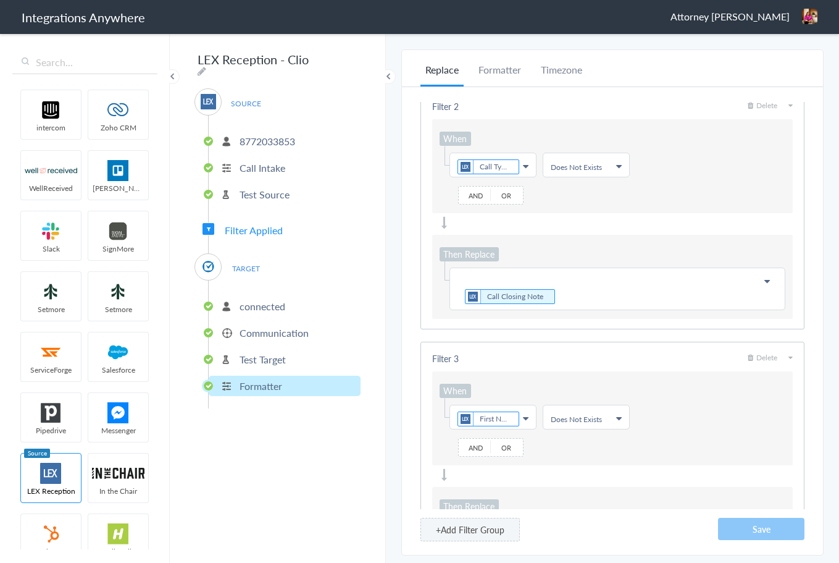
click at [757, 358] on span "Delete" at bounding box center [763, 357] width 30 height 10
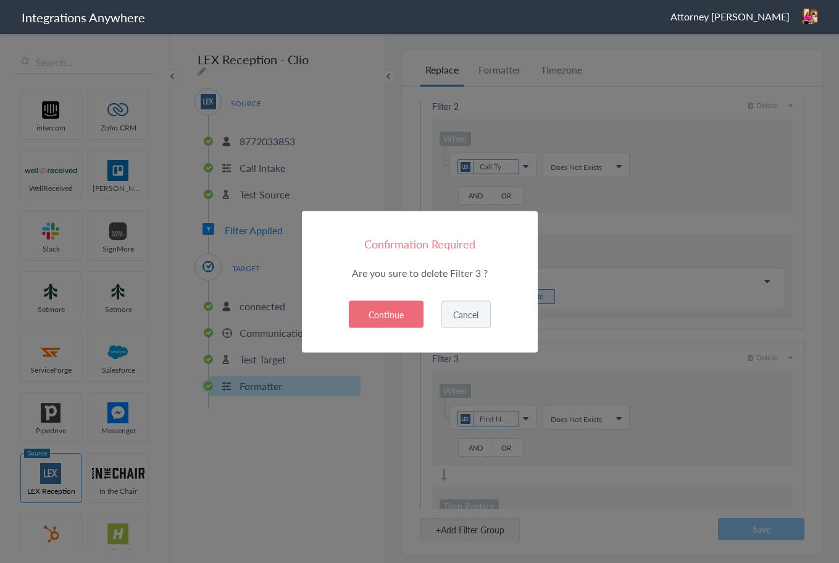
click at [394, 313] on button "Continue" at bounding box center [386, 313] width 75 height 27
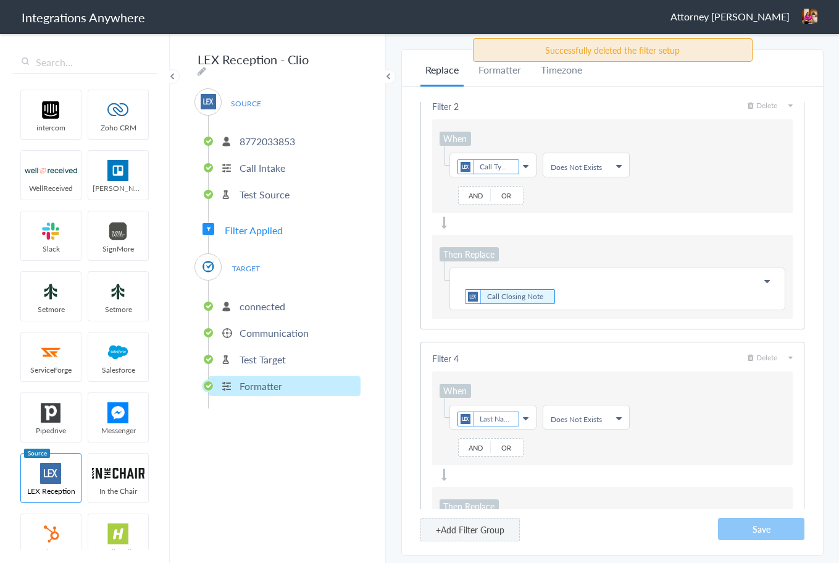
drag, startPoint x: 758, startPoint y: 357, endPoint x: 708, endPoint y: 357, distance: 50.0
click at [755, 357] on span "Delete" at bounding box center [763, 357] width 30 height 10
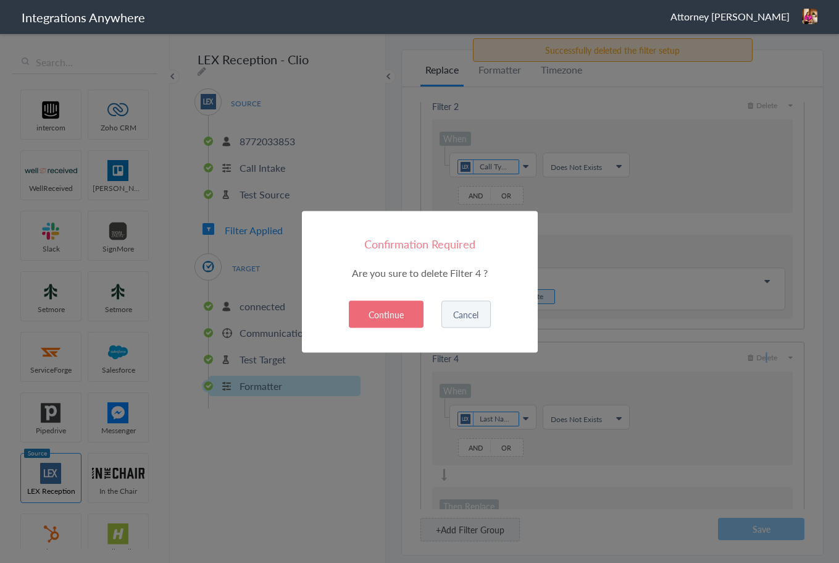
click at [370, 317] on button "Continue" at bounding box center [386, 313] width 75 height 27
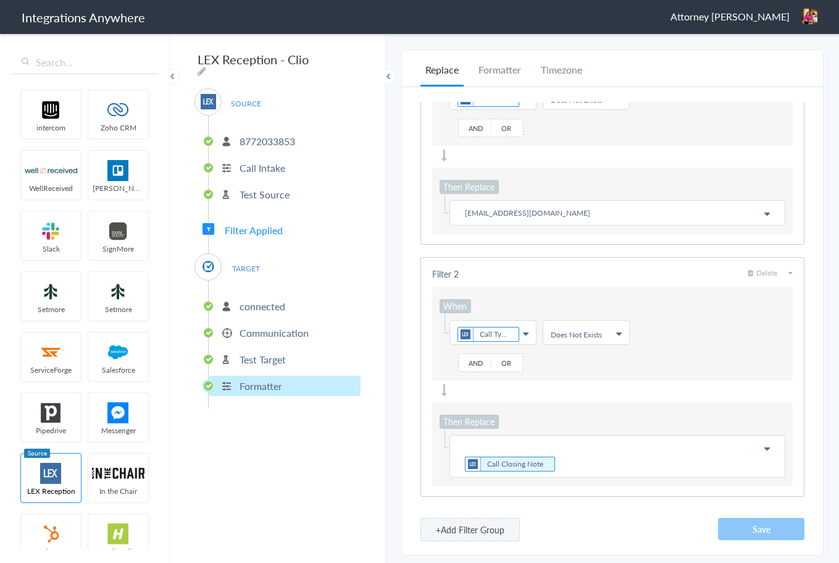
click at [761, 272] on span "Delete" at bounding box center [763, 272] width 30 height 10
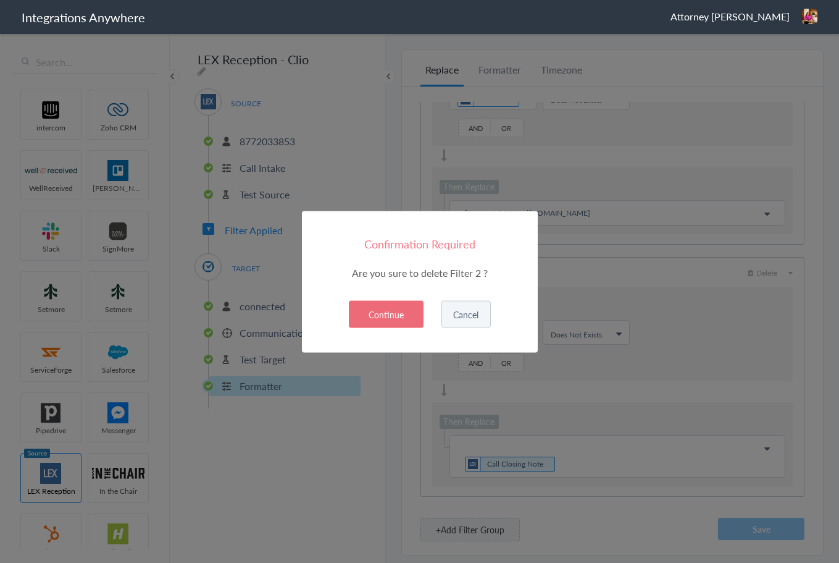
click at [392, 313] on button "Continue" at bounding box center [386, 313] width 75 height 27
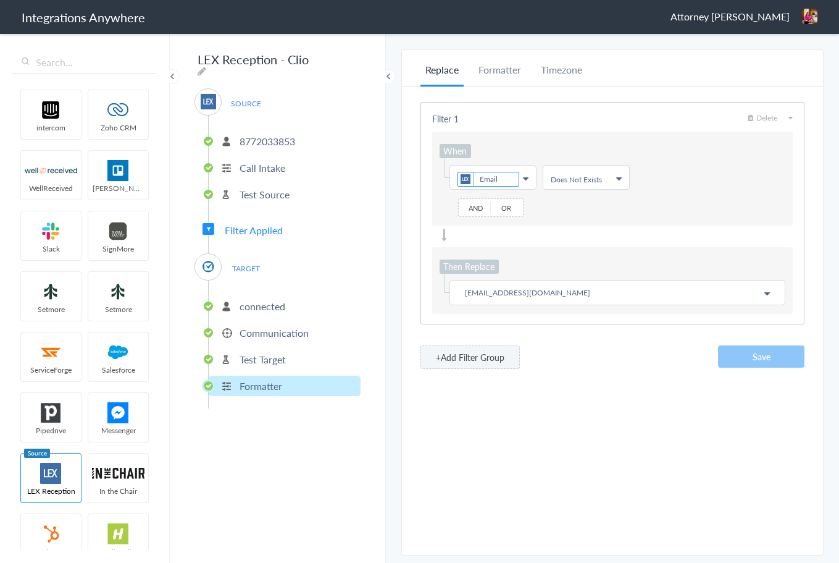
click at [454, 361] on button "+Add Filter Group" at bounding box center [470, 356] width 99 height 23
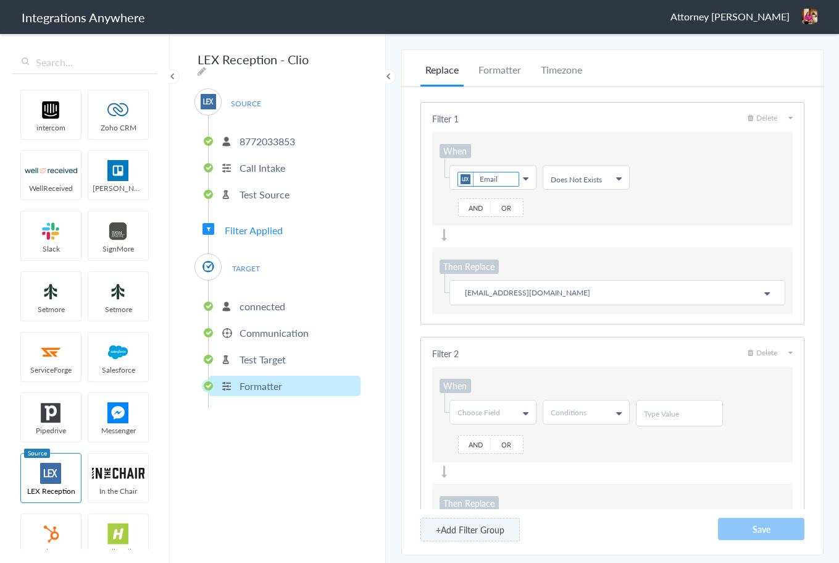
scroll to position [64, 0]
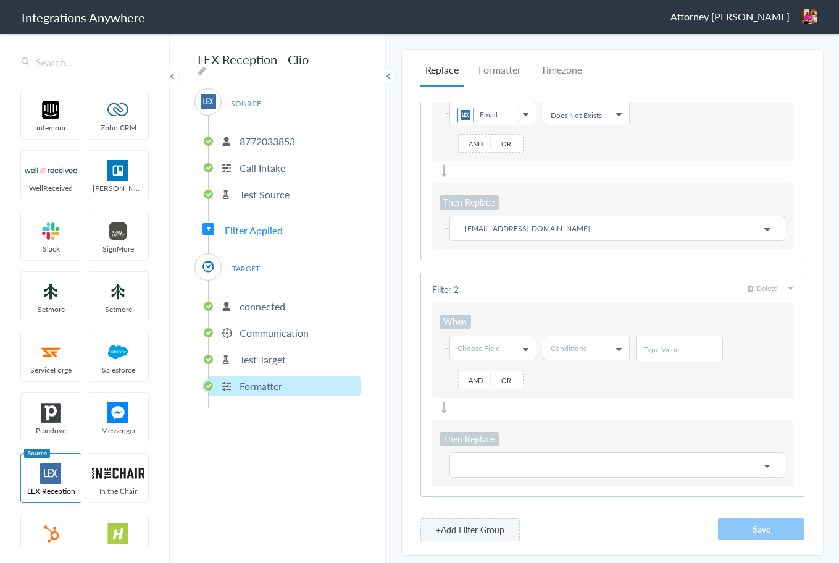
click at [519, 355] on link "Choose Field" at bounding box center [493, 347] width 86 height 23
click at [492, 352] on span "Choose Field" at bounding box center [479, 348] width 43 height 10
click at [526, 347] on icon at bounding box center [526, 349] width 6 height 10
click at [482, 376] on input "text" at bounding box center [492, 374] width 85 height 25
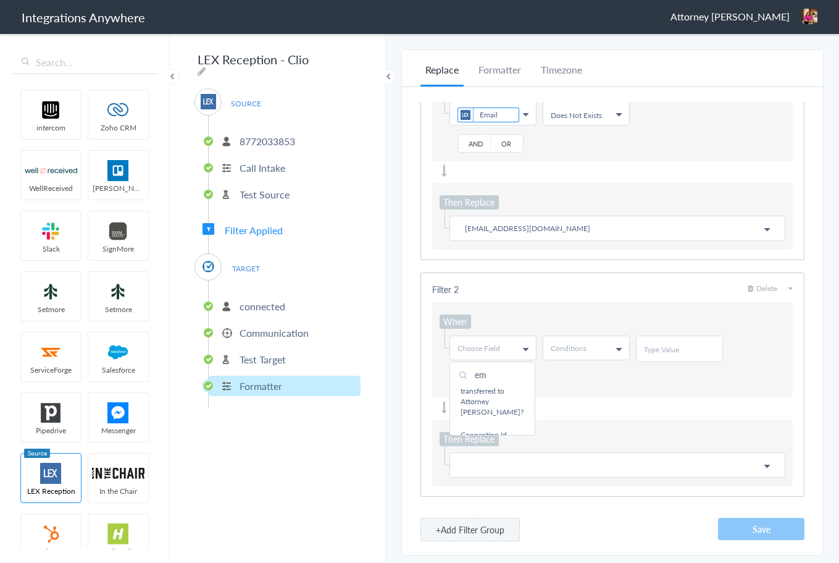
scroll to position [0, 0]
type input "em"
click at [476, 395] on link "Email" at bounding box center [492, 398] width 85 height 23
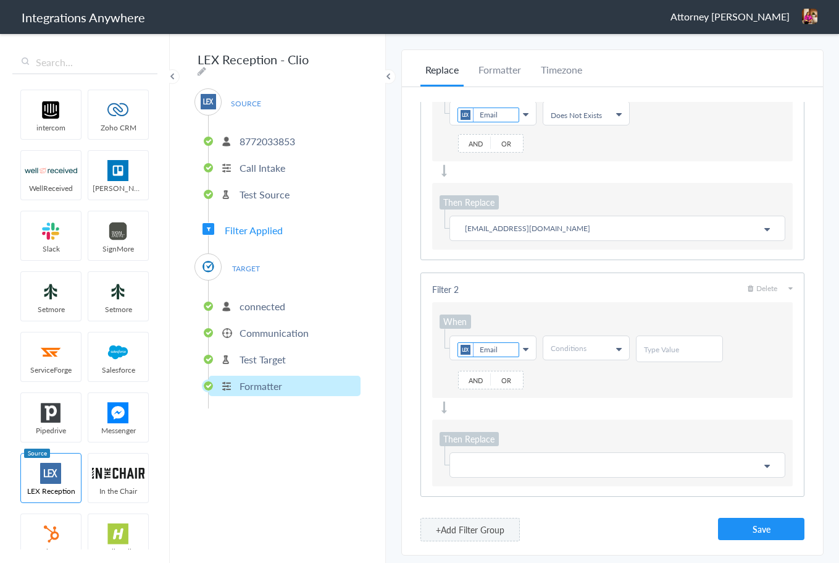
click at [586, 351] on span "Conditions" at bounding box center [569, 348] width 36 height 10
click at [581, 414] on link "Does Not Contains" at bounding box center [586, 420] width 85 height 23
click at [640, 352] on div at bounding box center [679, 348] width 87 height 27
click at [663, 349] on input "text" at bounding box center [679, 349] width 71 height 10
type input "@"
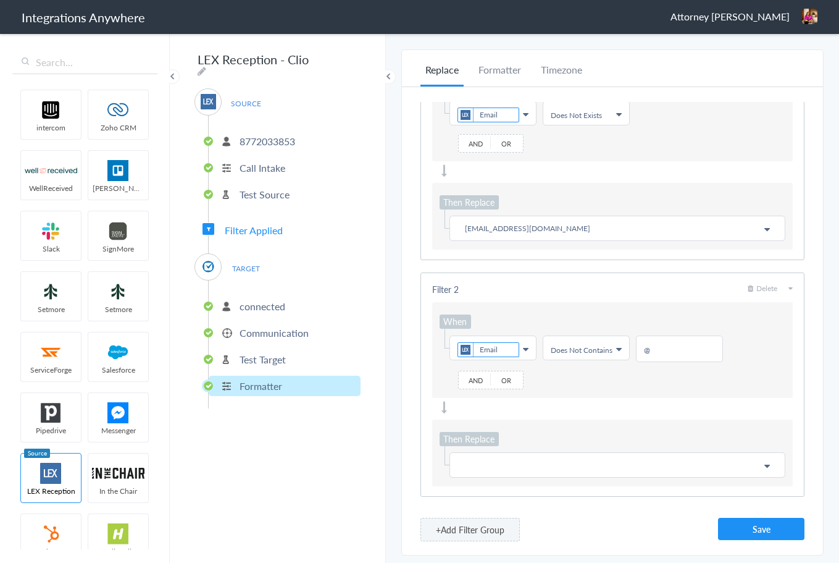
click at [486, 465] on p at bounding box center [618, 464] width 320 height 15
click at [407, 373] on div "Filter 1 Delete When Choose Field Email First Name Last Name Email Phone Date s…" at bounding box center [612, 320] width 421 height 466
click at [756, 532] on button "Save" at bounding box center [761, 529] width 86 height 22
click at [760, 288] on span "Delete" at bounding box center [763, 288] width 30 height 10
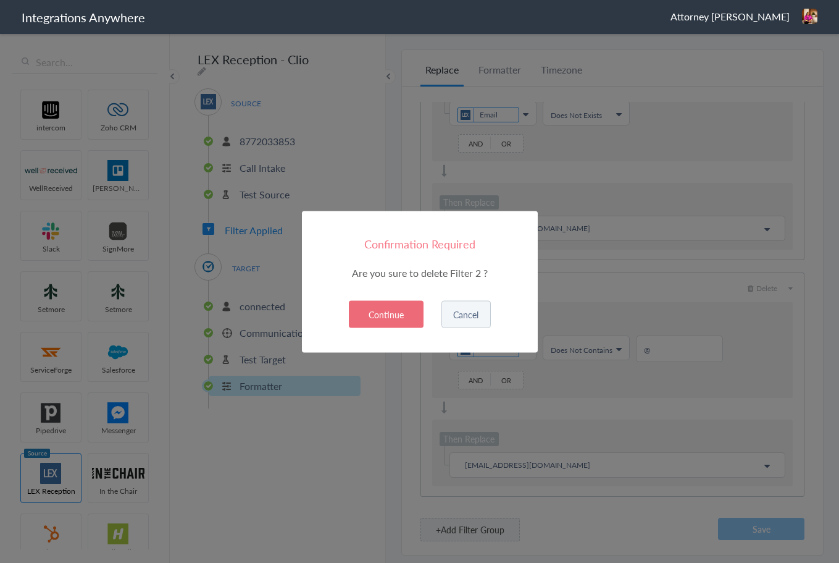
click at [397, 315] on button "Continue" at bounding box center [386, 313] width 75 height 27
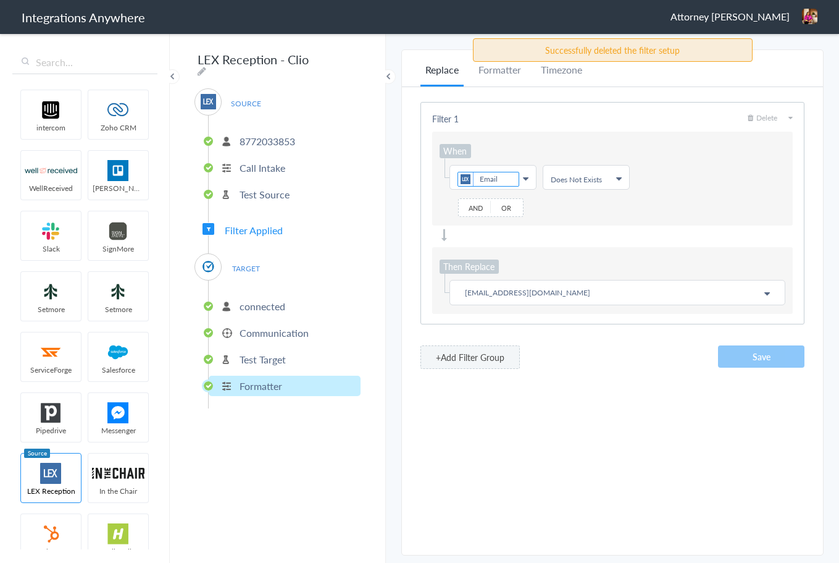
click at [495, 210] on span "Or" at bounding box center [506, 207] width 31 height 15
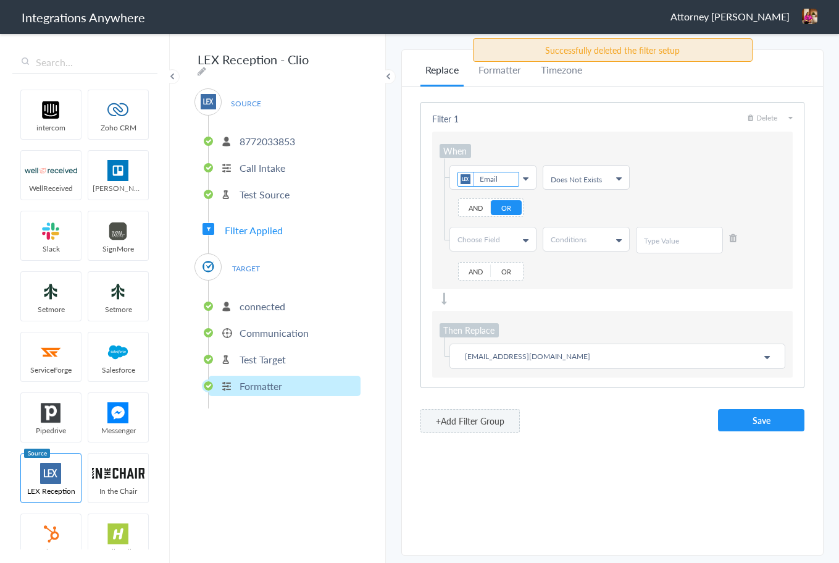
click at [519, 239] on link "Choose Field" at bounding box center [493, 238] width 86 height 23
click at [0, 0] on input "text" at bounding box center [0, 0] width 0 height 0
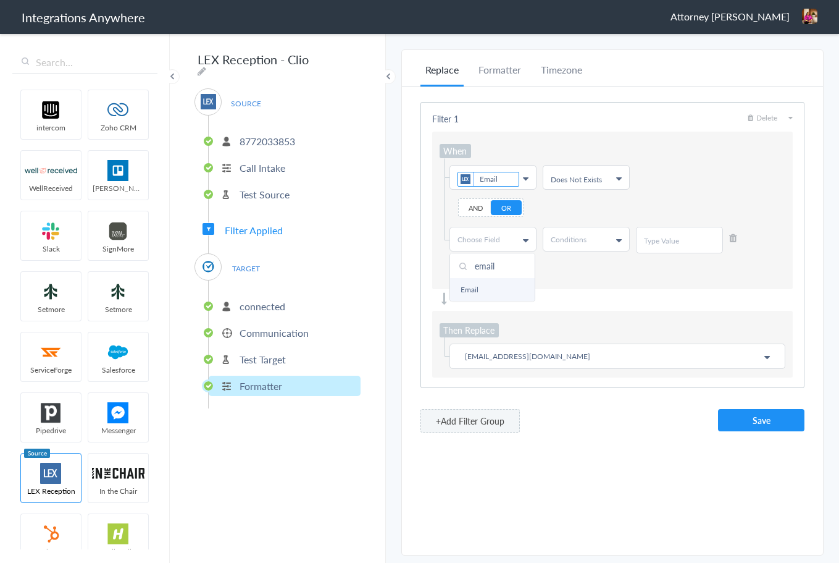
type input "email"
click at [0, 0] on link "Email" at bounding box center [0, 0] width 0 height 0
click at [578, 237] on span "Conditions" at bounding box center [569, 239] width 36 height 10
click at [0, 0] on link "Does Not Contains" at bounding box center [0, 0] width 0 height 0
click at [671, 246] on div at bounding box center [679, 240] width 87 height 27
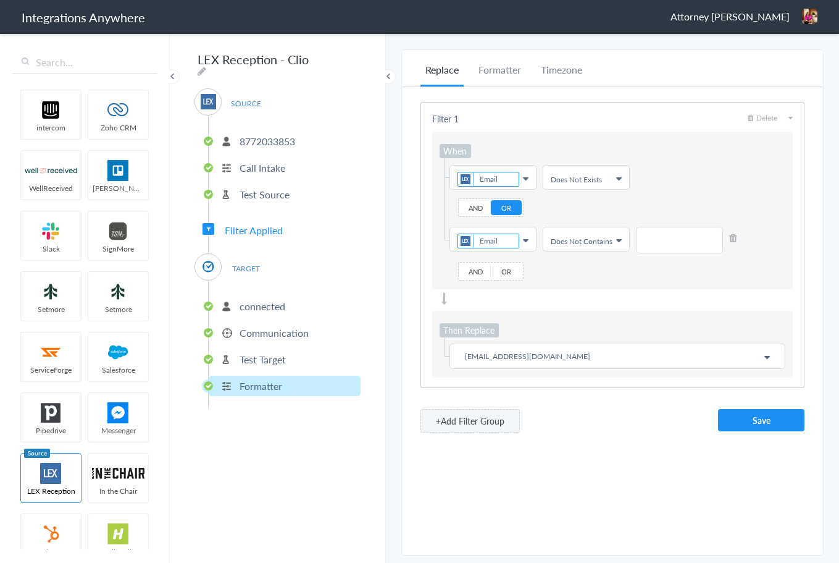
click at [674, 237] on input "text" at bounding box center [679, 240] width 71 height 10
type input "@"
click at [631, 441] on div "Filter 1 Delete When Choose Field Email First Name Last Name Email Phone Date s…" at bounding box center [612, 266] width 421 height 358
click at [779, 414] on button "Save" at bounding box center [761, 420] width 86 height 22
